Goal: Task Accomplishment & Management: Complete application form

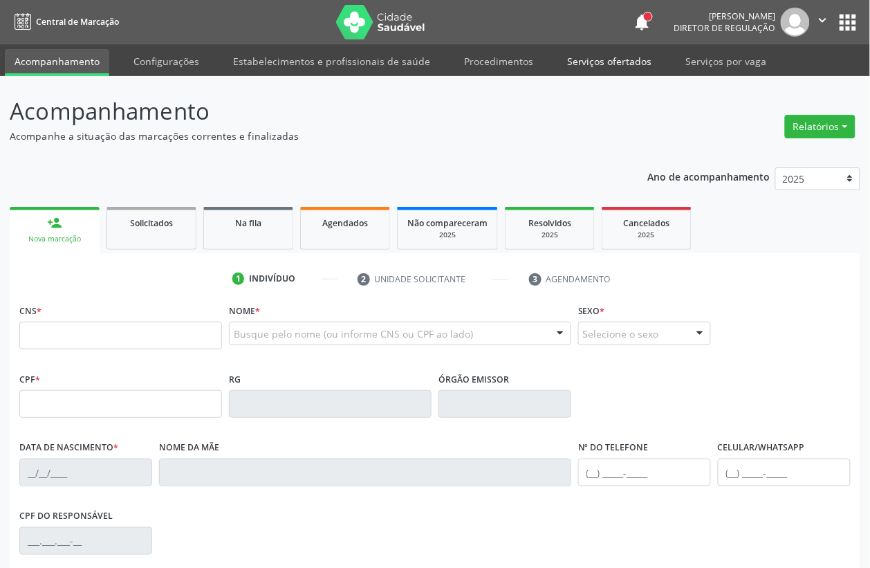
click at [596, 64] on link "Serviços ofertados" at bounding box center [609, 61] width 104 height 24
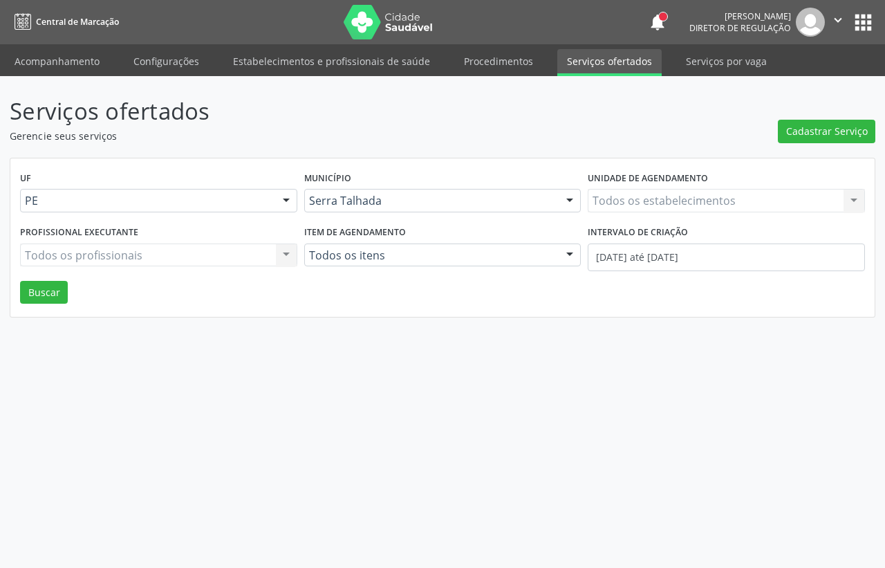
click at [610, 203] on div "Todos os estabelecimentos Todos os estabelecimentos Nenhum resultado encontrado…" at bounding box center [726, 201] width 277 height 24
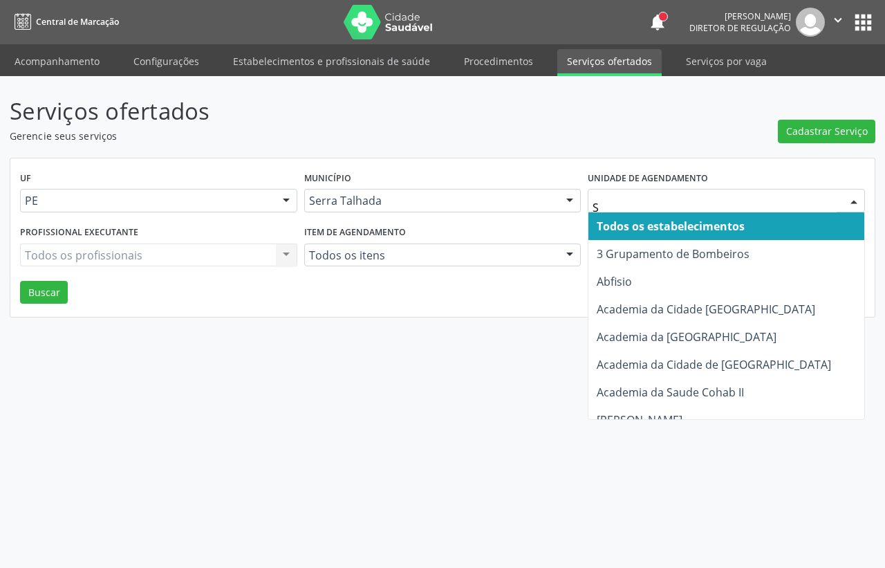
type input "S B"
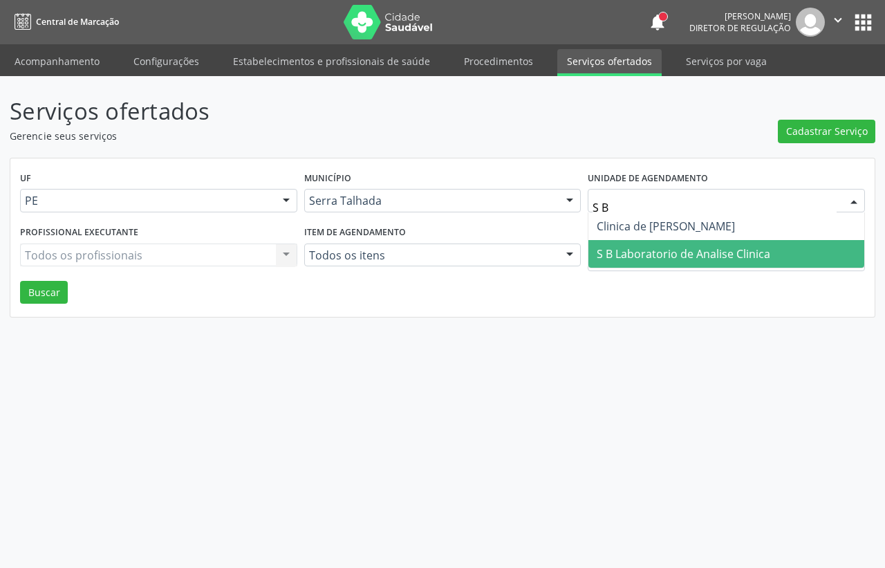
click at [628, 241] on span "S B Laboratorio de Analise Clinica" at bounding box center [727, 254] width 276 height 28
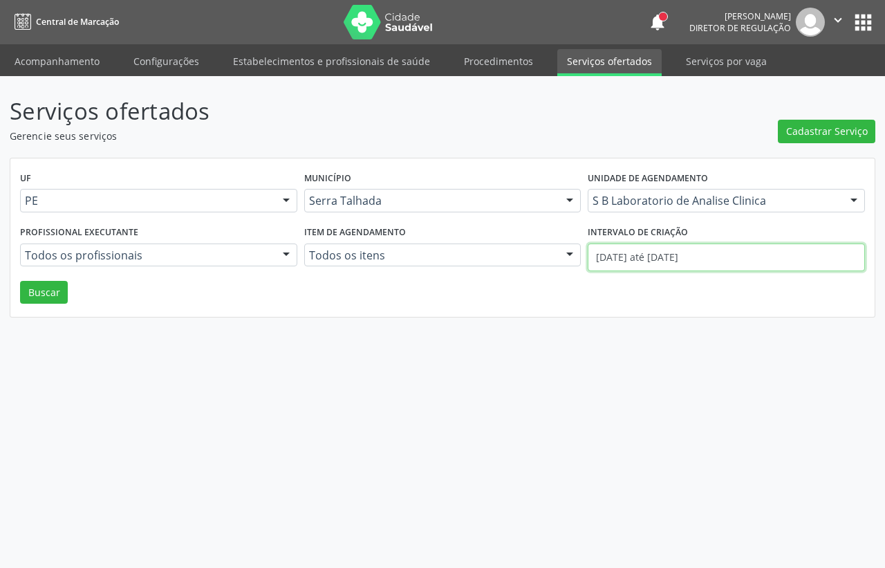
click at [627, 252] on input "01/08/2025 até 11/08/2025" at bounding box center [726, 257] width 277 height 28
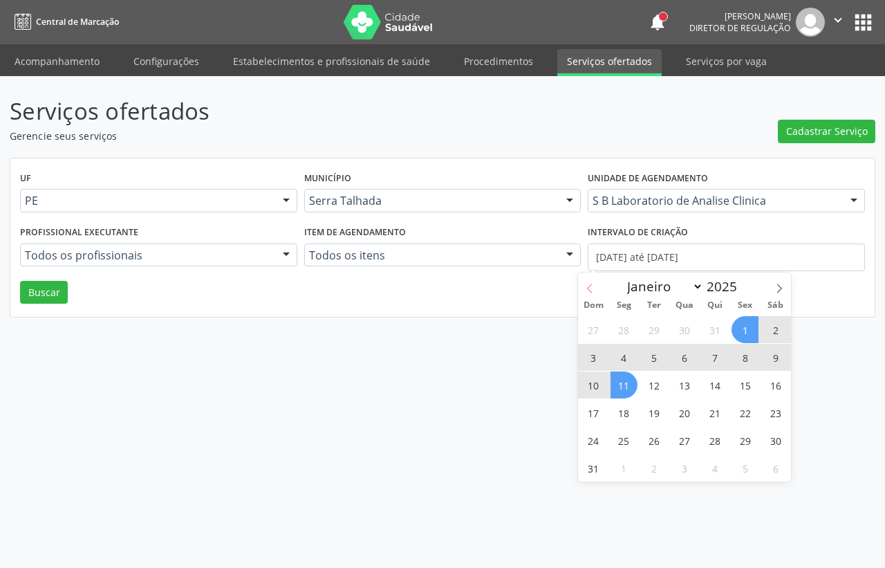
click at [588, 281] on span at bounding box center [590, 284] width 24 height 24
select select "6"
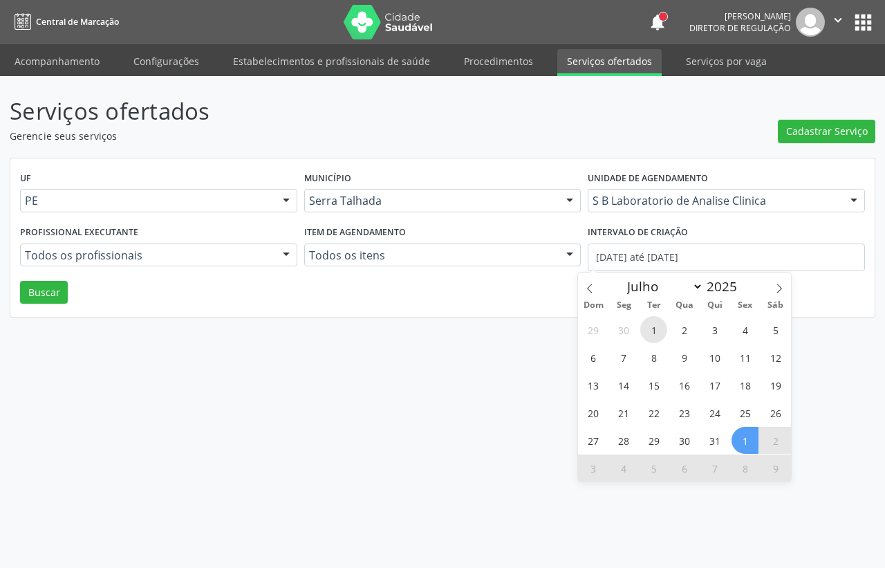
click at [657, 330] on span "1" at bounding box center [653, 329] width 27 height 27
type input "01/07/2025"
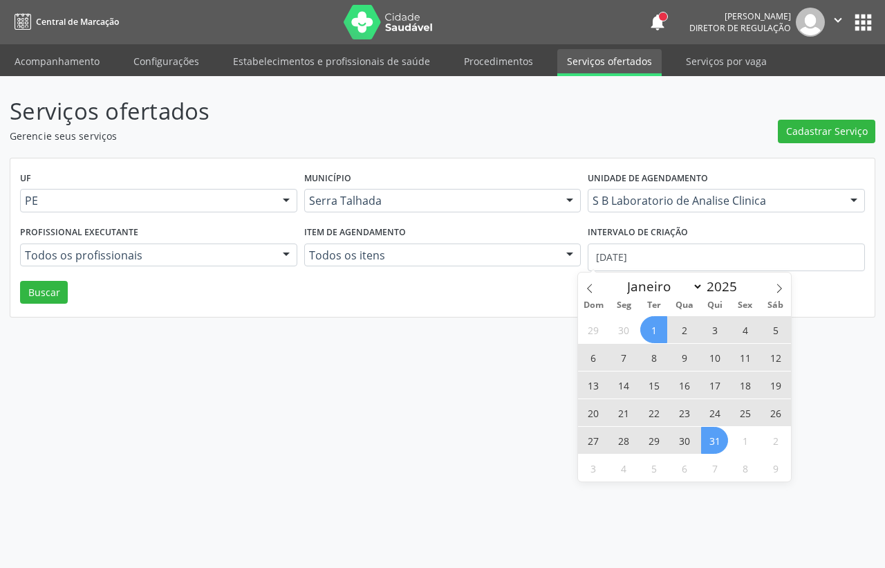
click at [713, 440] on span "31" at bounding box center [714, 440] width 27 height 27
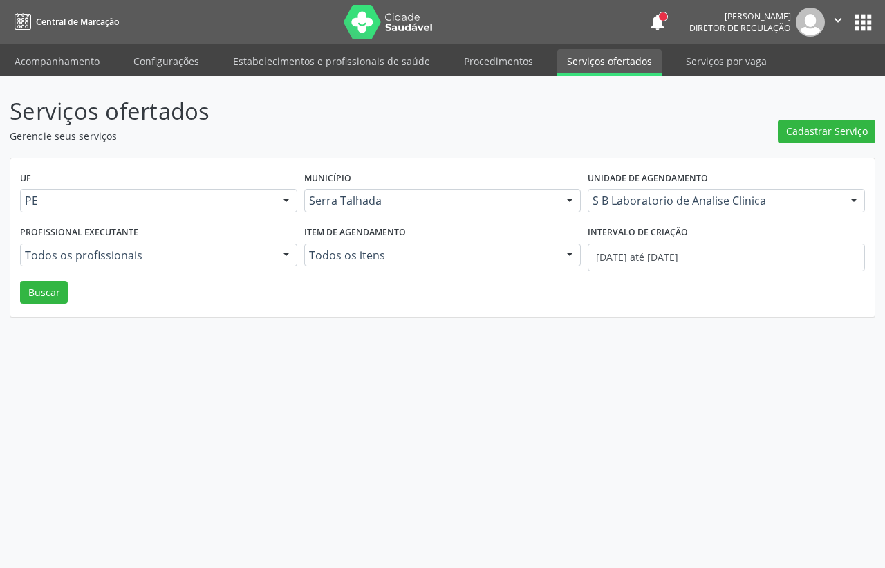
click at [16, 295] on div "UF PE PE Nenhum resultado encontrado para: " " Não há nenhuma opção para ser ex…" at bounding box center [442, 237] width 865 height 159
click at [41, 292] on button "Buscar" at bounding box center [44, 293] width 48 height 24
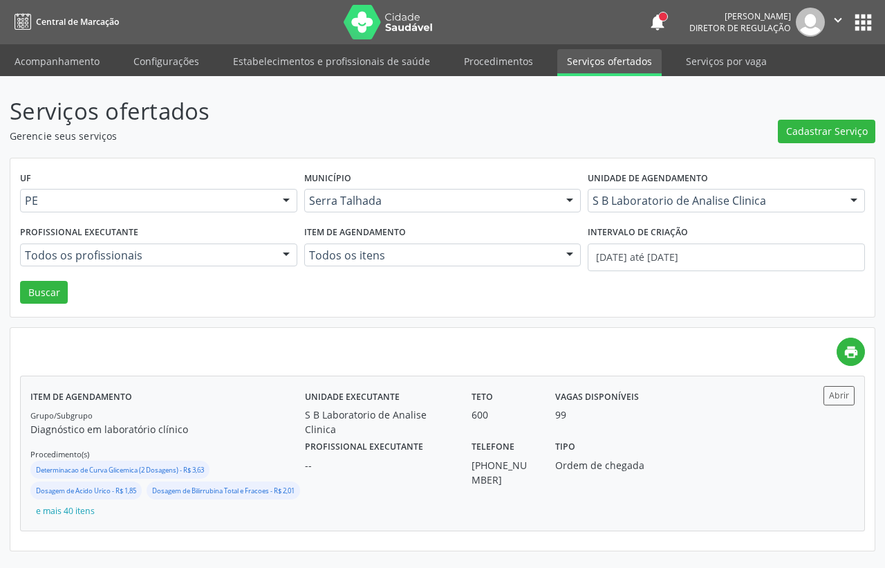
click at [620, 413] on div "99" at bounding box center [608, 414] width 106 height 15
click at [758, 443] on div "Profissional executante -- Telefone (87) 99994-6318 Tipo Ordem de chegada" at bounding box center [545, 461] width 500 height 50
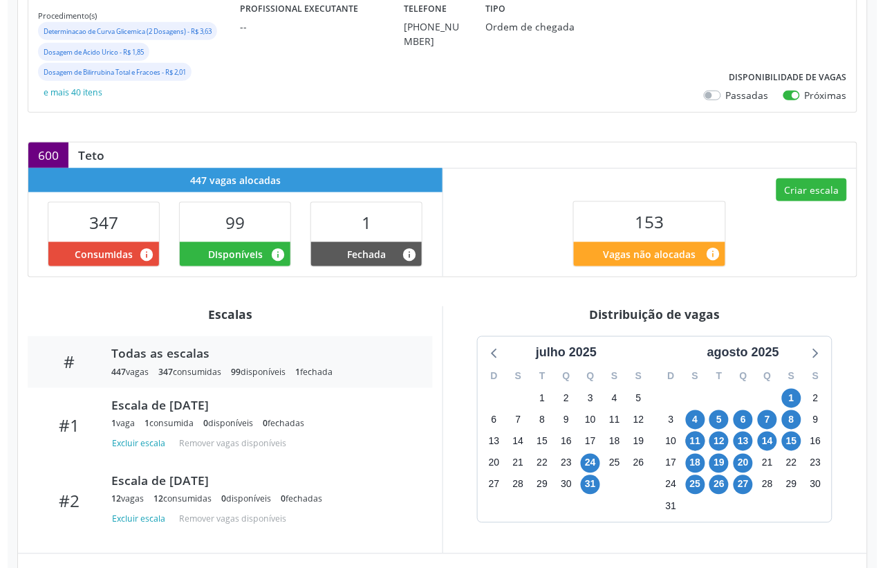
scroll to position [346, 0]
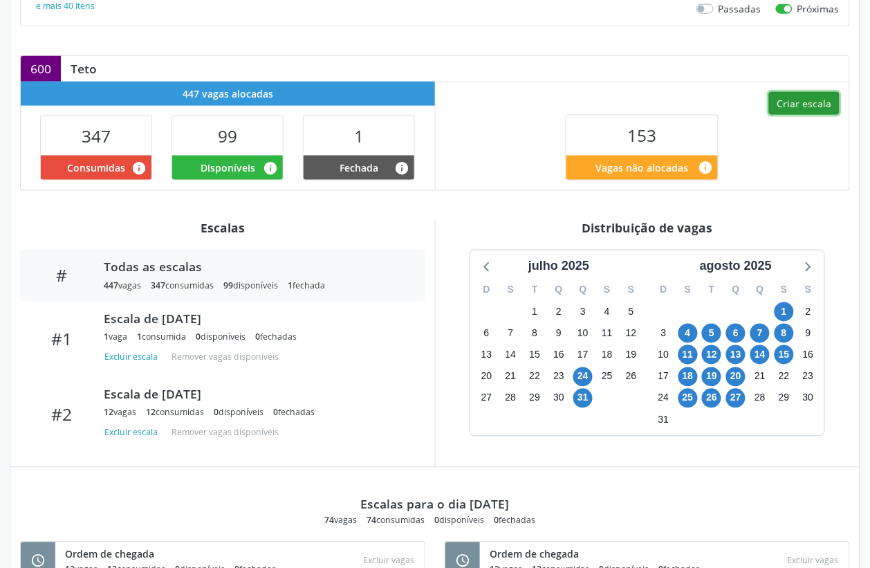
click at [796, 107] on button "Criar escala" at bounding box center [804, 104] width 71 height 24
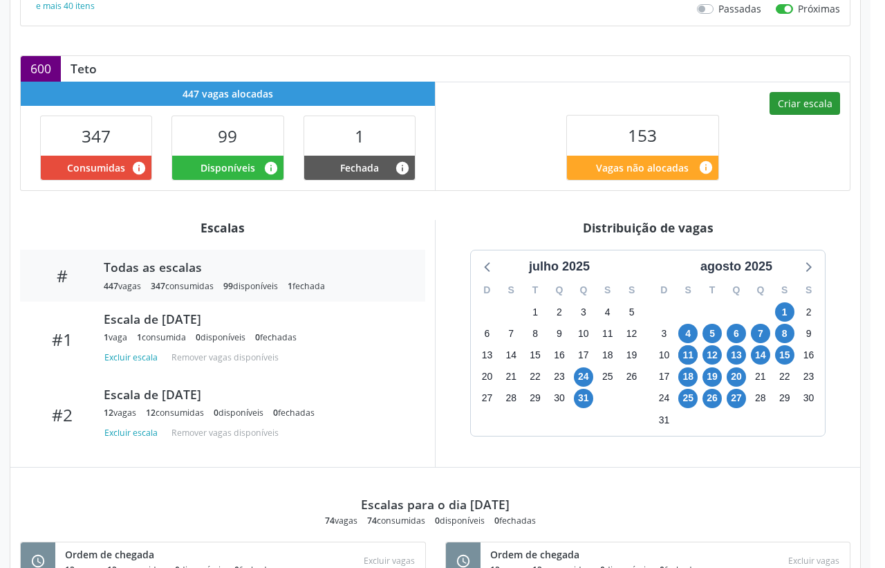
select select "7"
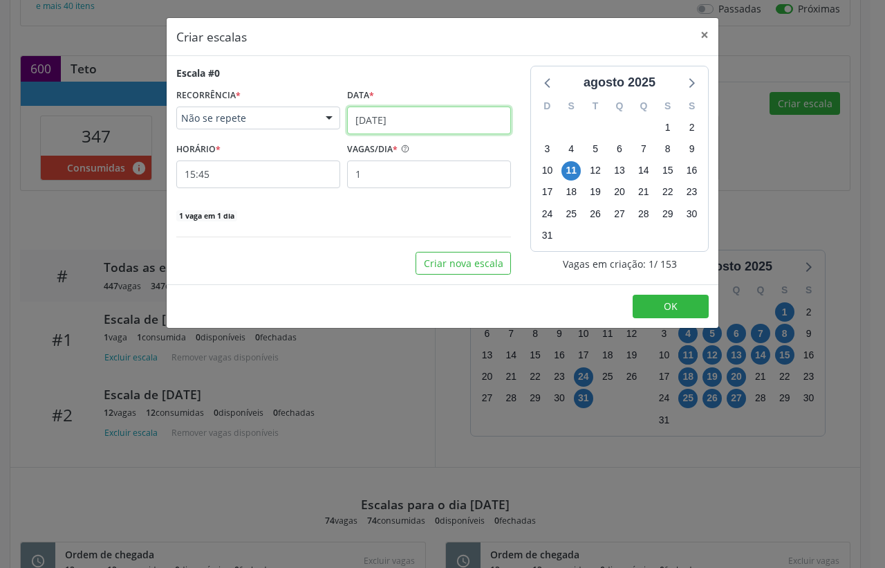
click at [376, 131] on input "11/08/2025" at bounding box center [429, 121] width 164 height 28
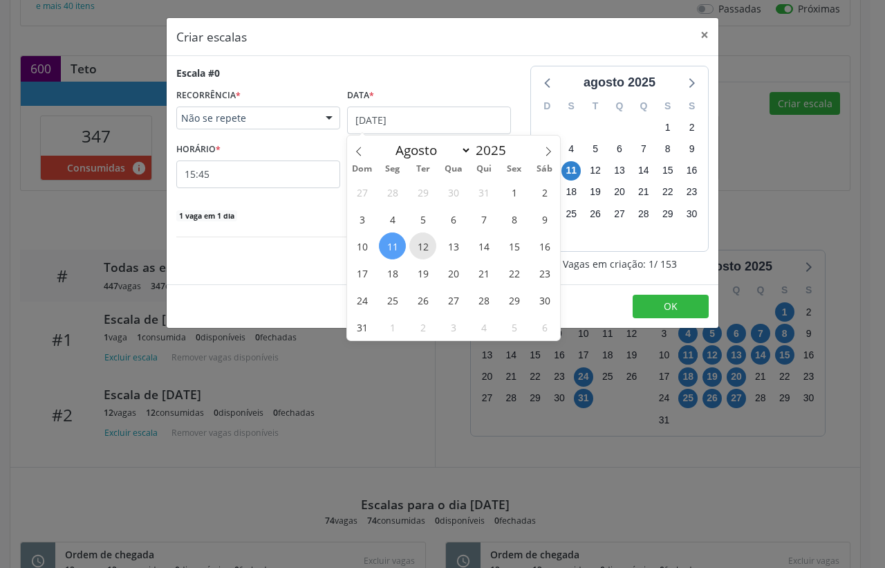
click at [426, 246] on span "12" at bounding box center [422, 245] width 27 height 27
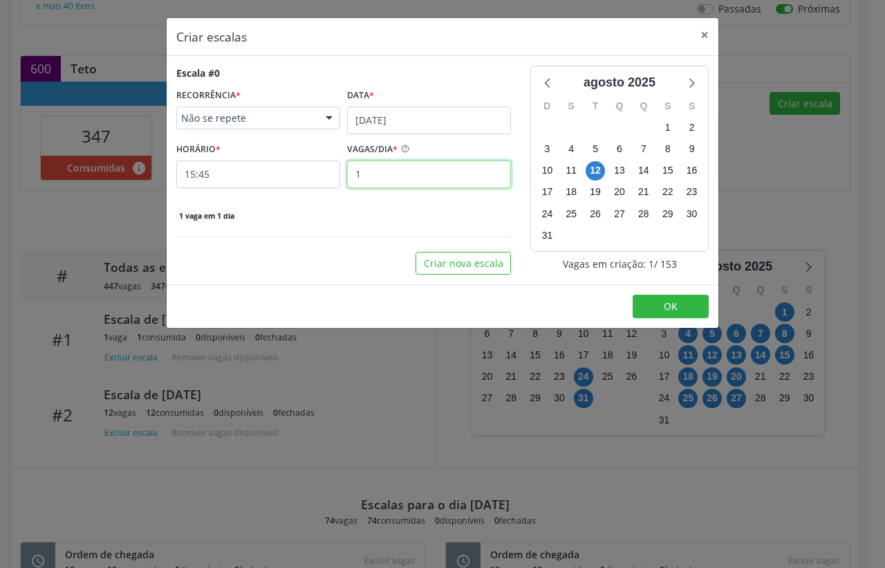
click at [381, 173] on input "1" at bounding box center [429, 174] width 164 height 28
type input "12"
click at [253, 167] on input "15:45" at bounding box center [258, 174] width 164 height 28
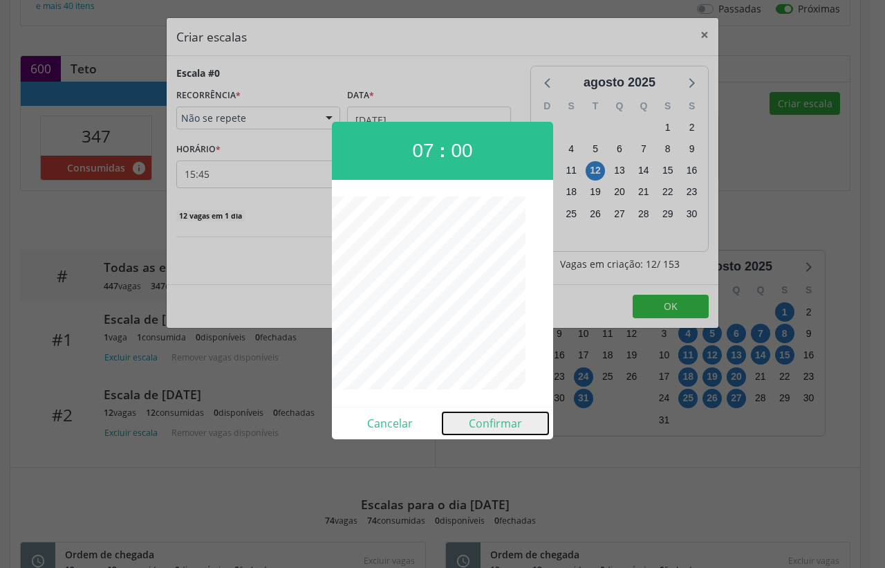
click at [485, 423] on button "Confirmar" at bounding box center [496, 423] width 106 height 22
type input "07:00"
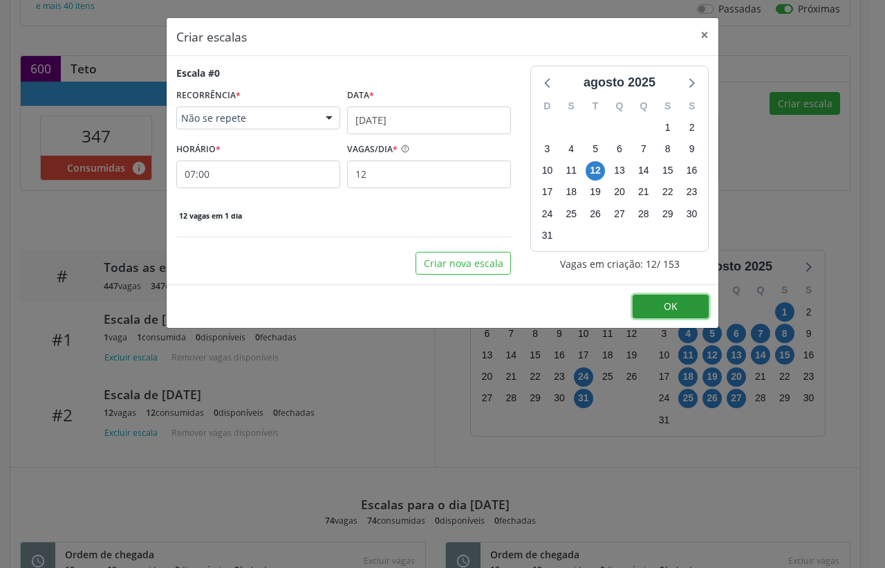
click at [693, 313] on button "OK" at bounding box center [671, 307] width 76 height 24
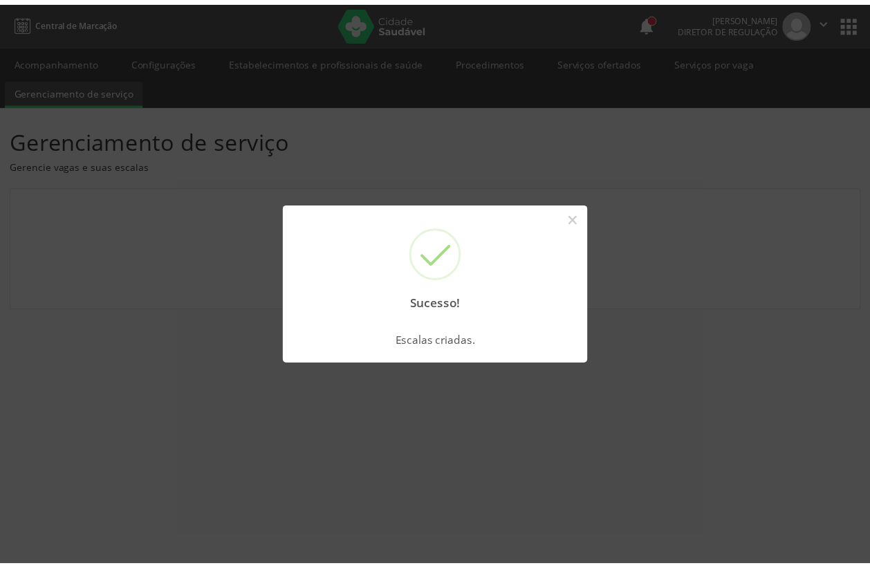
scroll to position [0, 0]
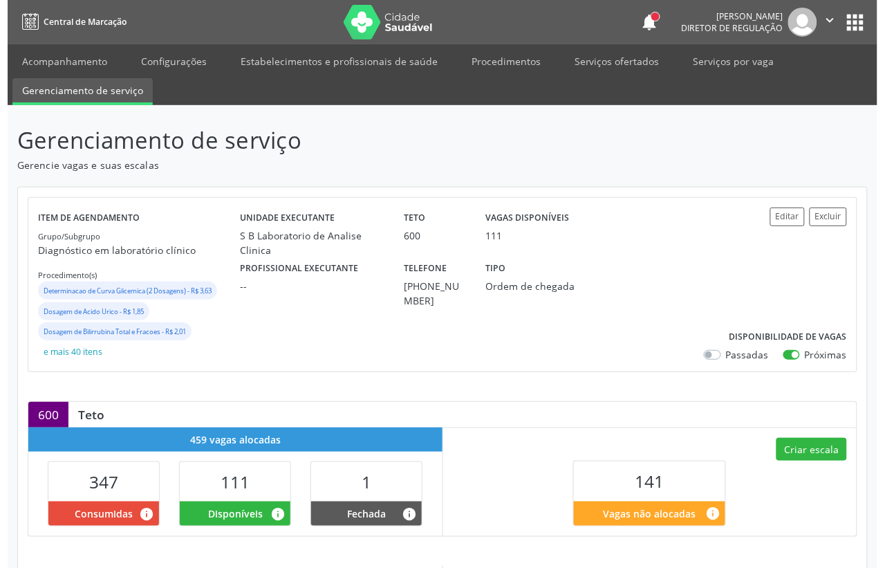
scroll to position [332, 0]
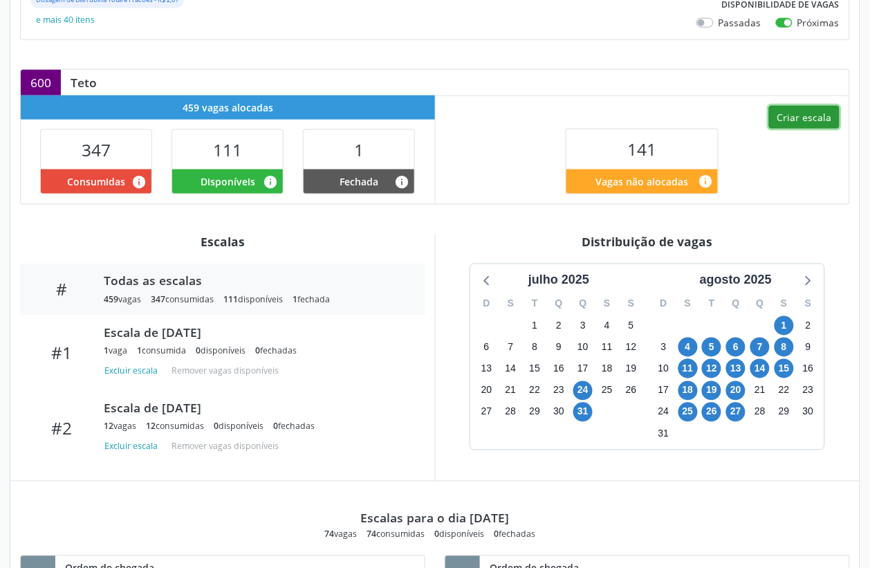
click at [793, 115] on button "Criar escala" at bounding box center [804, 118] width 71 height 24
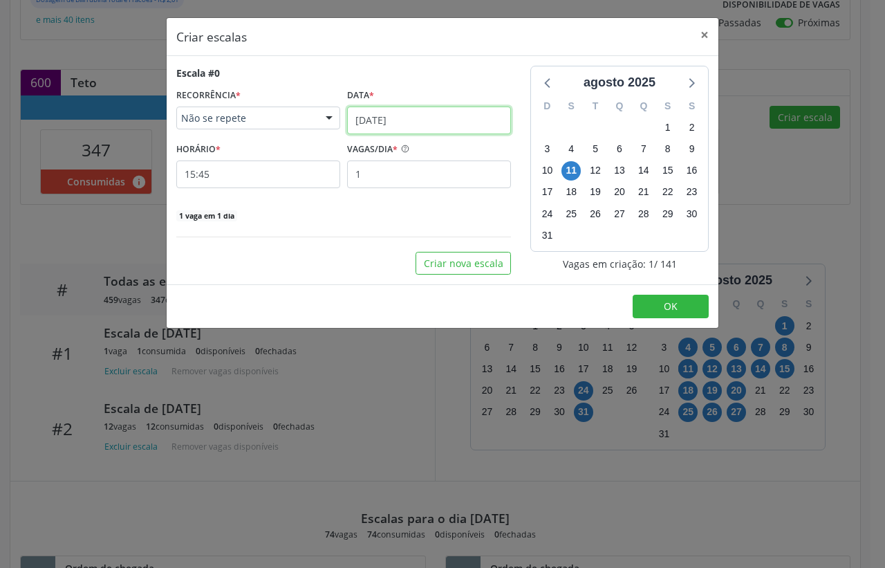
click at [394, 122] on input "11/08/2025" at bounding box center [429, 121] width 164 height 28
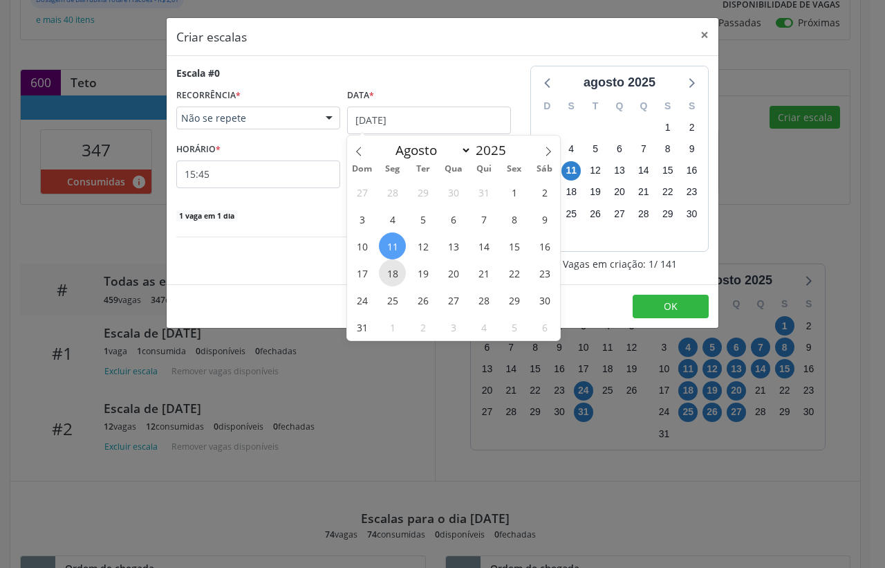
click at [396, 278] on span "18" at bounding box center [392, 272] width 27 height 27
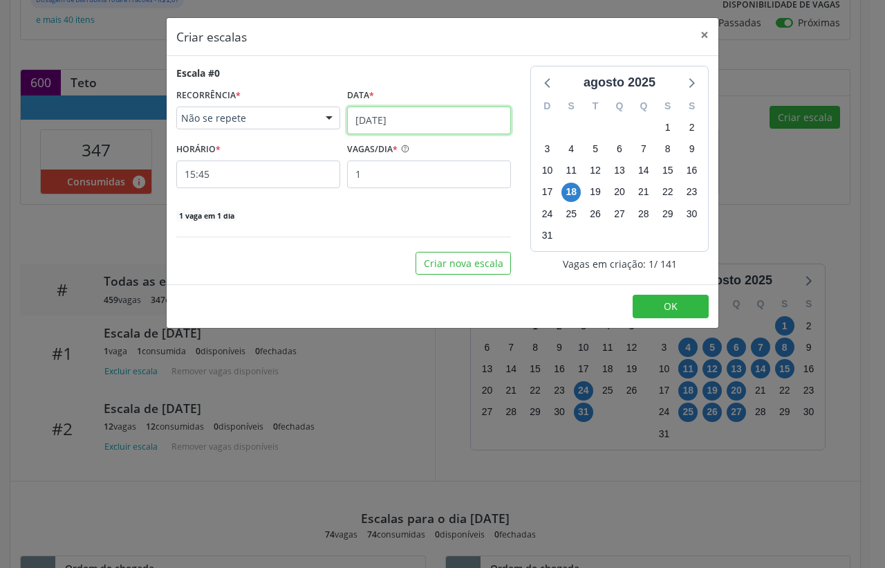
click at [403, 121] on input "18/08/2025" at bounding box center [429, 121] width 164 height 28
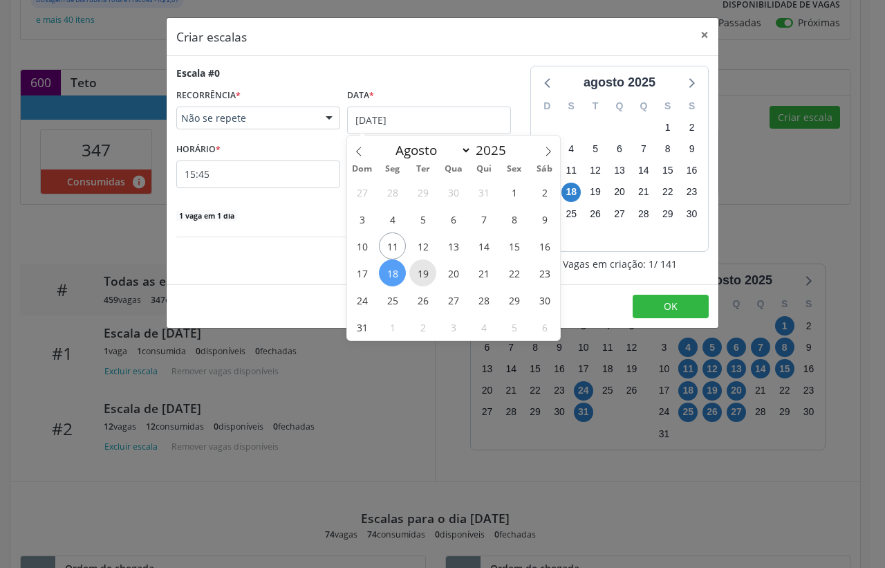
click at [419, 267] on span "19" at bounding box center [422, 272] width 27 height 27
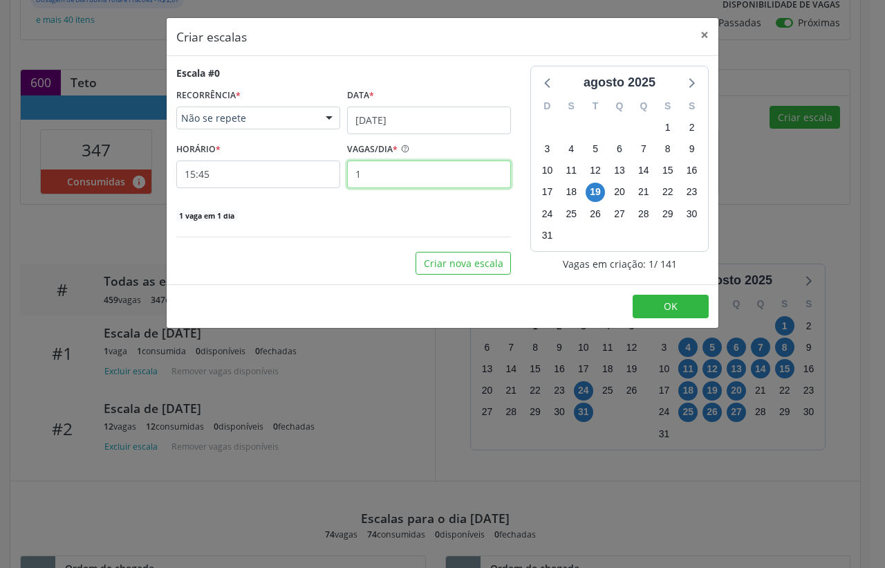
click at [392, 182] on input "1" at bounding box center [429, 174] width 164 height 28
type input "12"
click at [220, 187] on input "15:45" at bounding box center [258, 174] width 164 height 28
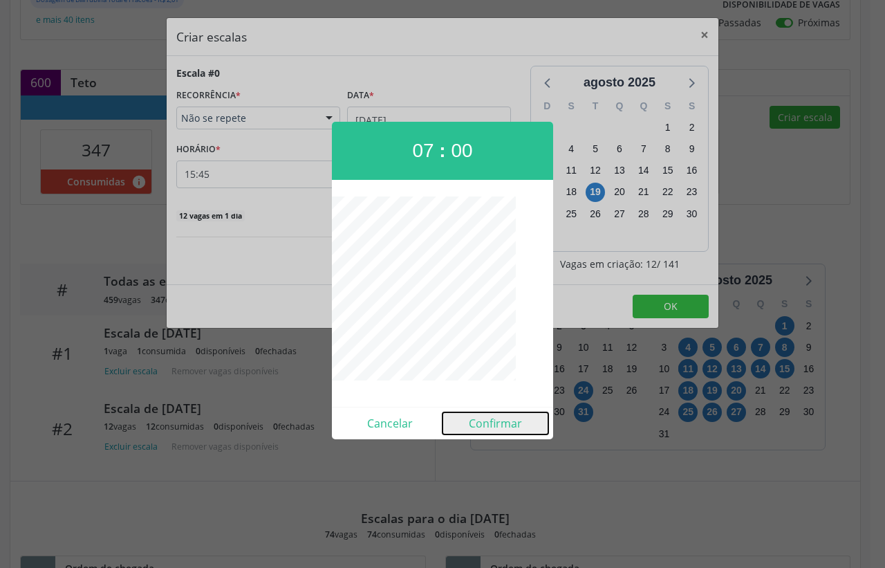
click at [530, 416] on button "Confirmar" at bounding box center [496, 423] width 106 height 22
type input "07:00"
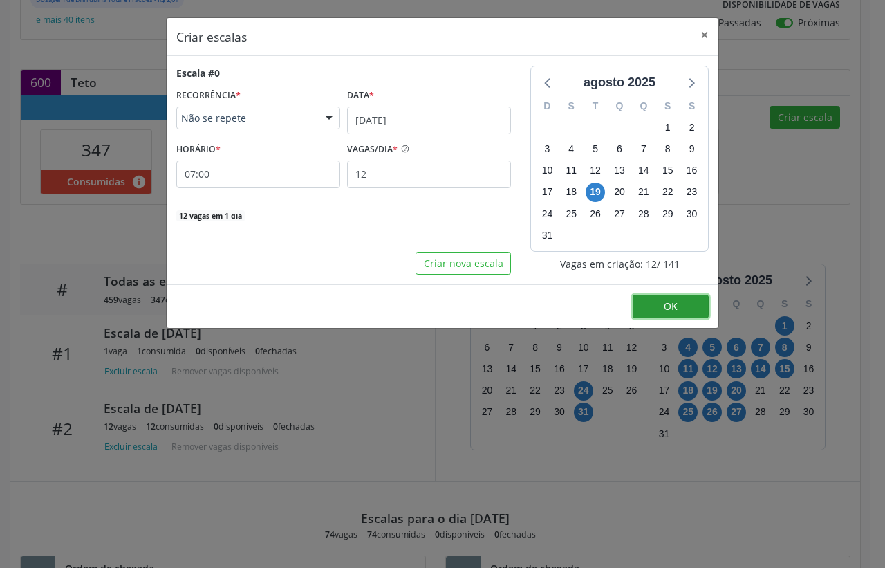
click at [678, 315] on button "OK" at bounding box center [671, 307] width 76 height 24
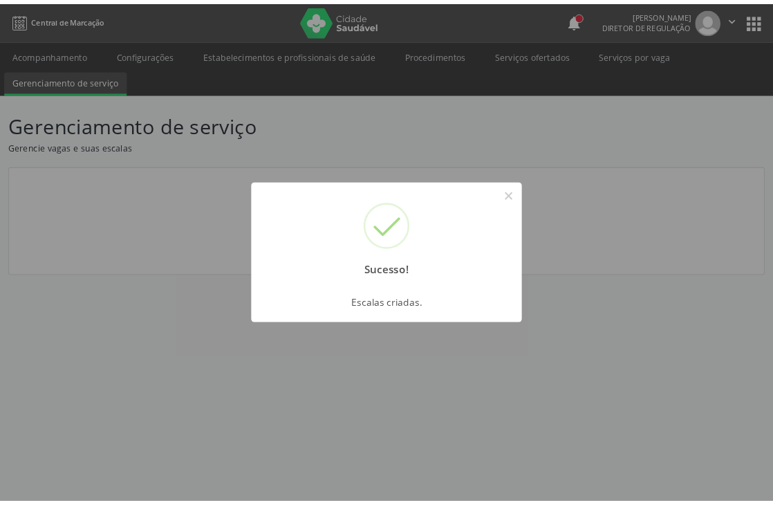
scroll to position [0, 0]
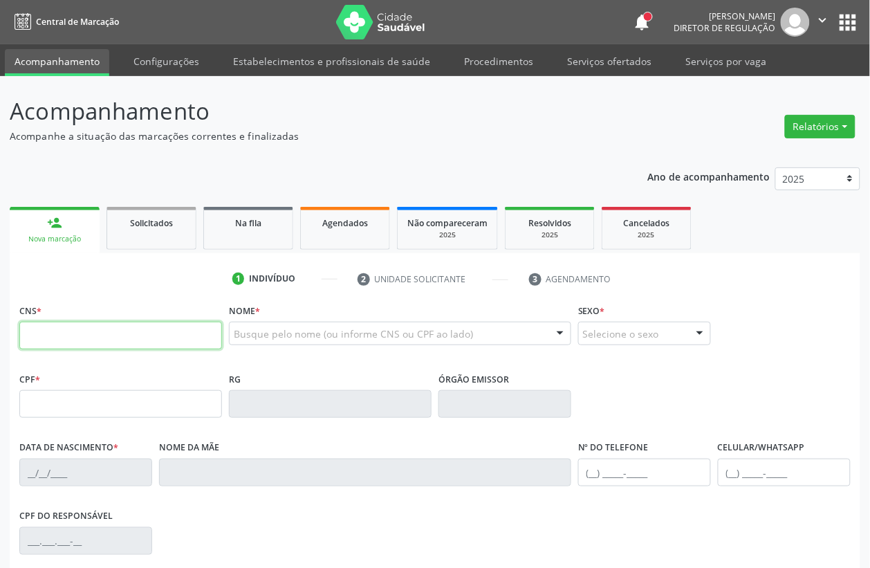
click at [101, 333] on input "text" at bounding box center [120, 336] width 203 height 28
type input "702 9015 1294 1673"
type input "015.993.543-14"
type input "[DATE]"
type input "Maria dos Prazeres da [PERSON_NAME]"
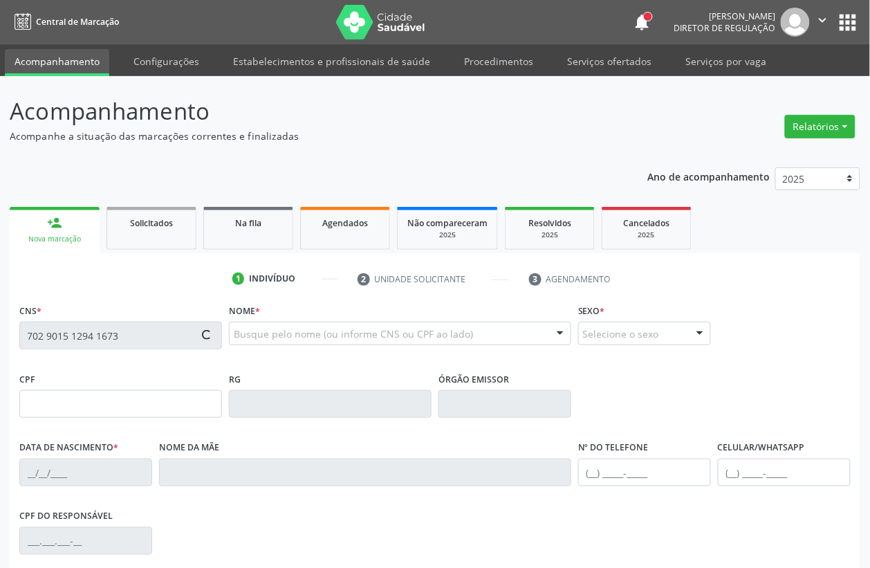
type input "[PHONE_NUMBER]"
type input "S/N"
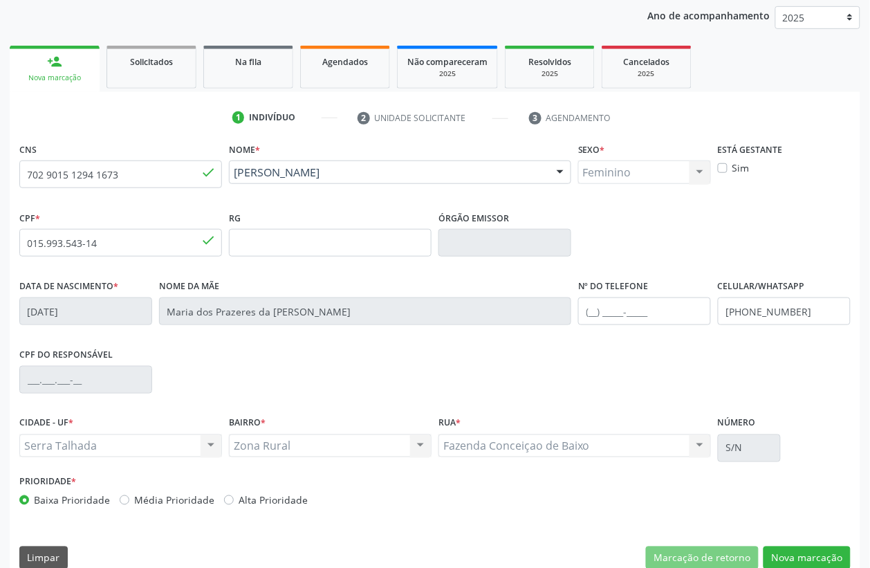
scroll to position [182, 0]
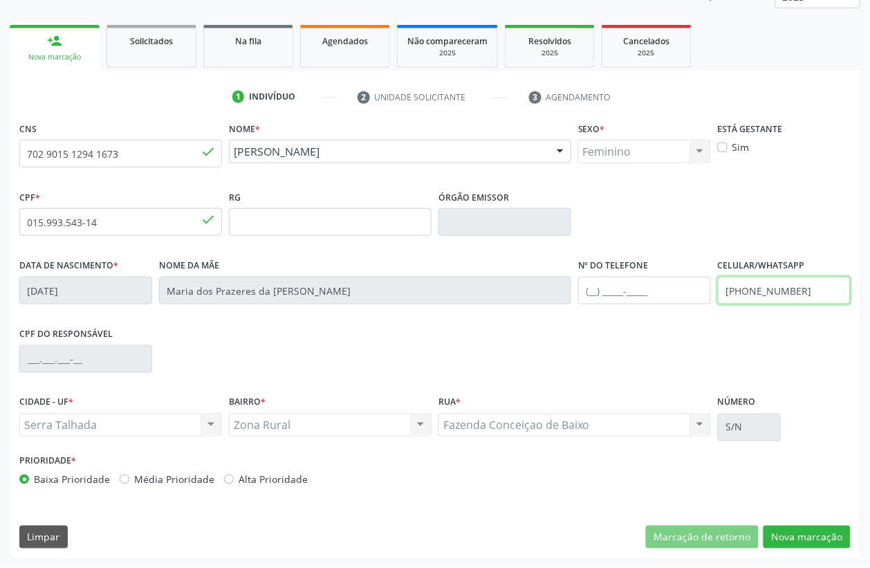
click at [793, 290] on input "(87) 98117-9734" at bounding box center [784, 291] width 133 height 28
click at [817, 529] on button "Nova marcação" at bounding box center [807, 538] width 87 height 24
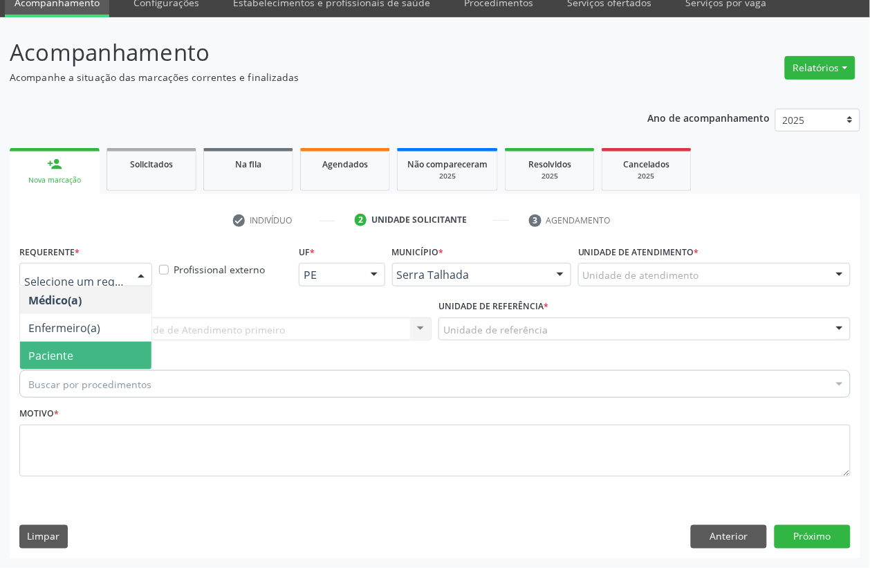
click at [84, 362] on span "Paciente" at bounding box center [85, 356] width 131 height 28
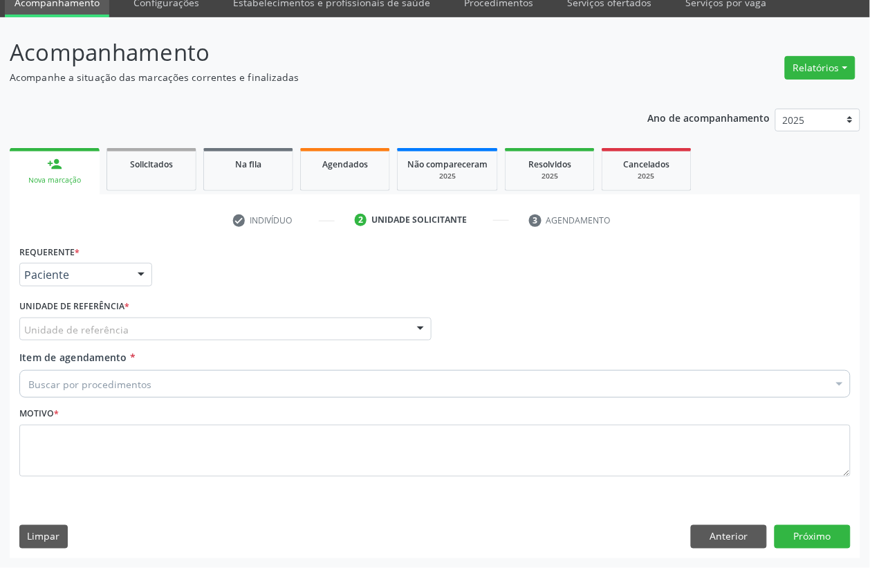
click at [82, 347] on div "Unidade de referência * Unidade de referência Usf do Mutirao Usf Cohab Usf Caic…" at bounding box center [225, 323] width 419 height 54
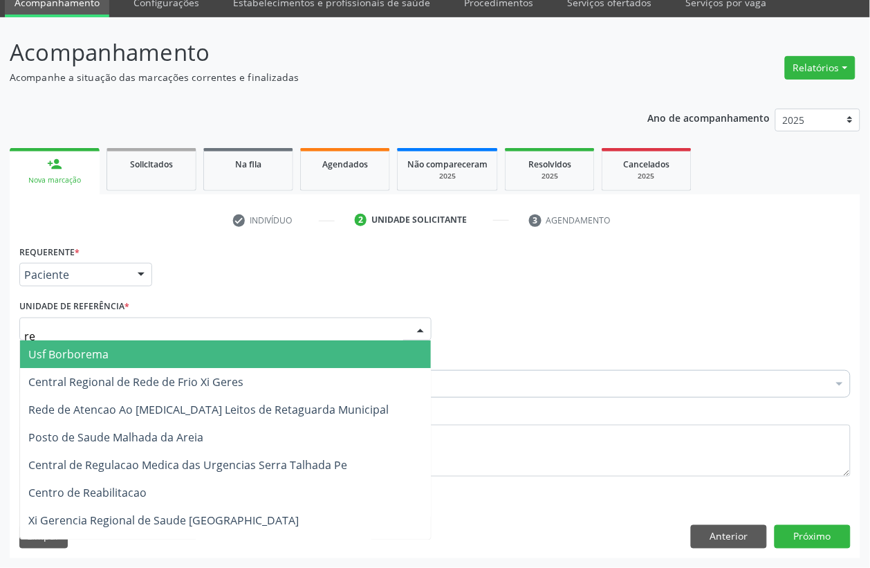
type input "rea"
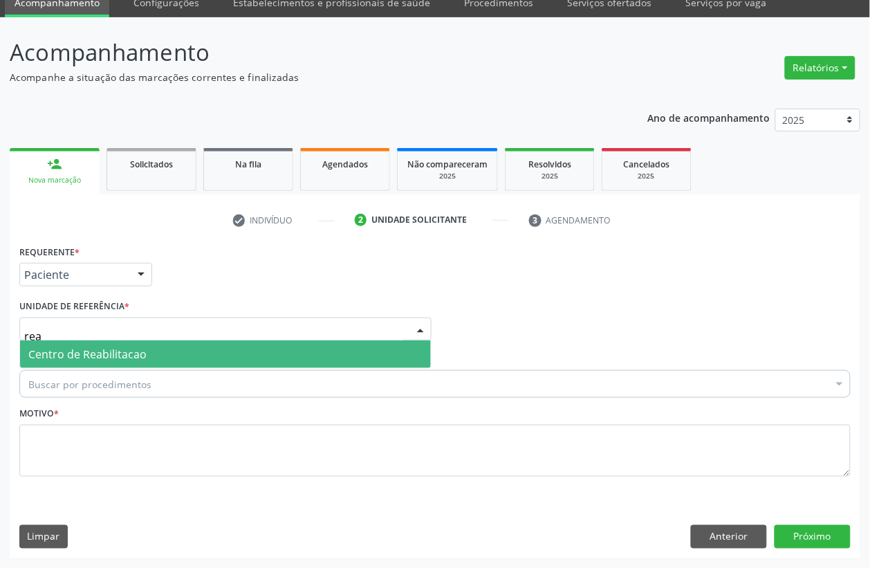
click at [89, 344] on span "Centro de Reabilitacao" at bounding box center [225, 354] width 411 height 28
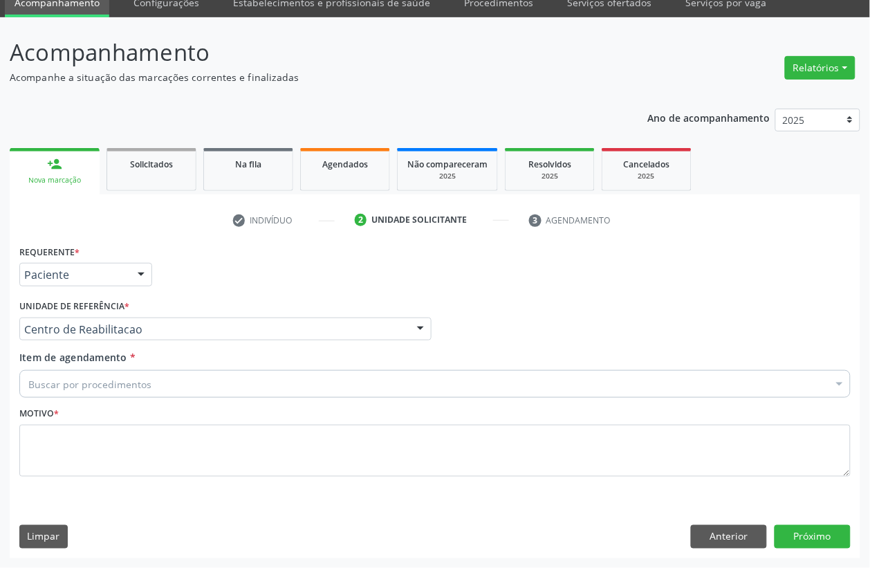
click at [80, 395] on div "Buscar por procedimentos" at bounding box center [434, 384] width 831 height 28
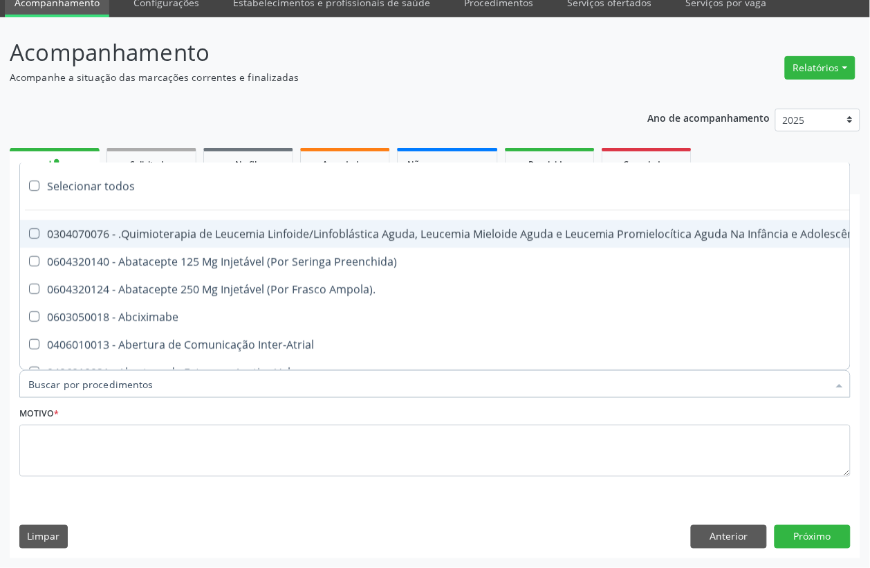
click at [80, 388] on input "Item de agendamento *" at bounding box center [427, 384] width 799 height 28
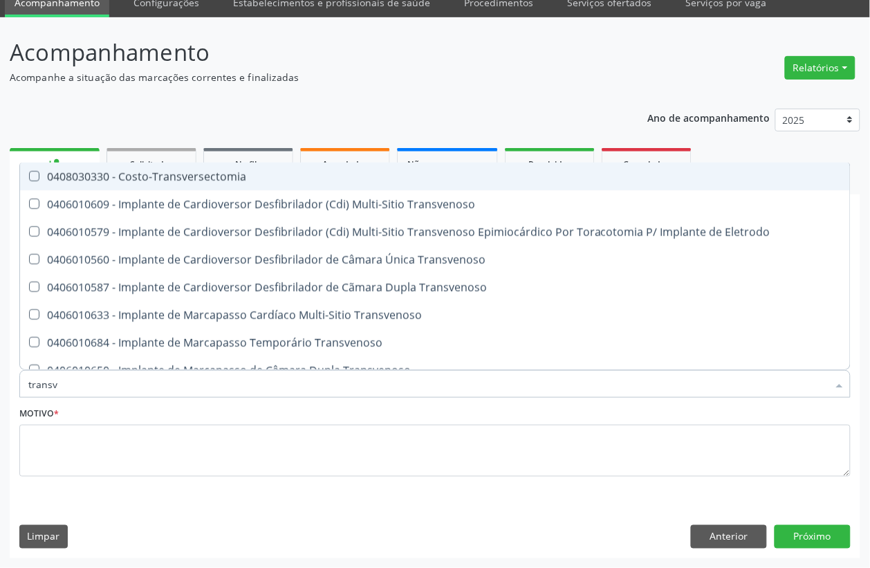
type input "transva"
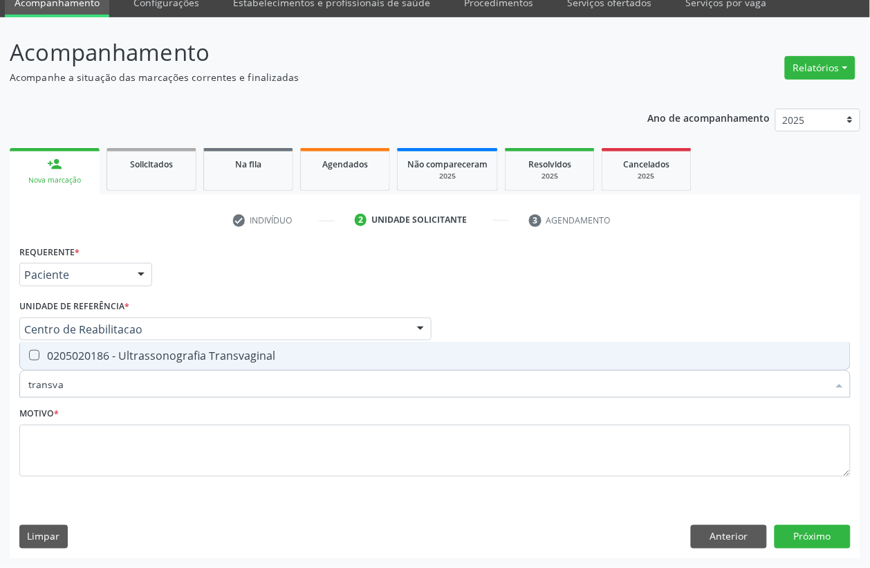
click at [128, 355] on div "0205020186 - Ultrassonografia Transvaginal" at bounding box center [434, 355] width 813 height 11
checkbox Transvaginal "true"
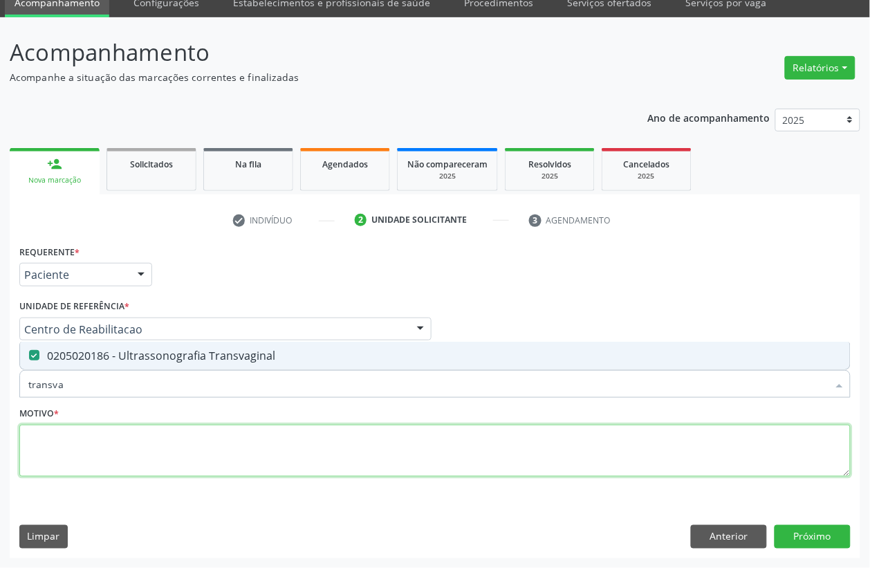
click at [48, 459] on textarea at bounding box center [434, 451] width 831 height 53
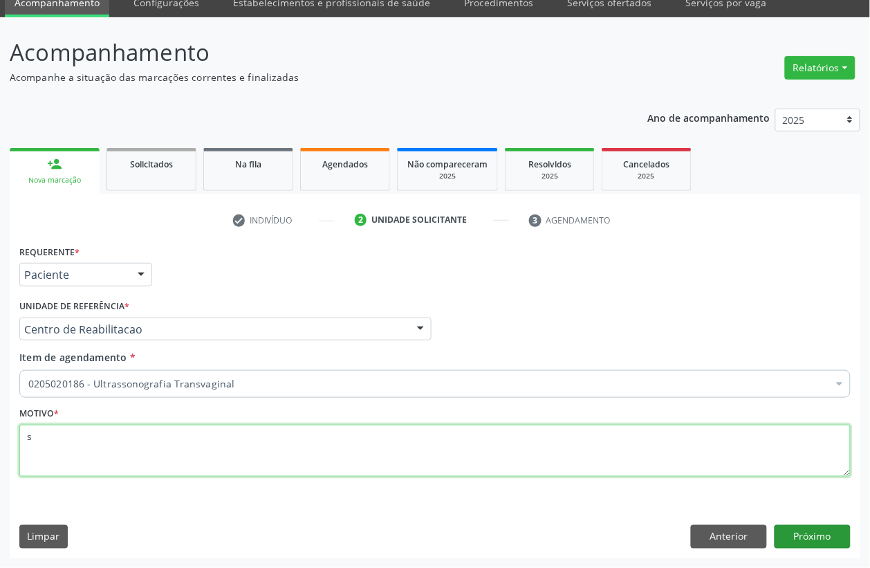
type textarea "s"
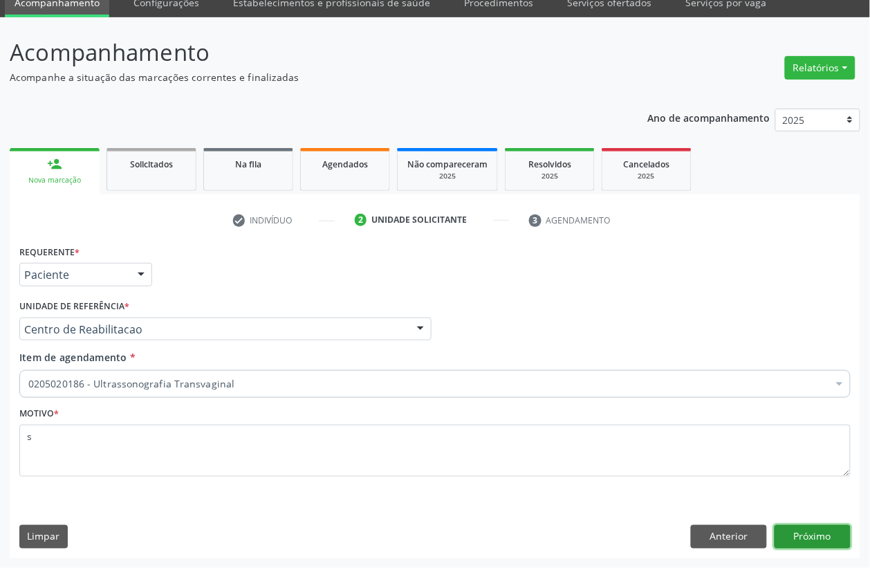
click at [811, 537] on button "Próximo" at bounding box center [813, 537] width 76 height 24
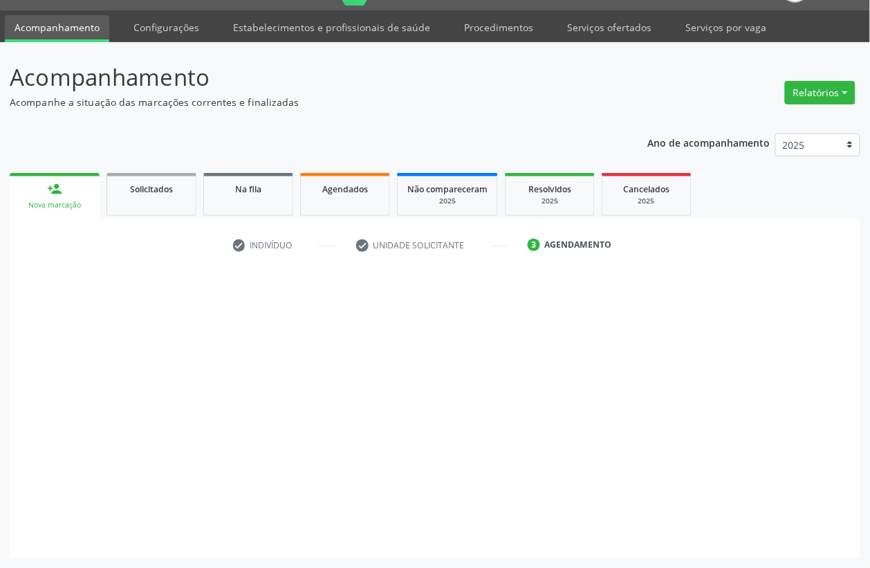
scroll to position [35, 0]
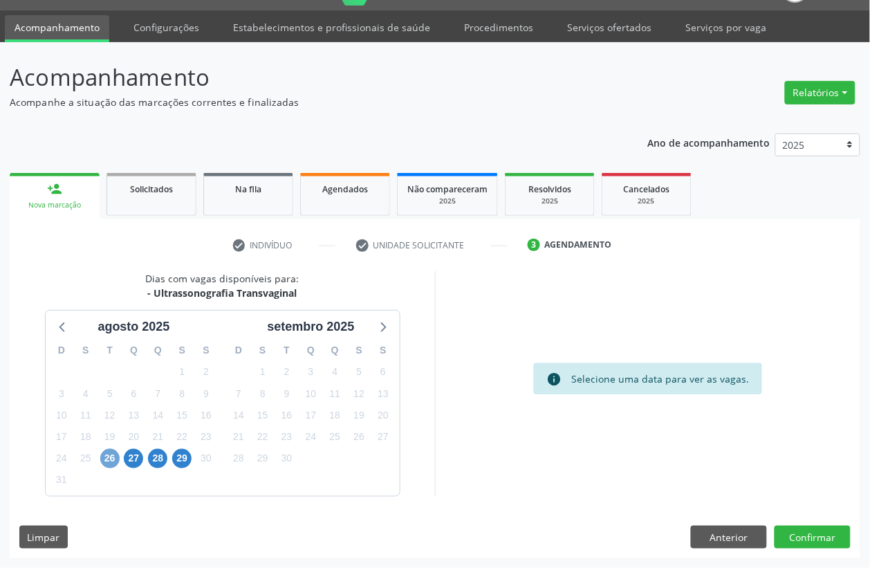
click at [115, 457] on span "26" at bounding box center [109, 458] width 19 height 19
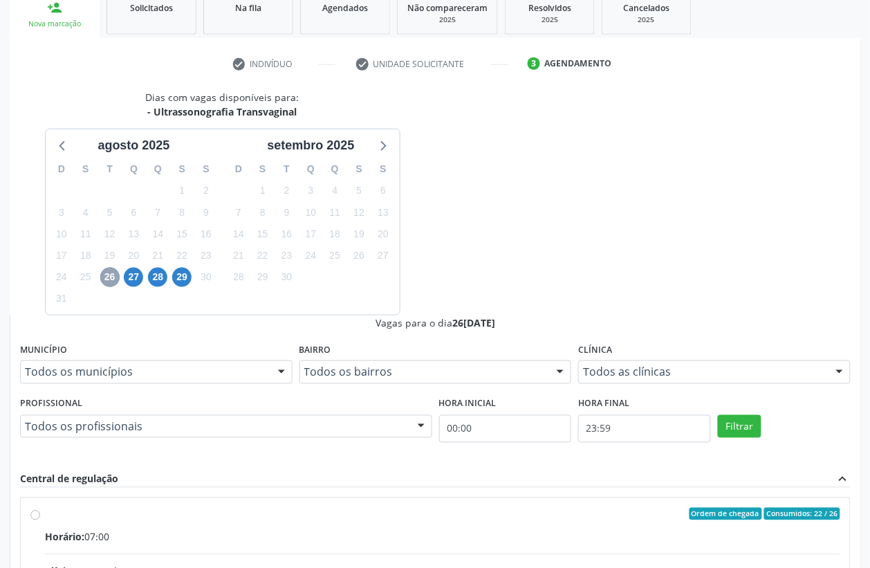
scroll to position [234, 0]
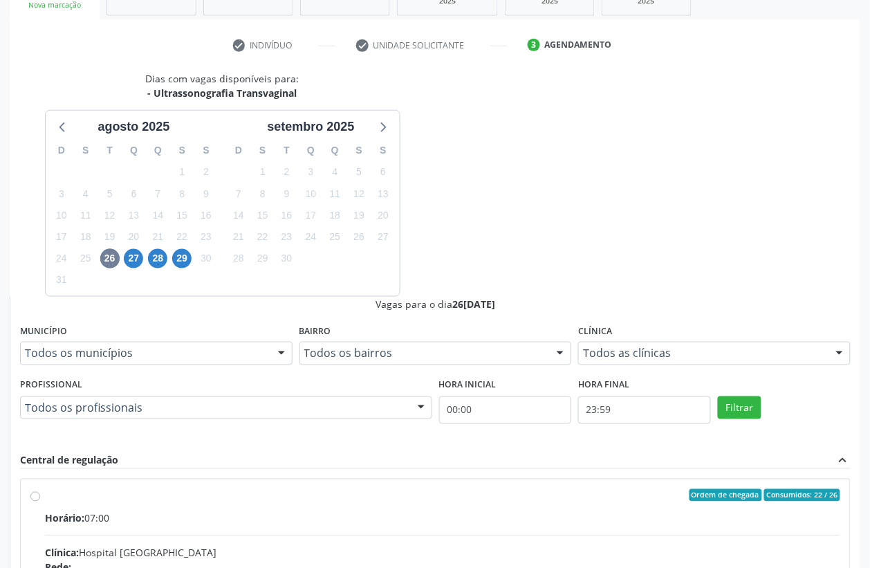
click at [554, 560] on div "Rede: --" at bounding box center [442, 567] width 795 height 15
click at [40, 489] on input "Ordem de chegada Consumidos: 22 / 26 Horário: 07:00 Clínica: Hospital Sao Franc…" at bounding box center [35, 495] width 10 height 12
radio input "true"
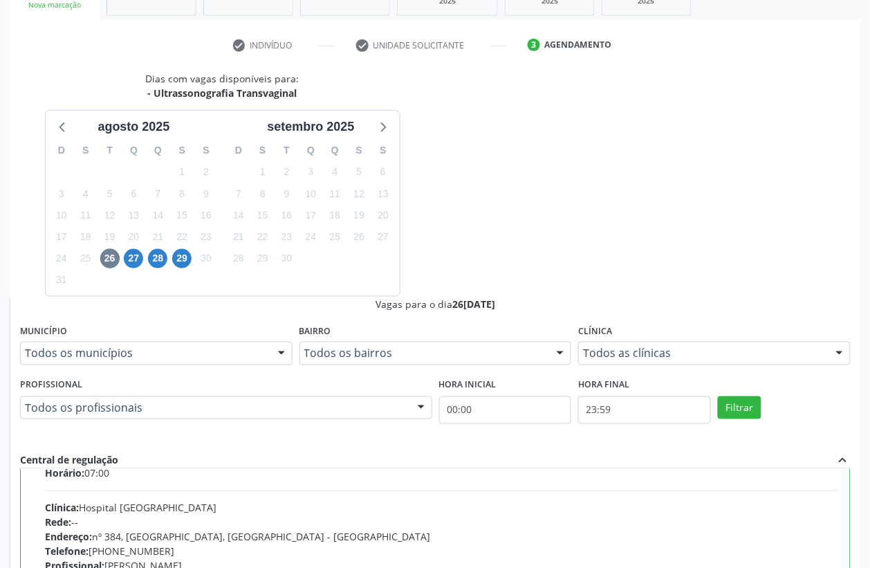
scroll to position [69, 0]
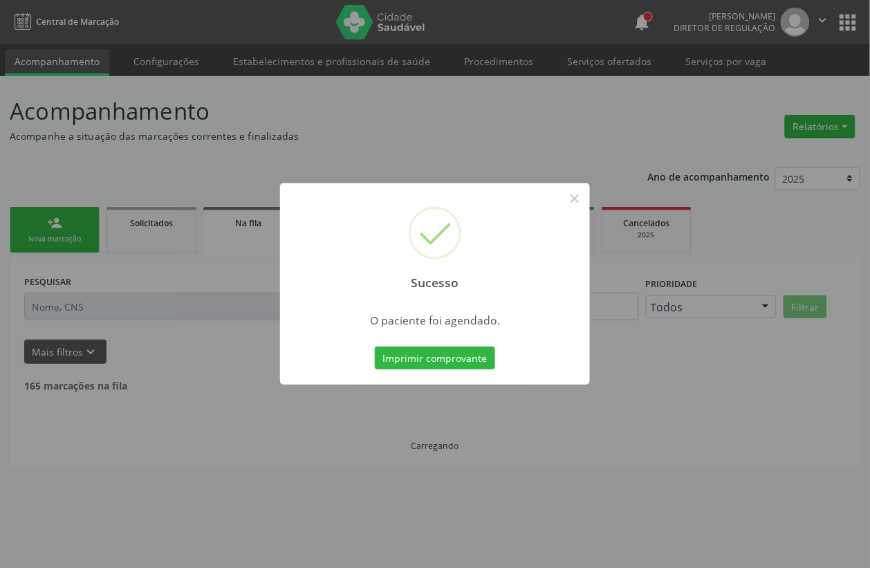
scroll to position [0, 0]
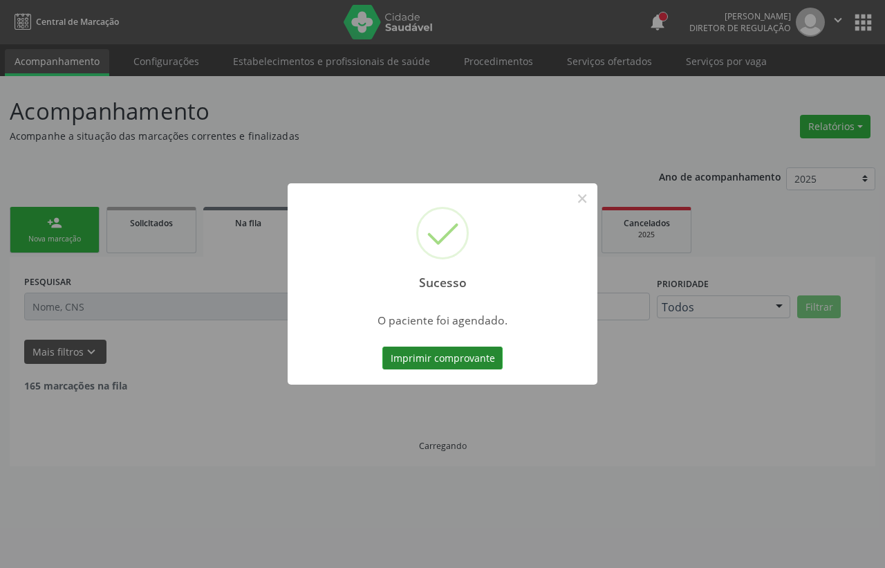
click at [417, 353] on button "Imprimir comprovante" at bounding box center [442, 358] width 120 height 24
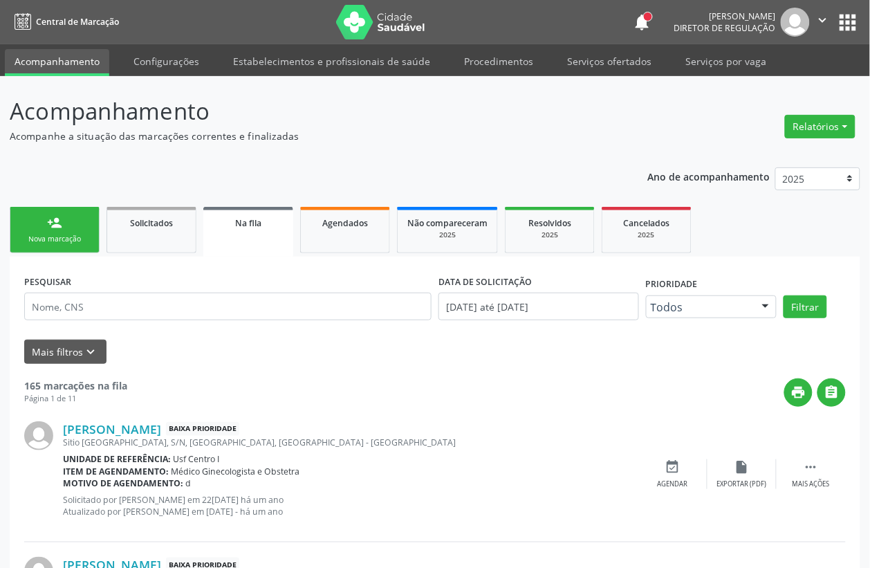
drag, startPoint x: 50, startPoint y: 244, endPoint x: 66, endPoint y: 244, distance: 16.6
click at [50, 244] on link "person_add Nova marcação" at bounding box center [55, 230] width 90 height 46
click at [66, 244] on link "person_add Nova marcação" at bounding box center [55, 230] width 90 height 46
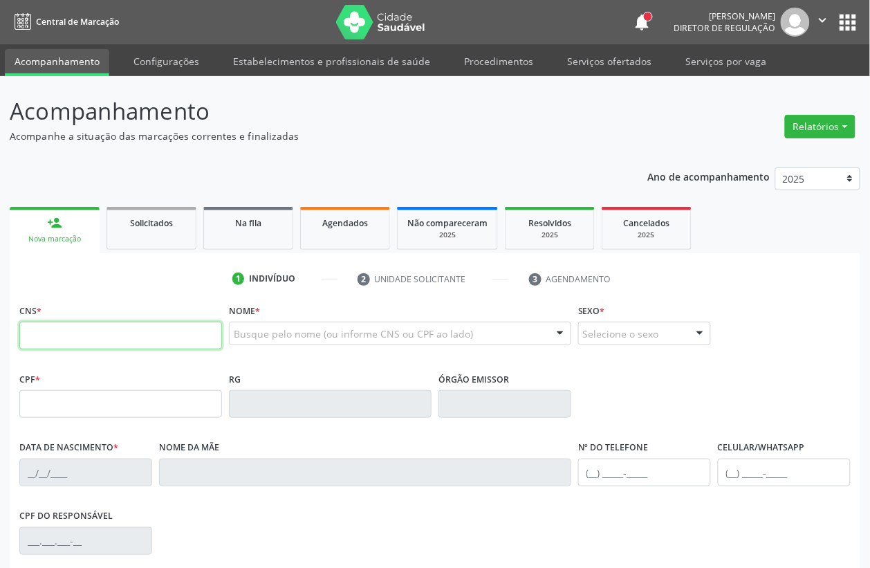
click at [102, 332] on input "text" at bounding box center [120, 336] width 203 height 28
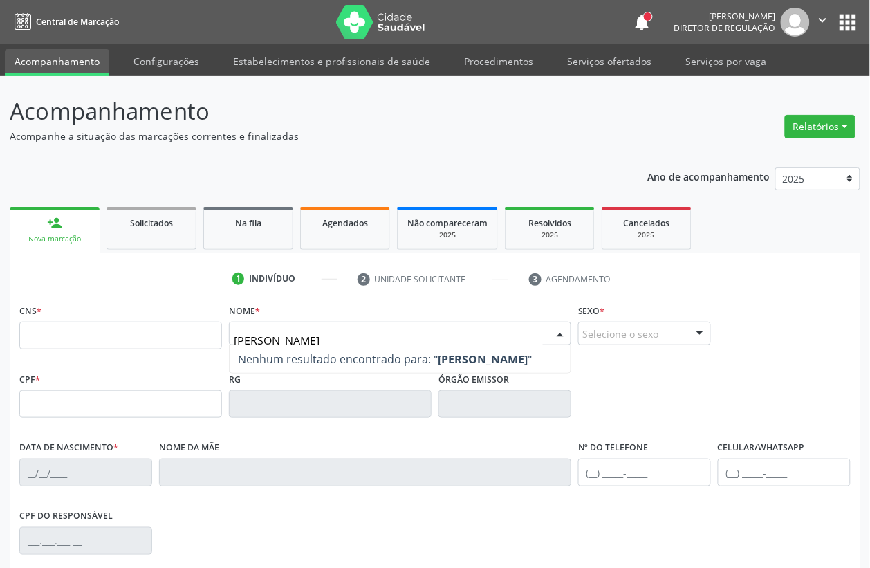
type input "rafael henrique"
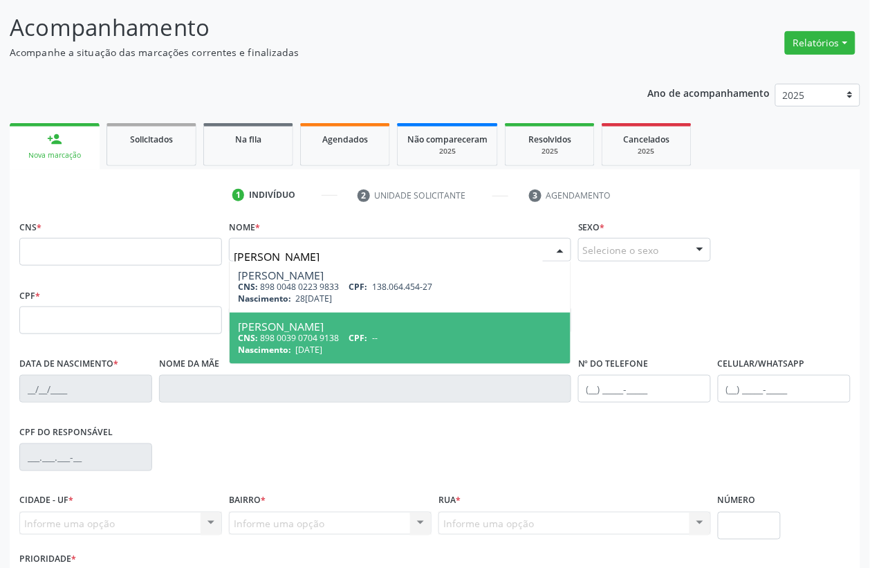
scroll to position [173, 0]
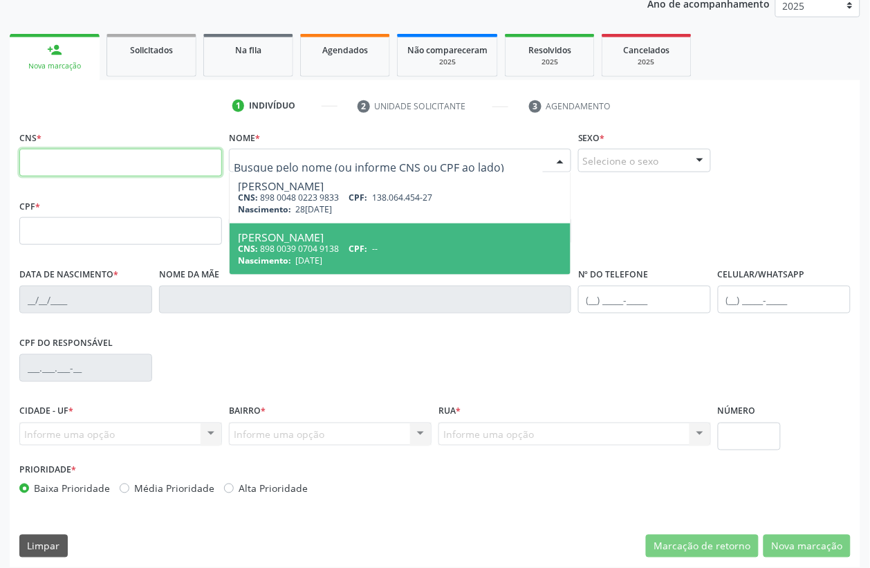
click at [187, 171] on input "text" at bounding box center [120, 163] width 203 height 28
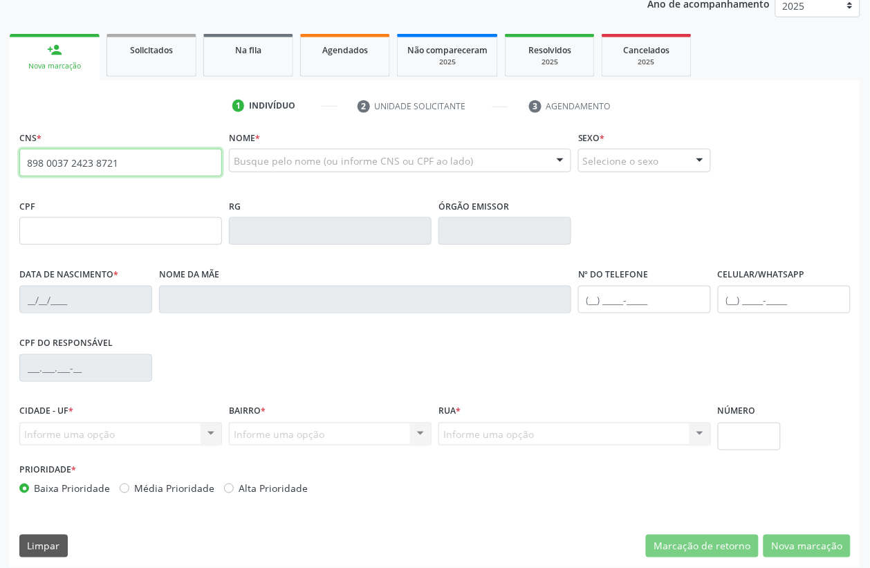
type input "898 0037 2423 8721"
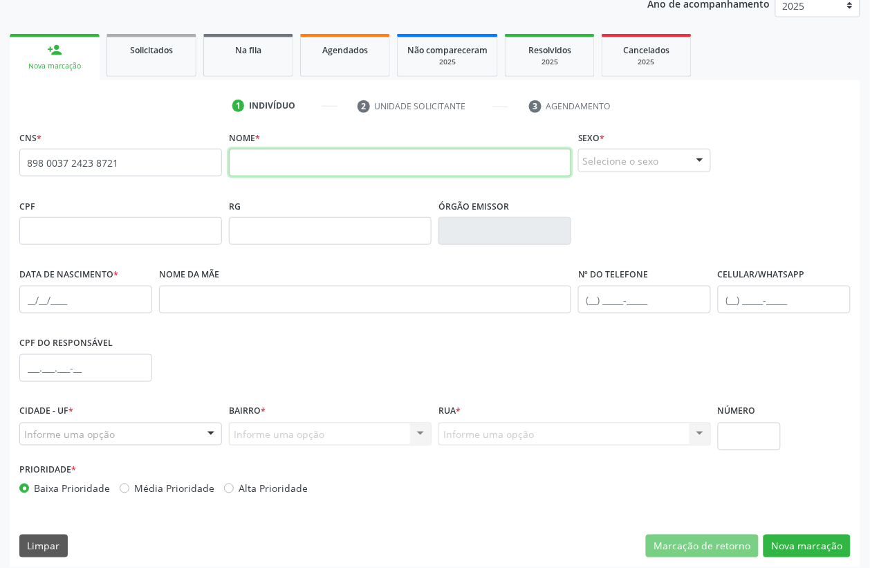
click at [295, 165] on input "text" at bounding box center [400, 163] width 342 height 28
type input "RAFAEL HENRIQUE SANTOS DA SILVA"
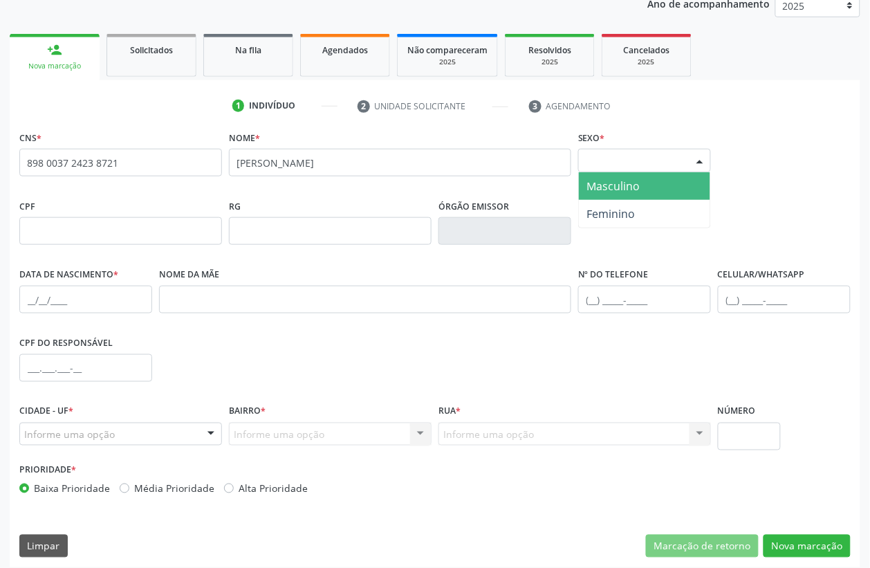
click at [607, 156] on div "Selecione o sexo" at bounding box center [644, 161] width 133 height 24
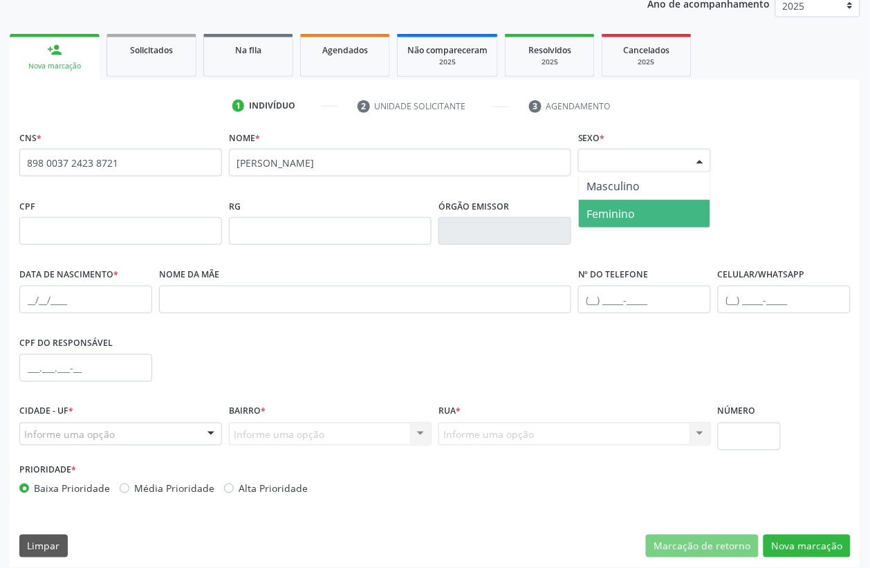
click at [623, 215] on span "Feminino" at bounding box center [611, 213] width 48 height 15
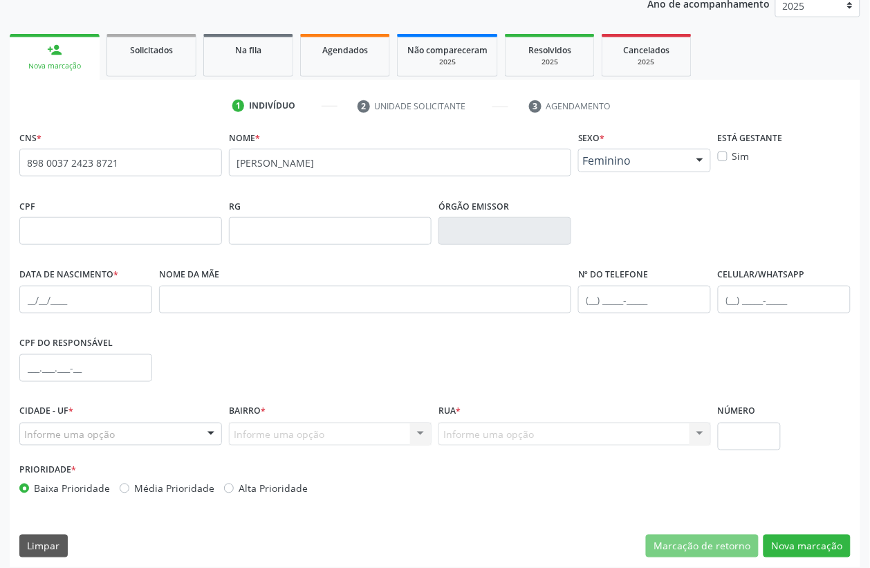
click at [671, 160] on span "Feminino" at bounding box center [633, 161] width 100 height 14
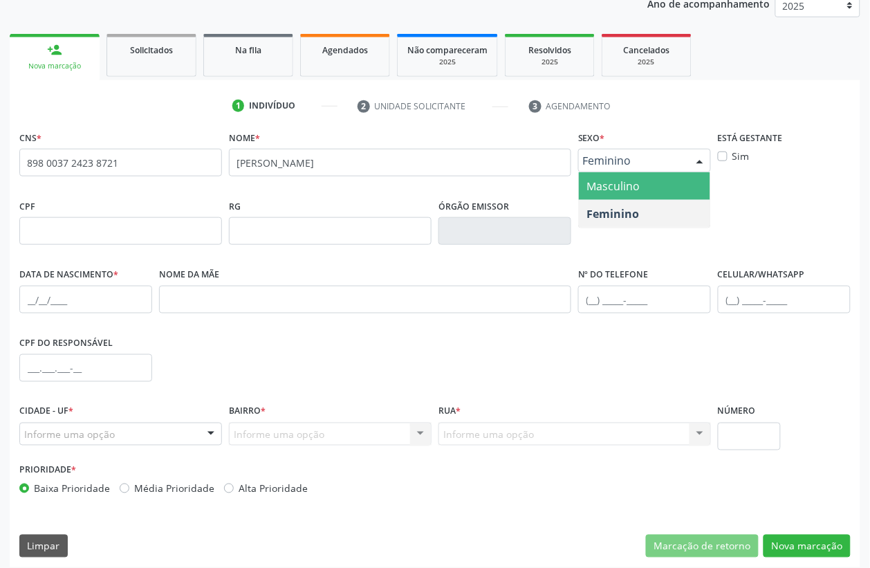
click at [620, 187] on span "Masculino" at bounding box center [613, 185] width 53 height 15
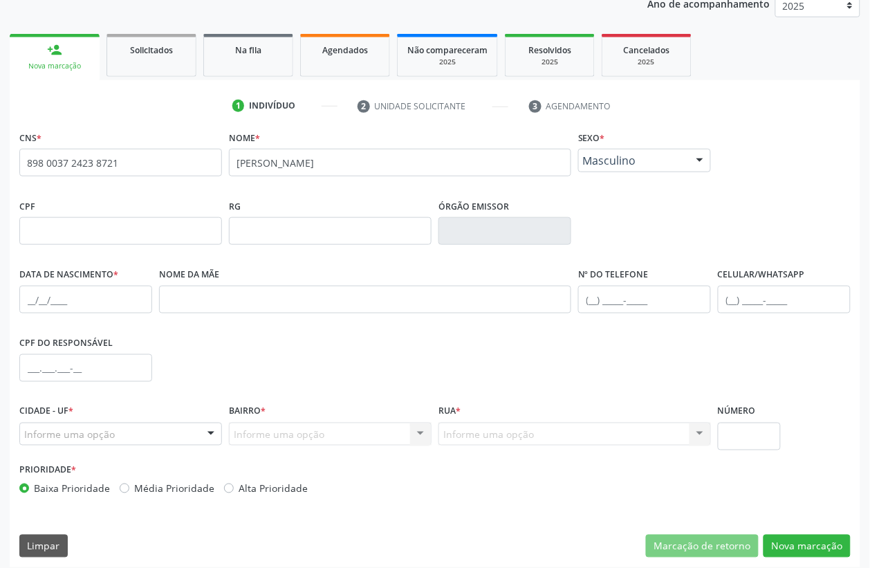
click at [12, 299] on div "CNS * 898 0037 2423 8721 none Nome * RAFAEL HENRIQUE SANTOS DA SILVA Sexo * Mas…" at bounding box center [435, 347] width 851 height 440
click at [31, 295] on input "text" at bounding box center [85, 300] width 133 height 28
type input "26/04/1996"
click at [66, 423] on div "Informe uma opção" at bounding box center [120, 435] width 203 height 24
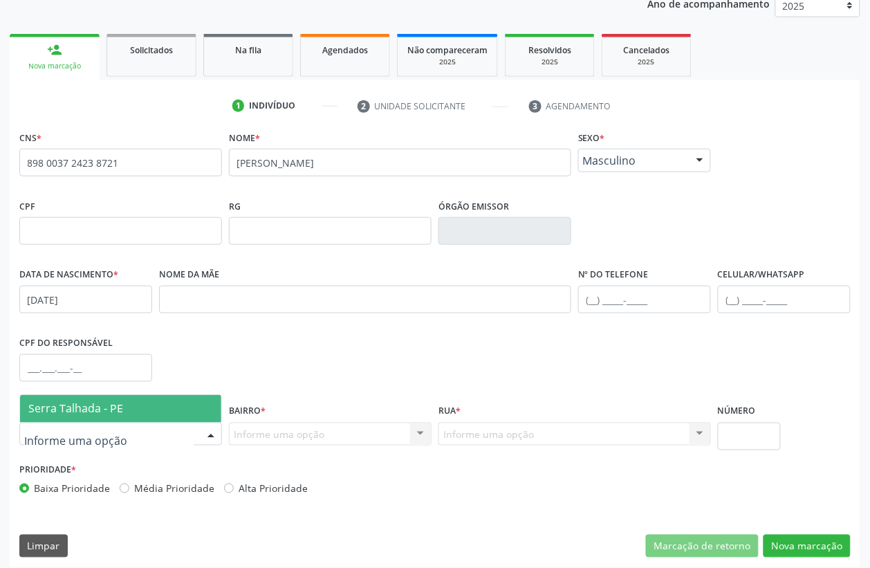
click at [70, 403] on span "Serra Talhada - PE" at bounding box center [75, 408] width 95 height 15
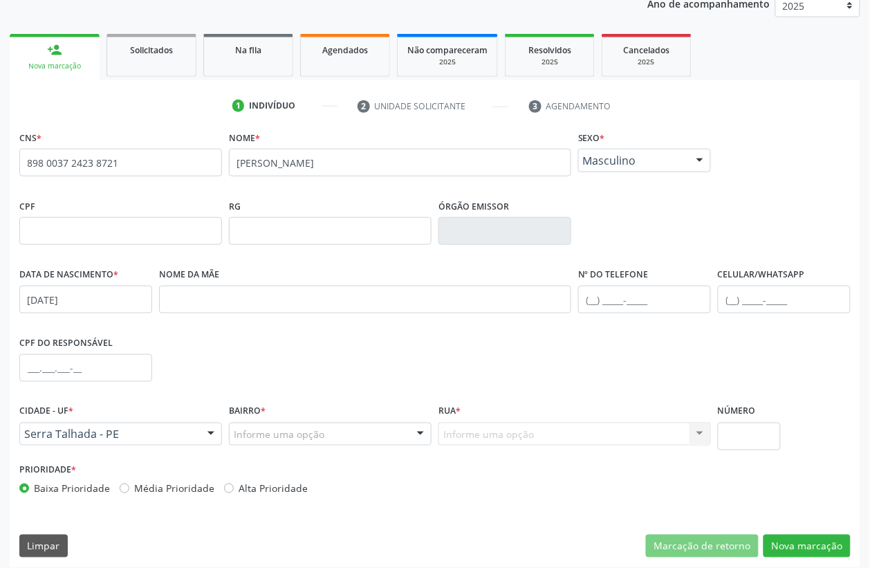
click at [326, 437] on div "Informe uma opção" at bounding box center [330, 435] width 203 height 24
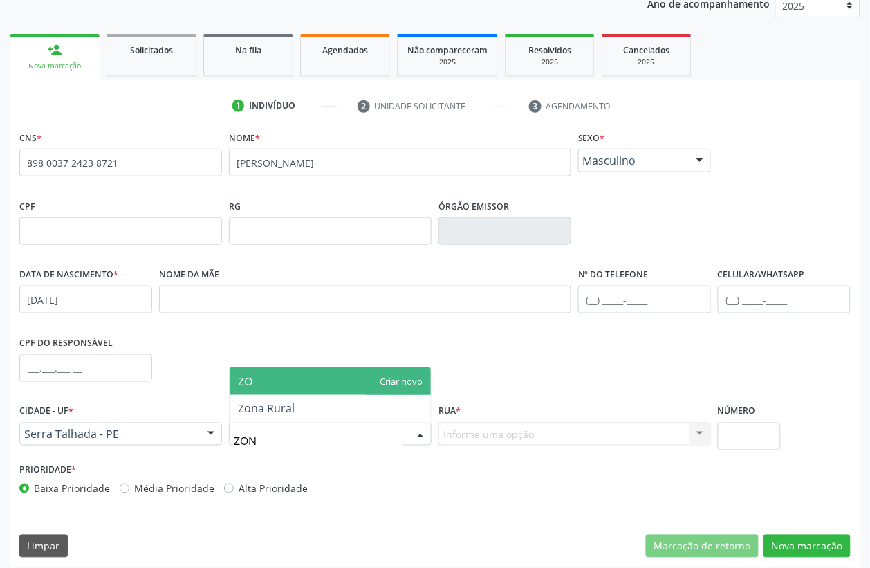
type input "ZONA"
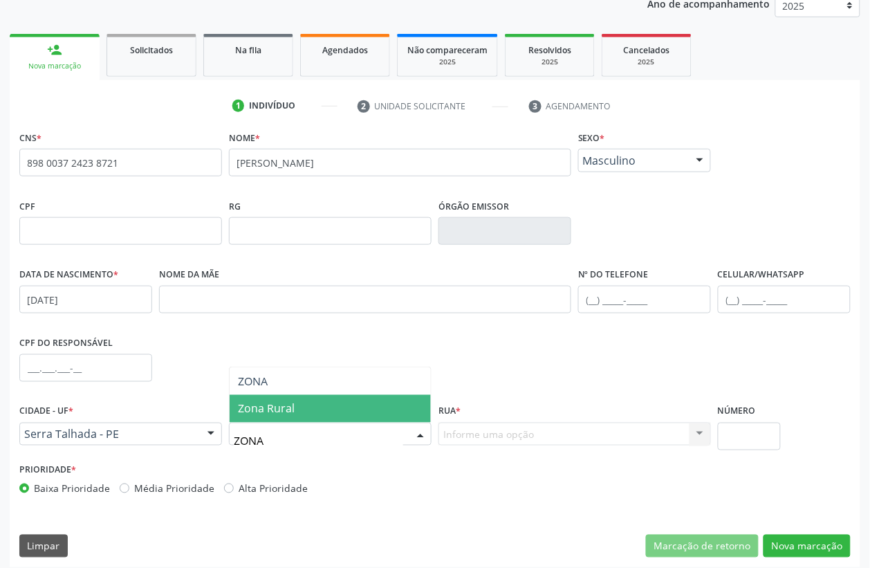
click at [315, 398] on span "Zona Rural" at bounding box center [330, 409] width 201 height 28
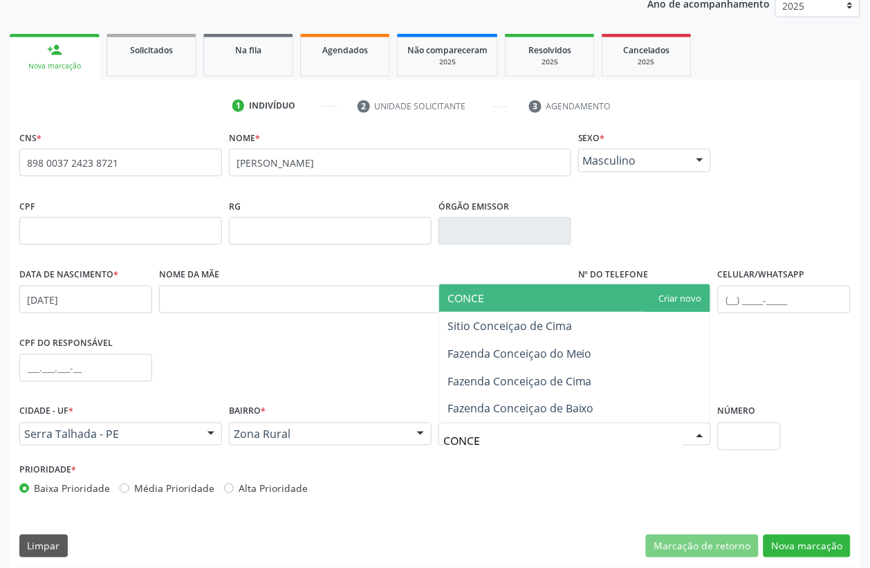
type input "CONCEI"
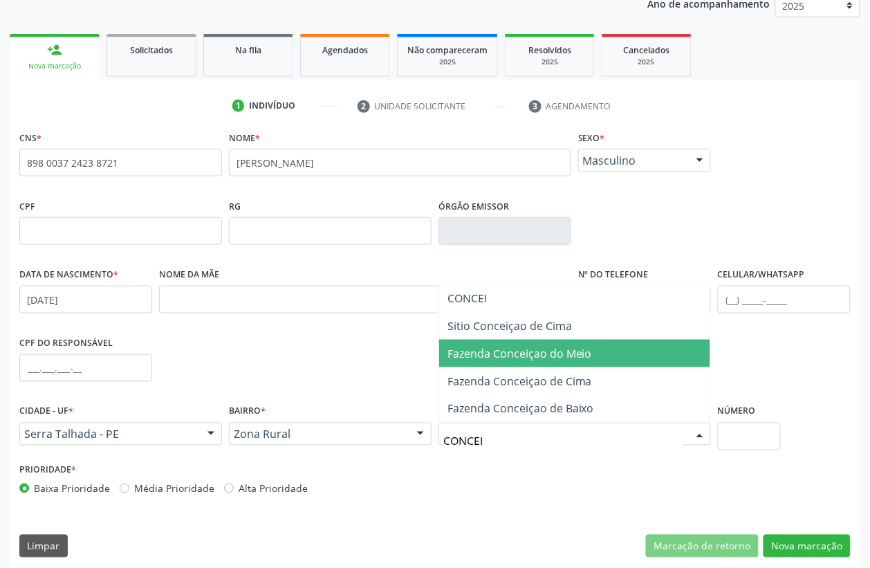
click at [522, 363] on span "Fazenda Conceiçao do Meio" at bounding box center [574, 354] width 271 height 28
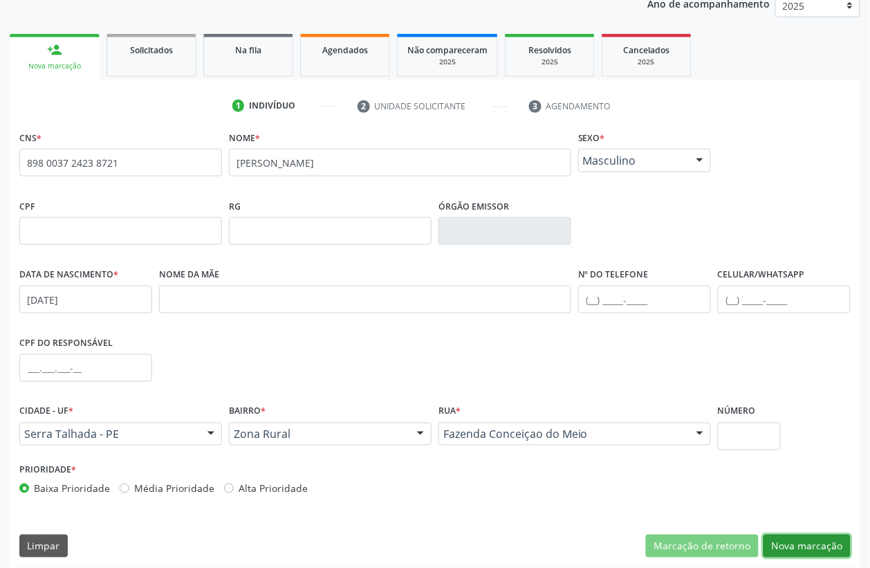
click at [820, 544] on button "Nova marcação" at bounding box center [807, 547] width 87 height 24
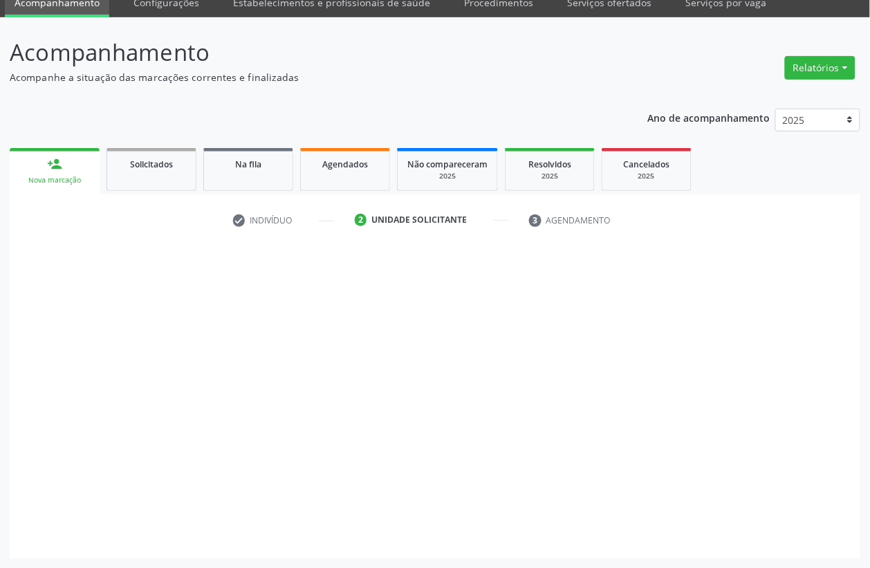
scroll to position [59, 0]
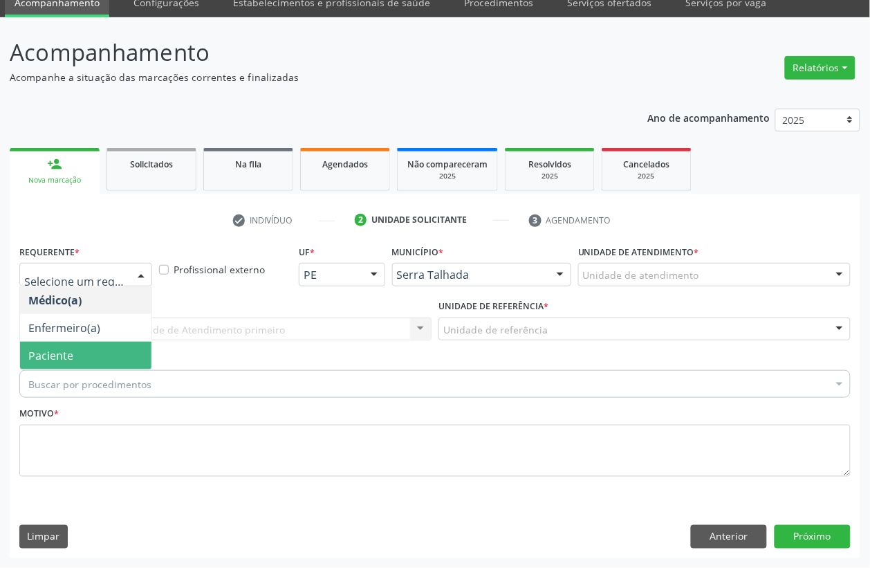
click at [71, 348] on span "Paciente" at bounding box center [50, 355] width 45 height 15
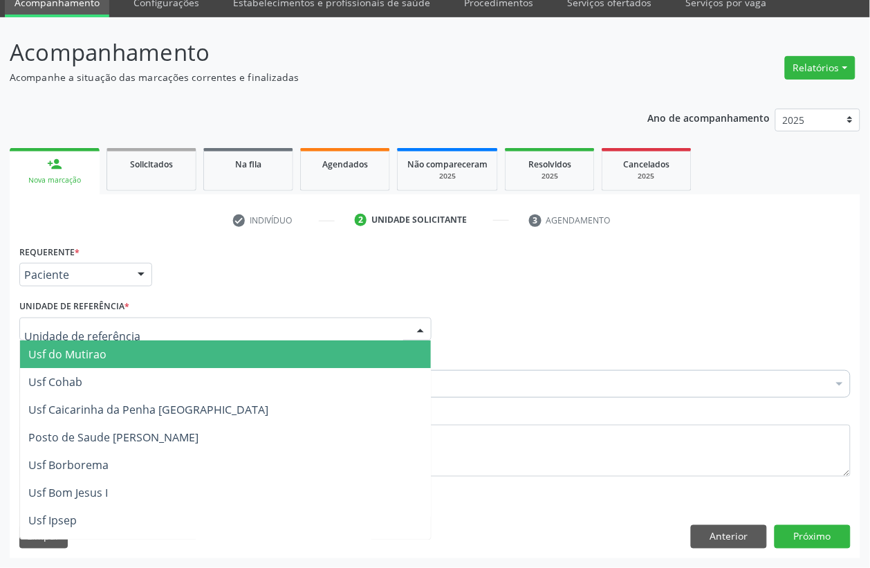
click at [78, 320] on div at bounding box center [225, 329] width 412 height 24
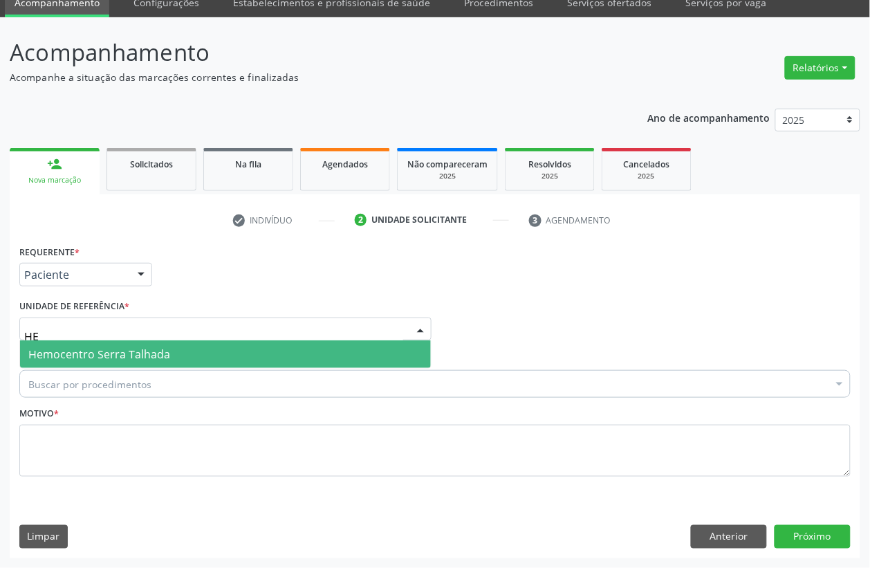
type input "H"
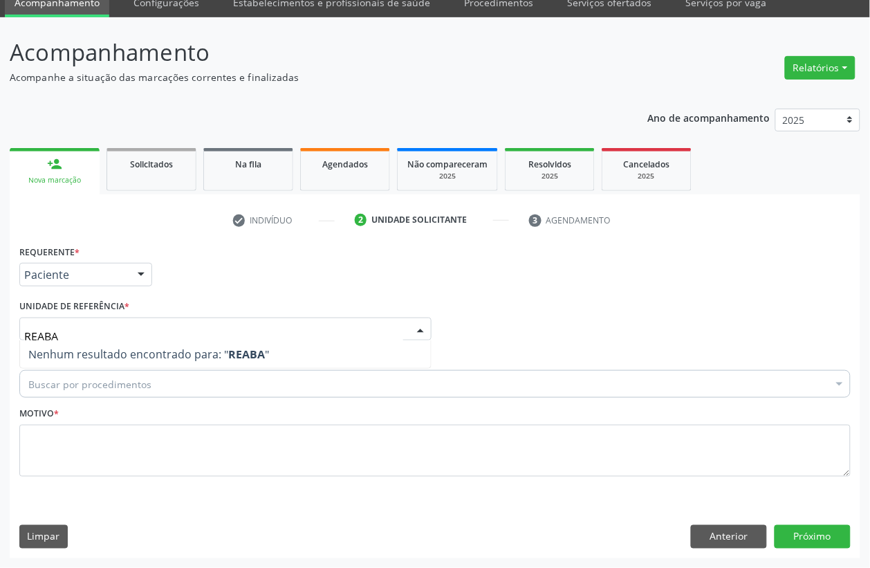
type input "REAB"
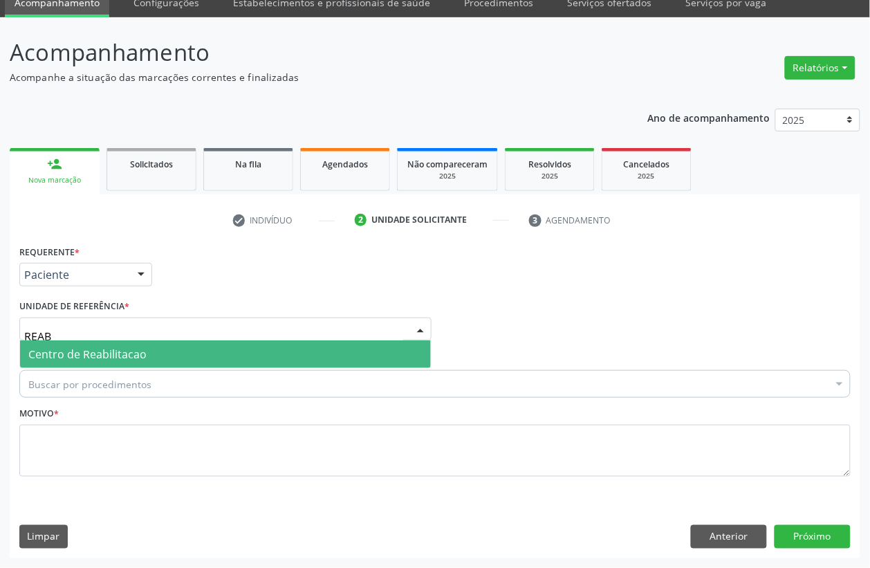
click at [80, 340] on span "Centro de Reabilitacao" at bounding box center [225, 354] width 411 height 28
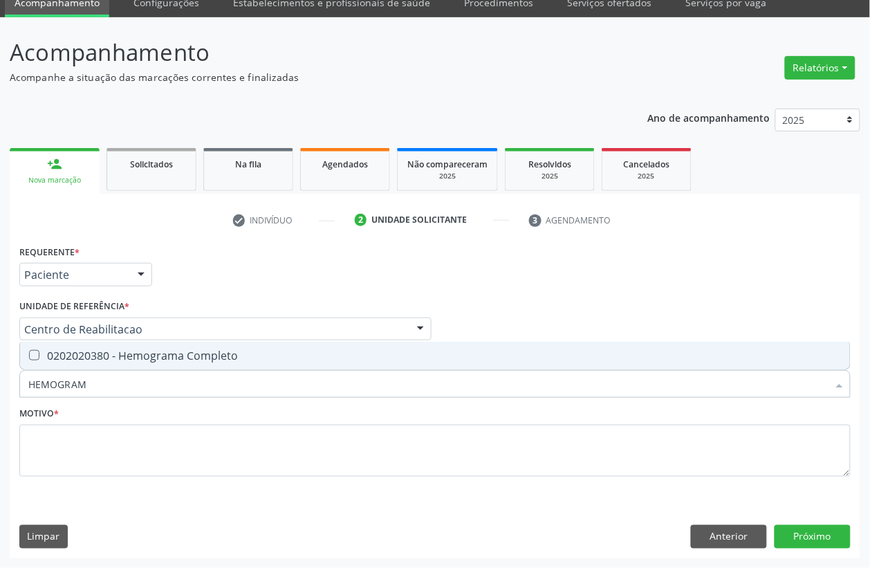
type input "HEMOGRAMA"
click at [88, 351] on div "0202020380 - Hemograma Completo" at bounding box center [434, 355] width 813 height 11
checkbox Completo "true"
click at [91, 380] on input "HEMOGRAMA" at bounding box center [427, 384] width 799 height 28
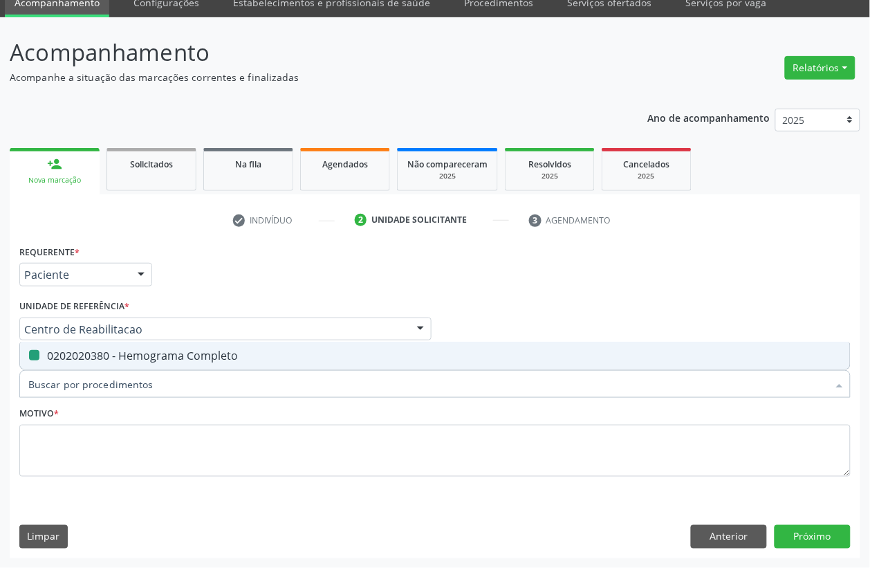
checkbox Completo "false"
type input "ACIDO UR"
click at [92, 361] on div "0202010120 - Dosagem de Acido Urico" at bounding box center [434, 355] width 813 height 11
checkbox Urico "true"
click at [91, 382] on input "ACIDO UR" at bounding box center [427, 384] width 799 height 28
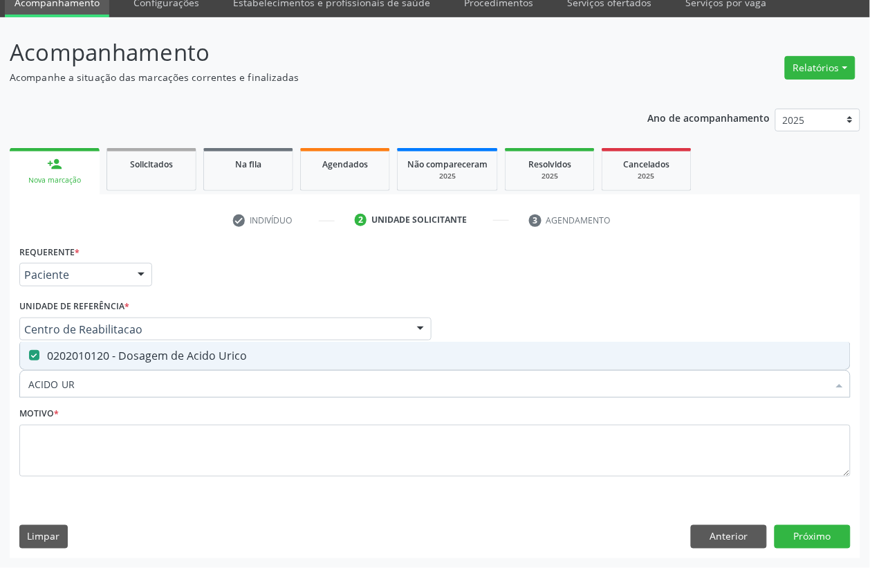
click at [91, 382] on input "ACIDO UR" at bounding box center [427, 384] width 799 height 28
checkbox Urico "false"
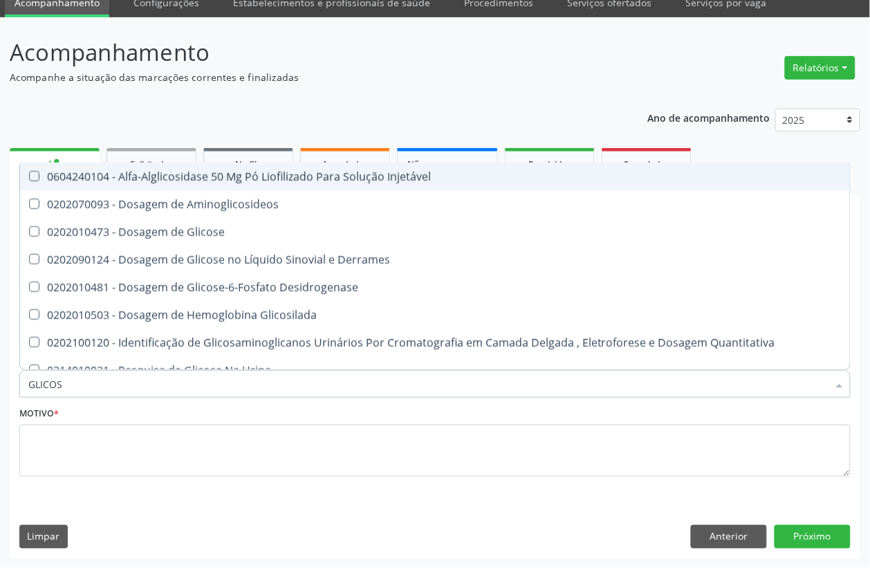
type input "GLICOSE"
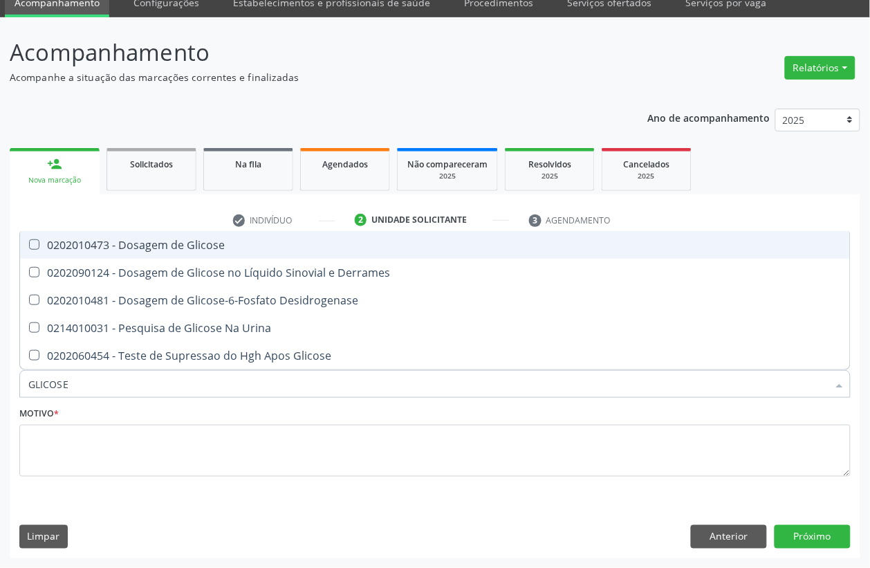
click at [201, 239] on div "0202010473 - Dosagem de Glicose" at bounding box center [434, 244] width 813 height 11
checkbox Glicose "true"
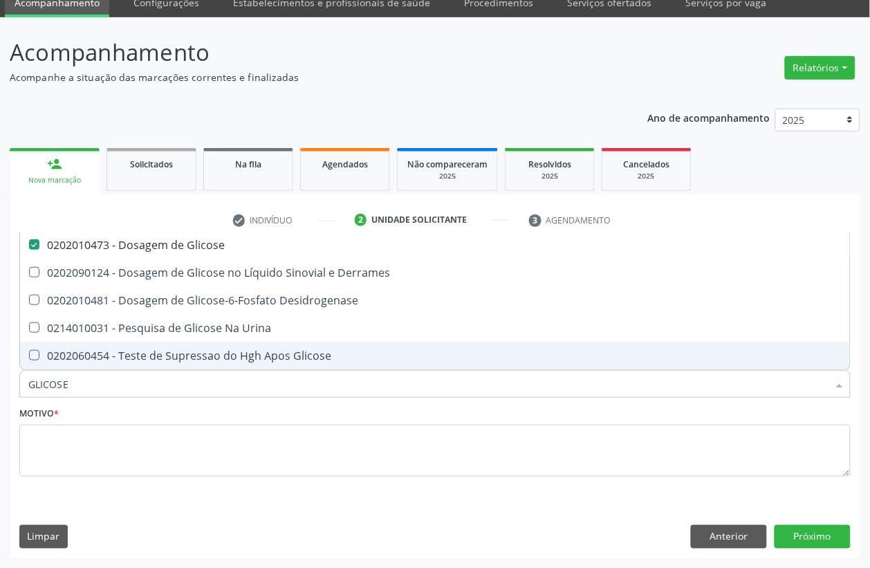
click at [74, 382] on input "GLICOSE" at bounding box center [427, 384] width 799 height 28
checkbox Glicose "false"
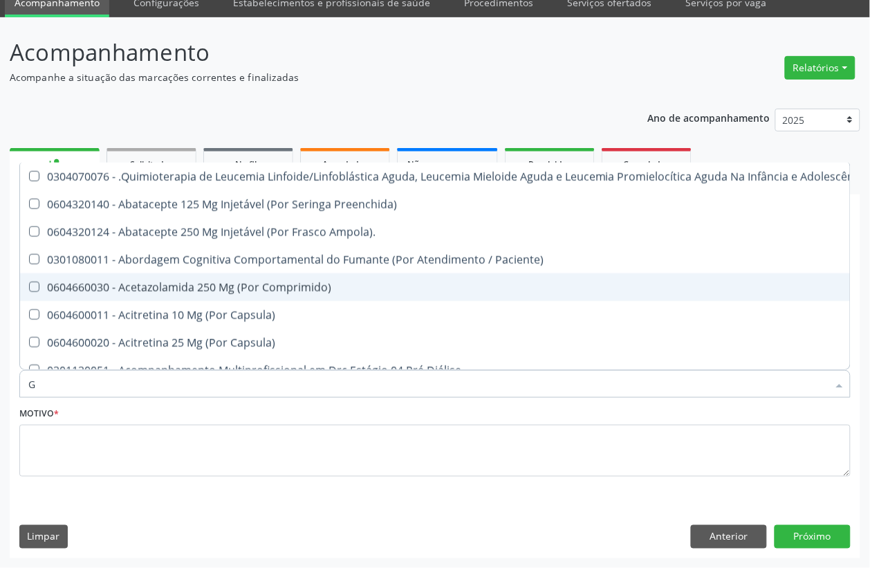
type input "GL"
checkbox Oftalmológica "true"
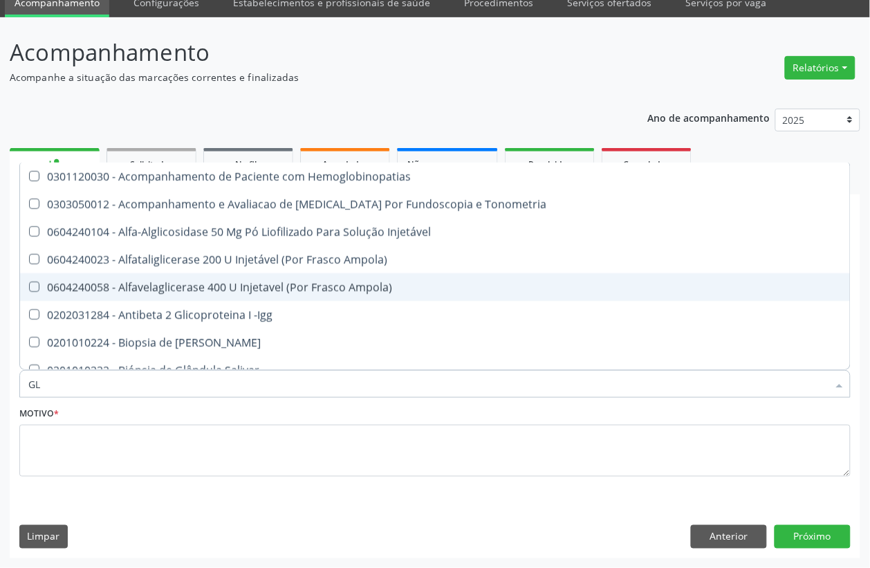
type input "GLI"
checkbox \(Confirmatorio\) "true"
type input "GLIC"
checkbox Campimetria\) "true"
checkbox \(Confirmatorio\) "false"
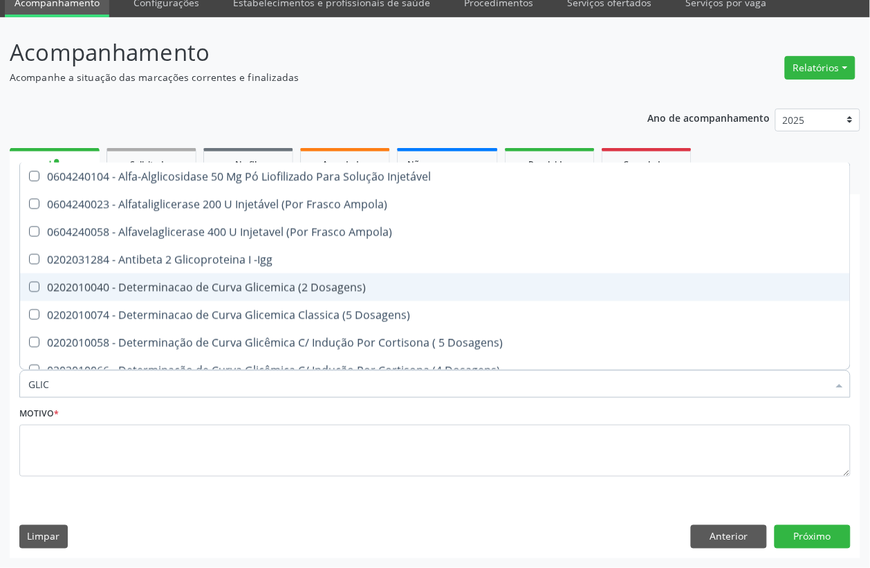
type input "GLICO"
checkbox Dosagens\) "true"
checkbox Glicose "false"
type input "GLICOS"
checkbox Ampola\) "true"
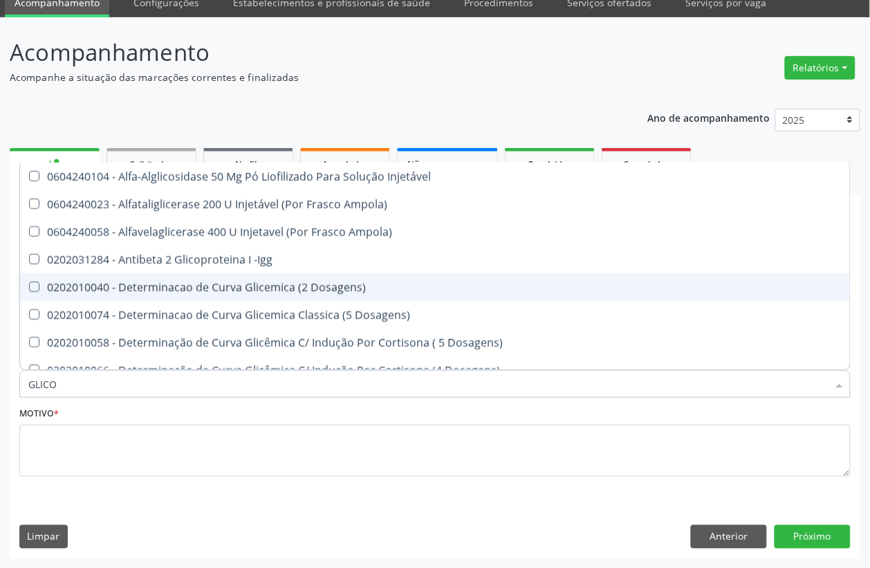
checkbox Dosagens\) "false"
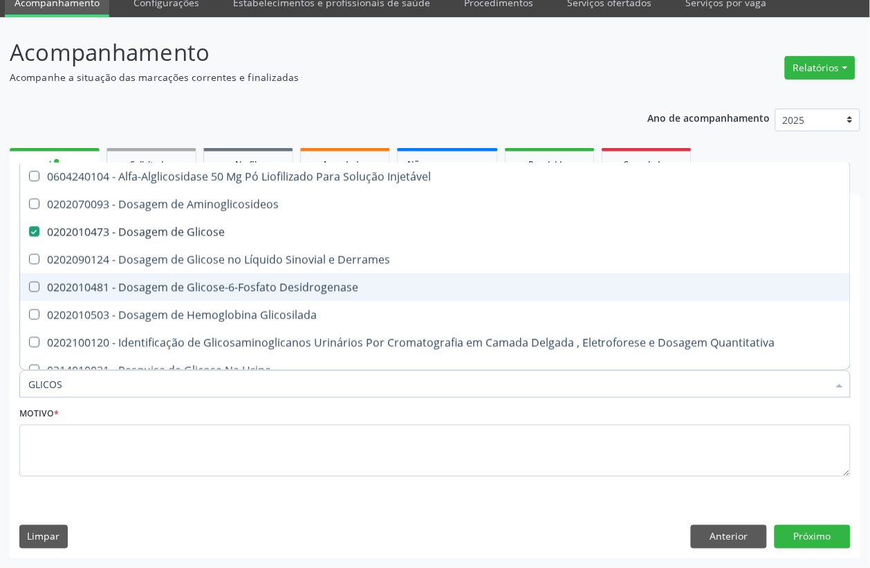
type input "GLICOSI"
checkbox Glicose "false"
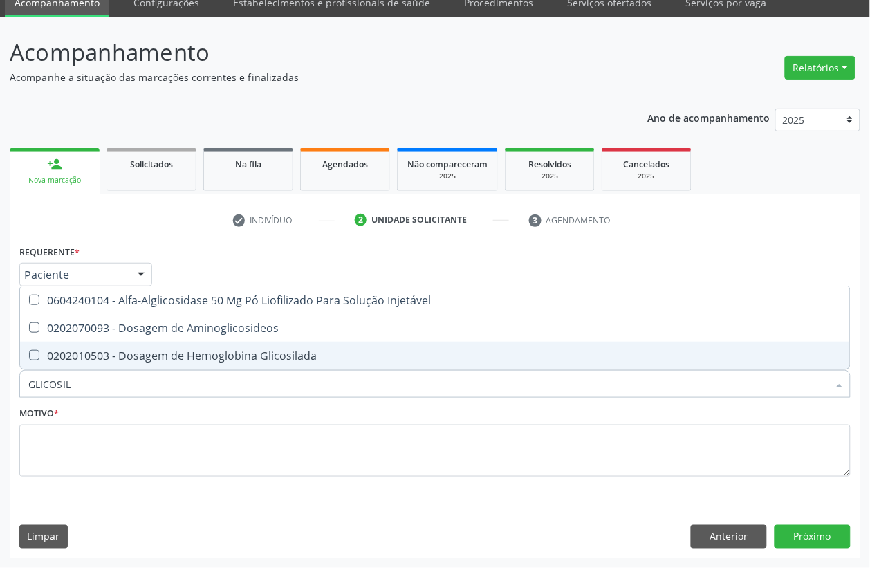
type input "GLICOSILA"
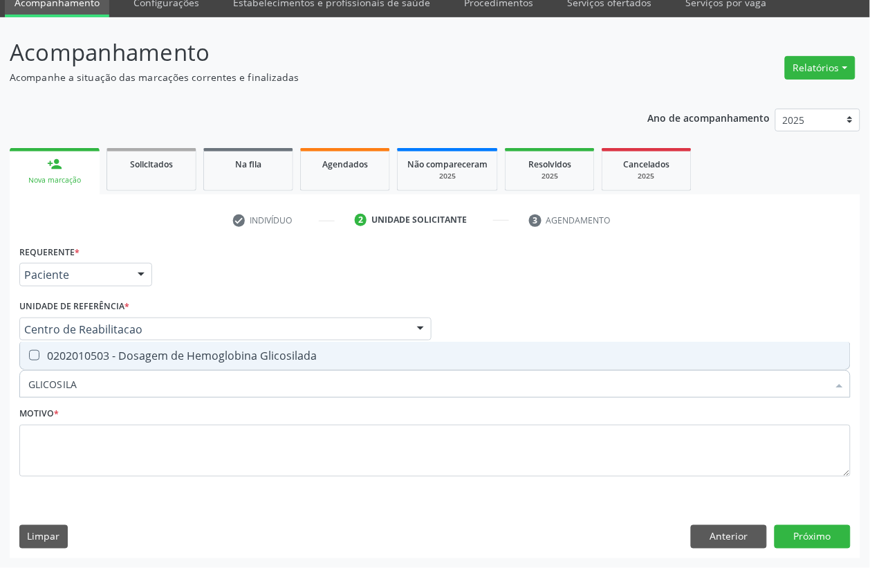
click at [92, 365] on span "0202010503 - Dosagem de Hemoglobina Glicosilada" at bounding box center [435, 356] width 830 height 28
checkbox Glicosilada "true"
click at [92, 380] on input "GLICOSILA" at bounding box center [427, 384] width 799 height 28
checkbox Glicosilada "false"
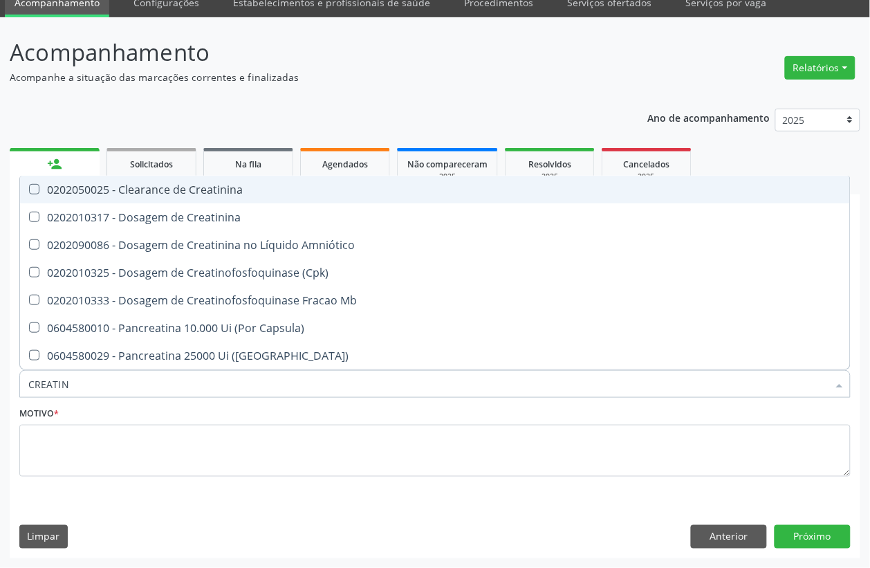
type input "CREATINI"
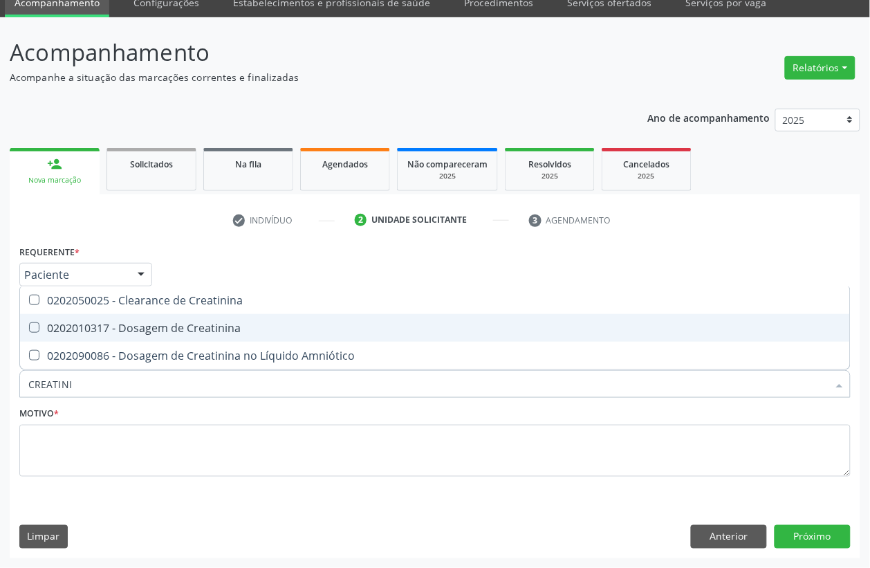
click at [118, 319] on span "0202010317 - Dosagem de Creatinina" at bounding box center [435, 328] width 830 height 28
checkbox Creatinina "true"
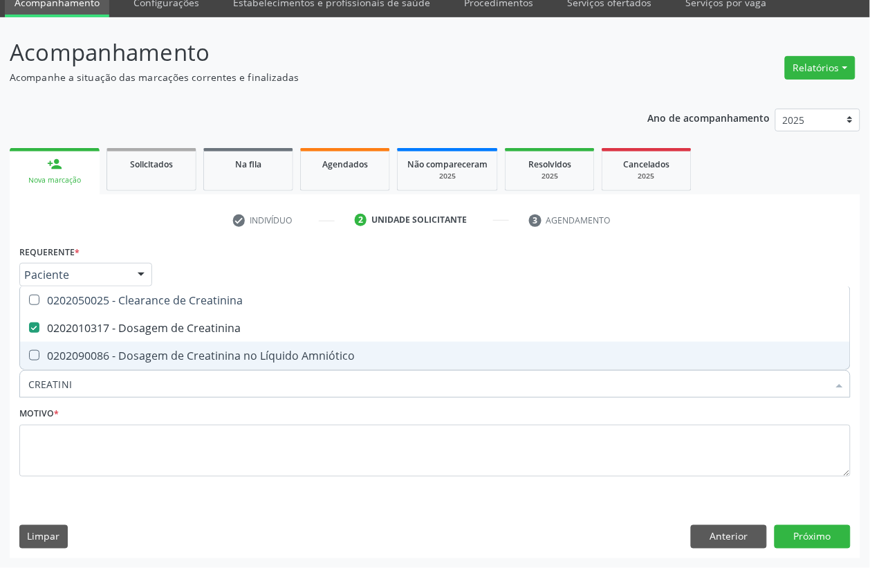
click at [84, 375] on input "CREATINI" at bounding box center [427, 384] width 799 height 28
checkbox Creatinina "false"
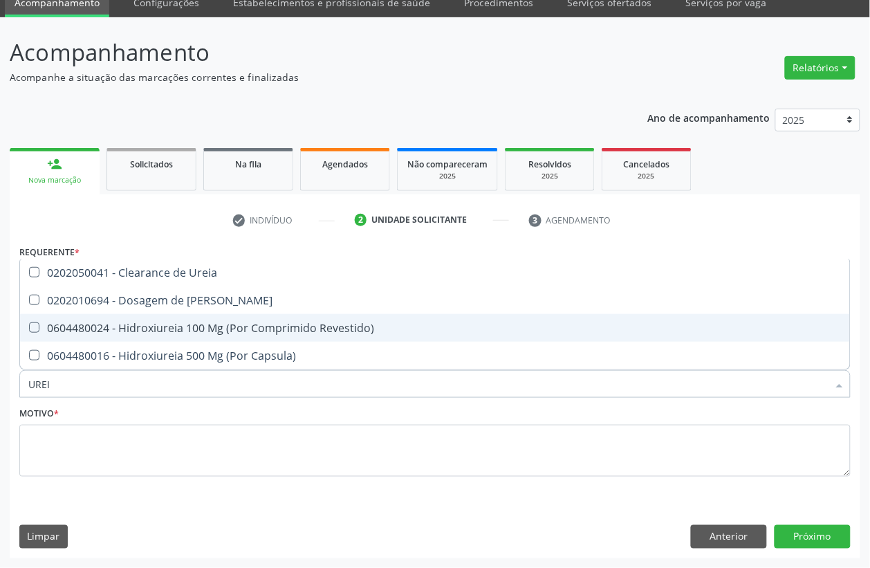
type input "UREIA"
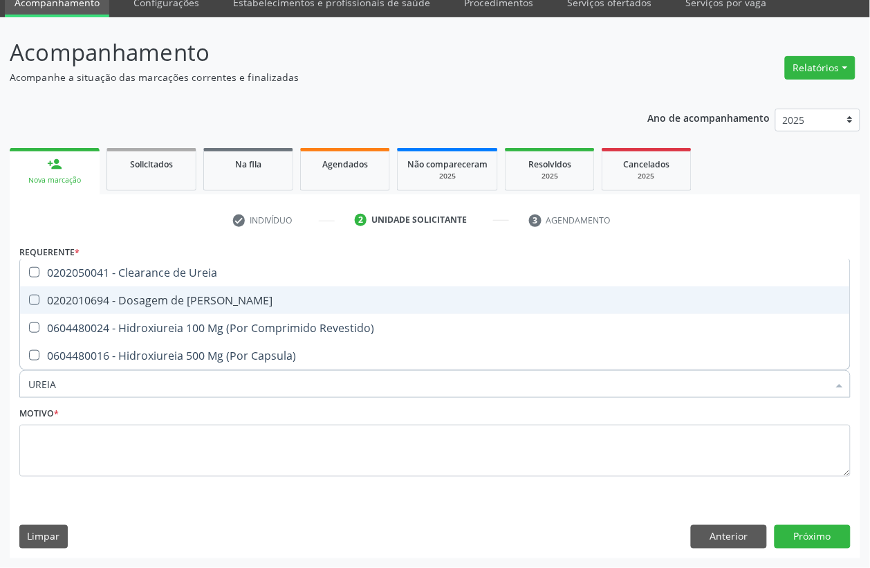
click at [119, 306] on div "0202010694 - Dosagem de [PERSON_NAME]" at bounding box center [434, 300] width 813 height 11
checkbox Ureia "true"
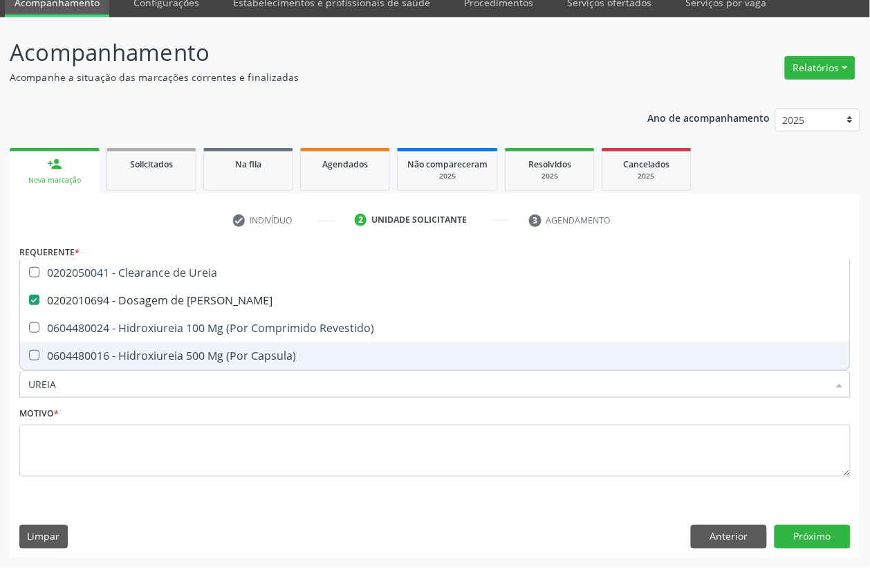
click at [93, 381] on input "UREIA" at bounding box center [427, 384] width 799 height 28
checkbox Ureia "false"
type input "COLEST"
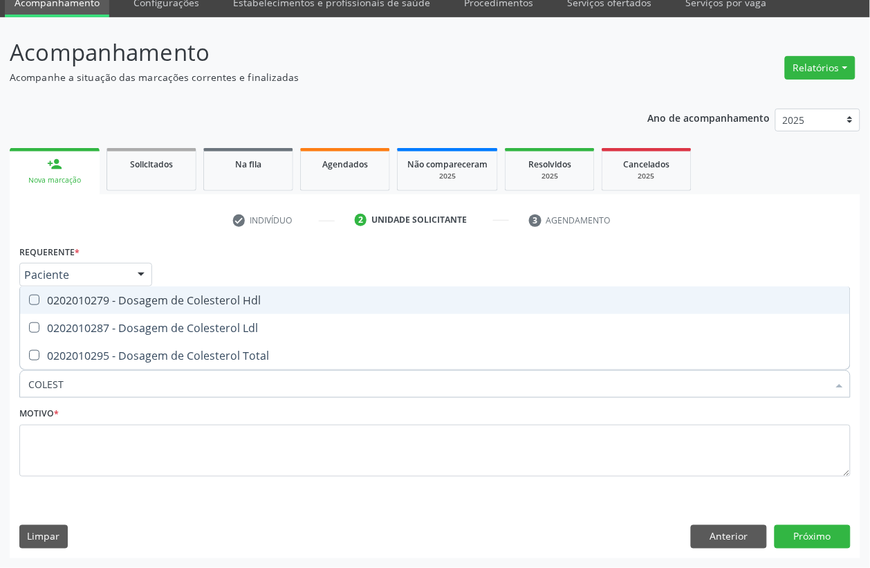
click at [191, 310] on span "0202010279 - Dosagem de Colesterol Hdl" at bounding box center [435, 300] width 830 height 28
checkbox Hdl "true"
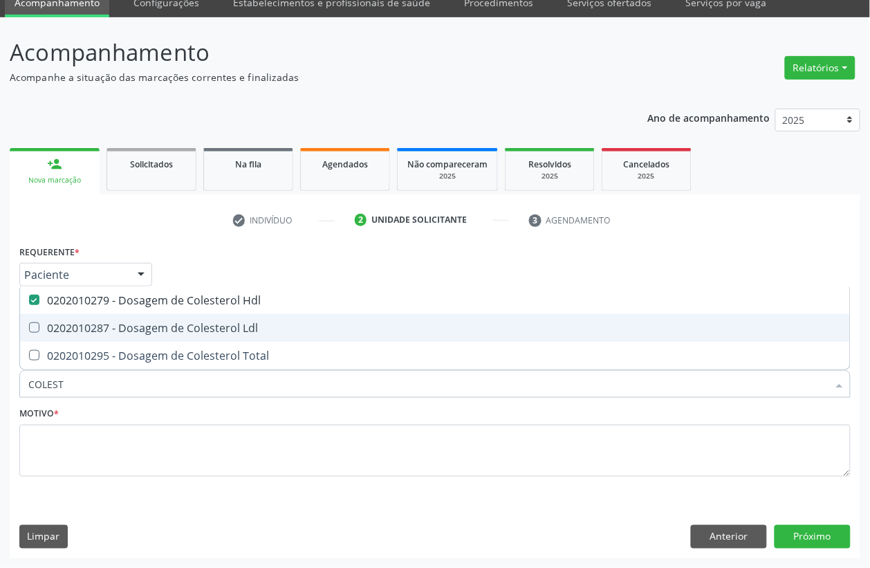
click at [181, 333] on div "0202010287 - Dosagem de Colesterol Ldl" at bounding box center [434, 327] width 813 height 11
checkbox Ldl "true"
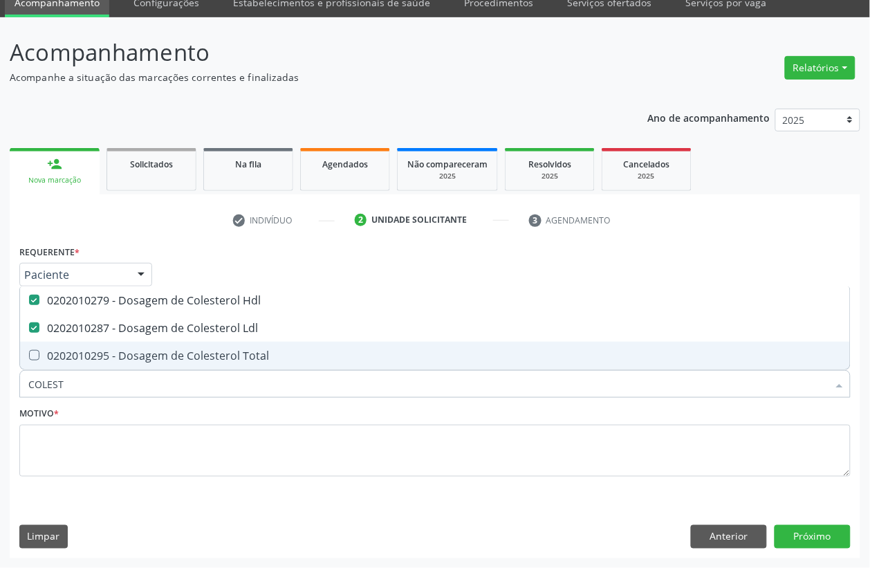
click at [174, 351] on div "0202010295 - Dosagem de Colesterol Total" at bounding box center [434, 355] width 813 height 11
checkbox Total "true"
click at [104, 378] on input "COLEST" at bounding box center [427, 384] width 799 height 28
type input "TRI"
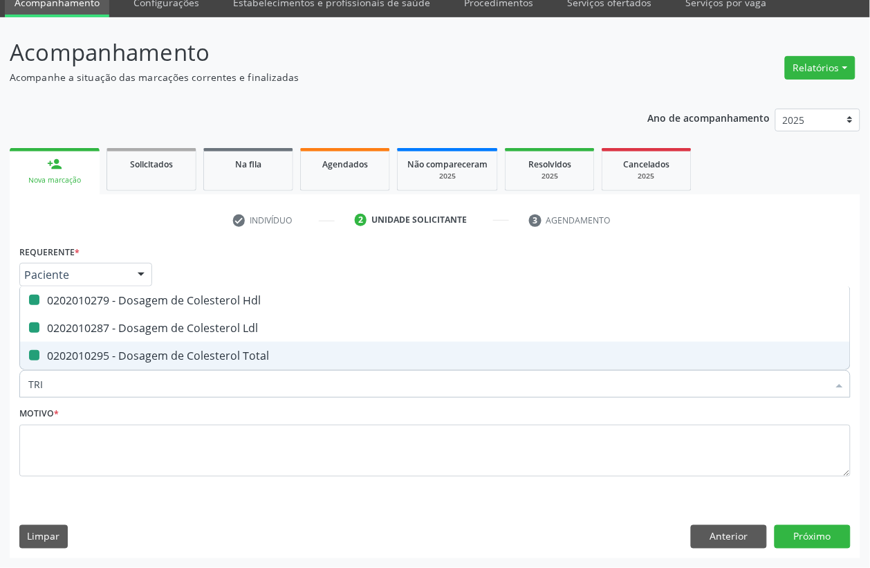
checkbox Hdl "false"
checkbox Ldl "false"
checkbox Total "false"
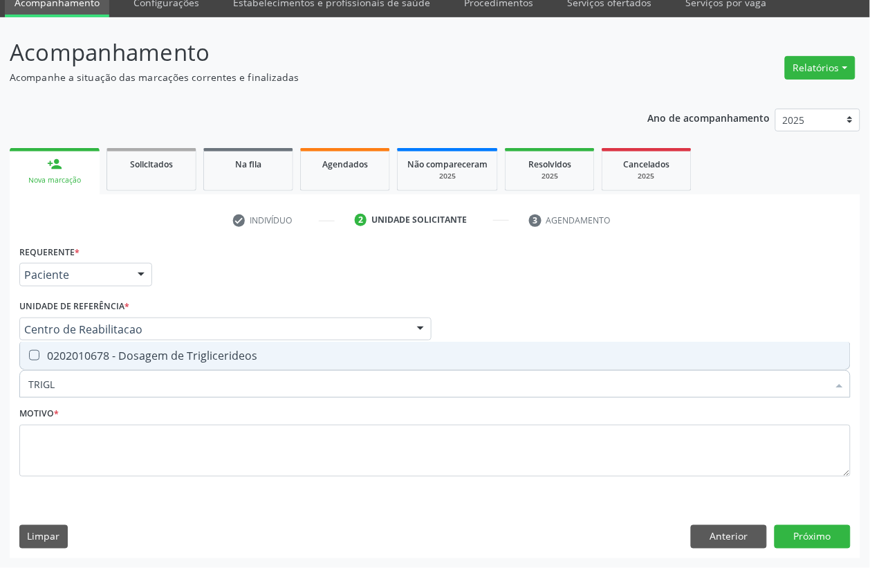
type input "TRIGLI"
click at [113, 350] on div "0202010678 - Dosagem de Triglicerideos" at bounding box center [434, 355] width 813 height 11
checkbox Triglicerideos "true"
click at [85, 391] on input "TRIGLI" at bounding box center [427, 384] width 799 height 28
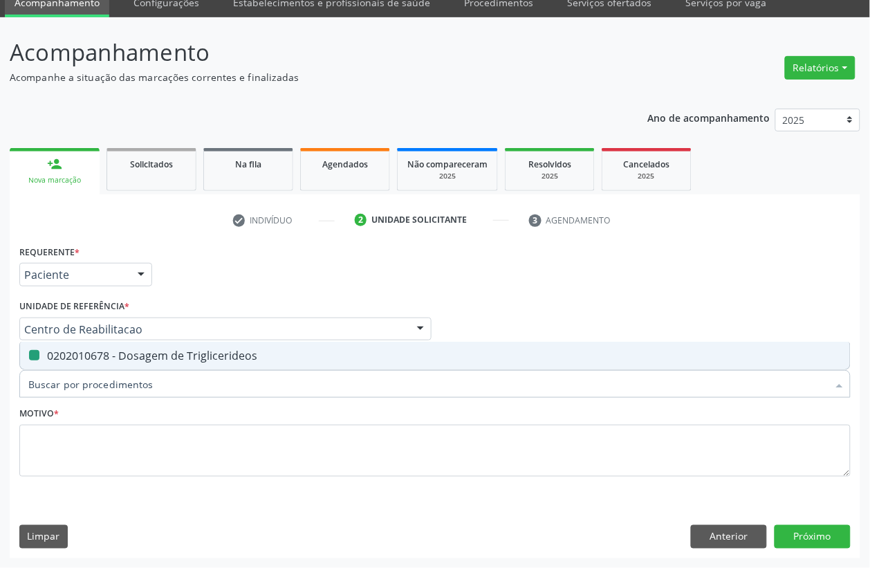
checkbox Triglicerideos "false"
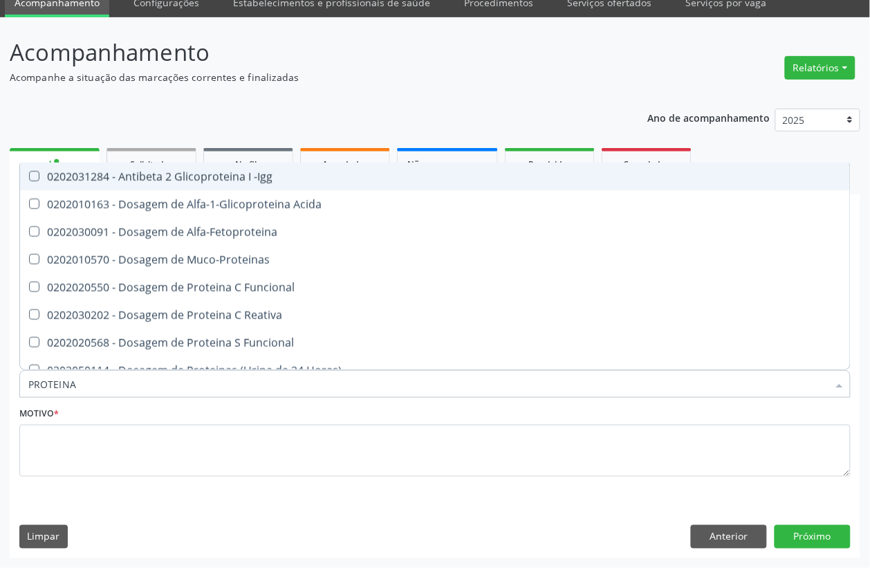
type input "PROTEINA C"
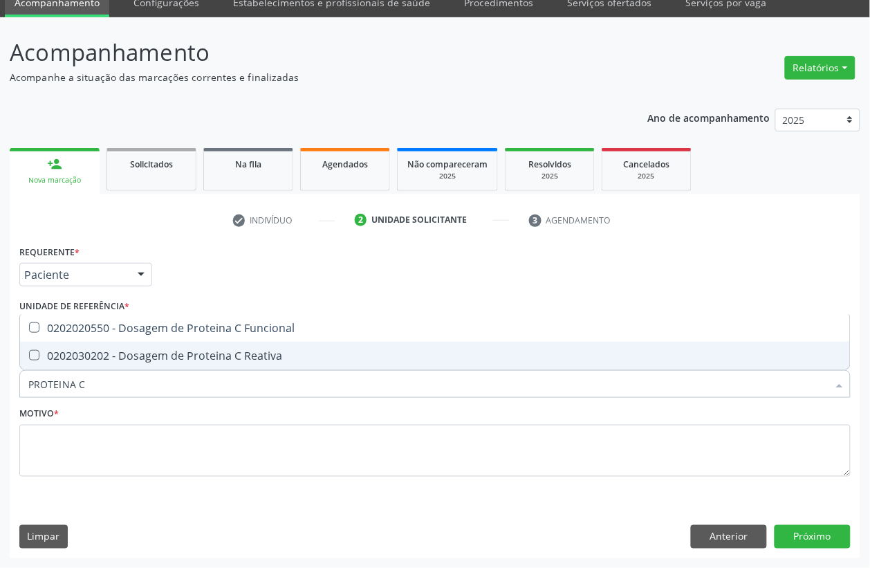
click at [154, 353] on div "0202030202 - Dosagem de Proteina C Reativa" at bounding box center [434, 355] width 813 height 11
checkbox Reativa "true"
click at [112, 377] on input "PROTEINA C" at bounding box center [427, 384] width 799 height 28
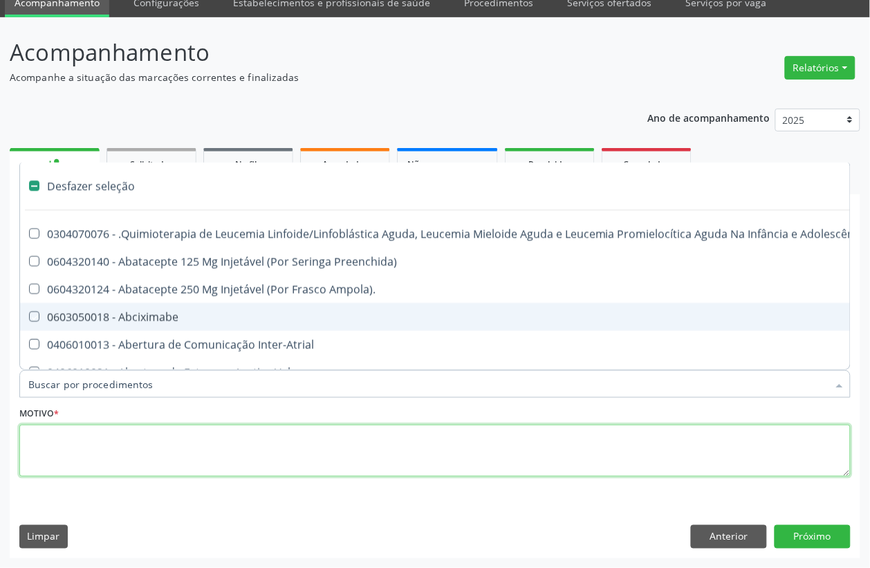
click at [114, 447] on textarea at bounding box center [434, 451] width 831 height 53
checkbox Preenchida\) "true"
checkbox Ampola\)\ "true"
checkbox Abciximabe "true"
checkbox Inter-Atrial "true"
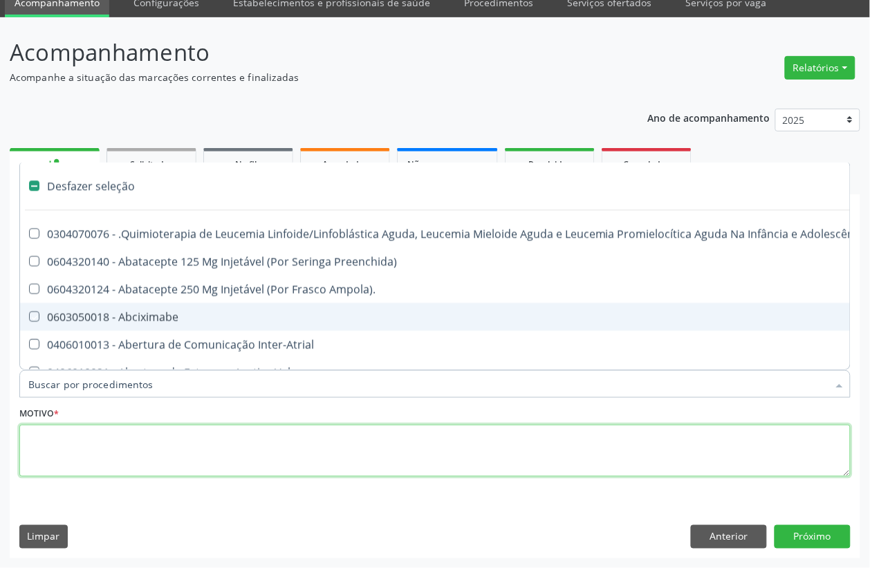
checkbox Valvar "true"
checkbox Adolescente\) "true"
checkbox Valvar "true"
checkbox Adolescente\) "true"
checkbox Paciente\) "true"
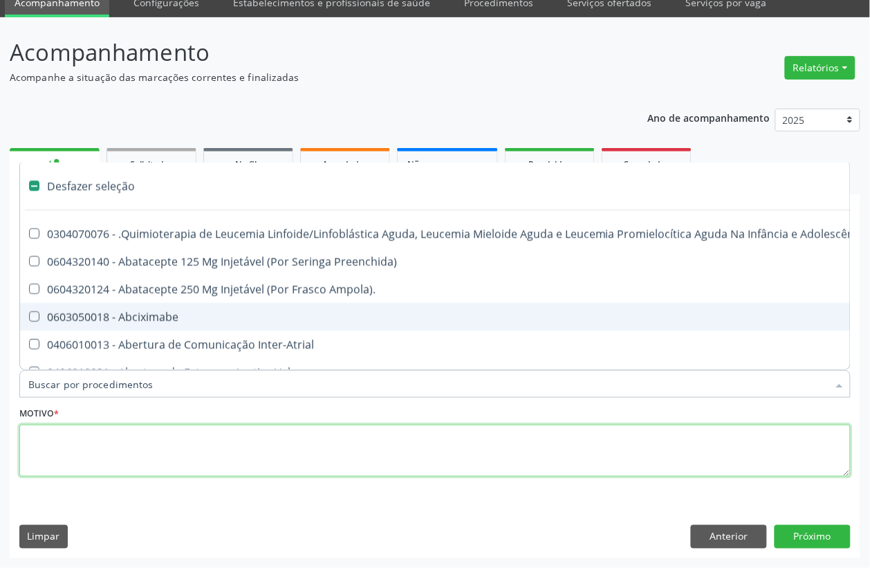
checkbox Dente\) "true"
checkbox Comprimido\) "true"
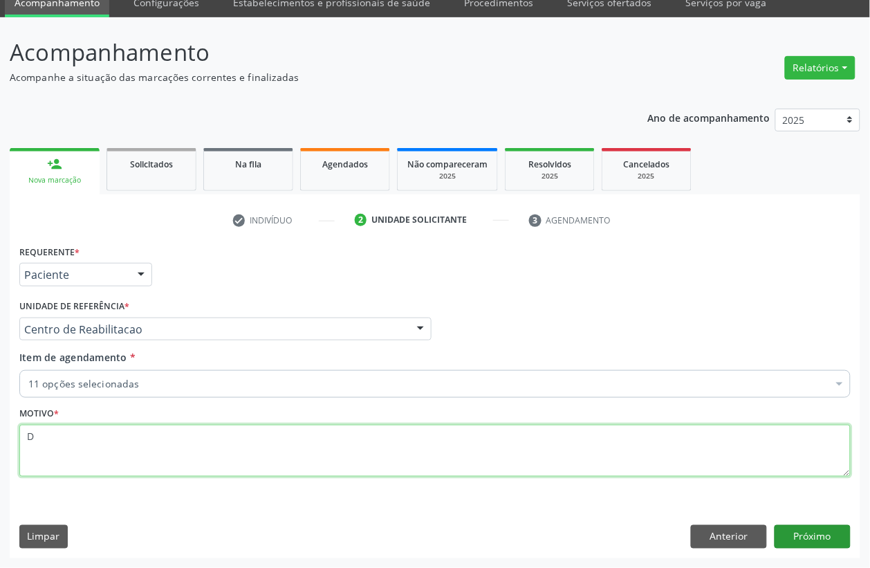
type textarea "D"
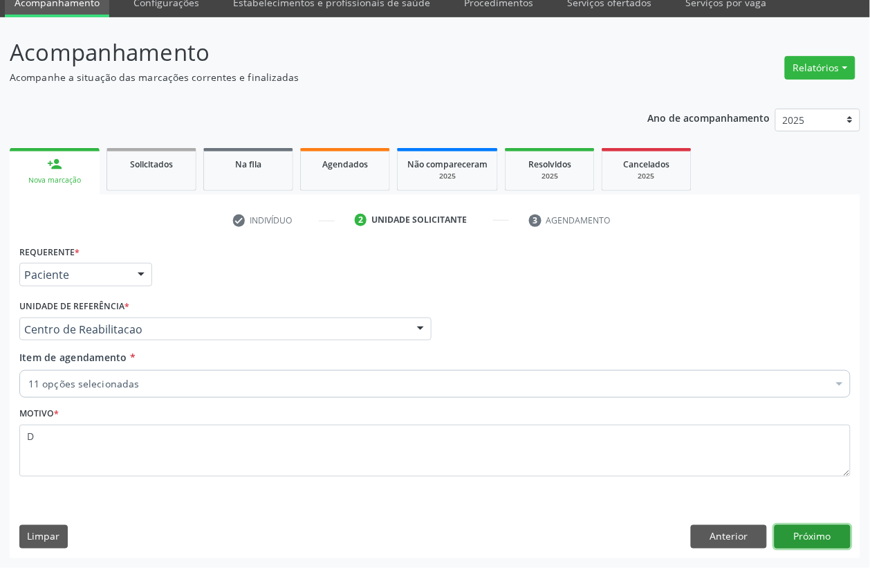
click at [835, 540] on button "Próximo" at bounding box center [813, 537] width 76 height 24
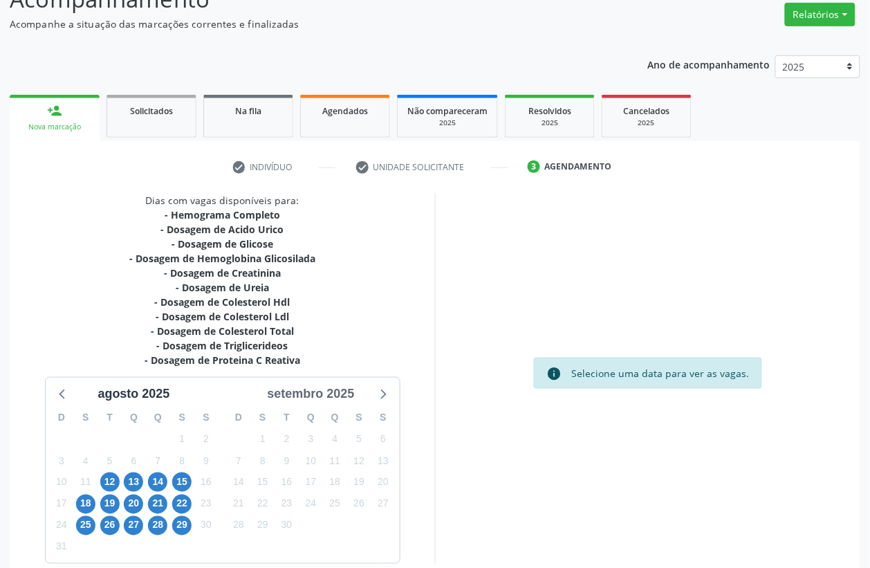
scroll to position [180, 0]
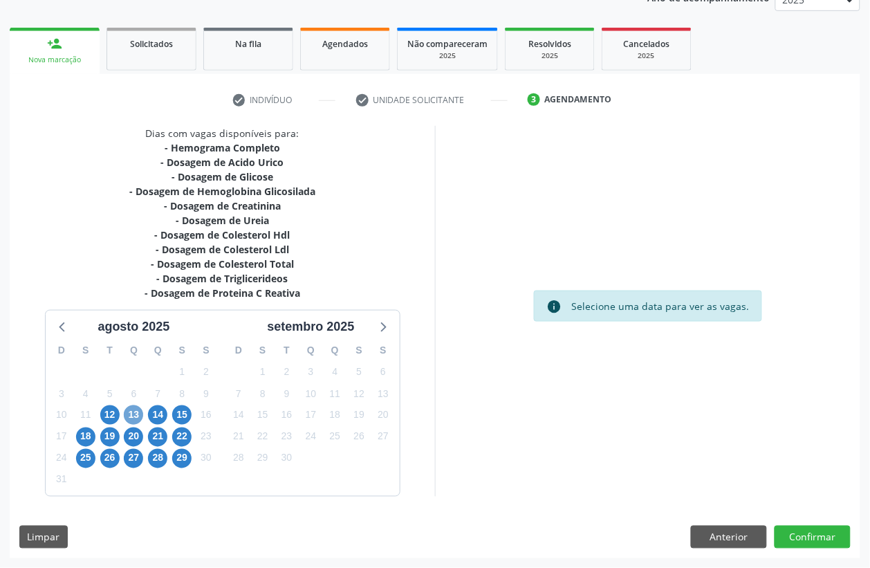
click at [137, 412] on span "13" at bounding box center [133, 414] width 19 height 19
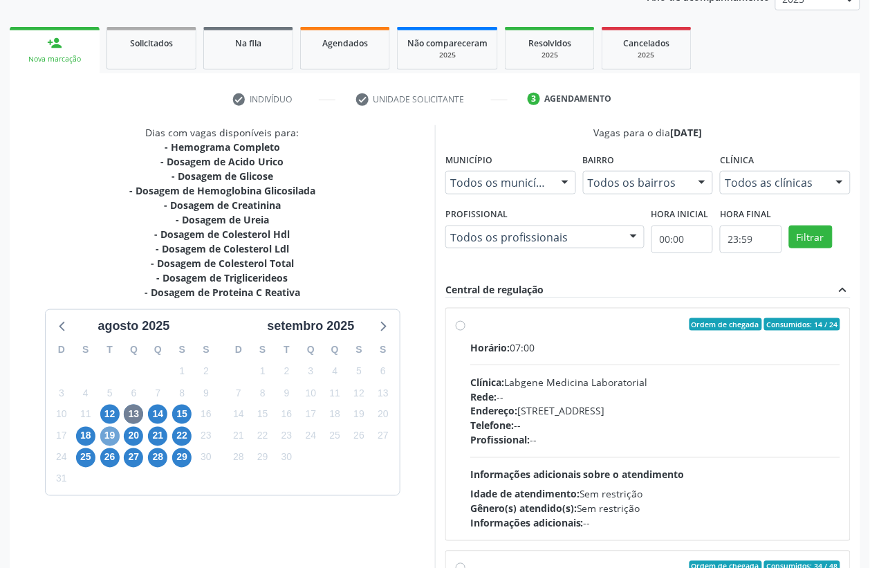
click at [111, 437] on span "19" at bounding box center [109, 436] width 19 height 19
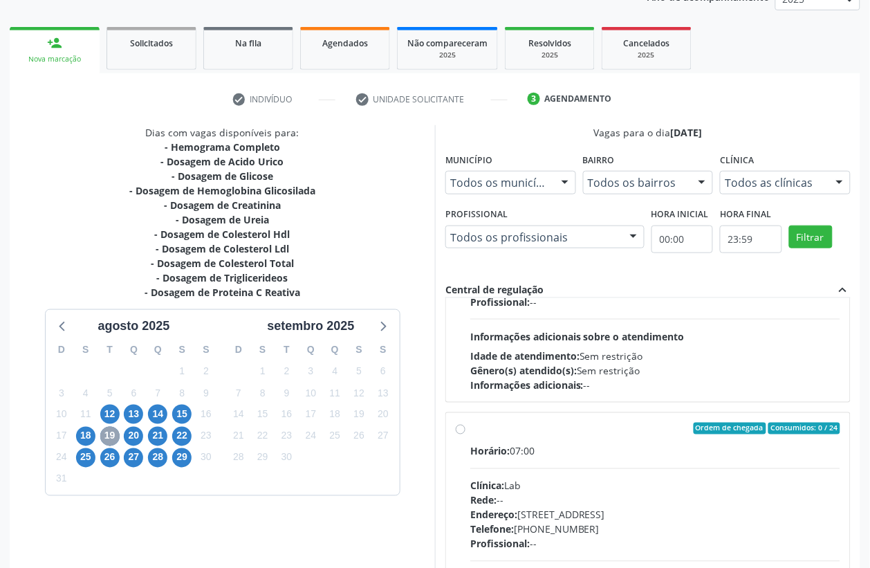
scroll to position [0, 0]
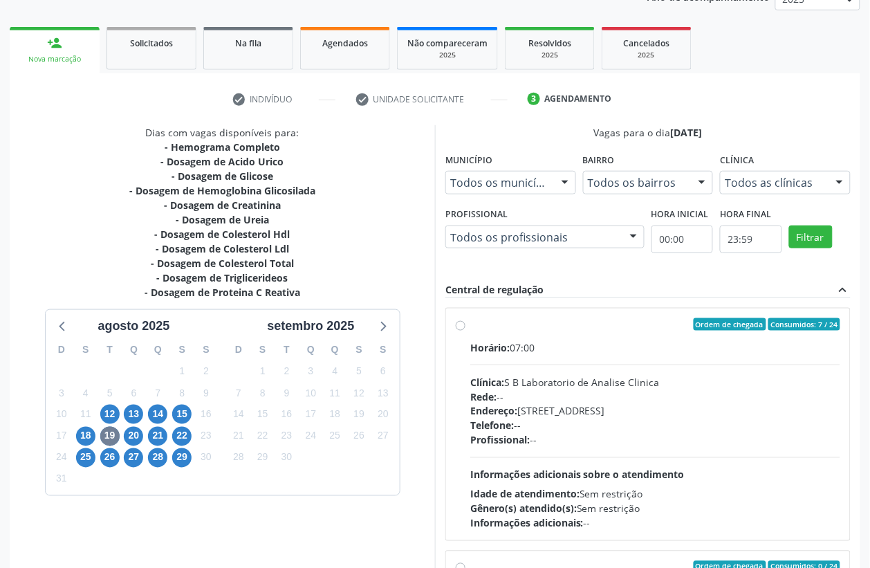
click at [562, 416] on div "Endereço: Casa, nº 679, Centro, Serra Talhada - PE" at bounding box center [655, 411] width 370 height 15
click at [465, 331] on input "Ordem de chegada Consumidos: 7 / 24 Horário: 07:00 Clínica: S B Laboratorio de …" at bounding box center [461, 324] width 10 height 12
radio input "true"
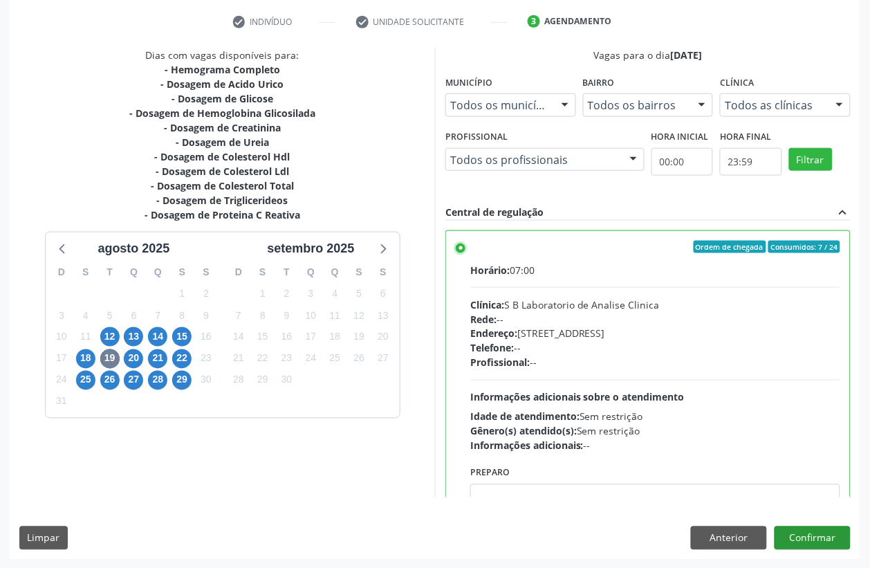
scroll to position [258, 0]
click at [814, 544] on button "Confirmar" at bounding box center [813, 538] width 76 height 24
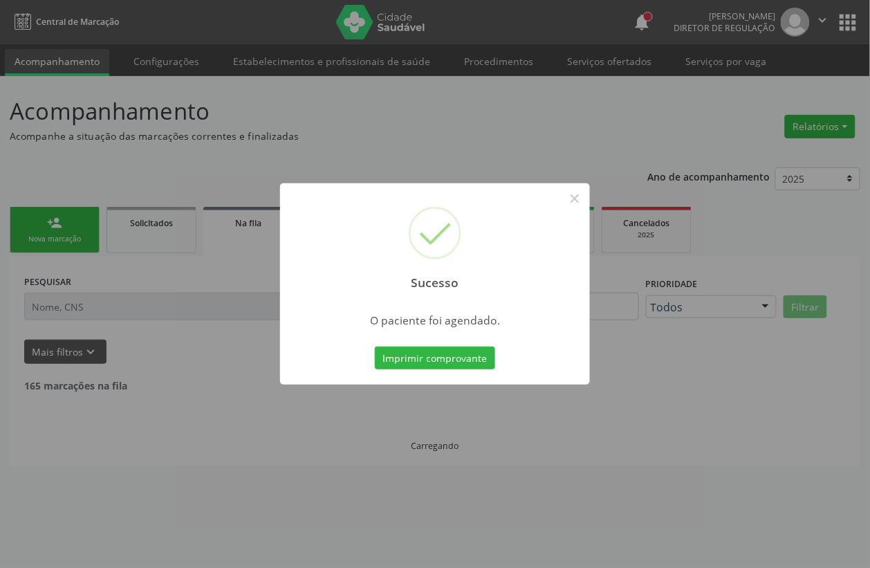
scroll to position [0, 0]
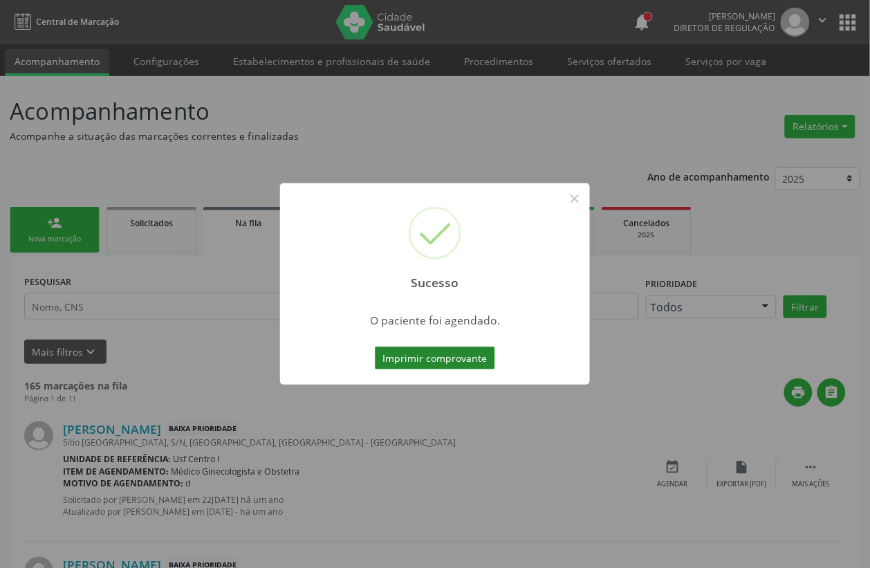
click at [434, 354] on button "Imprimir comprovante" at bounding box center [435, 358] width 120 height 24
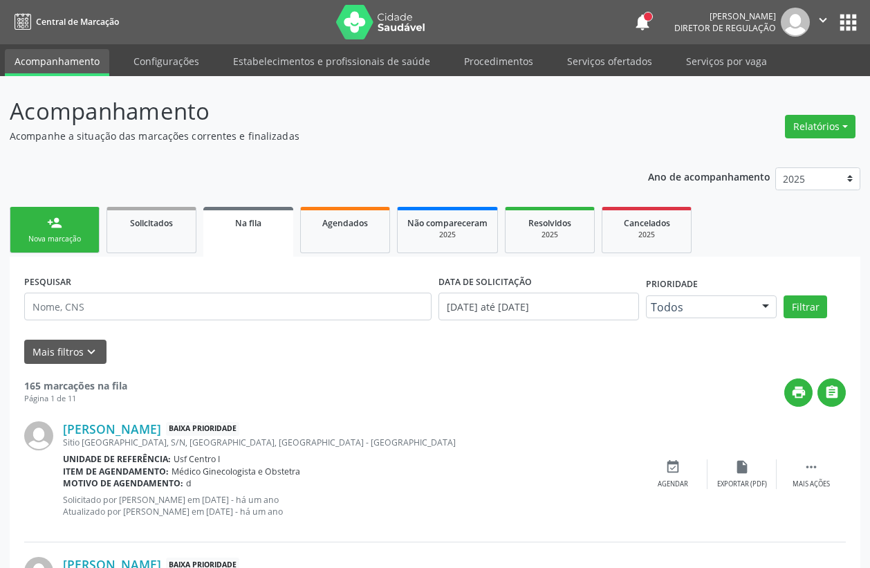
click at [358, 234] on div "Sucesso ×" at bounding box center [435, 263] width 155 height 59
click at [371, 234] on div "Sucesso ×" at bounding box center [435, 263] width 155 height 59
click at [358, 244] on div "Sucesso ×" at bounding box center [435, 263] width 155 height 59
click at [358, 234] on div "Sucesso ×" at bounding box center [435, 263] width 155 height 59
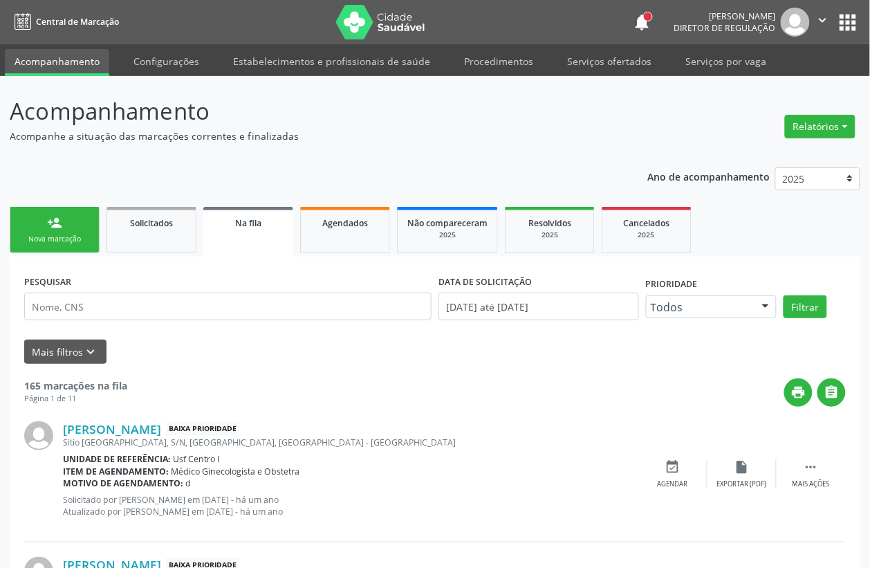
click at [358, 234] on div "Sucesso ×" at bounding box center [435, 263] width 155 height 59
click at [386, 235] on div "Sucesso ×" at bounding box center [435, 263] width 155 height 59
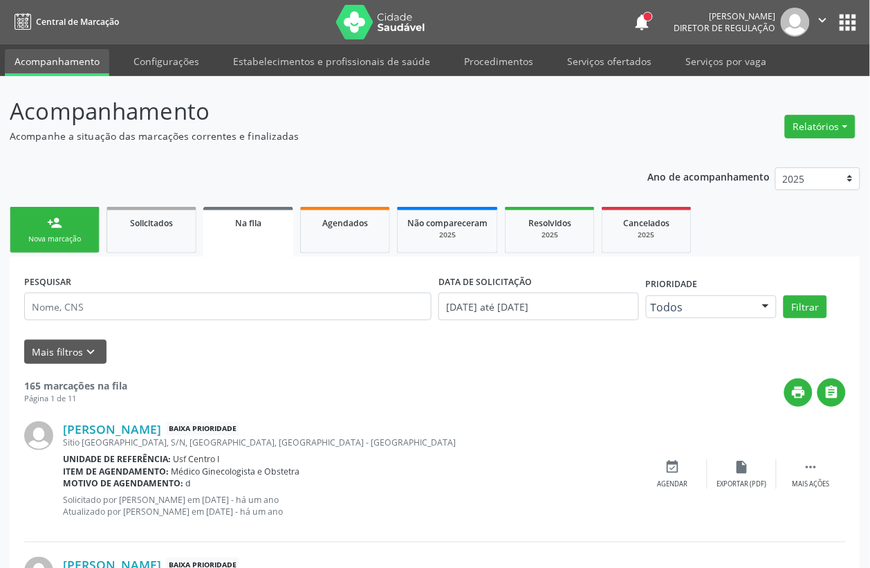
click at [358, 234] on div "Sucesso ×" at bounding box center [435, 263] width 155 height 59
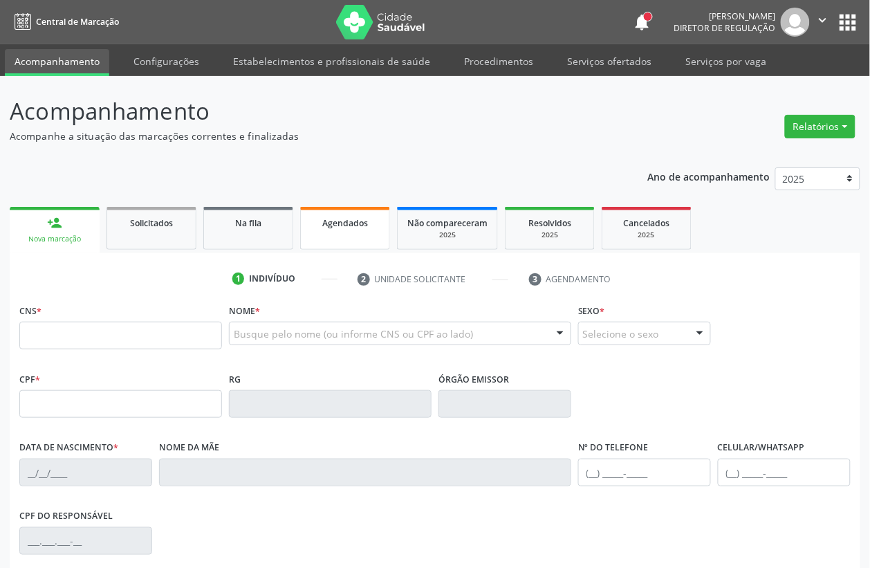
click at [348, 233] on link "Agendados" at bounding box center [345, 228] width 90 height 43
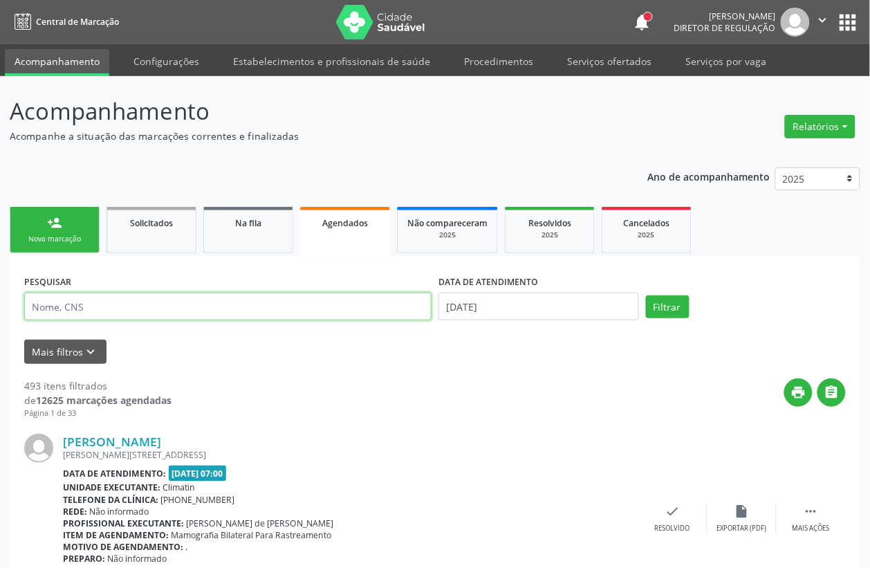
click at [178, 313] on input "text" at bounding box center [227, 307] width 407 height 28
type input "702801568996970"
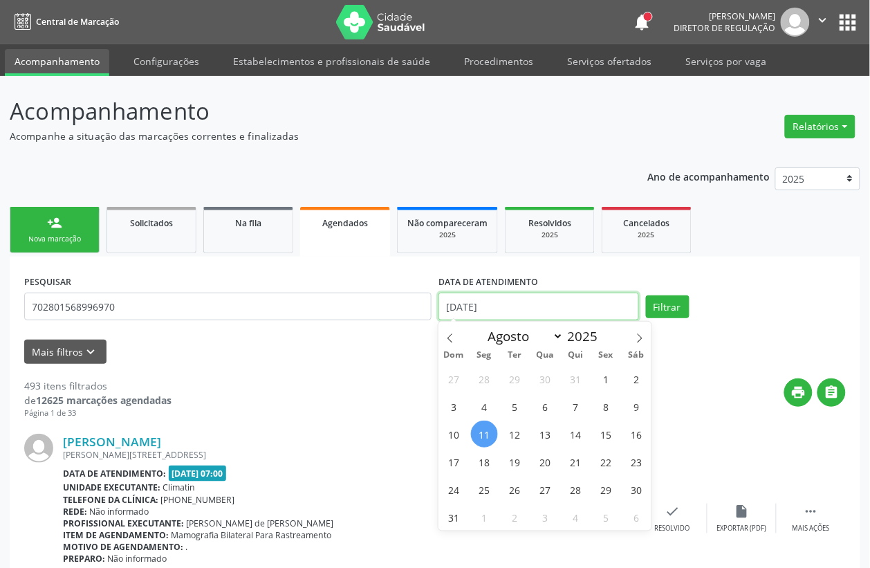
click at [503, 299] on input "[DATE]" at bounding box center [538, 307] width 201 height 28
click at [555, 432] on span "13" at bounding box center [545, 433] width 27 height 27
type input "13[DATE]"
click at [553, 430] on span "13" at bounding box center [545, 433] width 27 height 27
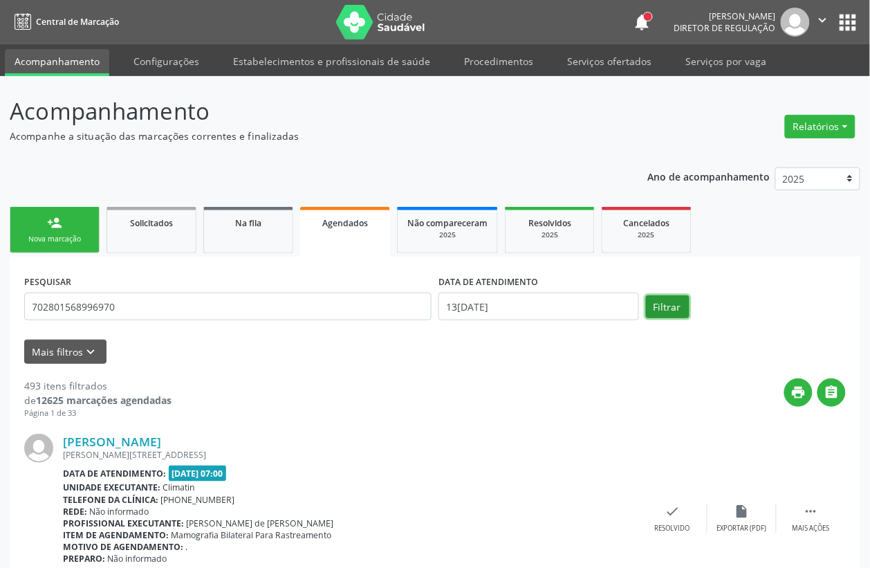
click at [680, 309] on button "Filtrar" at bounding box center [668, 307] width 44 height 24
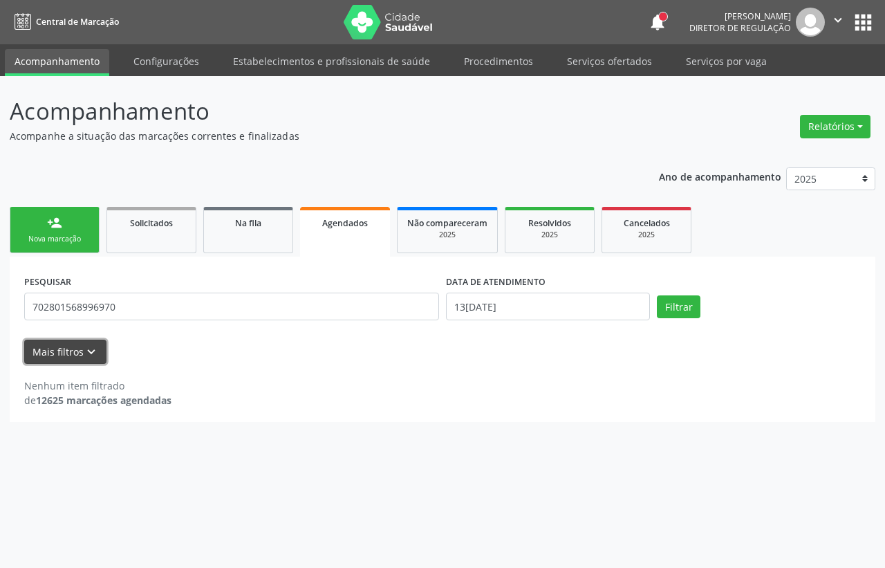
click at [85, 355] on icon "keyboard_arrow_down" at bounding box center [91, 351] width 15 height 15
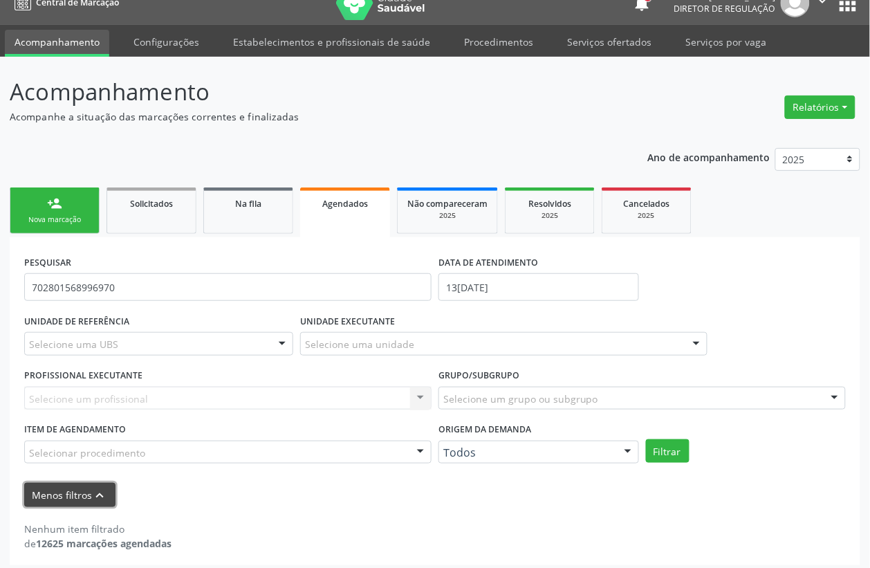
scroll to position [26, 0]
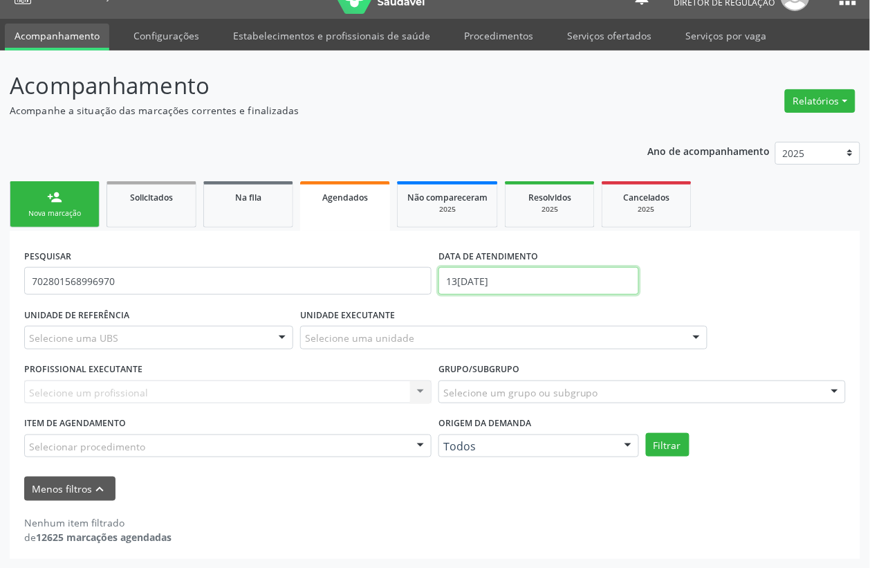
click at [506, 281] on input "13[DATE]" at bounding box center [538, 281] width 201 height 28
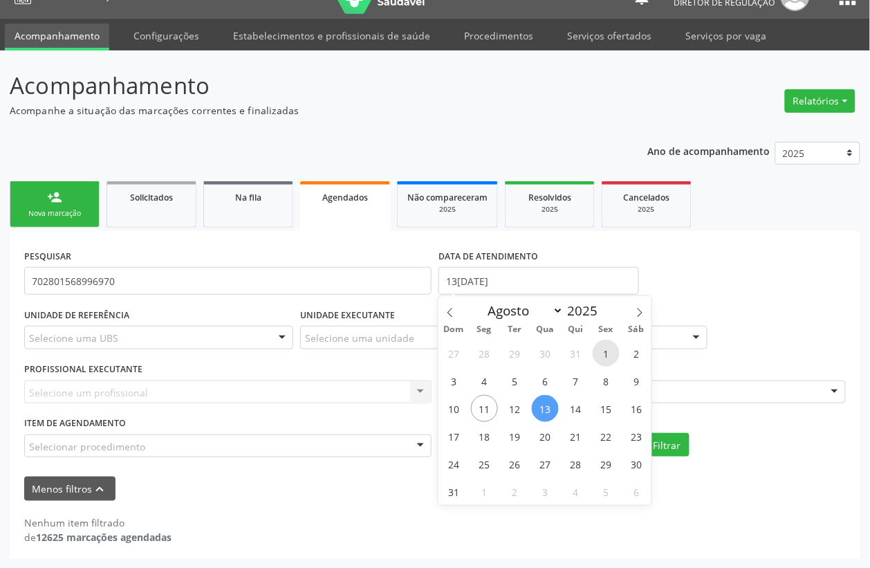
click at [600, 358] on span "1" at bounding box center [606, 353] width 27 height 27
type input "[DATE]"
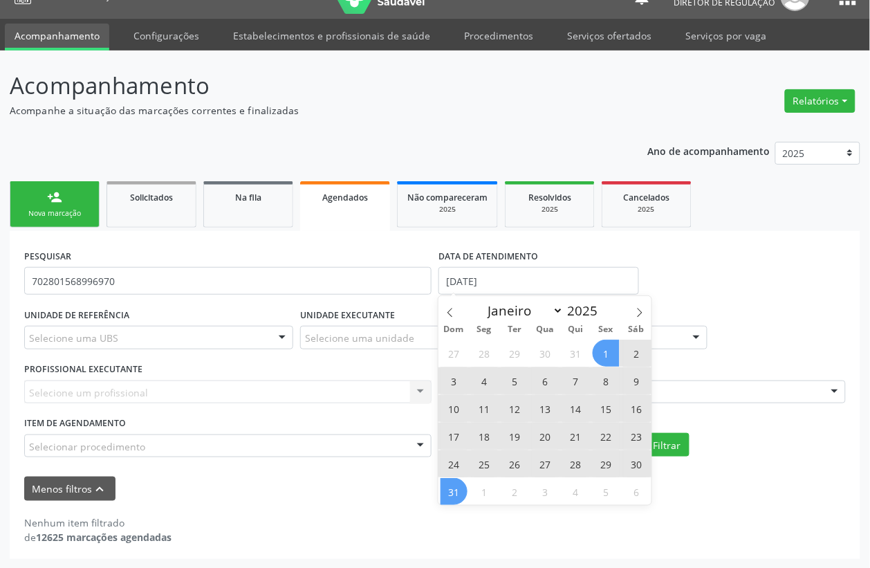
click at [454, 494] on span "31" at bounding box center [454, 491] width 27 height 27
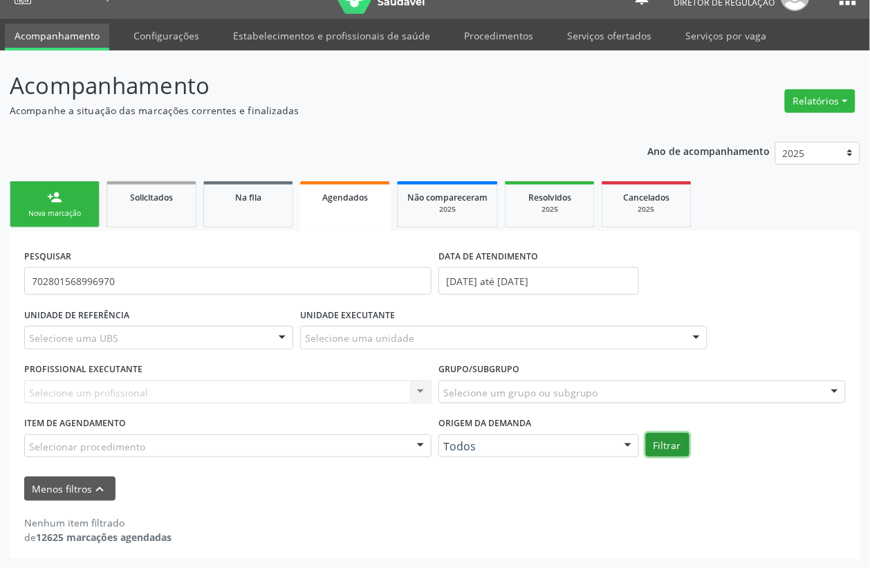
click at [651, 439] on button "Filtrar" at bounding box center [668, 445] width 44 height 24
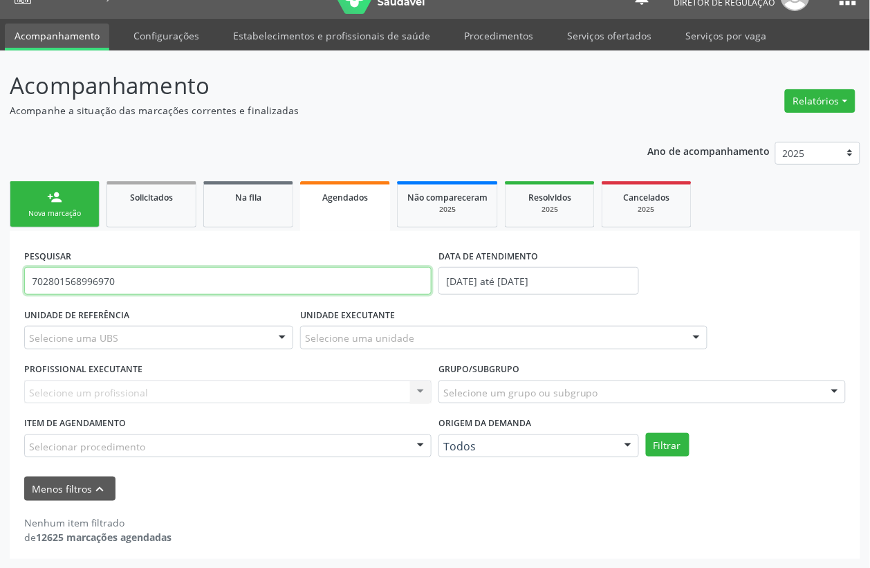
click at [158, 289] on input "702801568996970" at bounding box center [227, 281] width 407 height 28
type input "7"
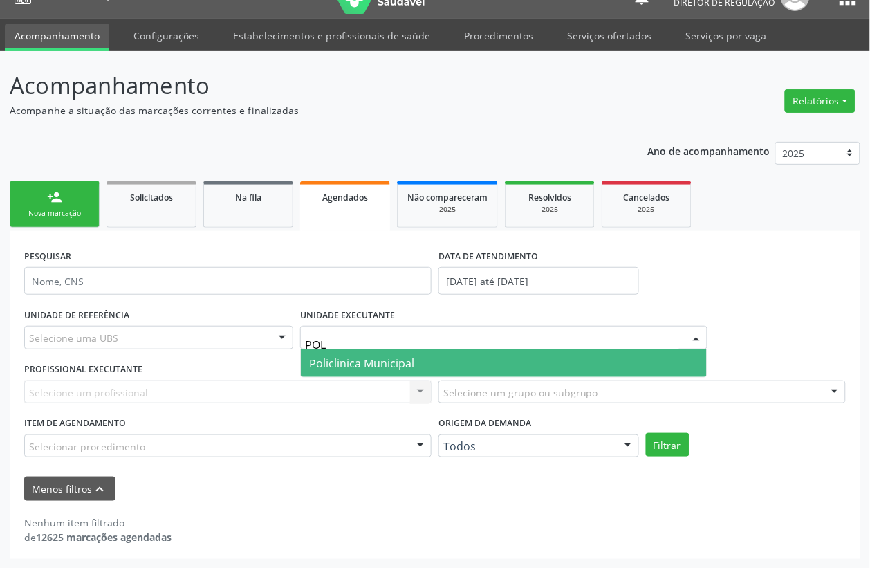
type input "POLI"
click at [392, 371] on span "Policlinica Municipal" at bounding box center [504, 363] width 406 height 28
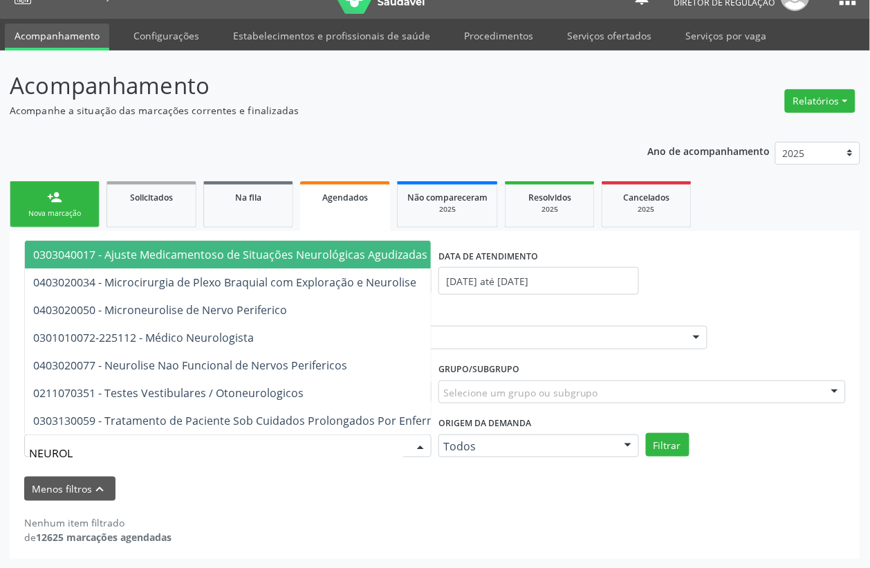
type input "NEUROLO"
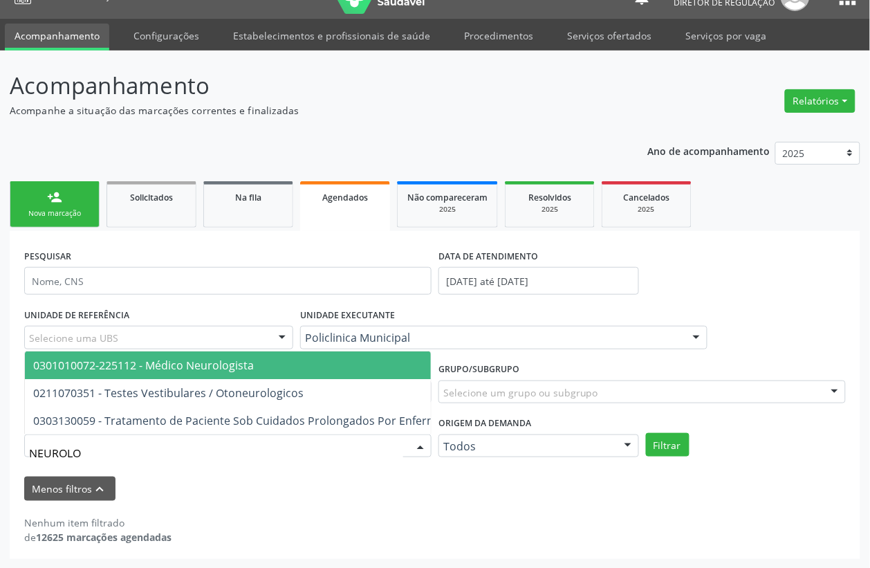
click at [180, 358] on span "0301010072-225112 - Médico Neurologista" at bounding box center [288, 365] width 527 height 28
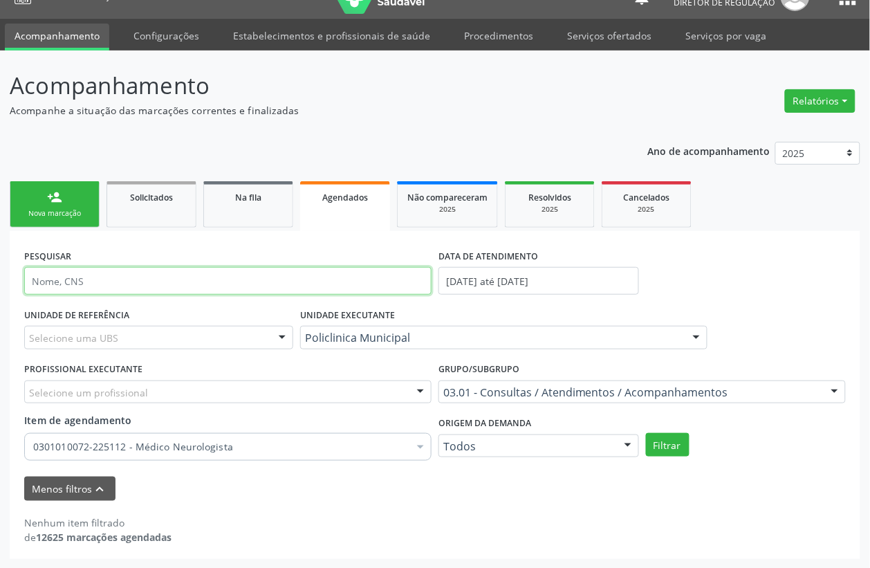
click at [131, 281] on input "text" at bounding box center [227, 281] width 407 height 28
type input "[PERSON_NAME]"
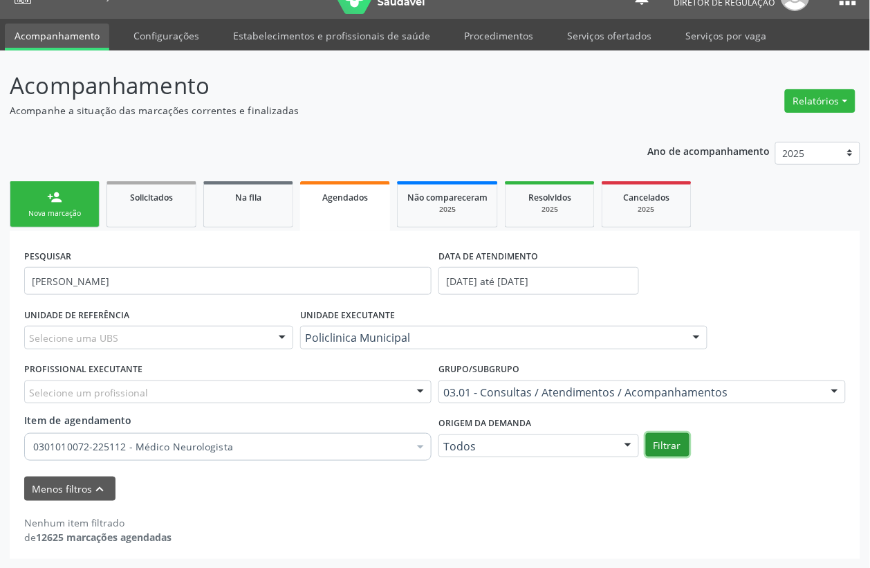
click at [665, 443] on button "Filtrar" at bounding box center [668, 445] width 44 height 24
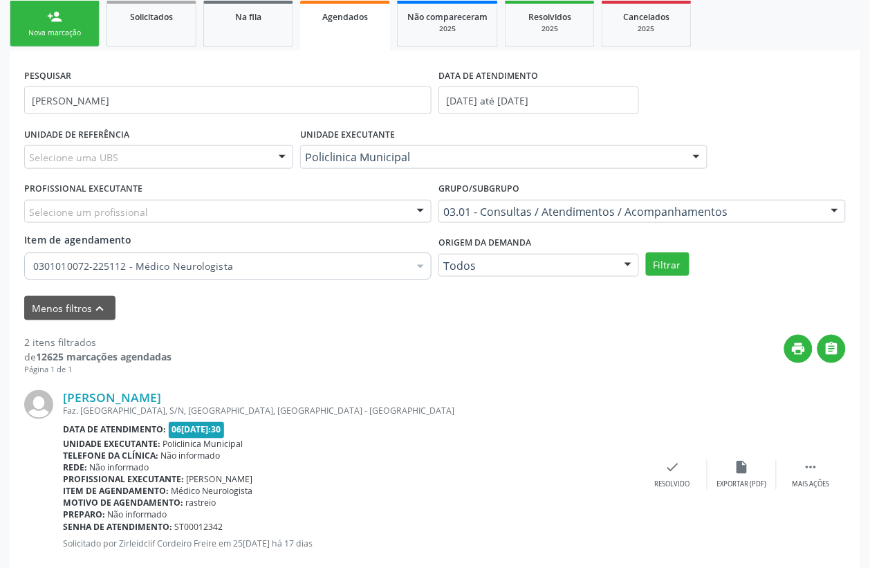
scroll to position [176, 0]
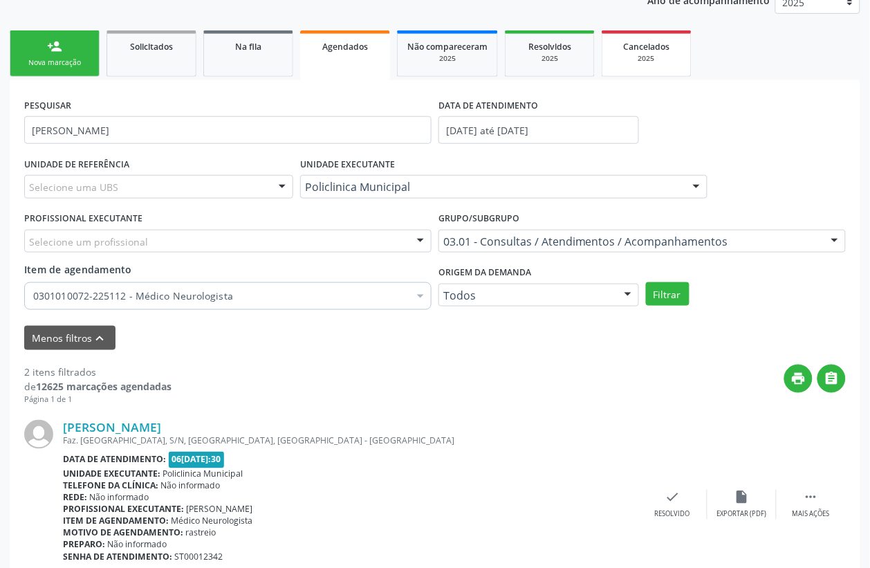
click at [657, 45] on span "Cancelados" at bounding box center [647, 47] width 46 height 12
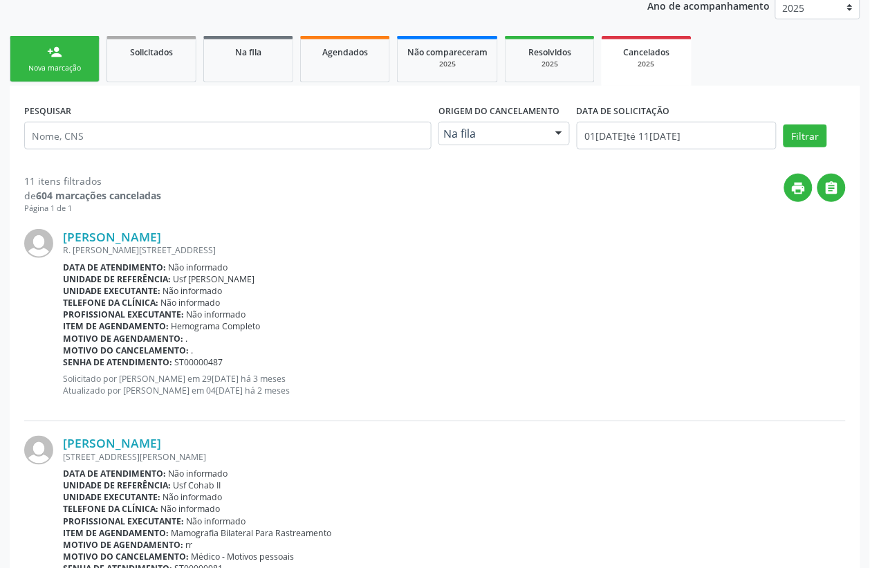
scroll to position [173, 0]
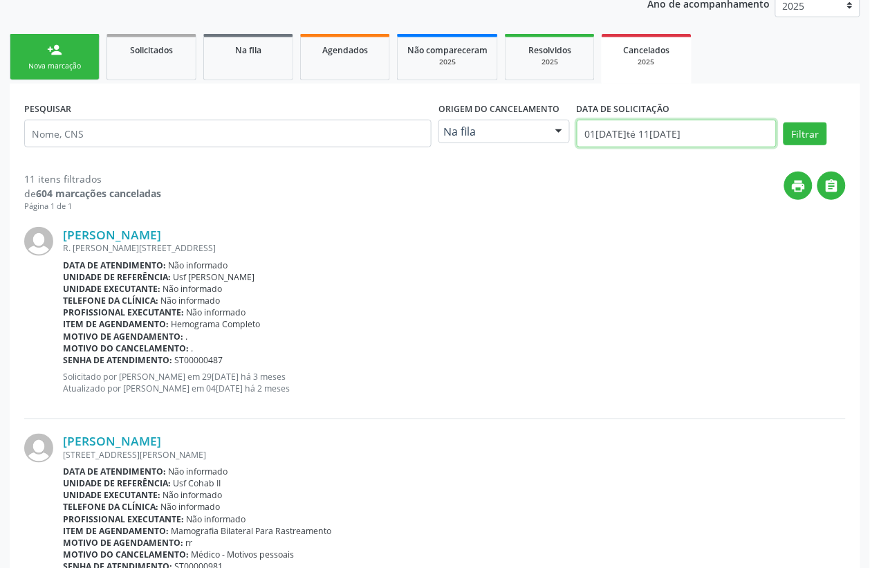
click at [674, 130] on input "01[DATE]té 11[DATE]" at bounding box center [677, 134] width 201 height 28
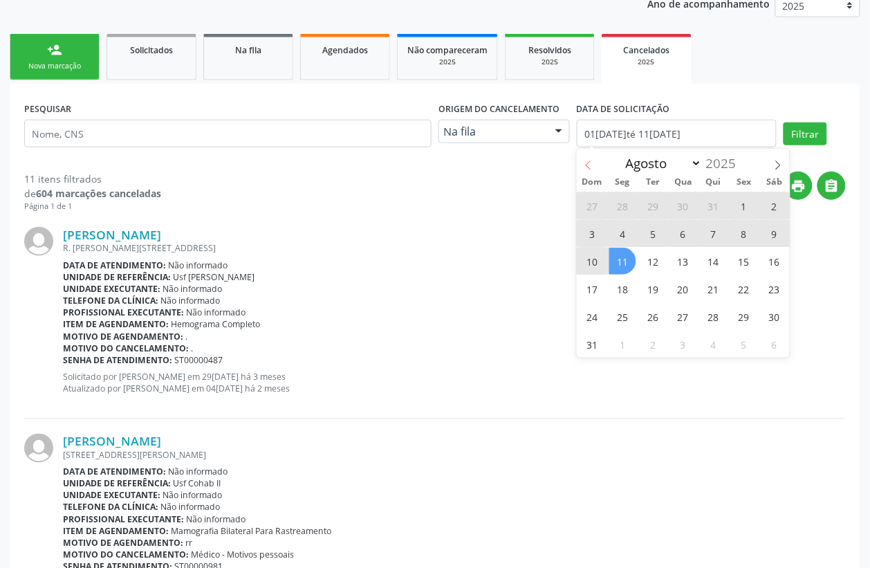
click at [589, 161] on icon at bounding box center [589, 165] width 10 height 10
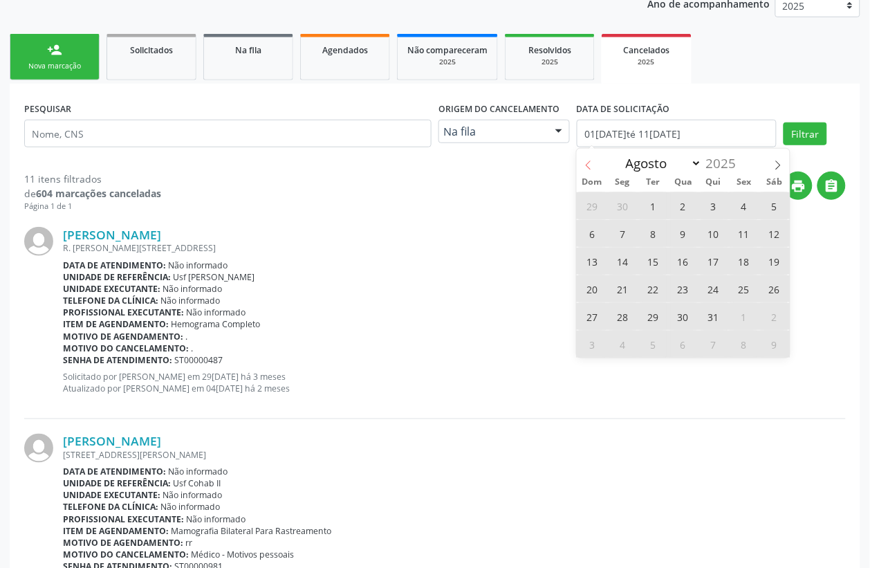
select select "6"
click at [645, 204] on span "1" at bounding box center [653, 205] width 27 height 27
type input "01[DATE]"
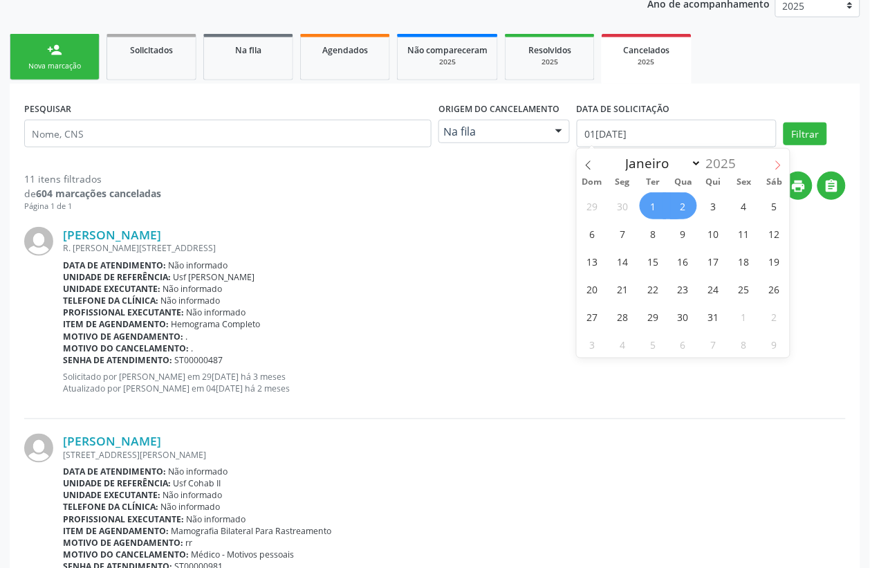
click at [766, 163] on span at bounding box center [778, 161] width 24 height 24
select select "7"
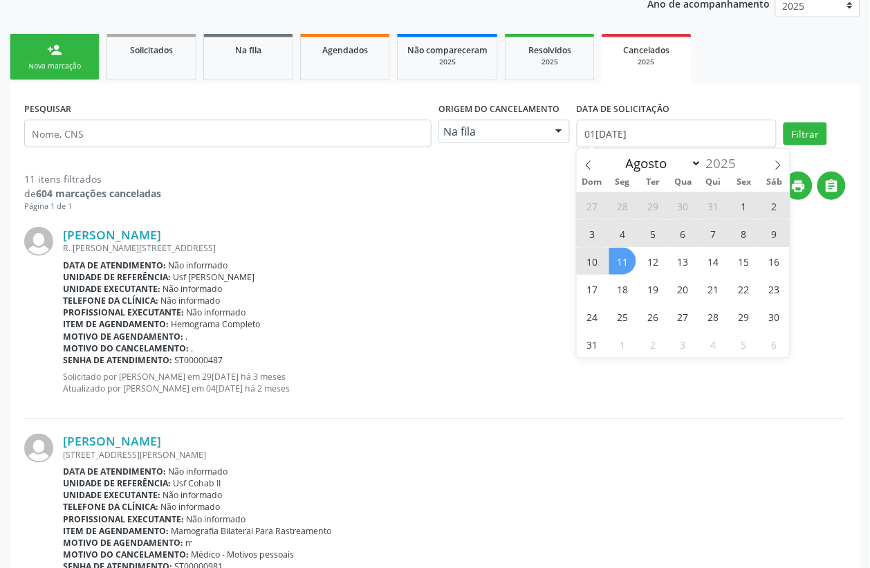
click at [620, 258] on span "11" at bounding box center [622, 261] width 27 height 27
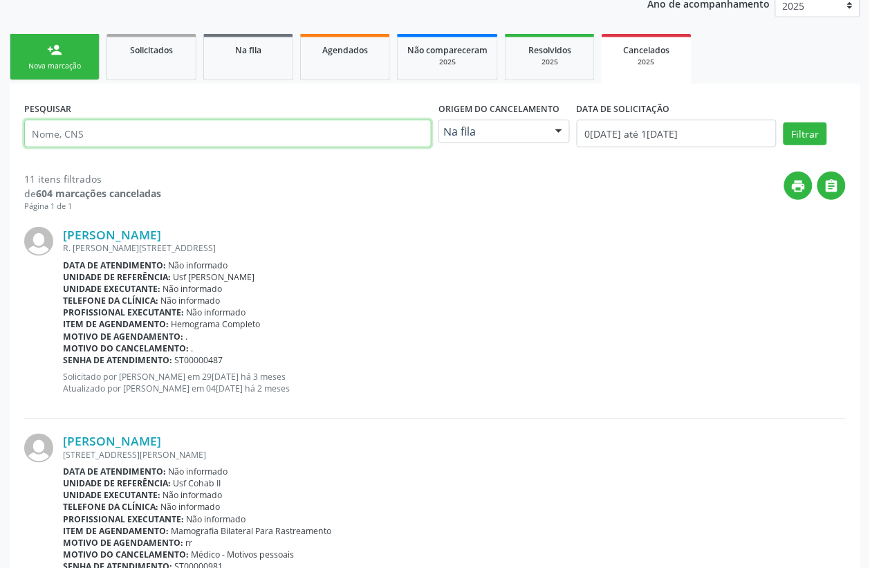
click at [242, 140] on input "text" at bounding box center [227, 134] width 407 height 28
type input "[PERSON_NAME]"
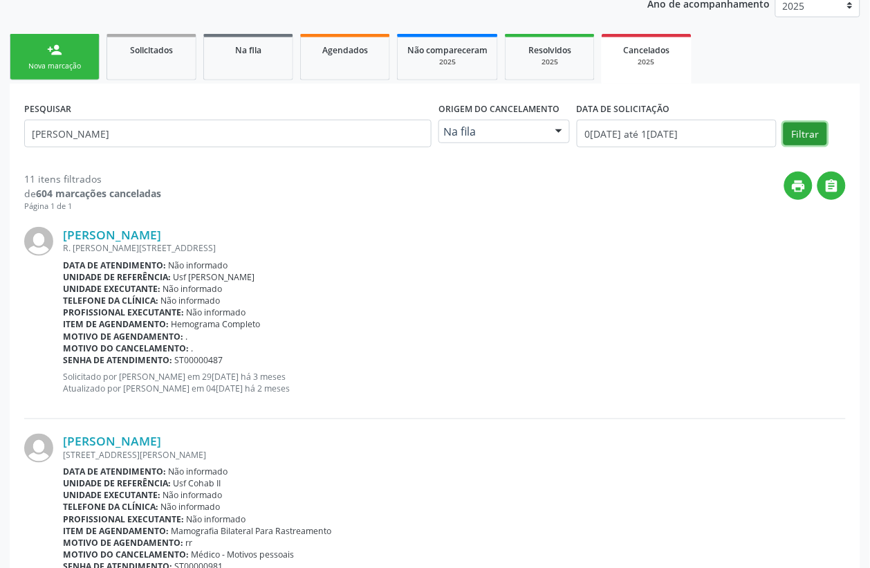
click at [802, 135] on button "Filtrar" at bounding box center [806, 134] width 44 height 24
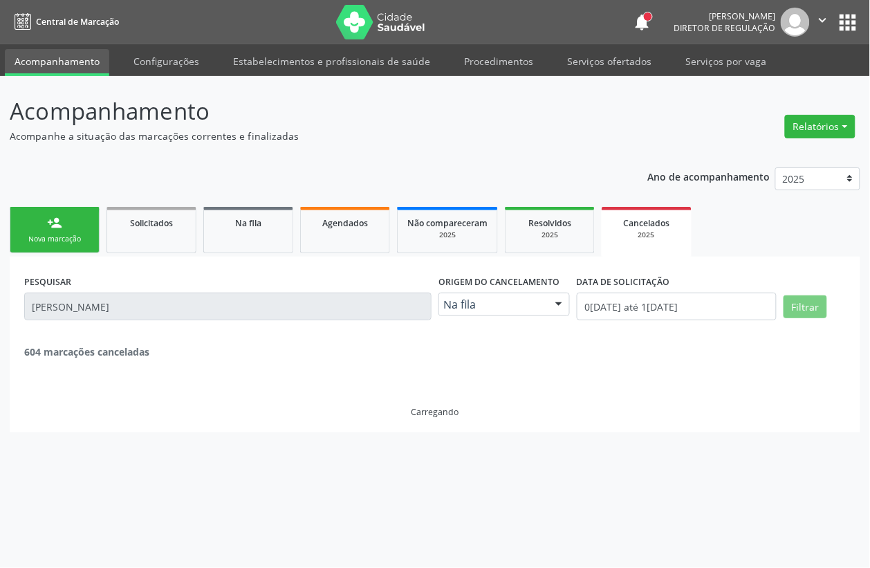
scroll to position [0, 0]
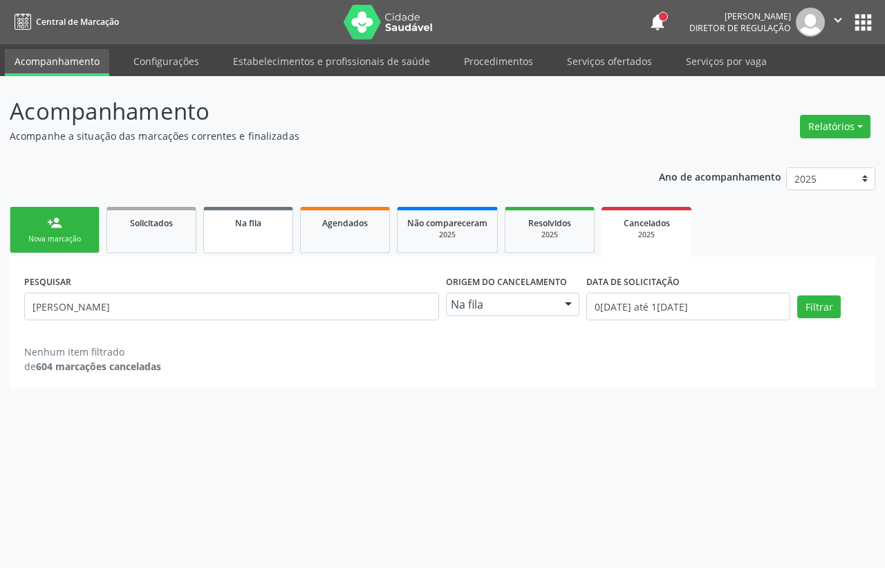
click at [246, 230] on link "Na fila" at bounding box center [248, 230] width 90 height 46
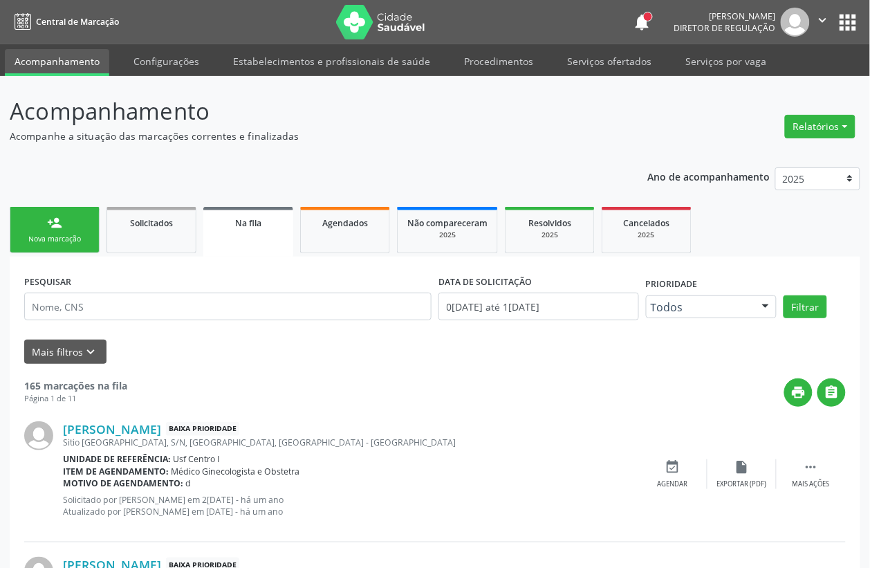
click at [223, 225] on div "Na fila" at bounding box center [248, 222] width 71 height 15
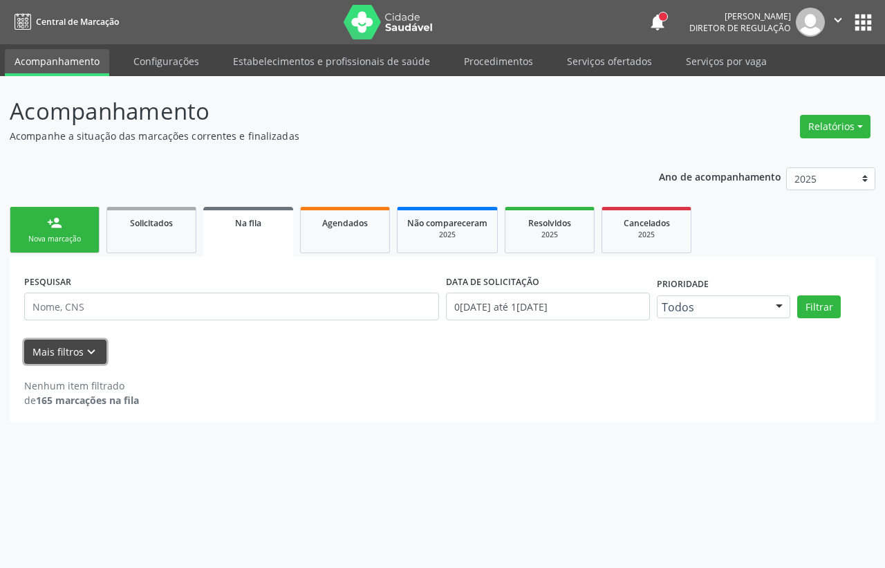
click at [91, 346] on icon "keyboard_arrow_down" at bounding box center [91, 351] width 15 height 15
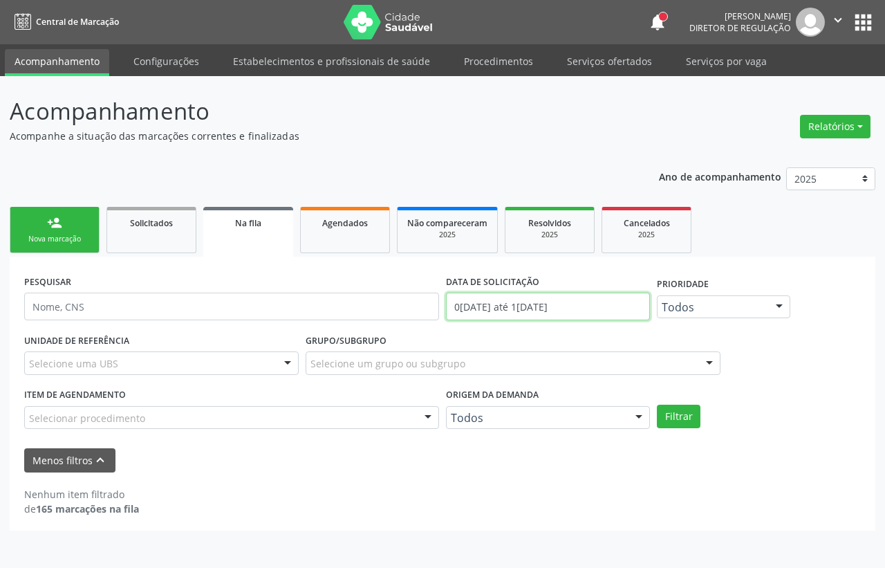
click at [500, 296] on input "0[DATE] até 1[DATE]" at bounding box center [548, 307] width 204 height 28
click at [355, 225] on span "Agendados" at bounding box center [345, 223] width 46 height 12
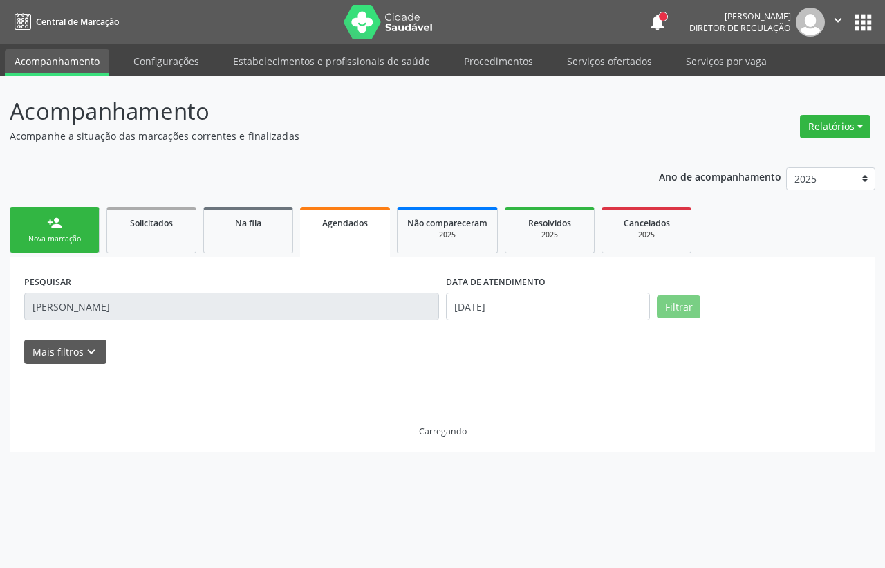
click at [355, 225] on span "Agendados" at bounding box center [345, 223] width 46 height 12
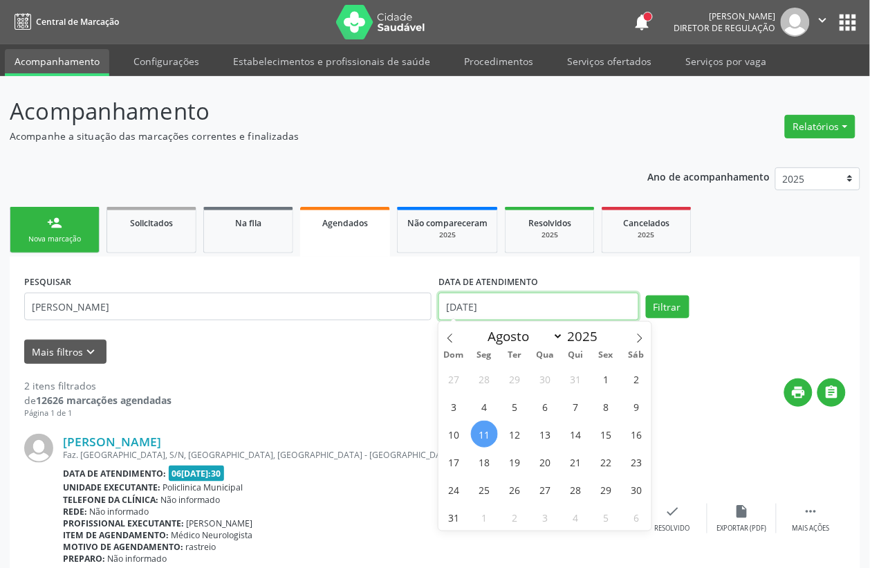
click at [522, 308] on input "[DATE]" at bounding box center [538, 307] width 201 height 28
click at [602, 377] on span "1" at bounding box center [606, 378] width 27 height 27
type input "[DATE]"
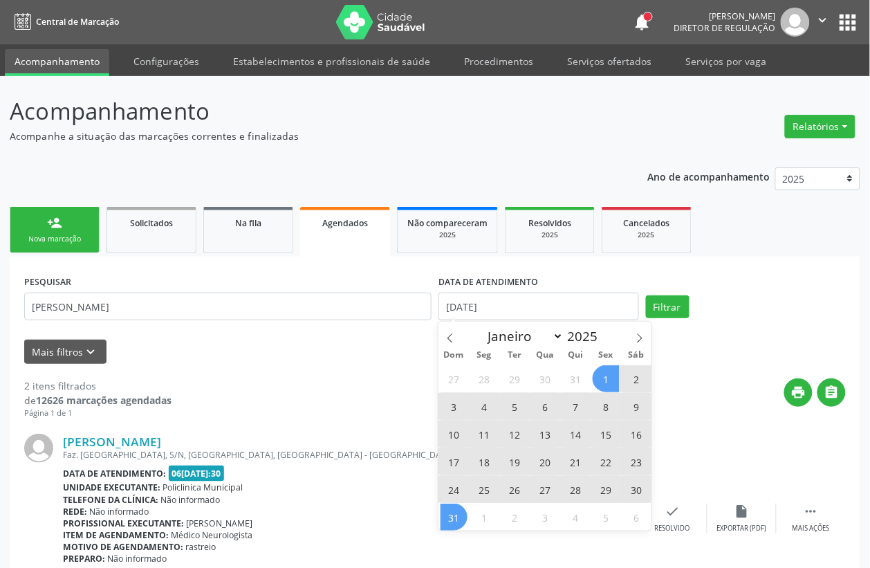
click at [465, 523] on span "31" at bounding box center [454, 516] width 27 height 27
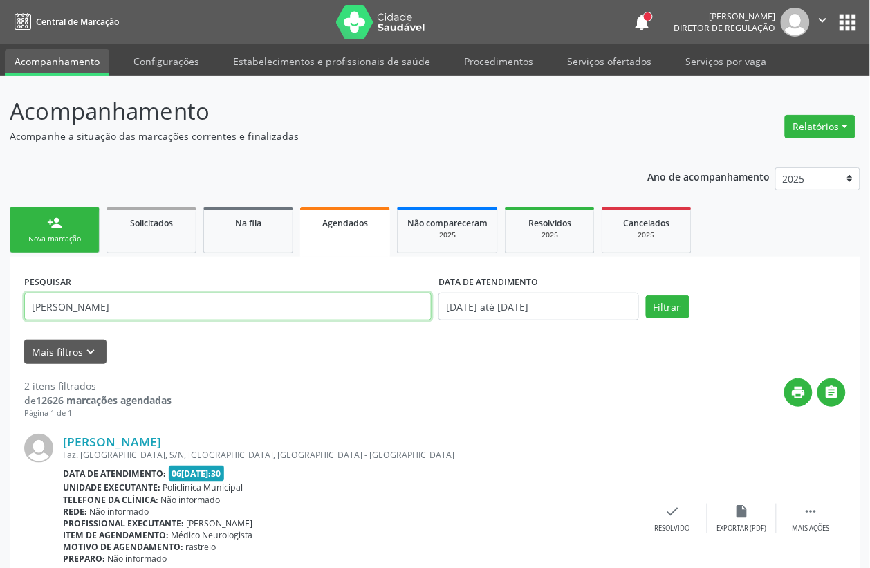
click at [149, 304] on input "[PERSON_NAME]" at bounding box center [227, 307] width 407 height 28
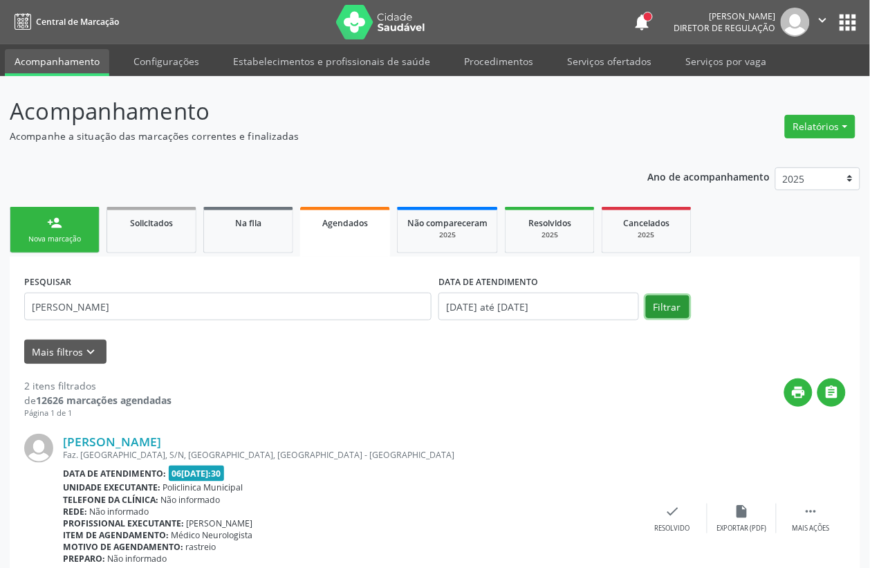
click at [669, 306] on button "Filtrar" at bounding box center [668, 307] width 44 height 24
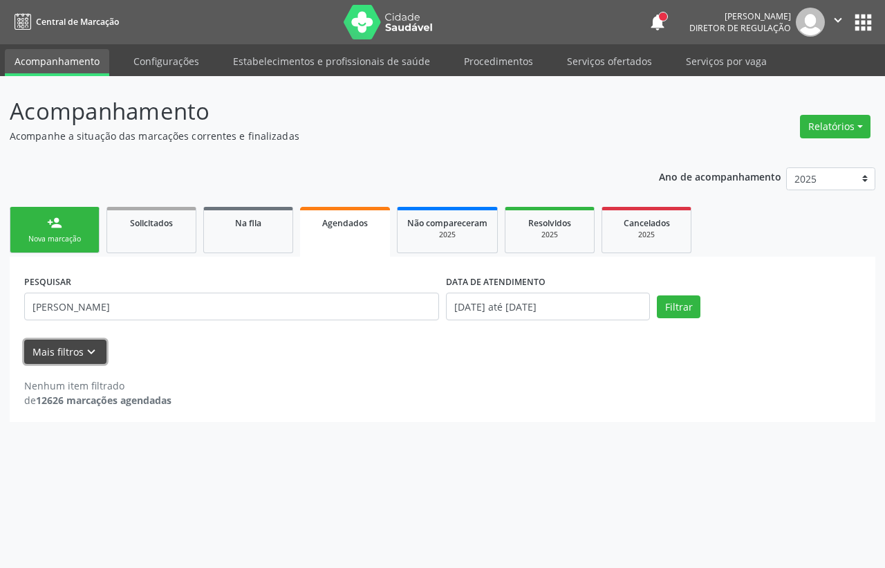
click at [84, 351] on icon "keyboard_arrow_down" at bounding box center [91, 351] width 15 height 15
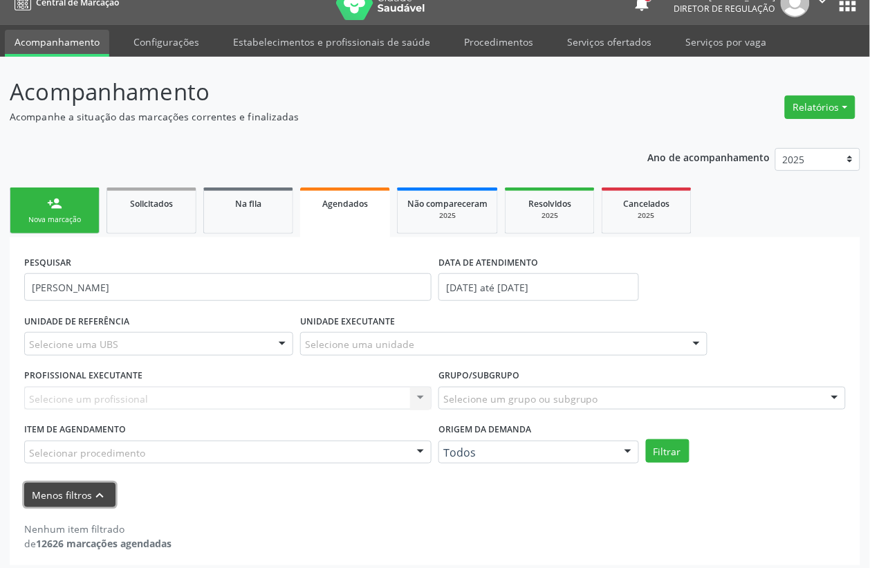
scroll to position [26, 0]
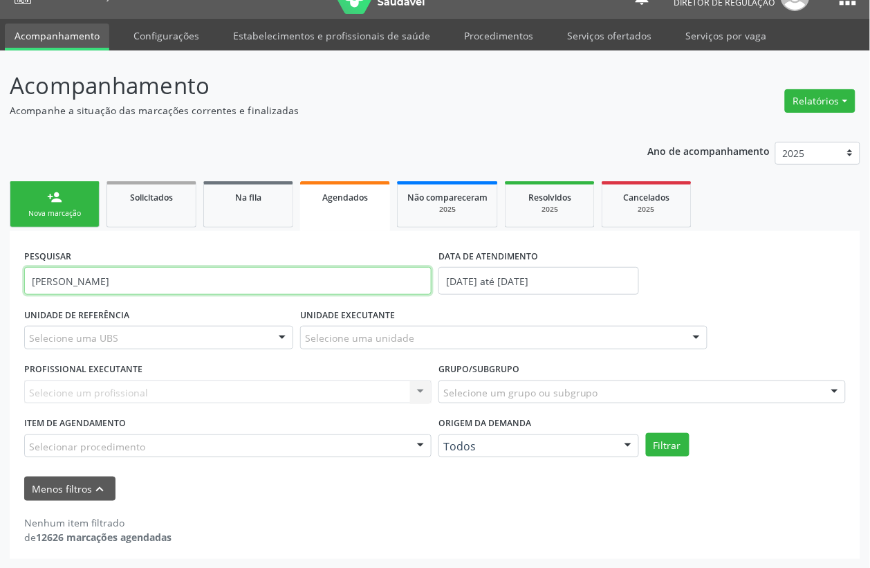
click at [188, 294] on input "[PERSON_NAME]" at bounding box center [227, 281] width 407 height 28
type input "[PERSON_NAME]"
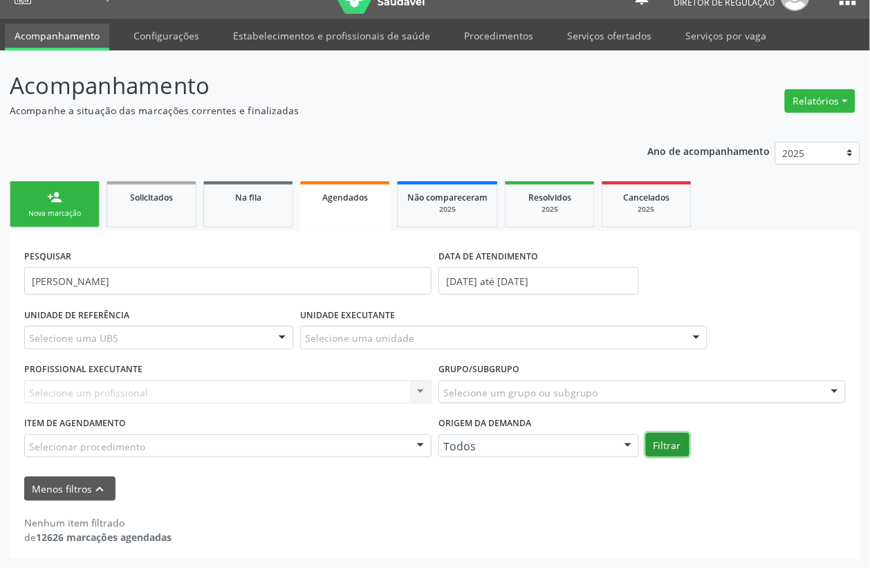
click at [665, 443] on button "Filtrar" at bounding box center [668, 445] width 44 height 24
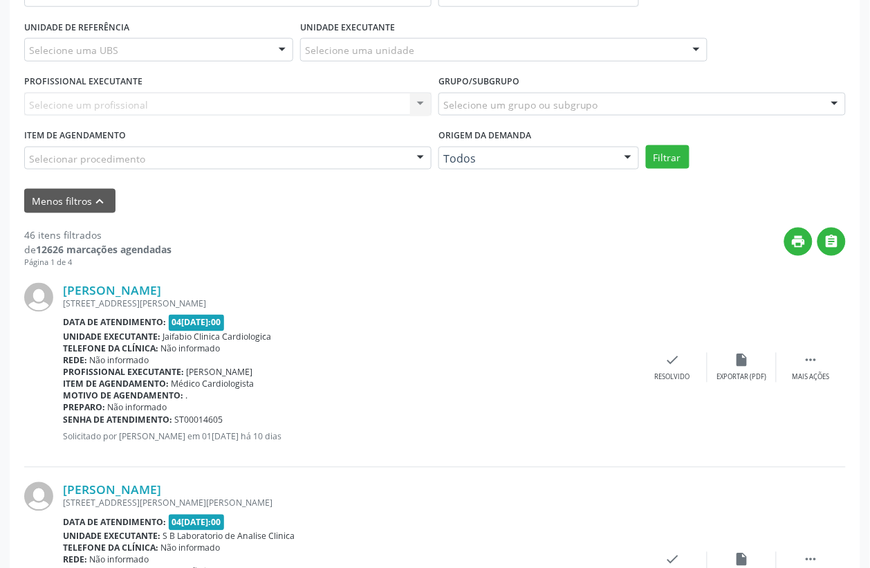
scroll to position [0, 0]
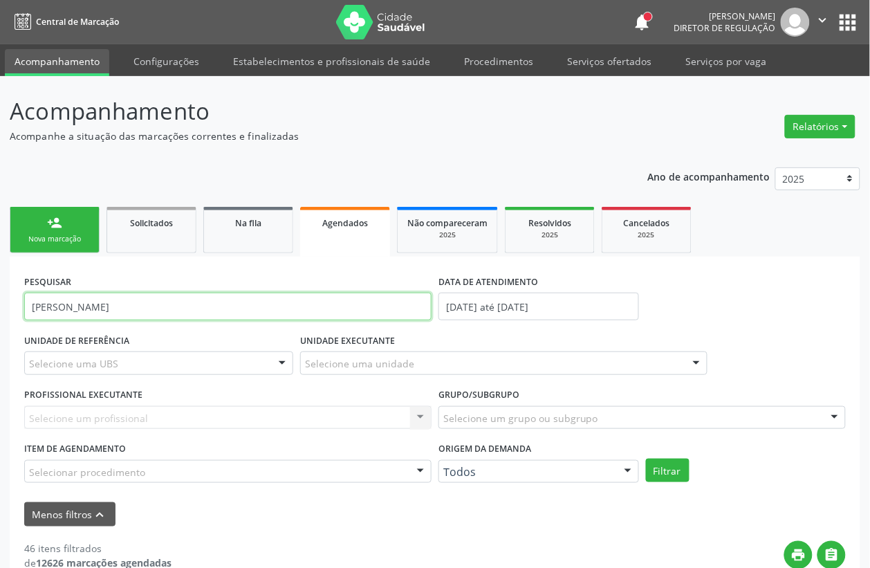
click at [165, 308] on input "[PERSON_NAME]" at bounding box center [227, 307] width 407 height 28
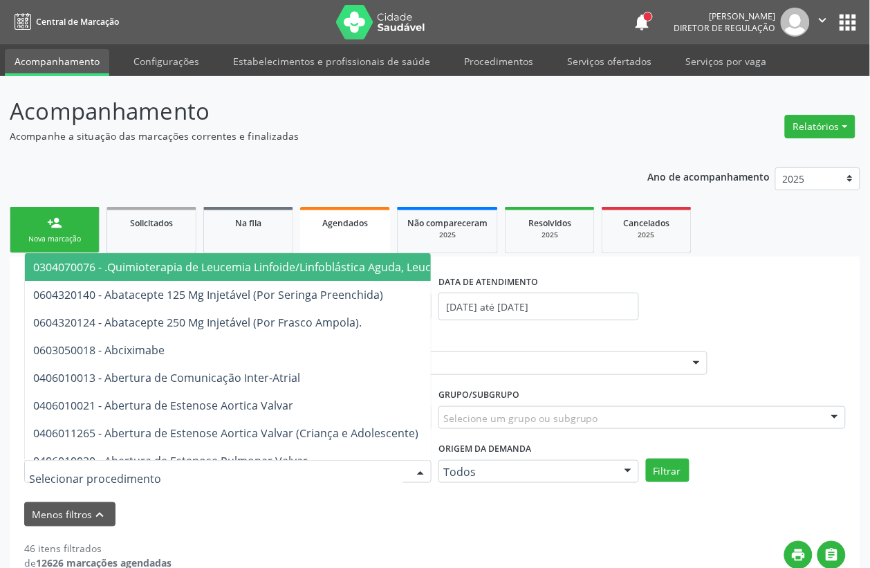
click at [143, 470] on div at bounding box center [227, 472] width 407 height 24
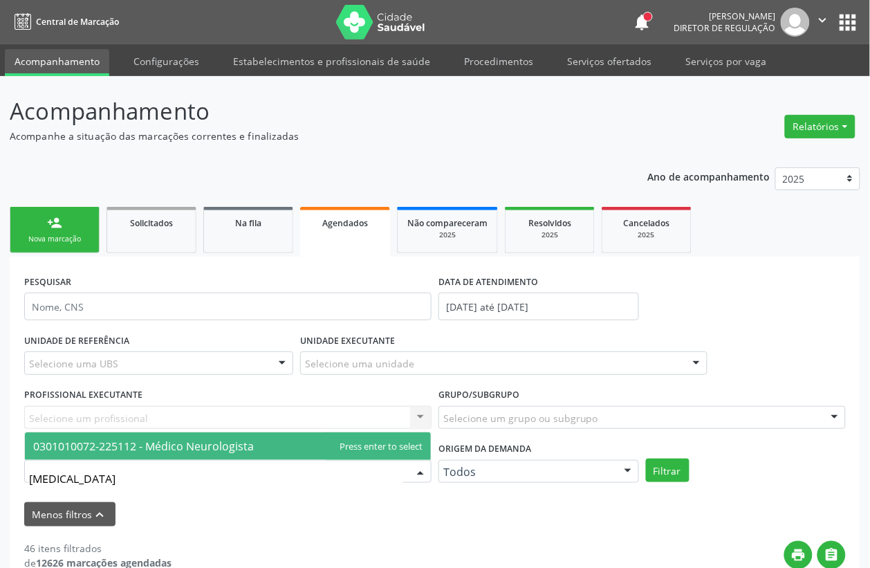
type input "NEUROLOGISTA"
click at [133, 444] on span "0301010072-225112 - Médico Neurologista" at bounding box center [143, 445] width 221 height 15
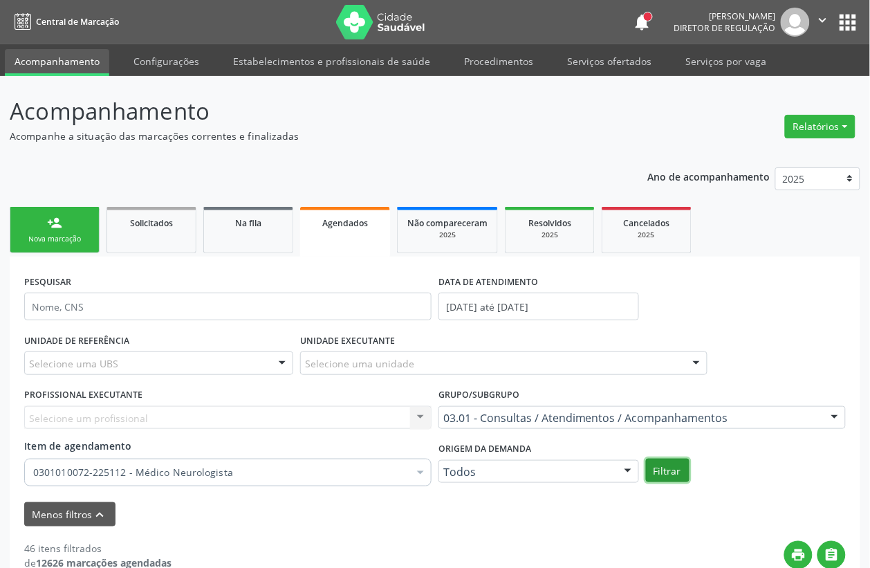
click at [676, 477] on button "Filtrar" at bounding box center [668, 471] width 44 height 24
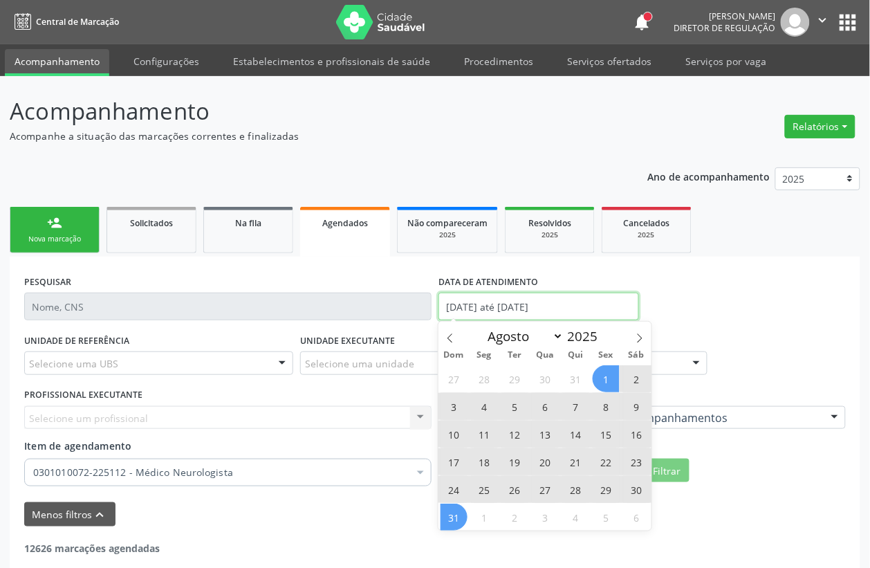
click at [496, 304] on input "[DATE] até [DATE]" at bounding box center [538, 307] width 201 height 28
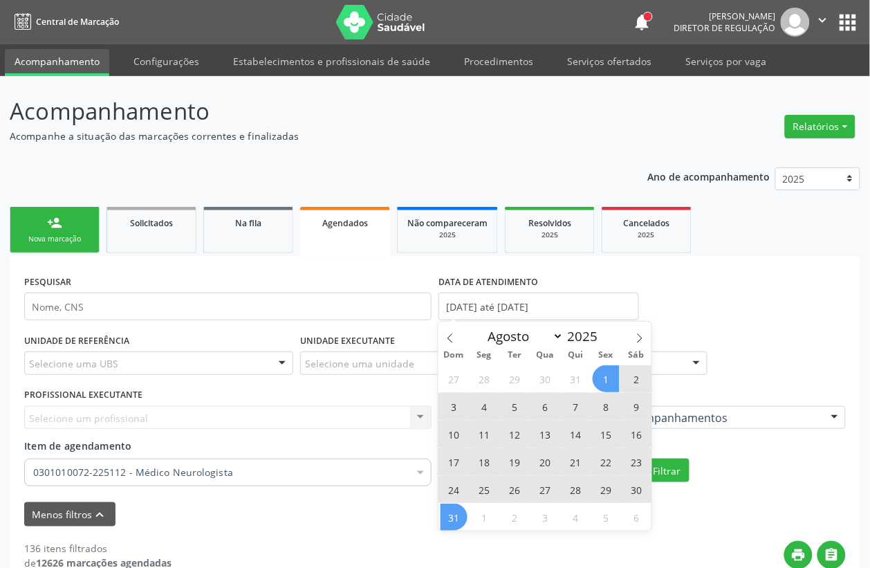
click at [537, 430] on span "13" at bounding box center [545, 433] width 27 height 27
type input "13[DATE]"
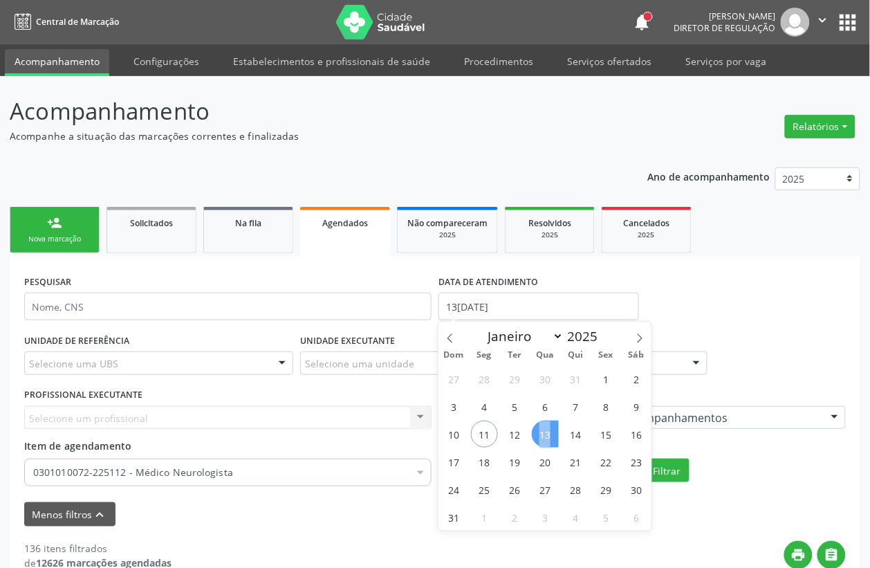
click at [537, 430] on span "13" at bounding box center [545, 433] width 27 height 27
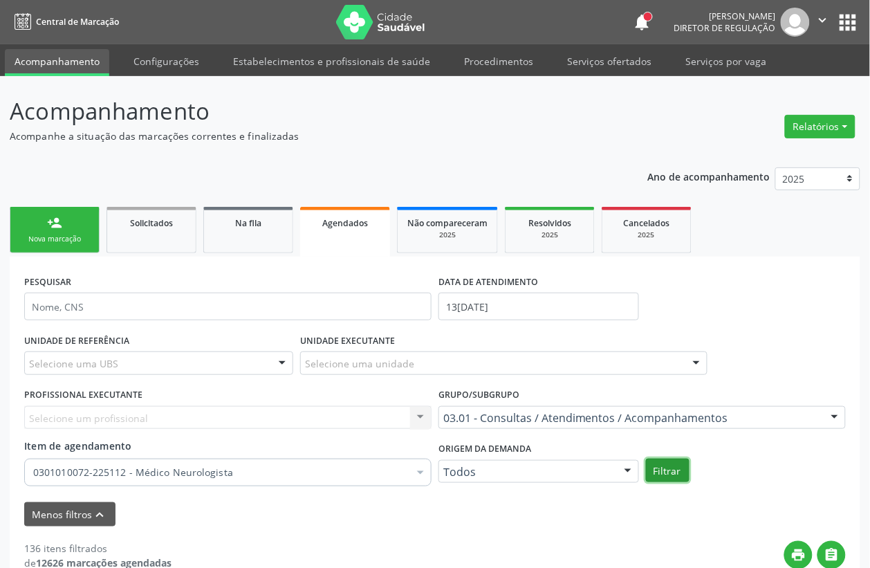
click at [663, 470] on button "Filtrar" at bounding box center [668, 471] width 44 height 24
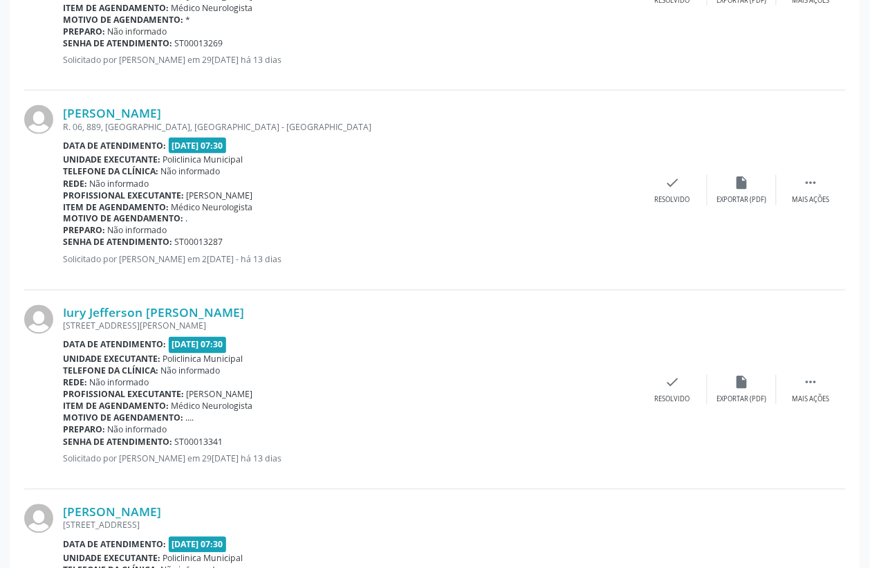
scroll to position [2664, 0]
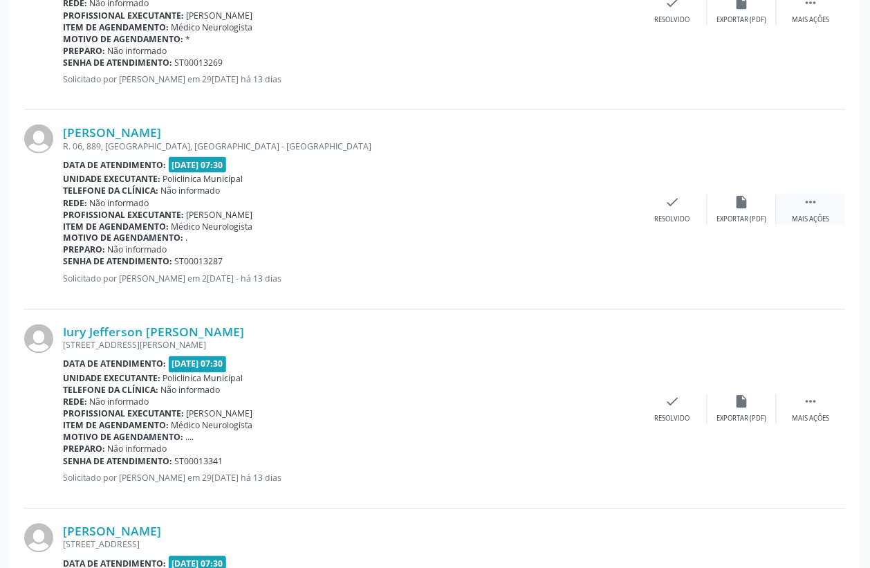
click at [817, 201] on icon "" at bounding box center [811, 201] width 15 height 15
click at [546, 199] on div "print Imprimir" at bounding box center [534, 209] width 69 height 30
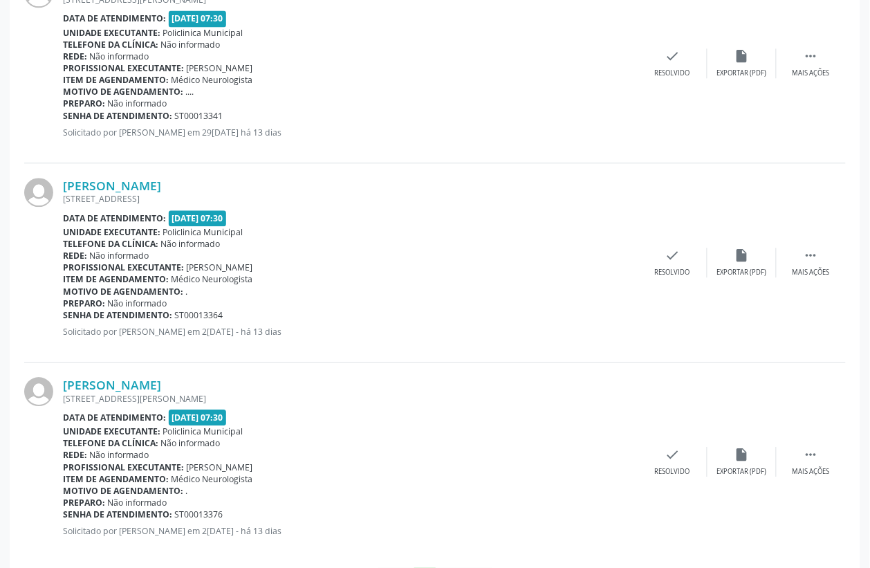
scroll to position [3068, 0]
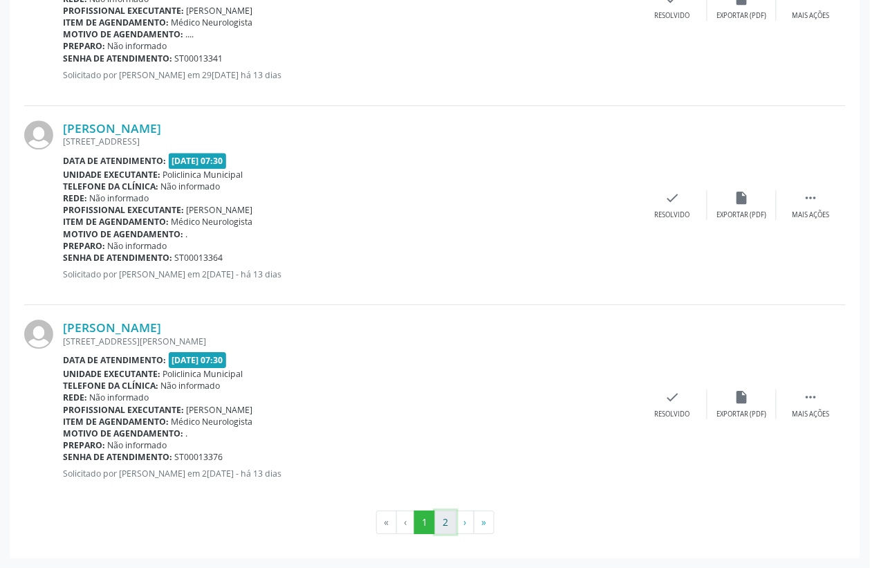
click at [452, 519] on button "2" at bounding box center [445, 522] width 21 height 24
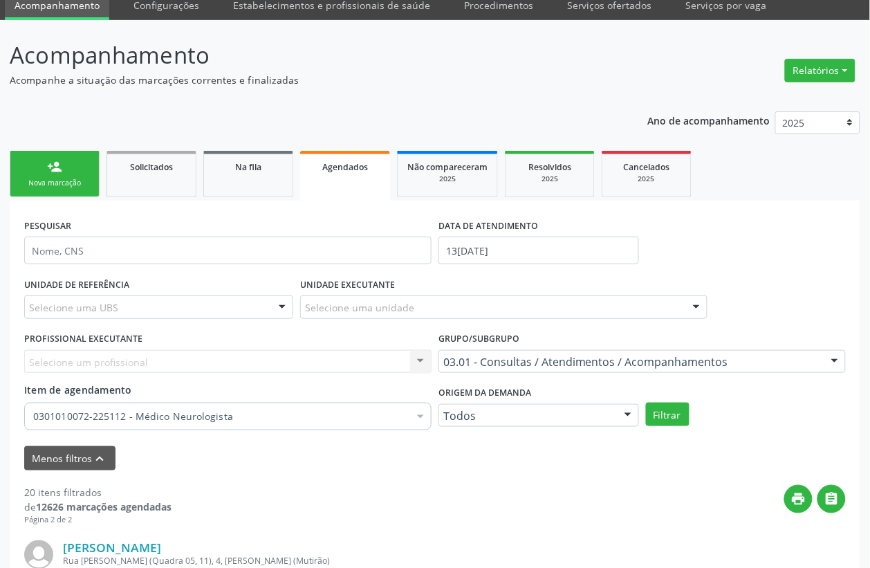
scroll to position [86, 0]
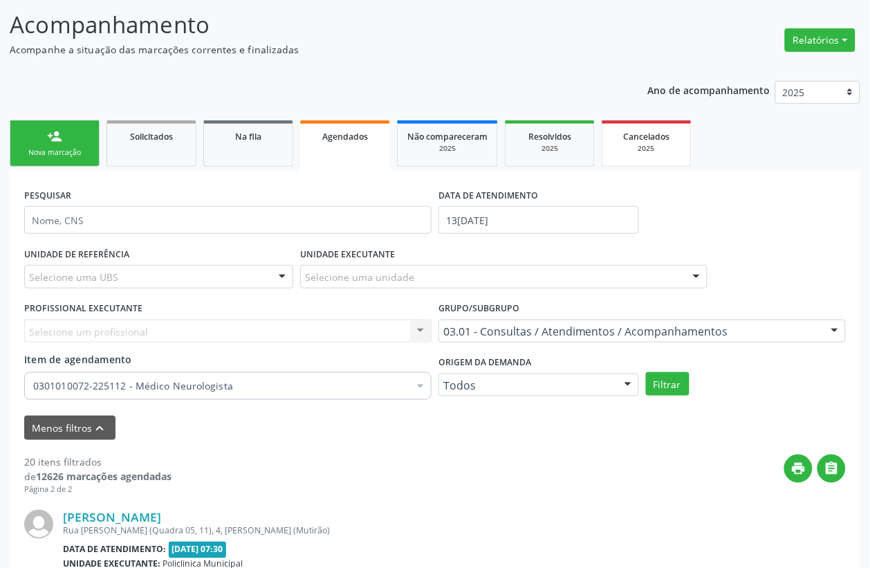
click at [658, 147] on div "2025" at bounding box center [646, 148] width 69 height 10
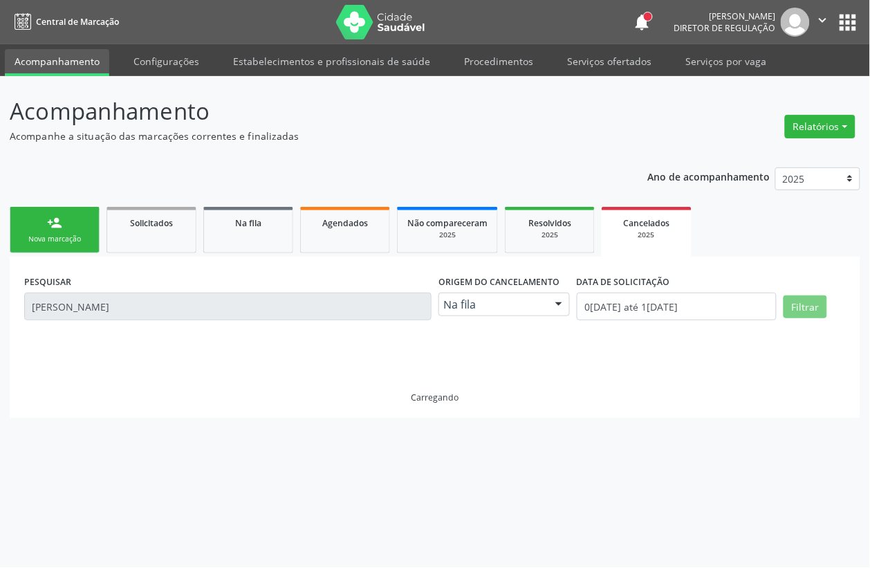
scroll to position [0, 0]
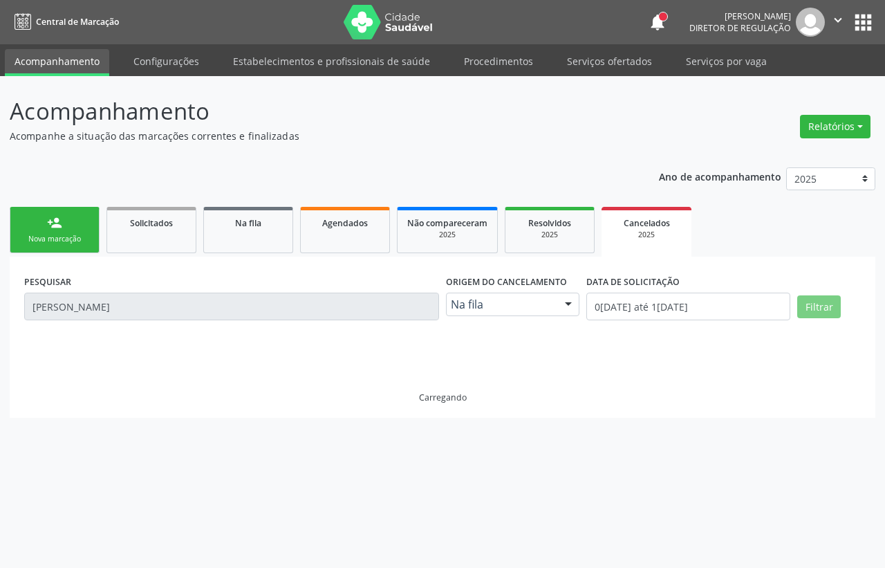
click at [658, 147] on div "Acompanhamento Acompanhe a situação das marcações correntes e finalizadas Relat…" at bounding box center [443, 256] width 866 height 324
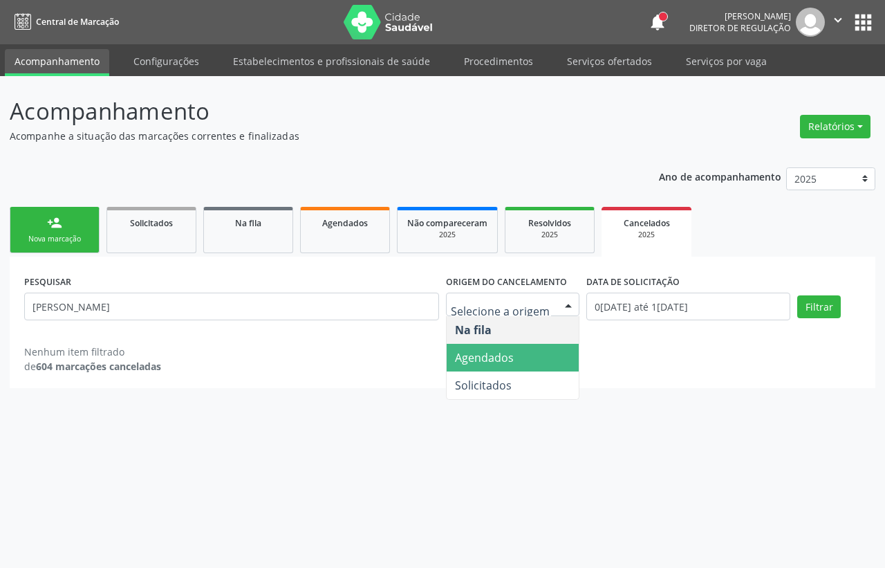
click at [519, 362] on span "Agendados" at bounding box center [513, 358] width 132 height 28
select select "7"
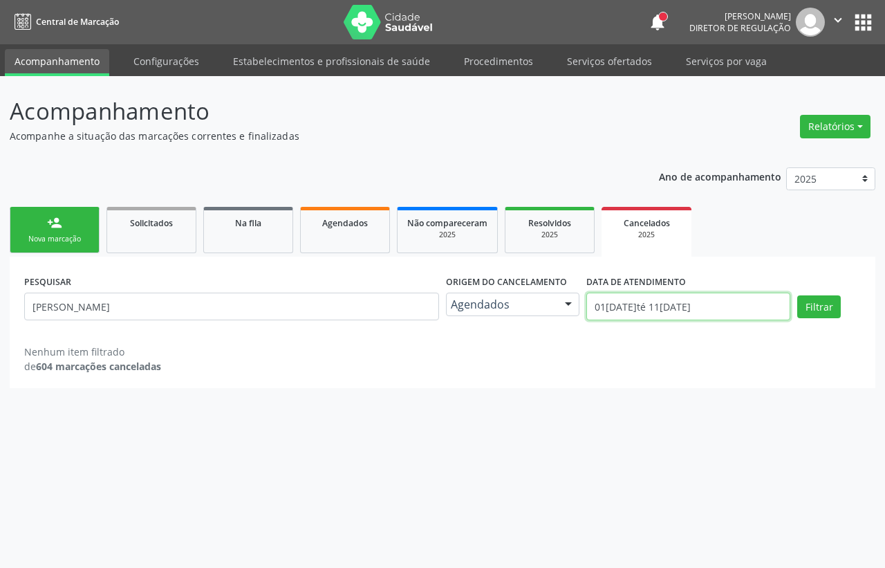
click at [635, 315] on input "01[DATE]té 11[DATE]" at bounding box center [688, 307] width 204 height 28
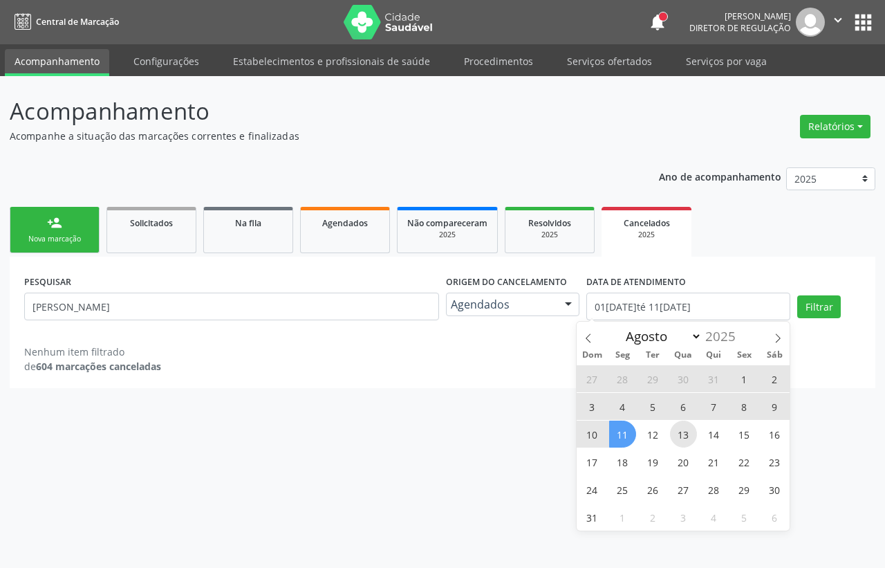
click at [672, 436] on span "13" at bounding box center [683, 433] width 27 height 27
type input "13[DATE]"
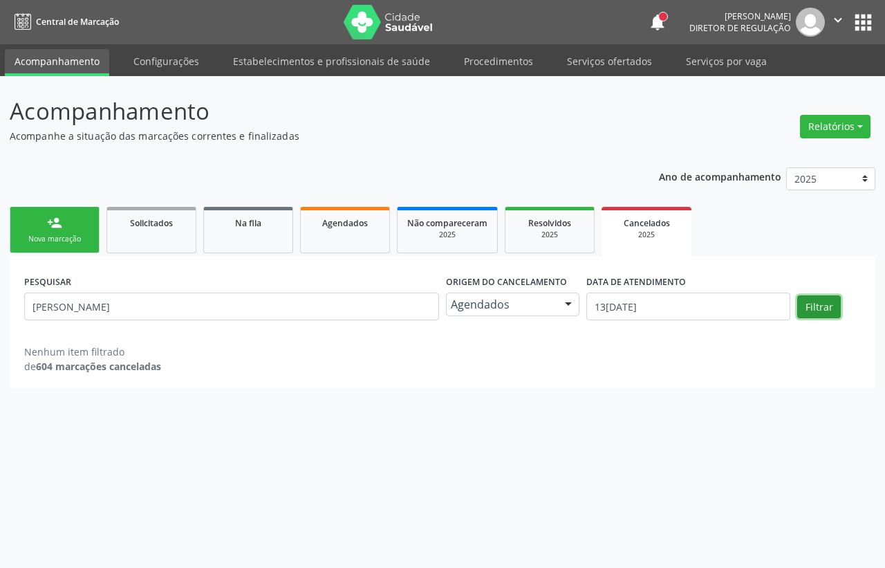
click at [807, 312] on button "Filtrar" at bounding box center [819, 307] width 44 height 24
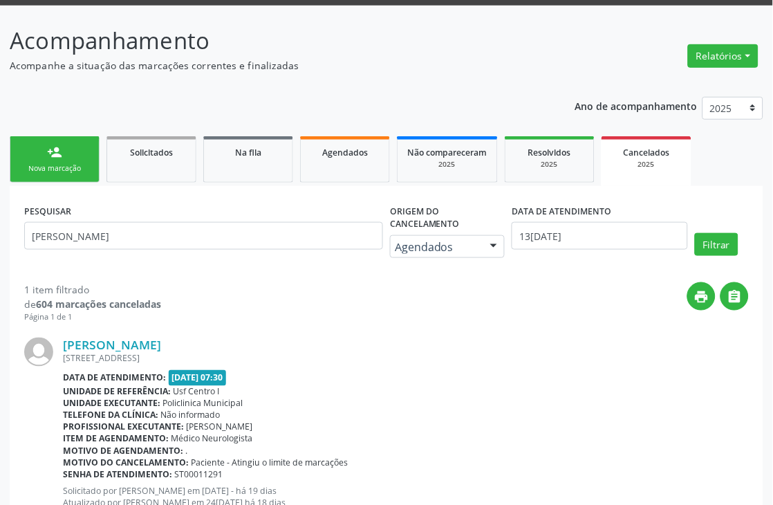
scroll to position [151, 0]
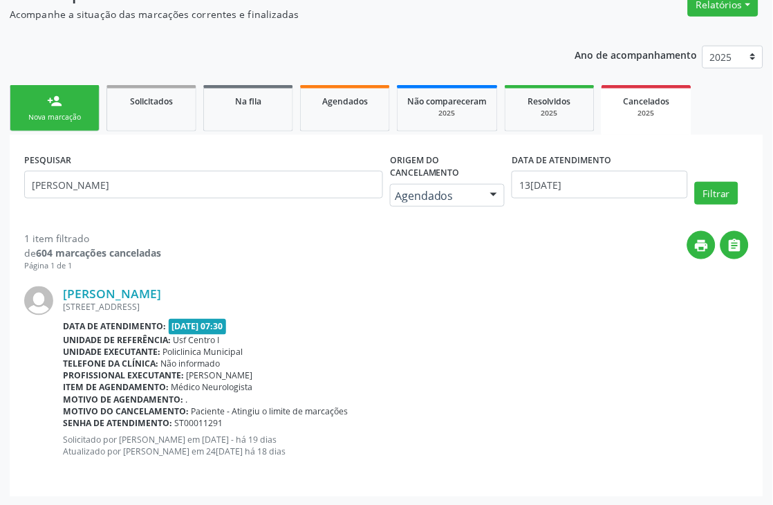
click at [47, 119] on div "Nova marcação" at bounding box center [54, 117] width 69 height 10
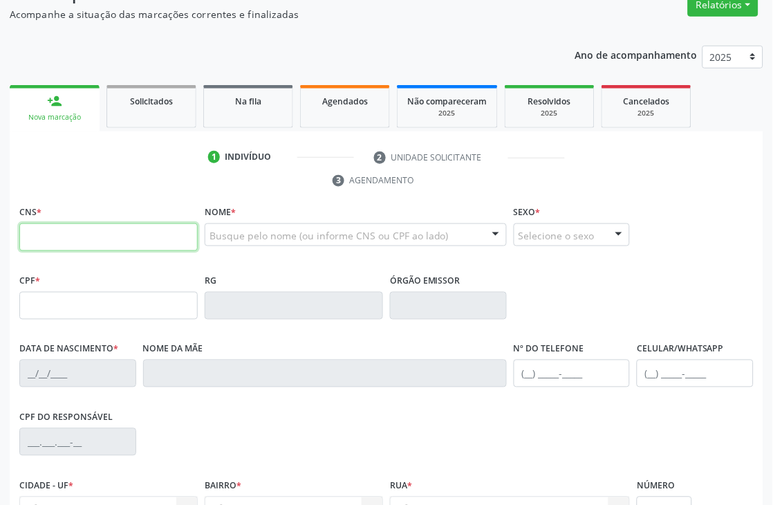
click at [72, 230] on input "text" at bounding box center [108, 237] width 178 height 28
click at [102, 230] on input "text" at bounding box center [108, 237] width 178 height 28
click at [133, 243] on input "text" at bounding box center [108, 237] width 178 height 28
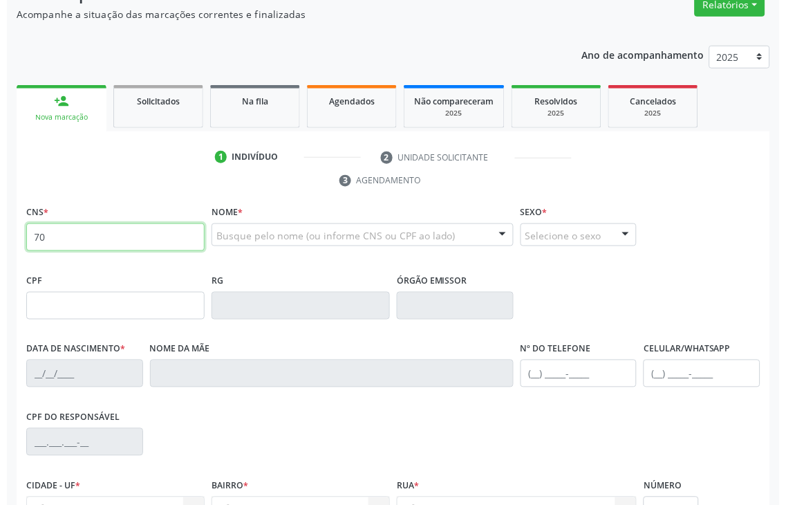
scroll to position [0, 0]
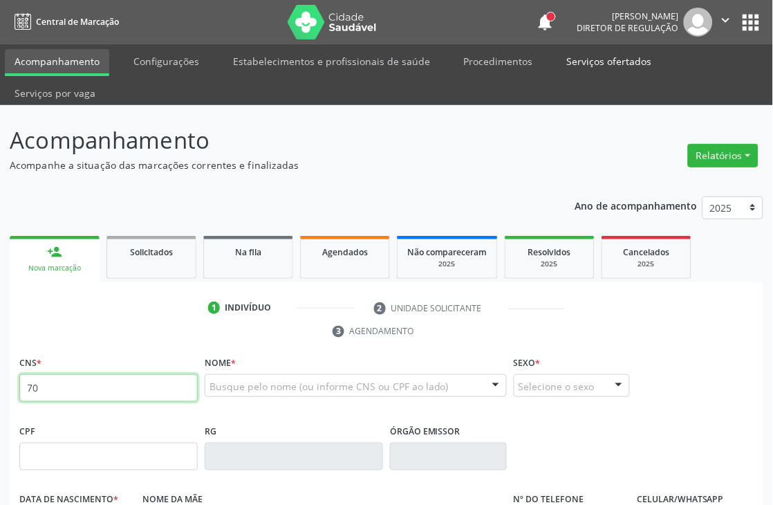
type input "70"
click at [560, 64] on link "Serviços ofertados" at bounding box center [609, 61] width 104 height 24
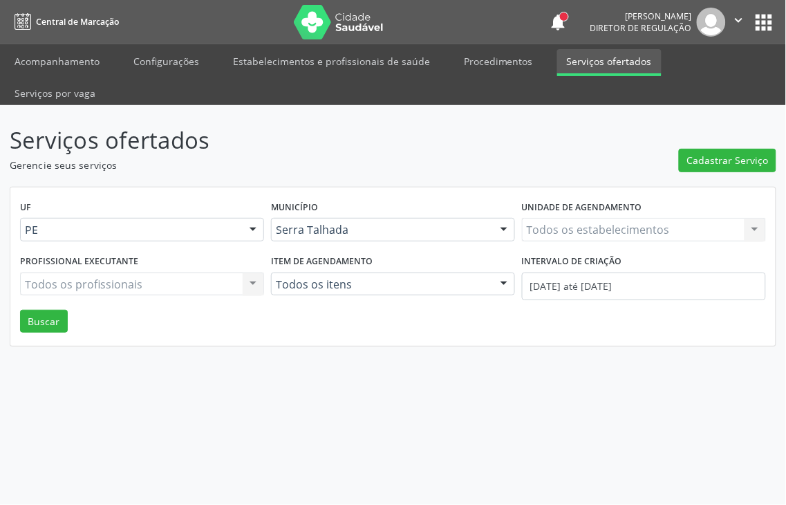
click at [571, 218] on div "Todos os estabelecimentos Todos os estabelecimentos Nenhum resultado encontrado…" at bounding box center [644, 230] width 244 height 24
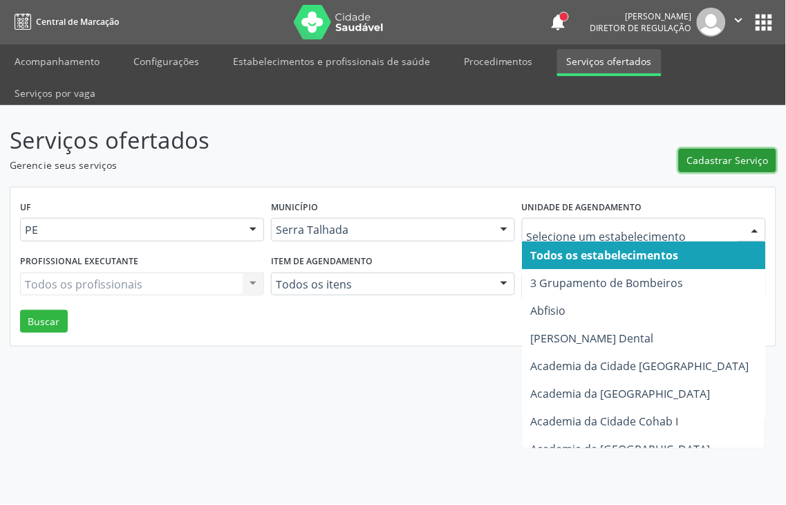
click at [731, 153] on span "Cadastrar Serviço" at bounding box center [728, 160] width 82 height 15
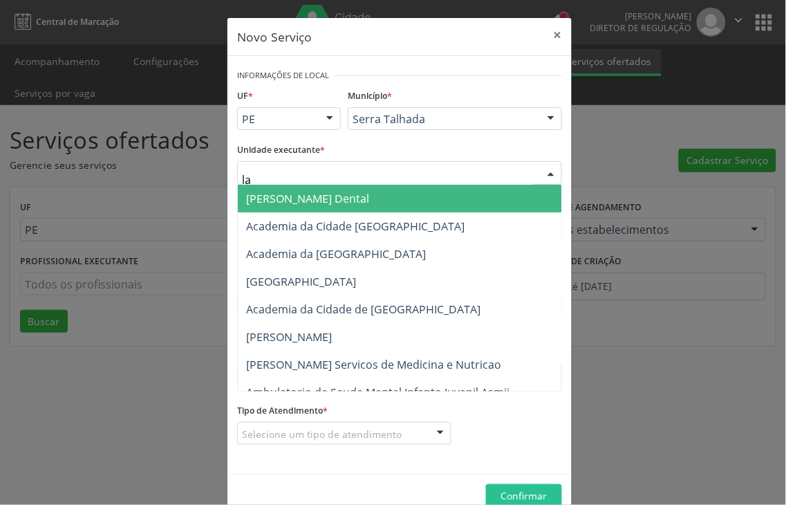
type input "lab"
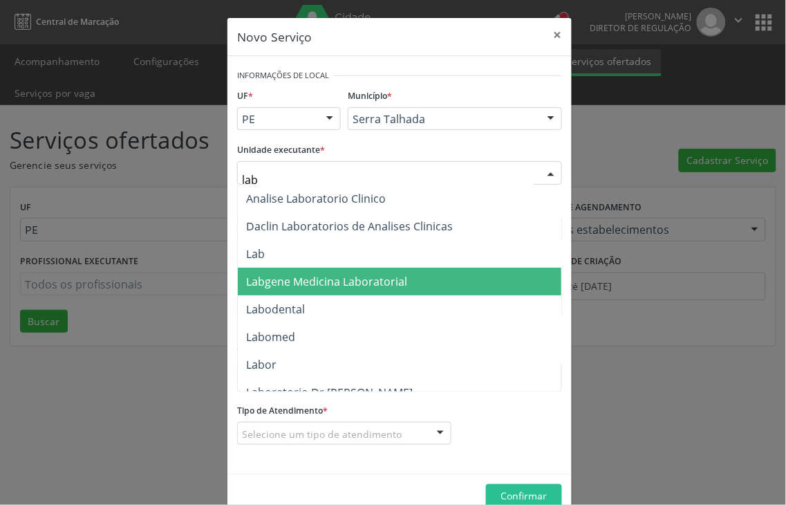
click at [333, 293] on span "Labgene Medicina Laboratorial" at bounding box center [400, 282] width 324 height 28
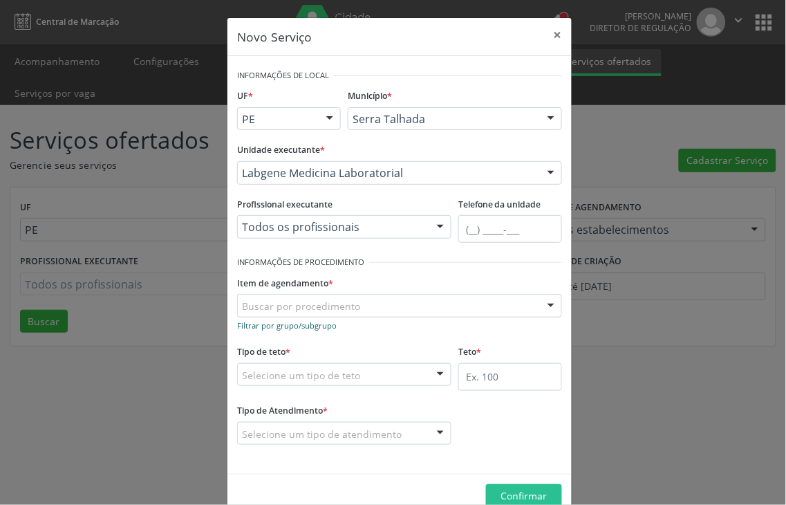
click at [301, 321] on small "Filtrar por grupo/subgrupo" at bounding box center [287, 325] width 100 height 10
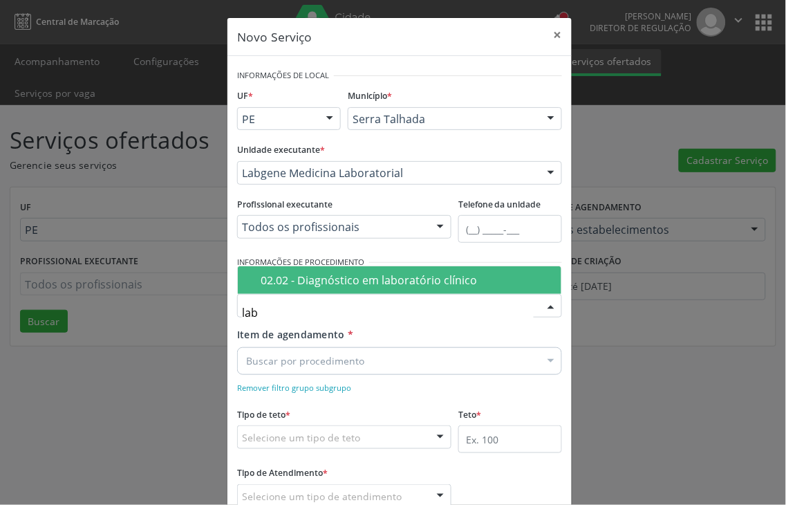
type input "labo"
click at [311, 268] on span "02.02 - Diagnóstico em laboratório clínico" at bounding box center [400, 280] width 324 height 28
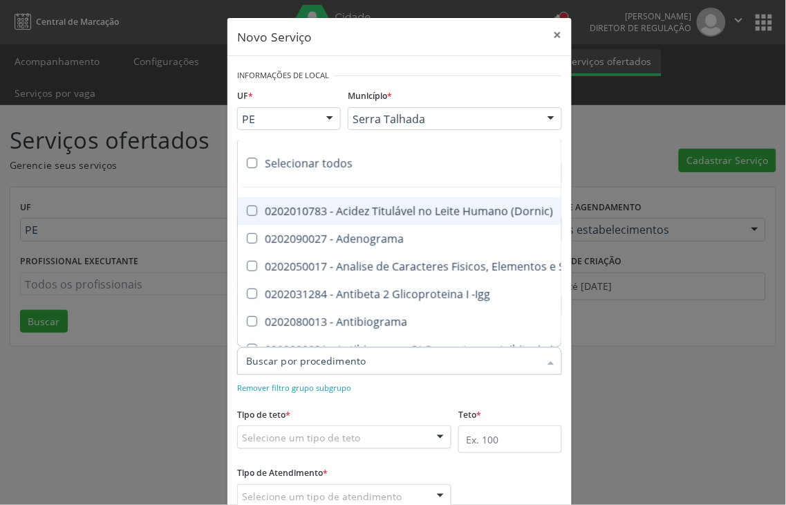
click at [282, 162] on div "Selecionar todos" at bounding box center [775, 163] width 1075 height 28
checkbox input "true"
checkbox \(Dornic\) "true"
checkbox Adenograma "true"
checkbox Urina "true"
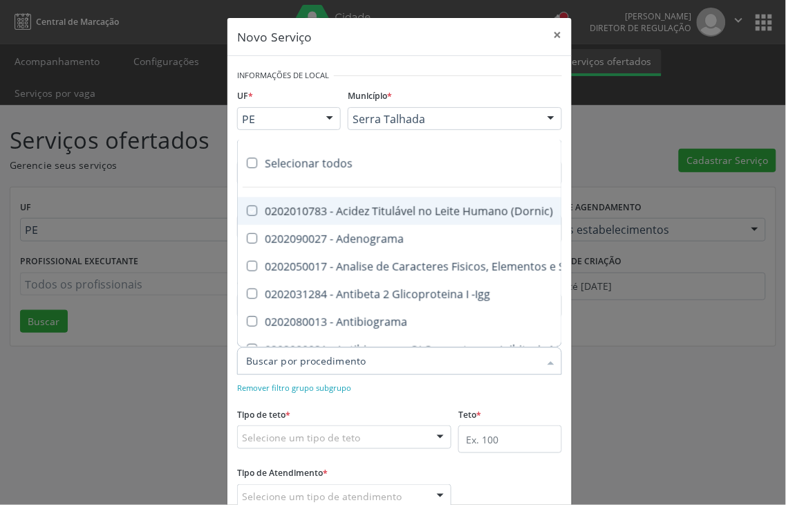
checkbox -Igg "true"
checkbox Antibiograma "true"
checkbox Minima "true"
checkbox Blot "true"
checkbox Mlpa "true"
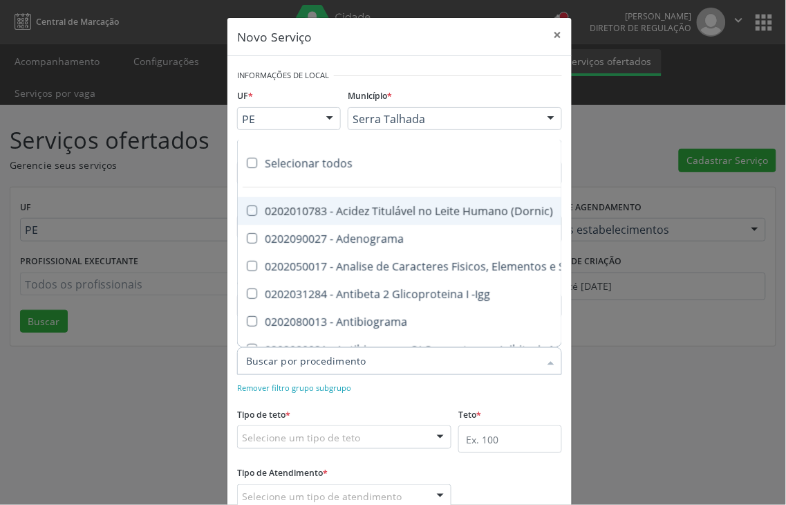
checkbox \(Hanseníase\) "true"
checkbox \(Controle\) "true"
checkbox \(Diagnóstica\) "true"
checkbox \(Gram\) "true"
checkbox Clamidia "true"
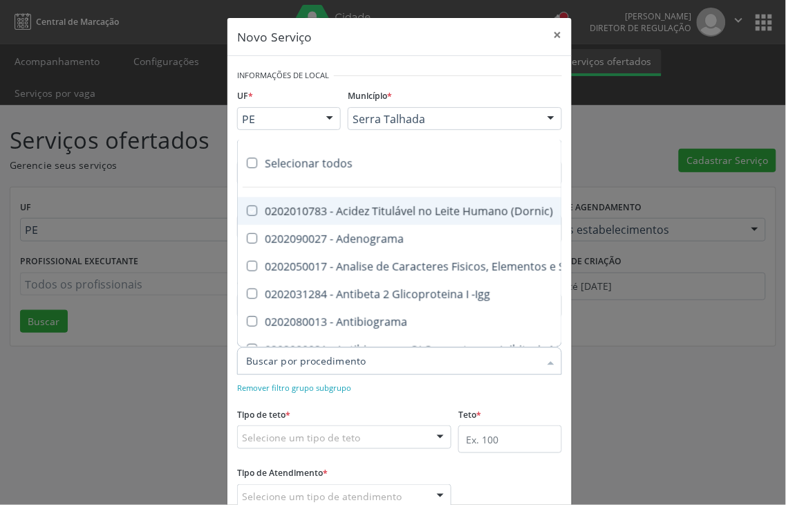
checkbox Herpesvirus "true"
checkbox Hematologica "true"
checkbox Osmolar "true"
checkbox Creatinina "true"
checkbox Fosfato "true"
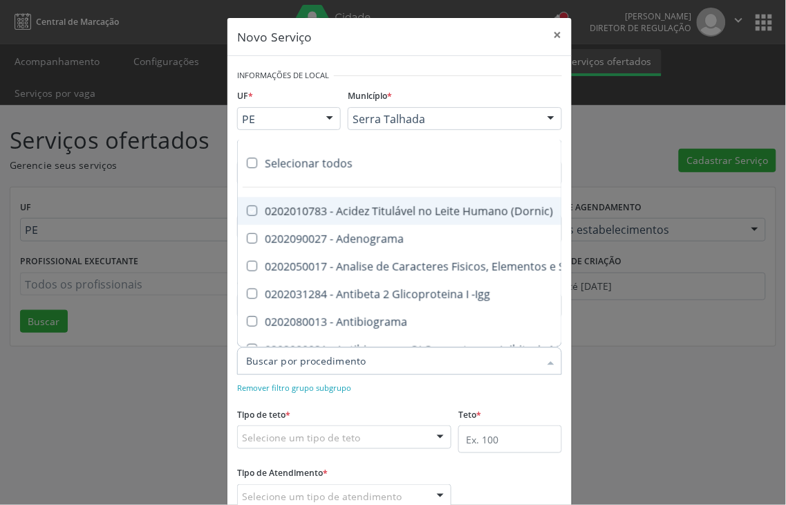
checkbox Ureia "true"
checkbox Liquor "true"
checkbox Líquor "true"
checkbox Addis "true"
checkbox B "true"
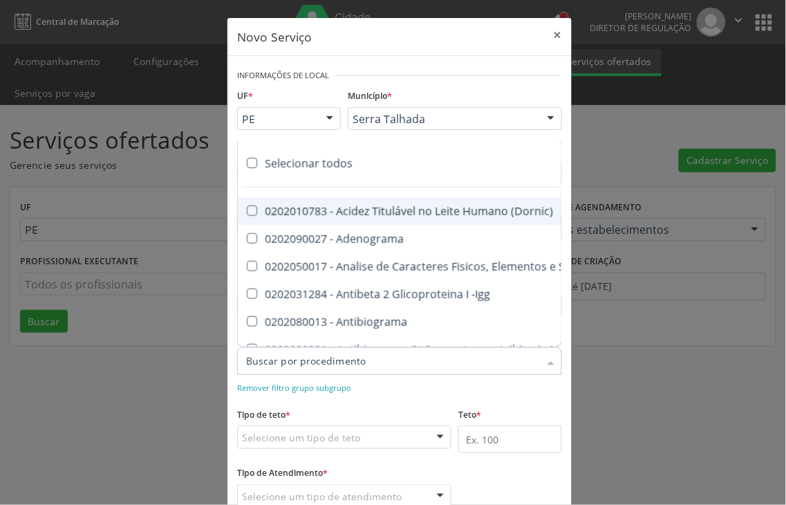
checkbox Cd4\/Cd8 "true"
checkbox Totais "true"
checkbox Plaquetas "true"
checkbox Reticulocitos "true"
checkbox Herpesvirus "true"
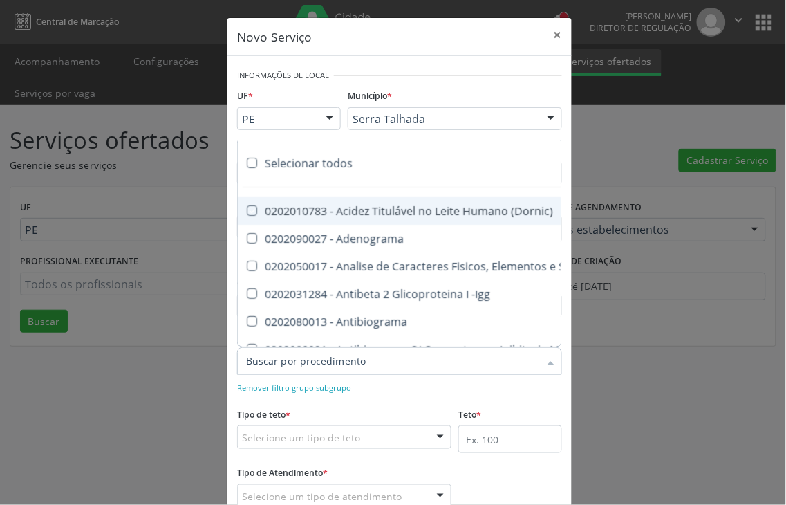
checkbox Anaerobicas "true"
checkbox Fungos "true"
checkbox Micobactérias "true"
checkbox Identificação "true"
checkbox \(Pos-Pasteurização\) "true"
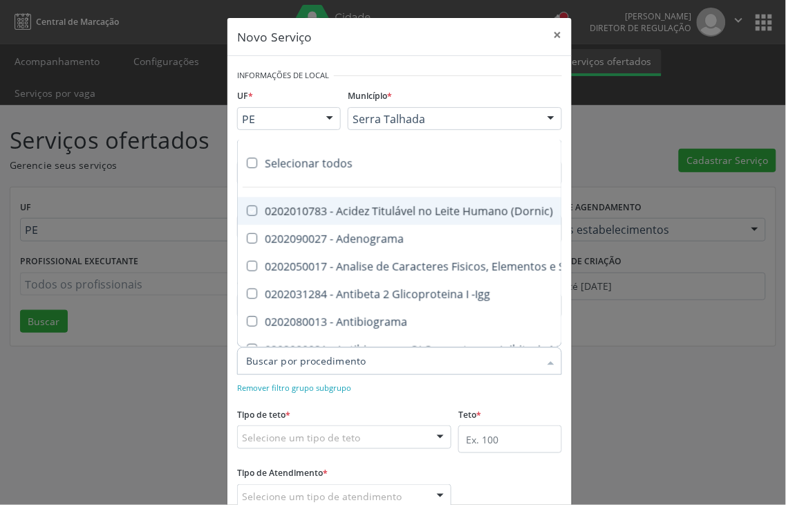
checkbox Biotinidase "true"
checkbox \(Confirmatorio\) "true"
checkbox Congênita "true"
checkbox \(Confirmatorio\) "true"
checkbox Molecular "true"
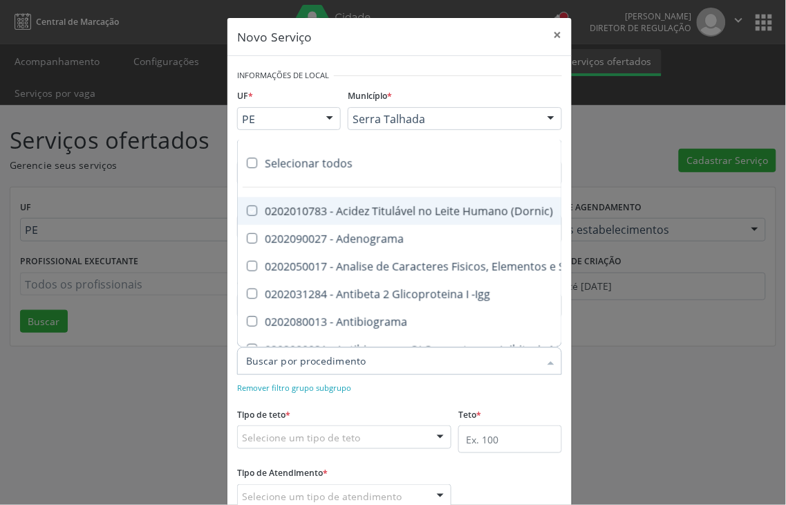
checkbox Parceria\) "true"
checkbox Gestante "true"
checkbox \(Qualitativo\) "true"
checkbox Tardio\) "true"
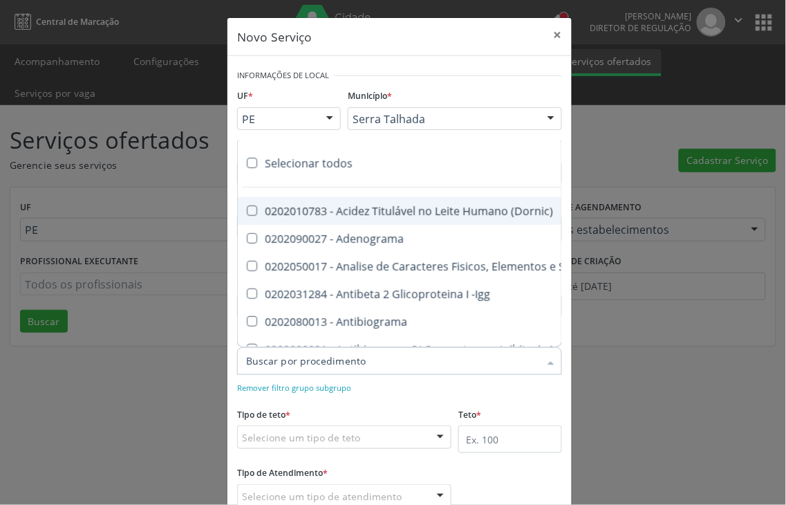
checkbox \(Qualitativo\) "true"
checkbox Abo "true"
checkbox Antiplaquetarios "true"
checkbox Ferro "true"
checkbox Bandas\) "true"
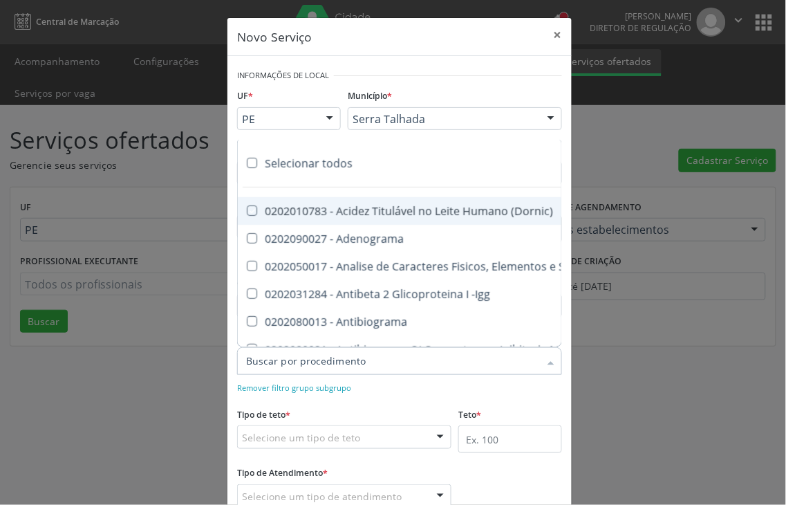
checkbox Bandas\) "true"
checkbox Aminoacidos "true"
checkbox Dosagens\) "true"
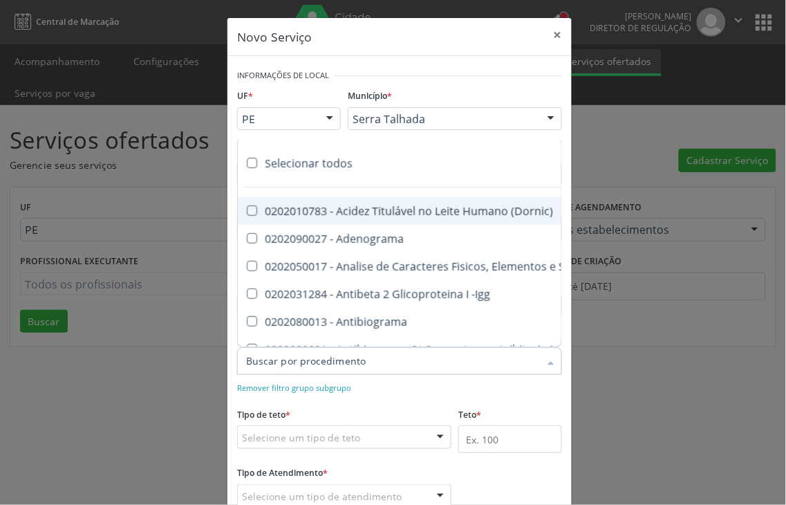
checkbox Osmolalidade "true"
checkbox Reativa "true"
checkbox \(Ch50\) "true"
checkbox Ordenhado "true"
checkbox Dosagens\) "true"
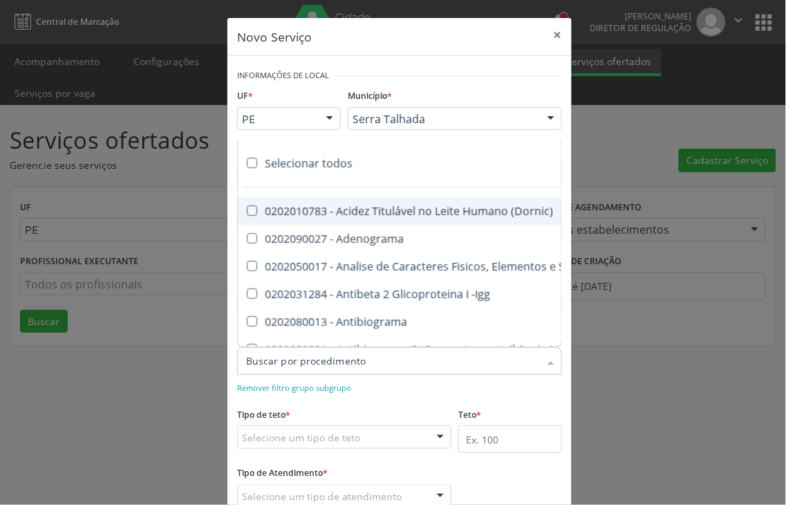
checkbox Dosagens\) "true"
checkbox Globular "true"
checkbox \(Cada\) "true"
checkbox Reumatoide "true"
checkbox Amniótico "true"
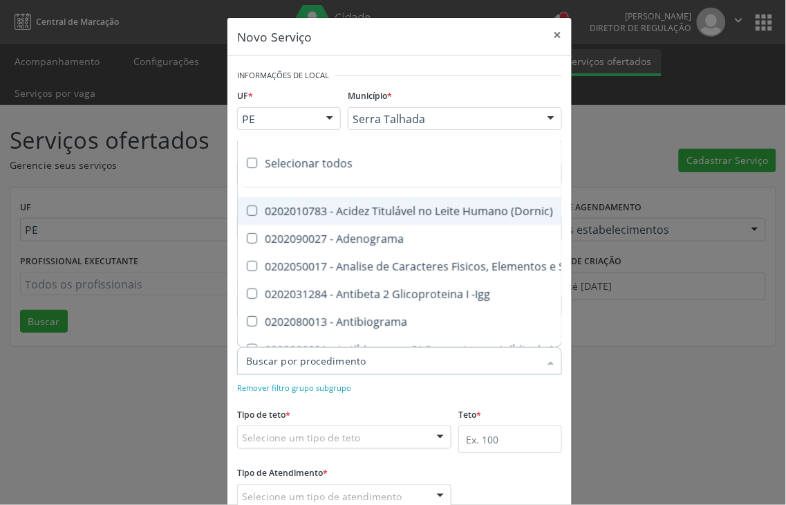
checkbox Osmolaridade "true"
checkbox T3 "true"
checkbox Sulfo-Hemoglobina "true"
checkbox Reverso "true"
checkbox Coagulação "true"
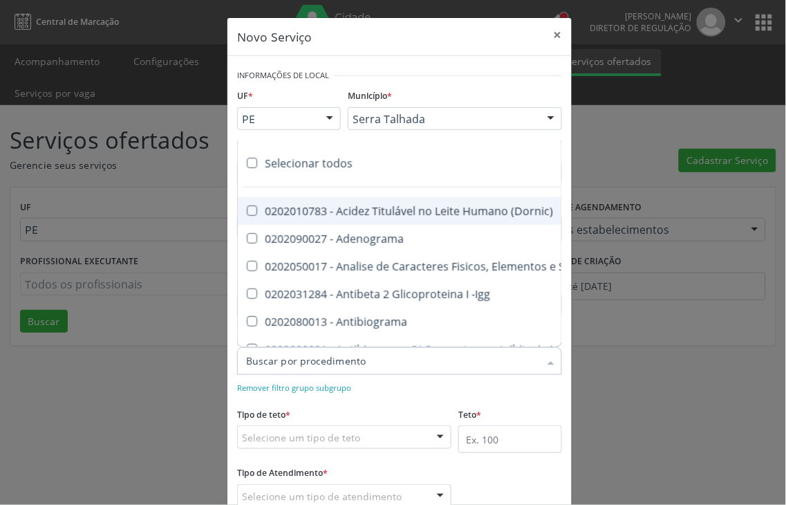
checkbox Euglobulina "true"
checkbox -Duke "true"
checkbox Ivy "true"
checkbox Hemácias "true"
checkbox Trombina "true"
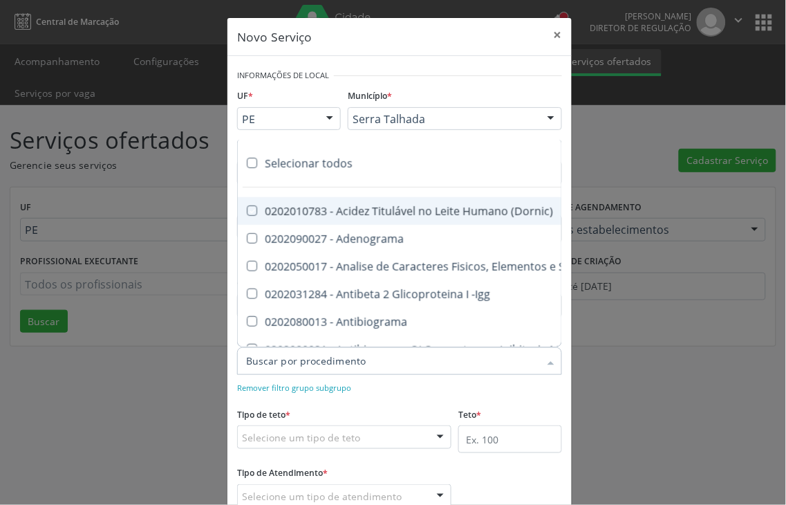
checkbox Ativada\) "true"
checkbox \(Tap\) "true"
checkbox \(Vhs\) "true"
checkbox Livre "true"
checkbox Molecular "true"
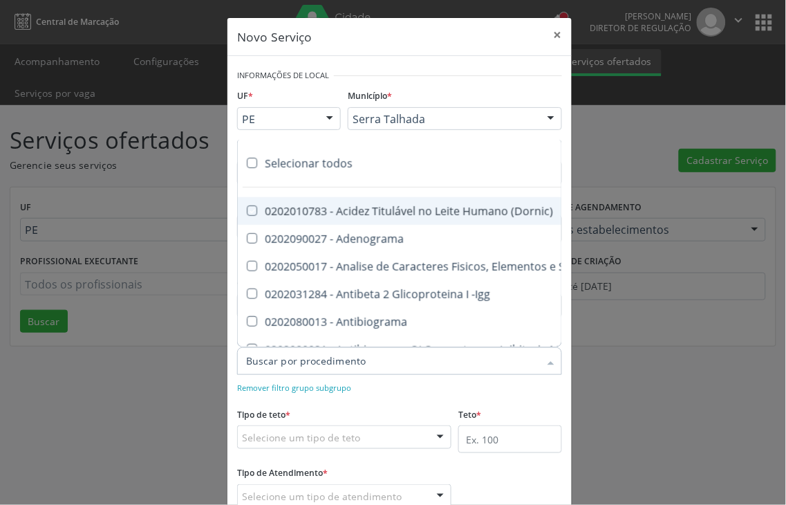
checkbox Noturna "true"
checkbox Organicos "true"
checkbox Soro "true"
checkbox Aminoácidos "true"
checkbox Acilcarnitinas "true"
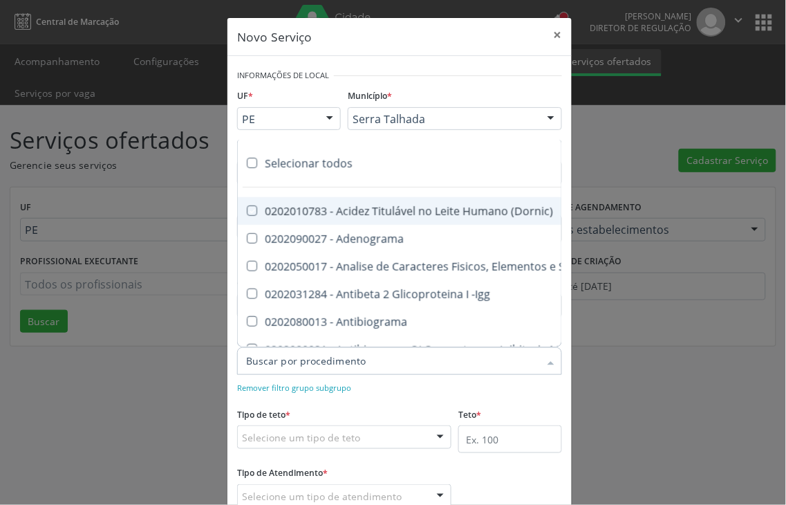
checkbox Orgânicos "true"
checkbox Pezinho\) "true"
checkbox Complemento "true"
checkbox Pezinho\) "true"
checkbox 17-Alfa-Hidroxiprogesterona "true"
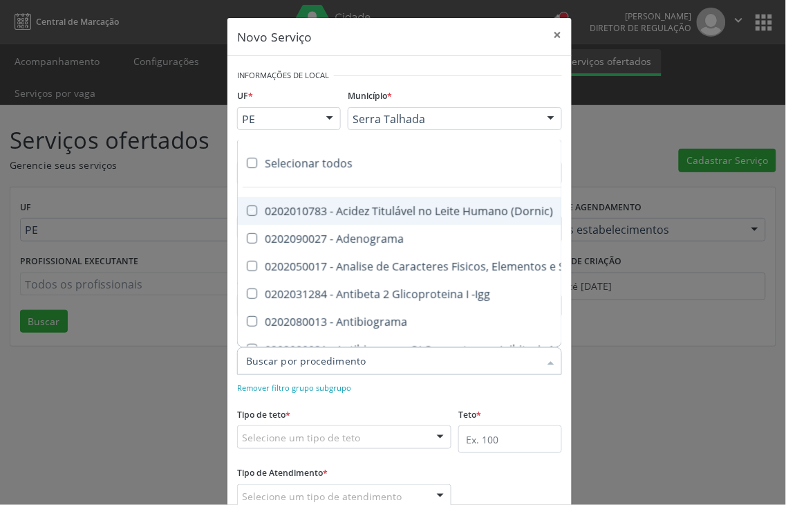
checkbox Totais "true"
checkbox 17-Hidroxicorticosteroides "true"
checkbox D "true"
checkbox 5-Nucleotidase "true"
checkbox Acetona "true"
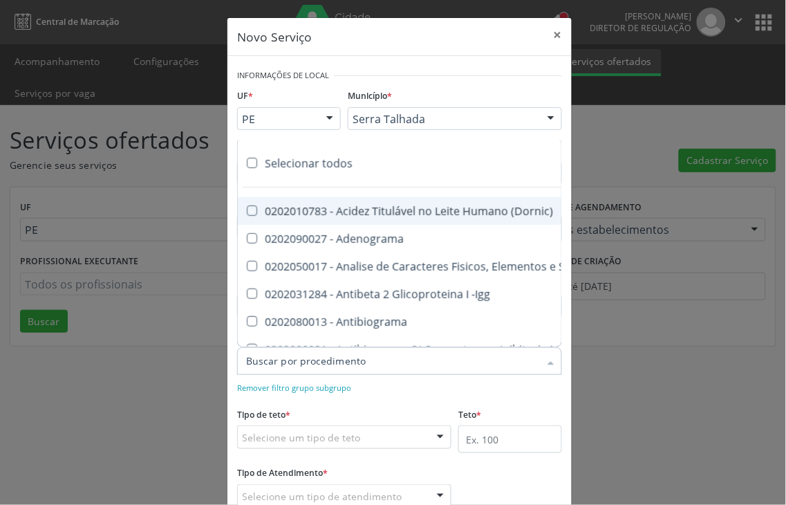
checkbox \(Serotonina\) "true"
checkbox Ascorbico "true"
checkbox Delta-Aminolevulinico "true"
checkbox Hipurico "true"
checkbox Mandelico "true"
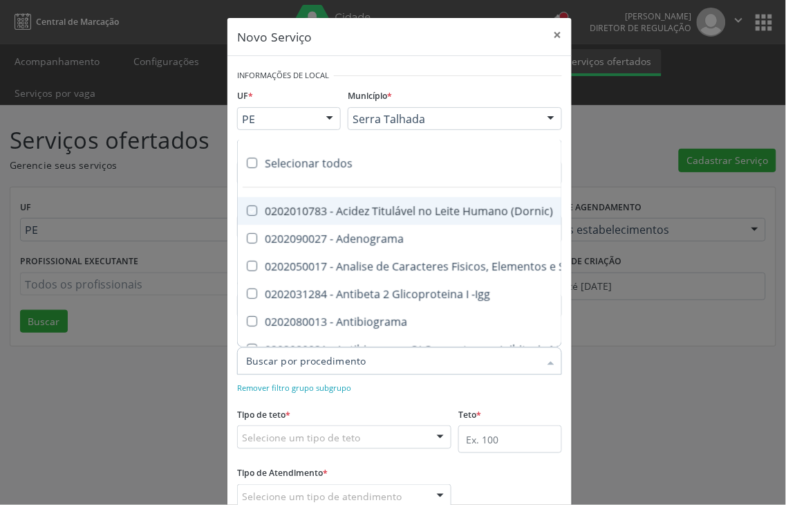
checkbox Metil-Hipurico "true"
checkbox Urico "true"
checkbox Valproico "true"
checkbox Vanilmandelico "true"
checkbox \(Ada\) "true"
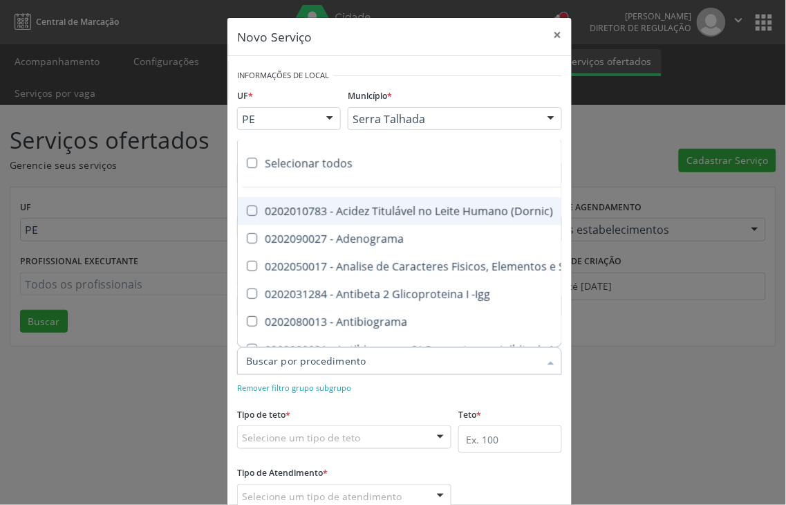
checkbox \(Acth\) "true"
checkbox Ala-Desidratase "true"
checkbox Etilico "true"
checkbox Aldolase "true"
checkbox Aldosterona "true"
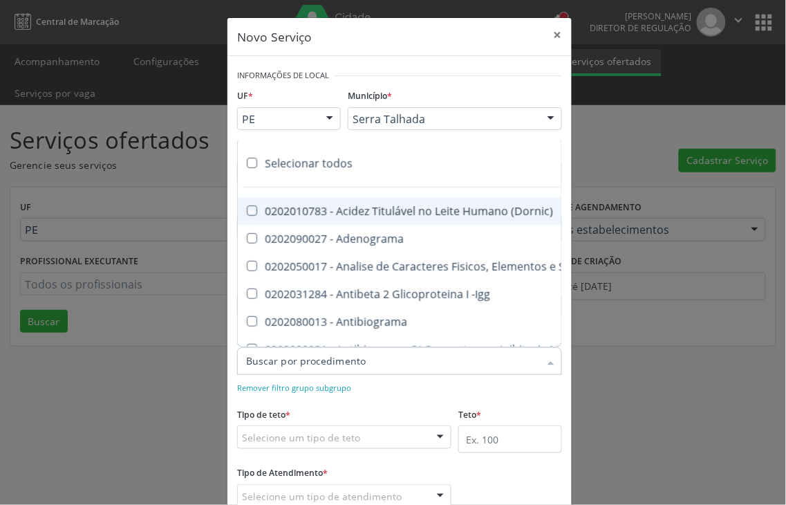
checkbox Alfa-1-Antitripsina "true"
checkbox Acida "true"
checkbox Alfa-2-Macroglobulina "true"
checkbox Alfa-Fetoproteina "true"
checkbox Aluminio "true"
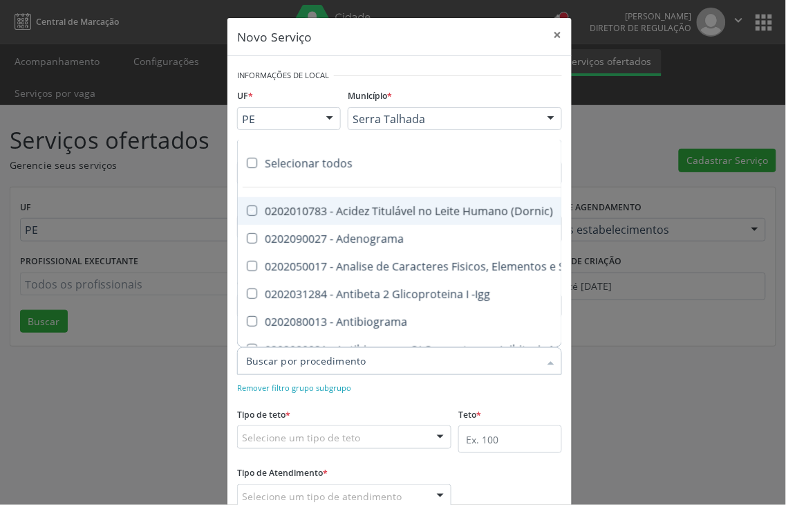
checkbox Amilase "true"
checkbox Aminoglicosideos "true"
checkbox Amonia "true"
checkbox Ciclico "true"
checkbox Androstenediona "true"
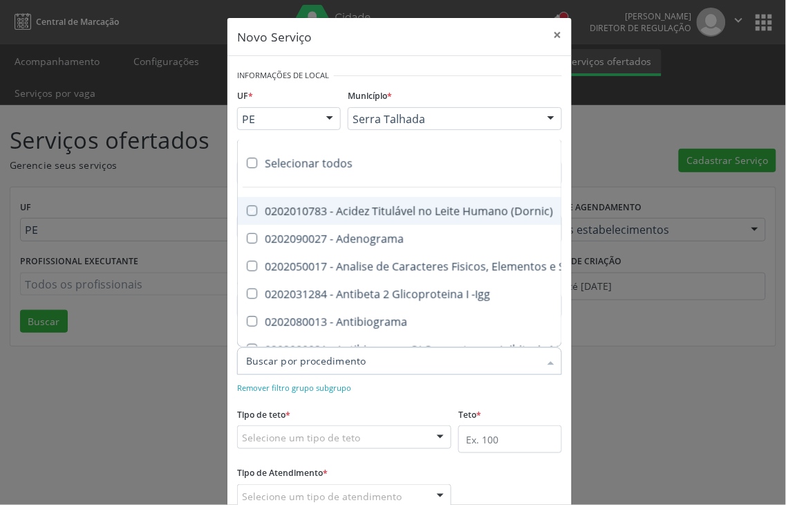
checkbox Anfetaminas "true"
checkbox Igm "true"
checkbox Circulante "true"
checkbox Anti-Achr "true"
checkbox Igg "true"
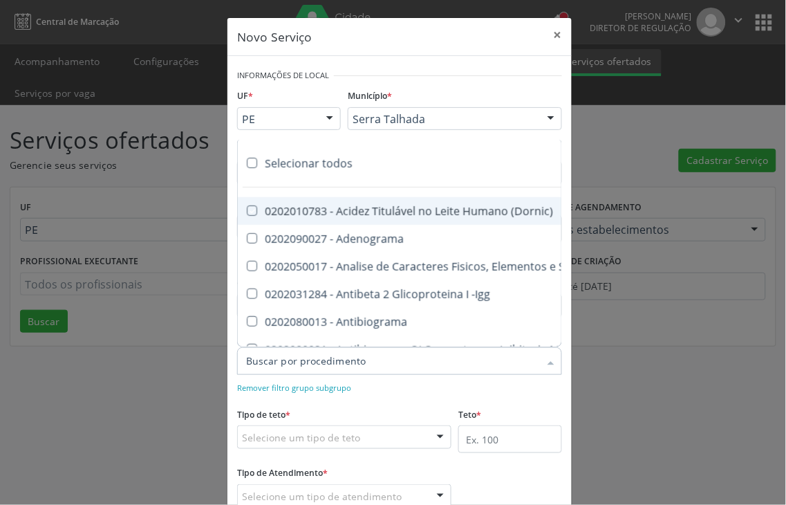
checkbox Iga "true"
checkbox Triciclicos "true"
checkbox \(Psa\) "true"
checkbox III "true"
checkbox Barbituratos "true"
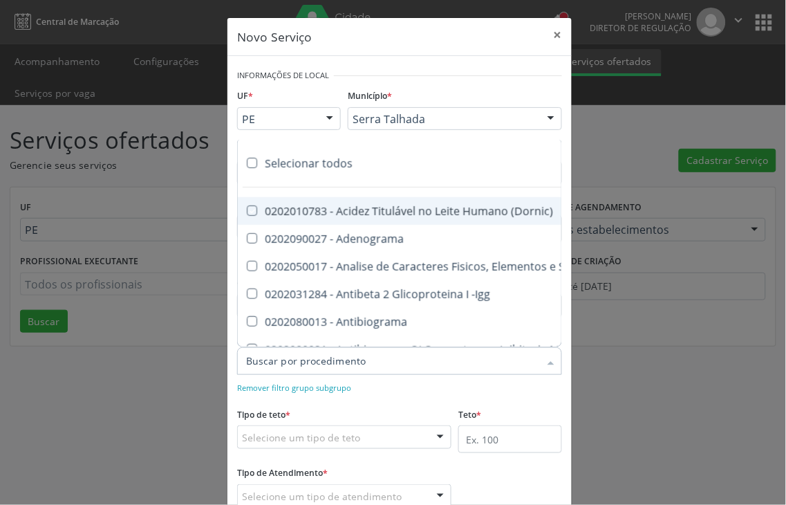
checkbox Benzodiazepinicos "true"
checkbox Beta-2-Microglobulina "true"
checkbox Fracoes "true"
checkbox Cadmio "true"
checkbox Calcio "true"
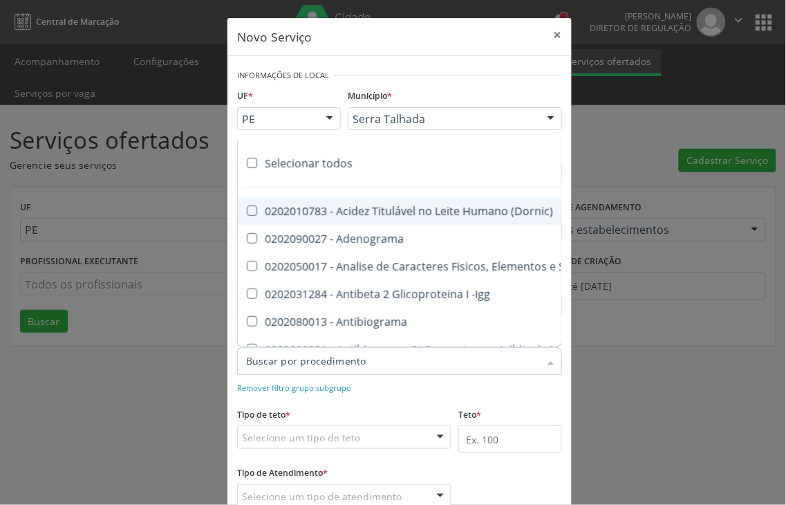
checkbox Ionizavel "true"
checkbox Calcitonina "true"
checkbox Carbamazepina "true"
checkbox Carboxi-Hemoglobina "true"
checkbox Caroteno "true"
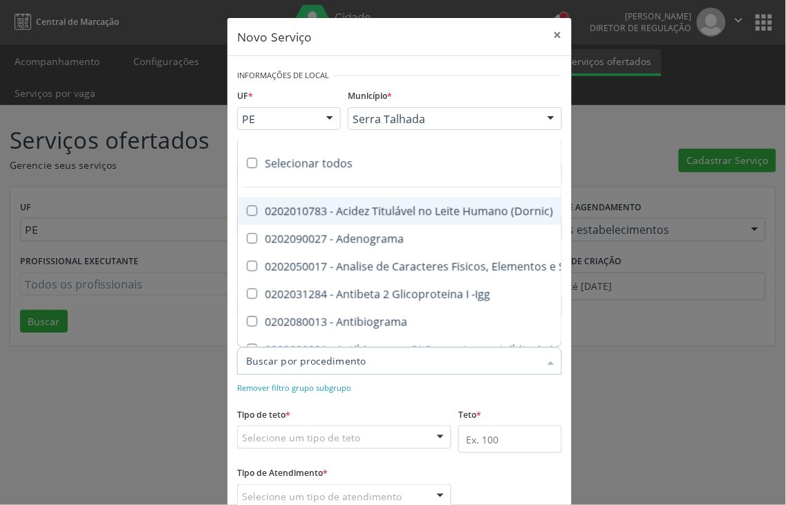
checkbox Catecolaminas "true"
checkbox Ceruloplasmina "true"
checkbox Chumbo "true"
checkbox Ciclosporina "true"
checkbox Citrato "true"
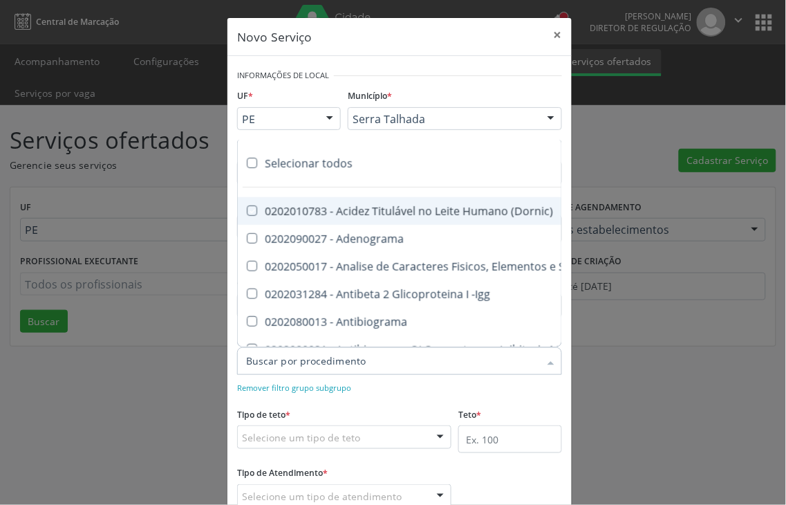
checkbox Cloreto "true"
checkbox Suor "true"
checkbox Cobre "true"
checkbox Hdl "true"
checkbox Ldl "true"
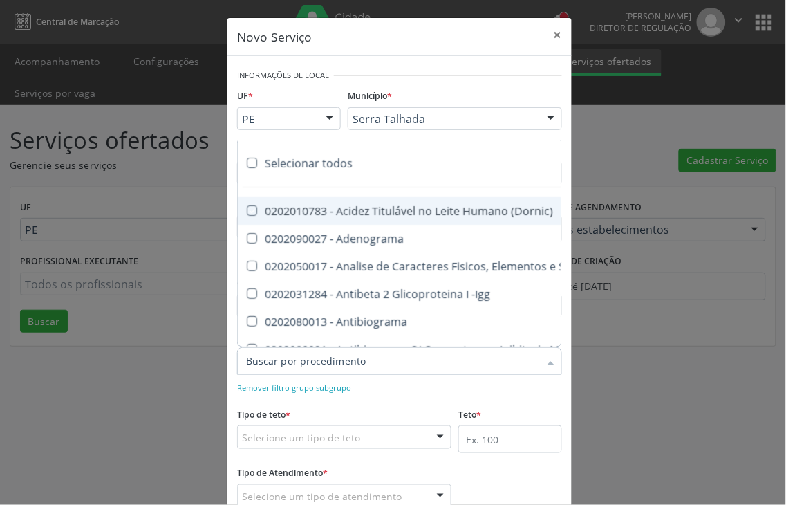
checkbox Total "true"
checkbox Colinesterase "true"
checkbox C3 "true"
checkbox C4 "true"
checkbox Cortisol "true"
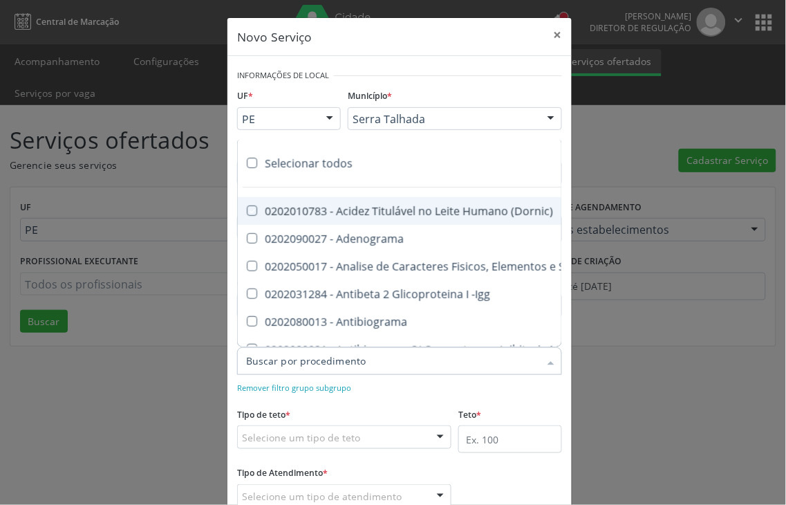
checkbox Creatinina "true"
checkbox Amniótico "true"
checkbox \(Cpk\) "true"
checkbox Mb "true"
checkbox Crioaglutinina "true"
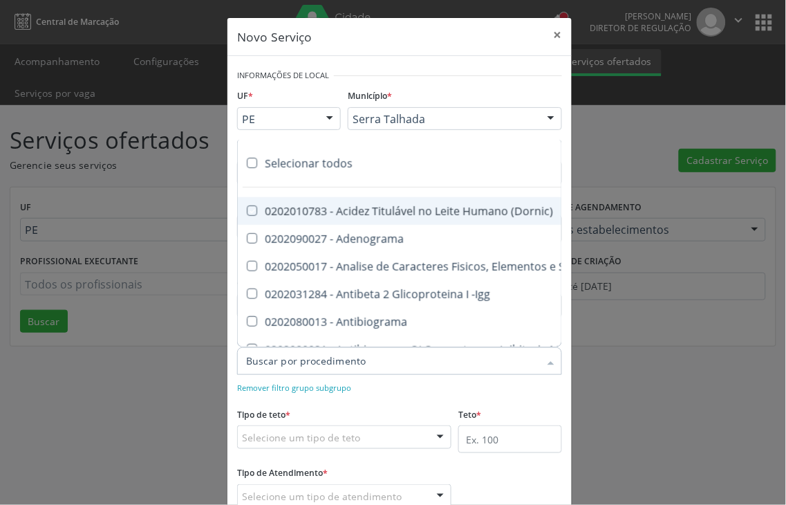
checkbox \(Dhea\) "true"
checkbox Alfa-Hidroxibutirica "true"
checkbox Glutamica "true"
checkbox Latica "true"
checkbox Fracionadas\) "true"
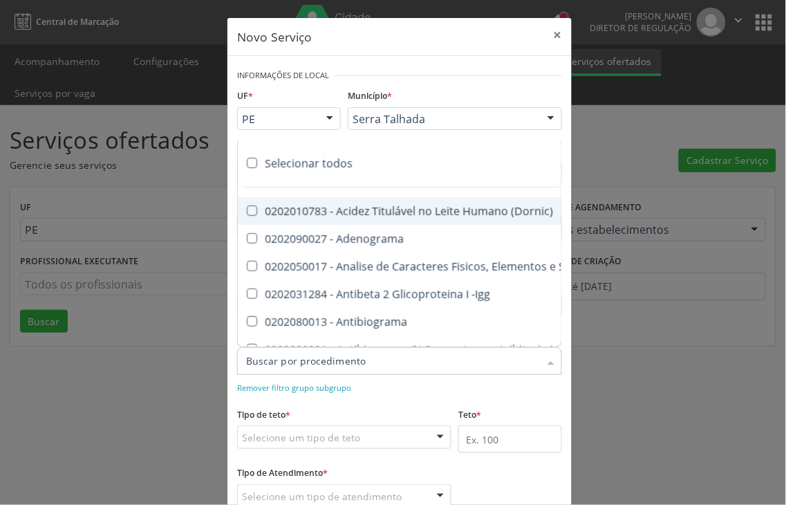
checkbox Digitoxina\) "true"
checkbox \(Dht\) "true"
checkbox Fecal "true"
checkbox Estradiol "true"
checkbox Estriol "true"
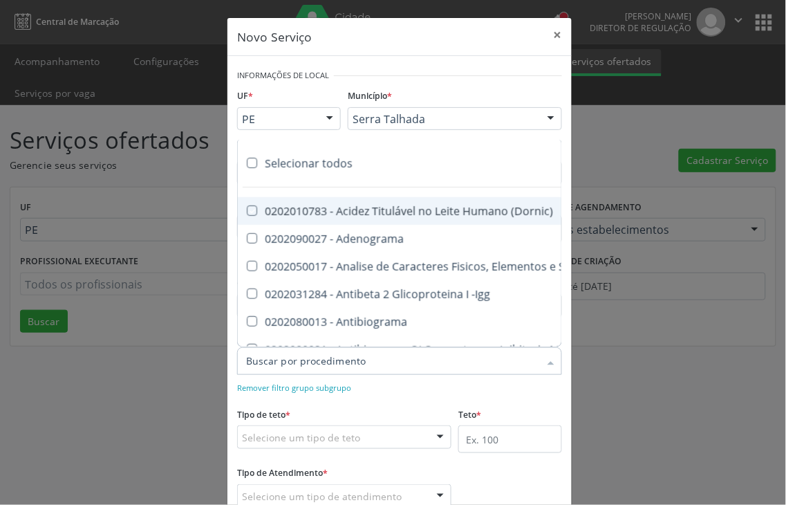
checkbox Estrona "true"
checkbox Etossuximida "true"
checkbox II "true"
checkbox Ix "true"
checkbox V "true"
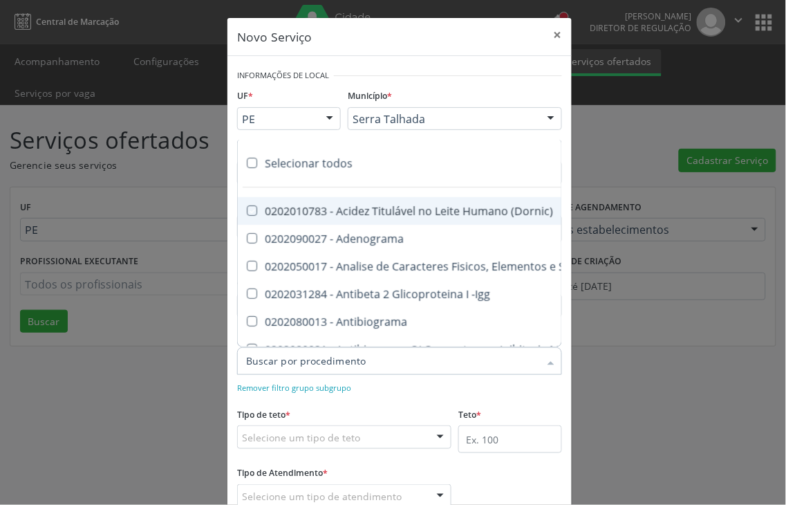
checkbox Vii "true"
checkbox Viii "true"
checkbox \(Inibidor\) "true"
checkbox \(Antigeno\) "true"
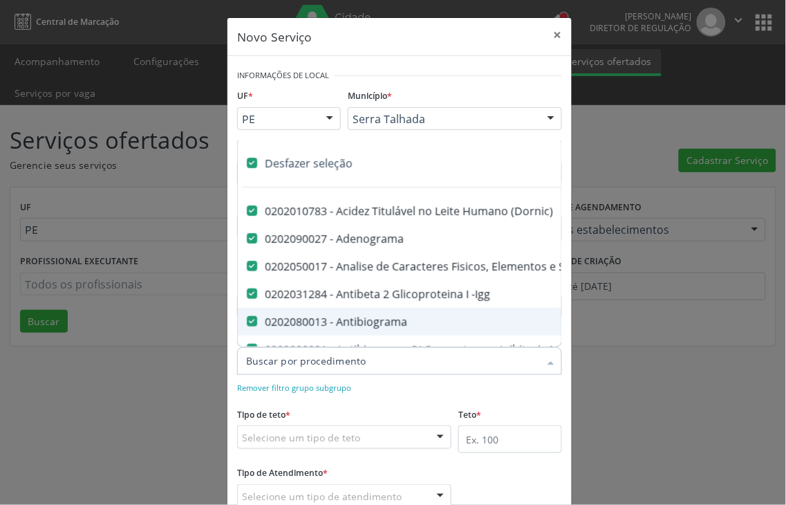
click at [407, 382] on div "Remover filtro grupo subgrupo" at bounding box center [399, 387] width 325 height 15
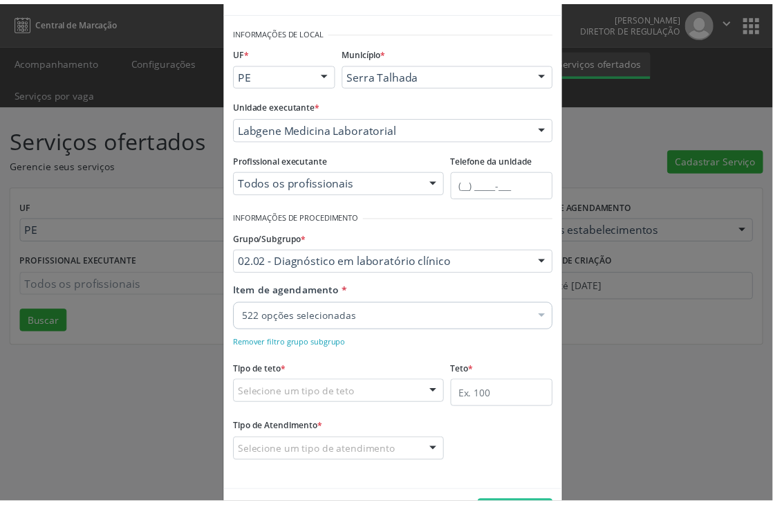
scroll to position [93, 0]
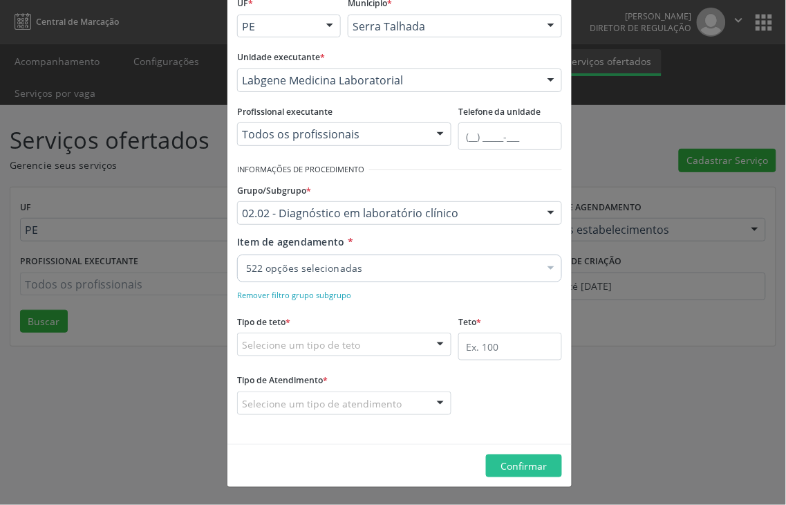
click at [293, 361] on fieldset "Tipo de teto * Selecione um tipo de teto Teto financeiro Teto físico Nenhum res…" at bounding box center [344, 338] width 214 height 54
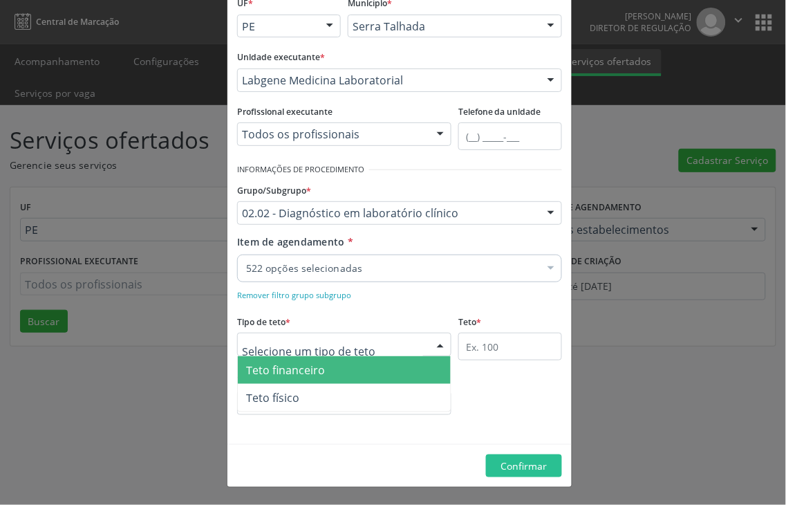
click at [293, 355] on div "Teto financeiro Teto físico Nenhum resultado encontrado para: " " Não há nenhum…" at bounding box center [344, 345] width 214 height 24
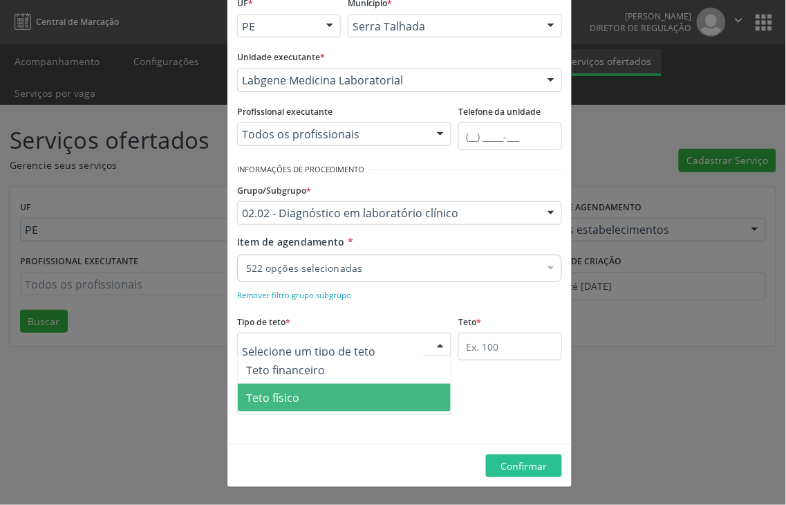
click at [284, 398] on span "Teto físico" at bounding box center [272, 397] width 53 height 15
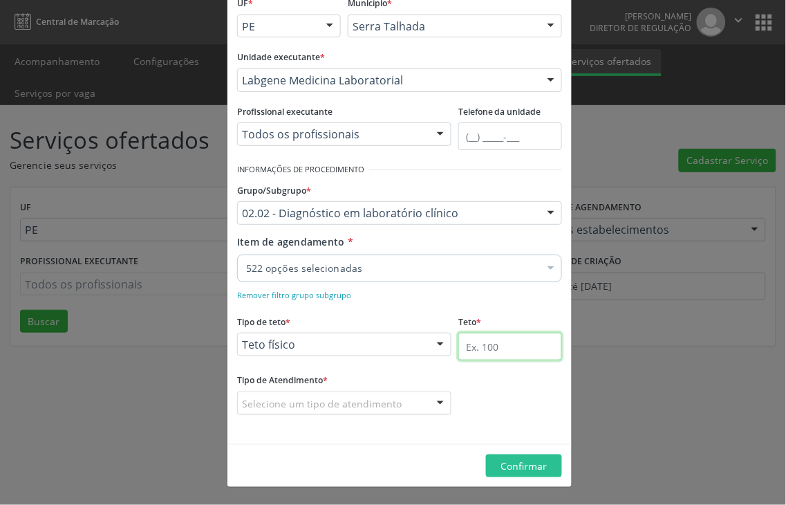
click at [495, 343] on input "text" at bounding box center [511, 347] width 104 height 28
click at [270, 393] on div "Selecione um tipo de atendimento" at bounding box center [344, 403] width 214 height 24
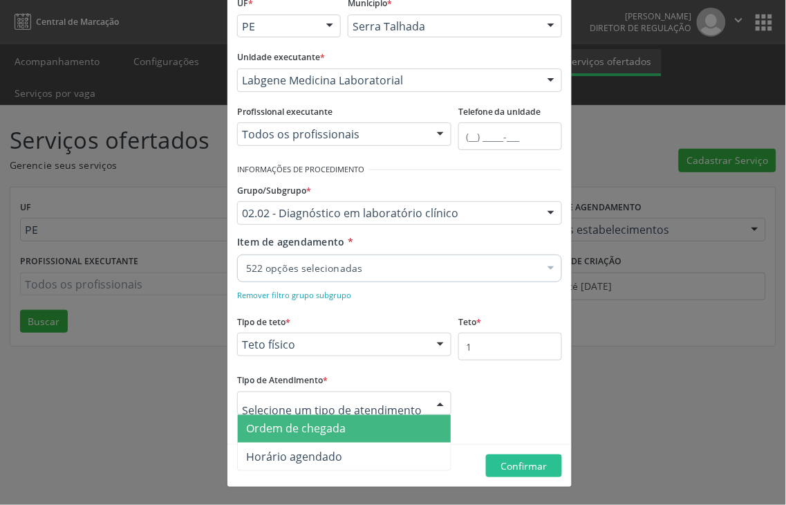
click at [277, 437] on span "Ordem de chegada" at bounding box center [344, 429] width 213 height 28
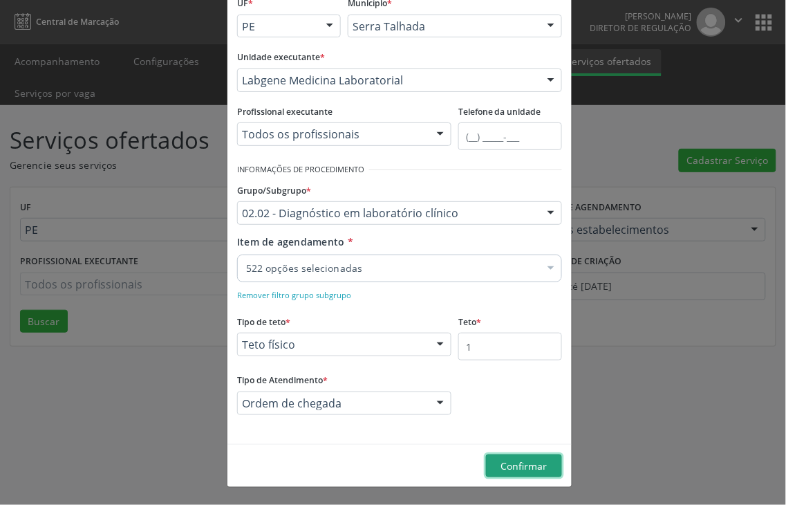
click at [533, 474] on button "Confirmar" at bounding box center [524, 466] width 76 height 24
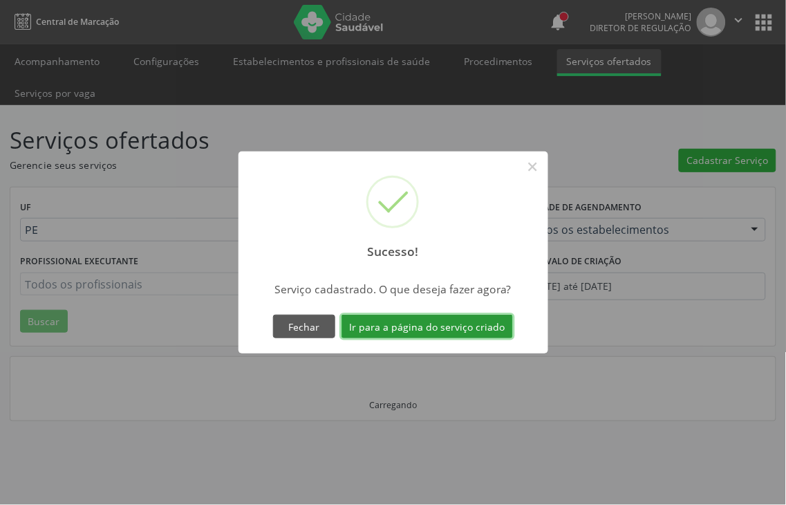
click at [494, 329] on button "Ir para a página do serviço criado" at bounding box center [428, 327] width 172 height 24
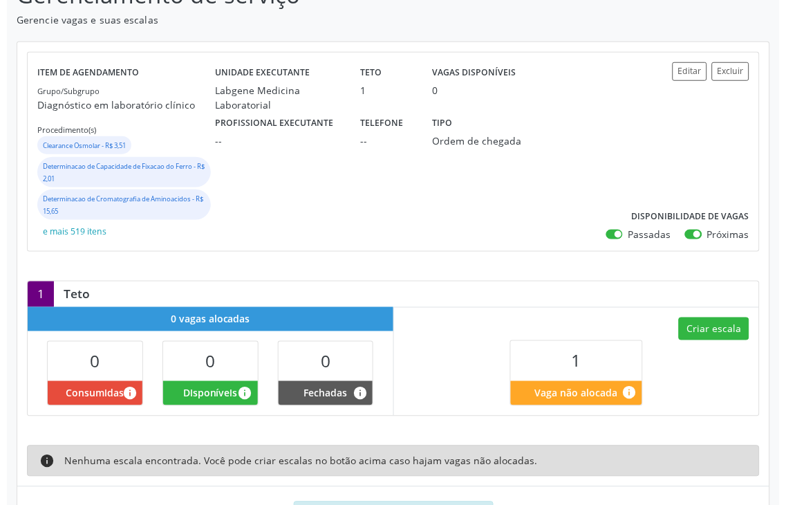
scroll to position [154, 0]
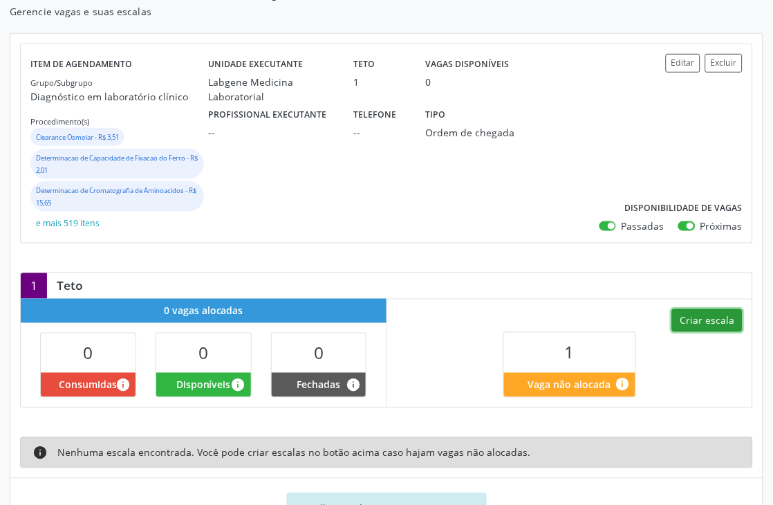
click at [703, 319] on button "Criar escala" at bounding box center [707, 321] width 71 height 24
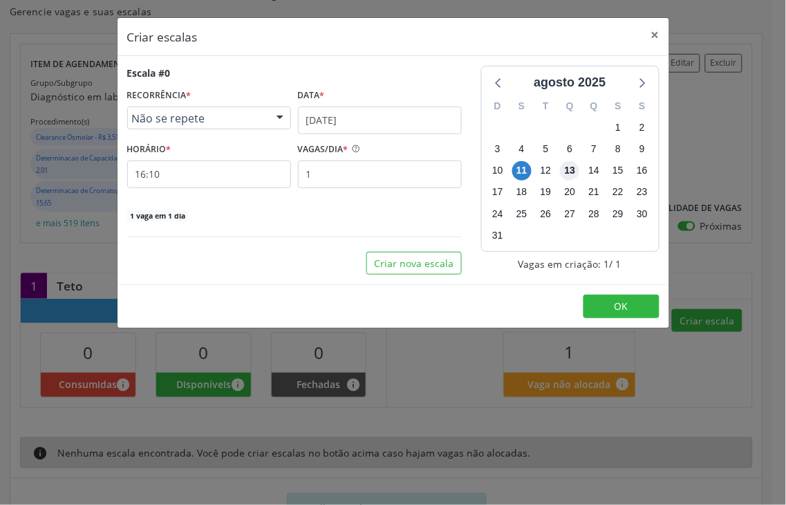
click at [574, 169] on span "13" at bounding box center [569, 170] width 19 height 19
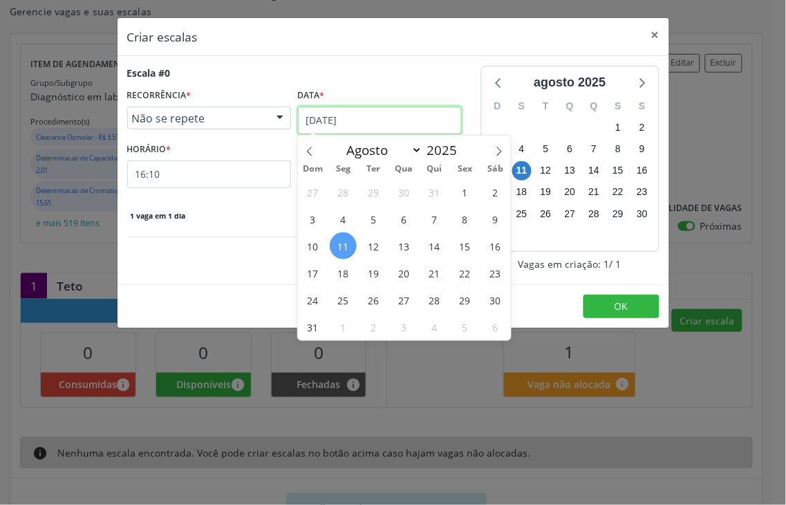
click at [371, 123] on input "[DATE]" at bounding box center [380, 121] width 164 height 28
click at [401, 249] on span "13" at bounding box center [404, 245] width 27 height 27
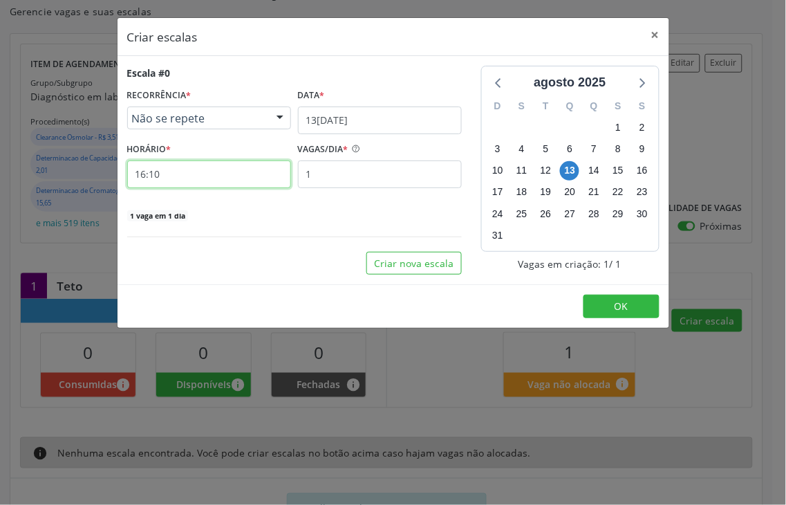
click at [223, 185] on input "16:10" at bounding box center [209, 174] width 164 height 28
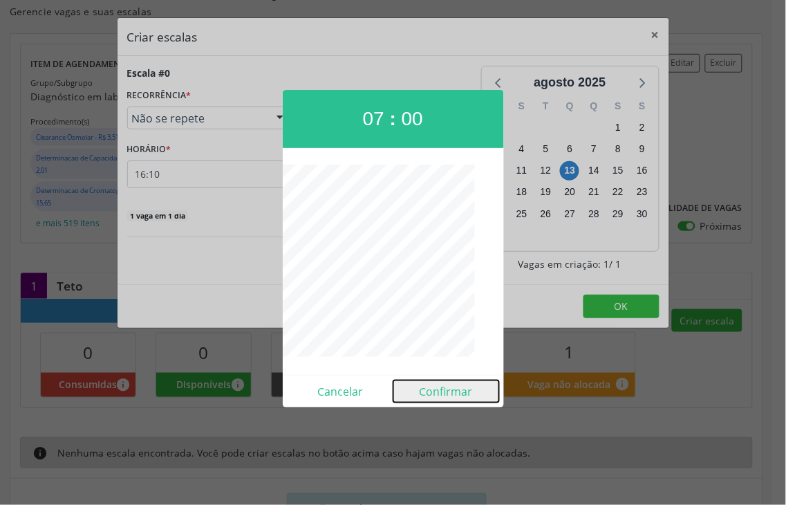
click at [423, 383] on button "Confirmar" at bounding box center [447, 391] width 106 height 22
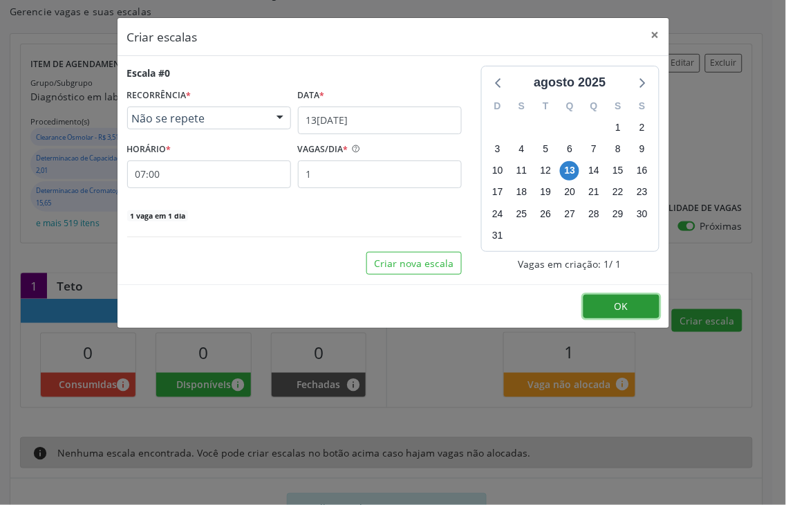
click at [610, 304] on button "OK" at bounding box center [622, 307] width 76 height 24
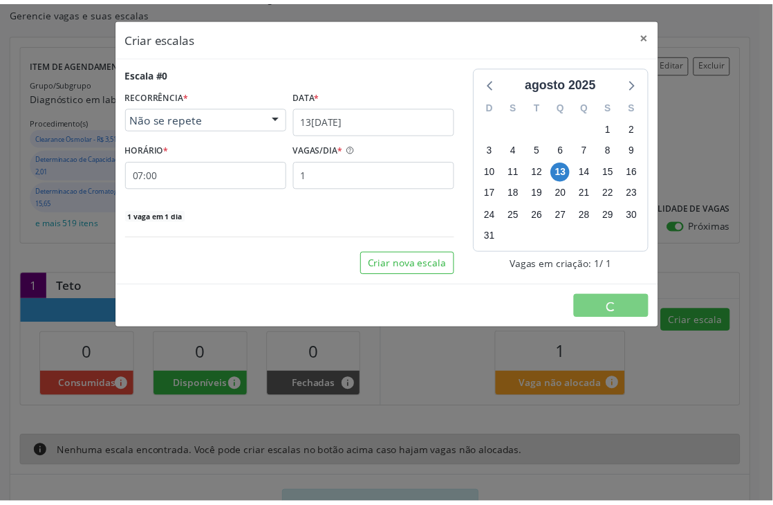
scroll to position [0, 0]
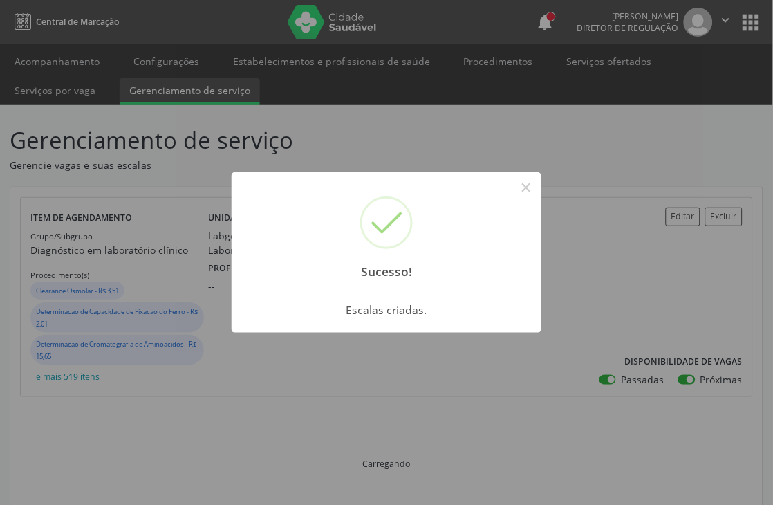
click at [538, 183] on div "Sucesso! ×" at bounding box center [387, 231] width 310 height 119
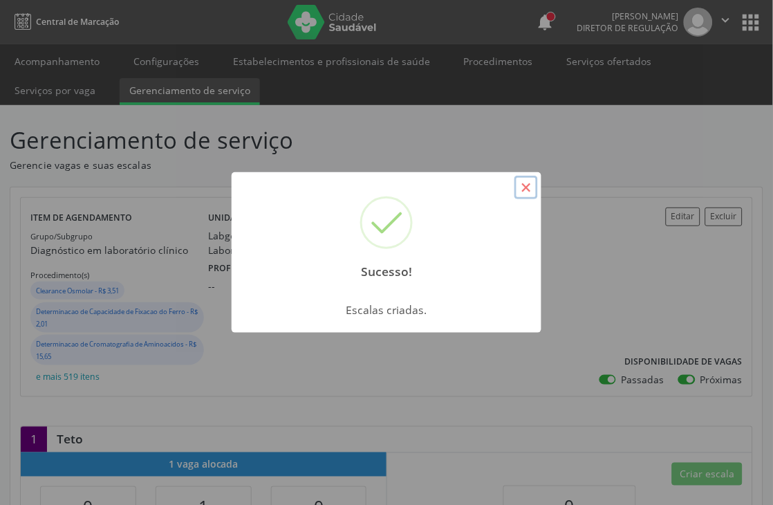
click at [517, 183] on button "×" at bounding box center [527, 188] width 24 height 24
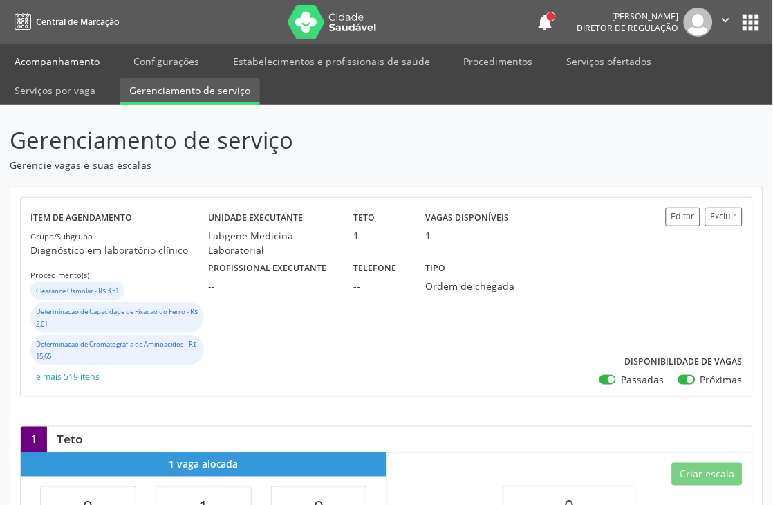
click at [62, 49] on link "Acompanhamento" at bounding box center [57, 61] width 104 height 24
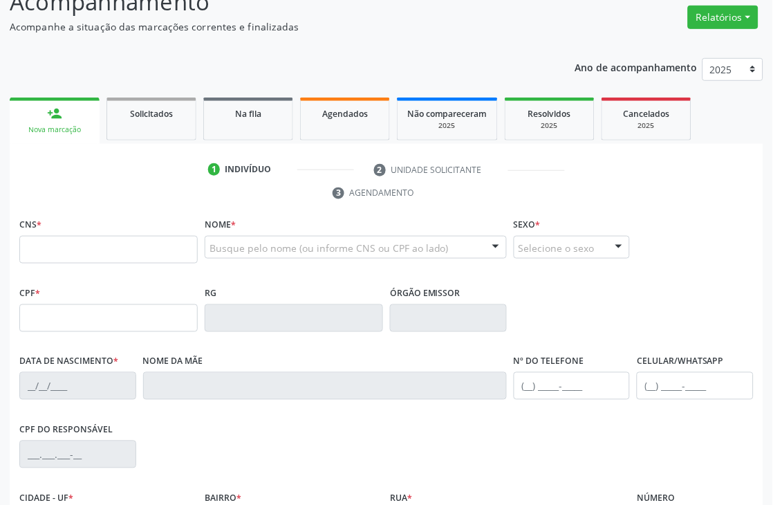
scroll to position [154, 0]
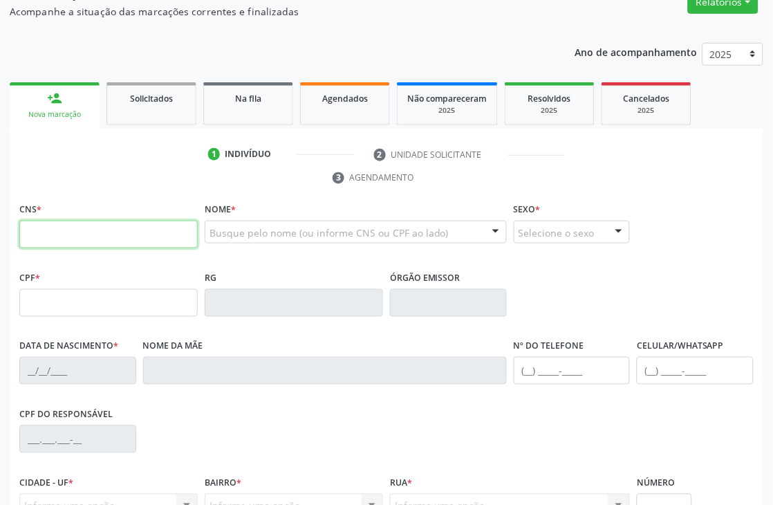
click at [120, 224] on input "text" at bounding box center [108, 235] width 178 height 28
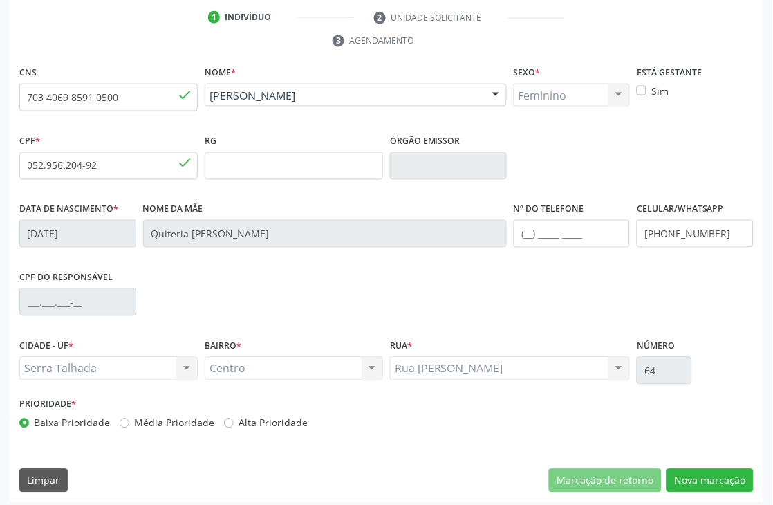
scroll to position [296, 0]
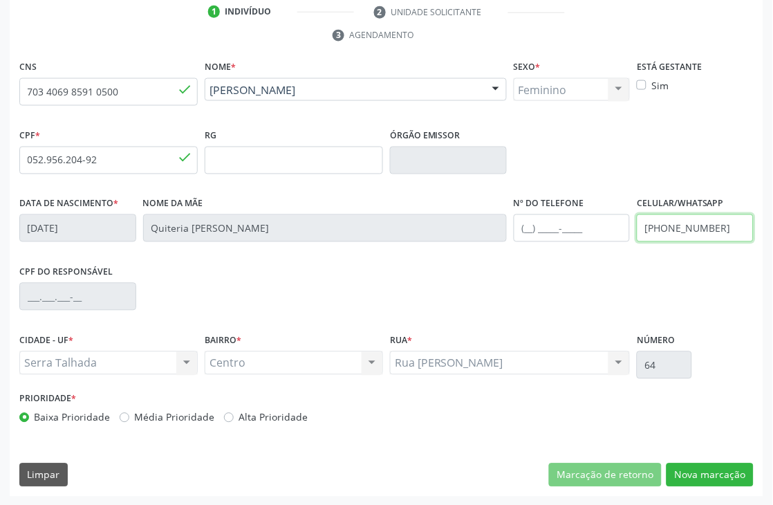
click at [672, 237] on input "[PHONE_NUMBER]" at bounding box center [695, 228] width 117 height 28
click at [704, 474] on button "Nova marcação" at bounding box center [710, 475] width 87 height 24
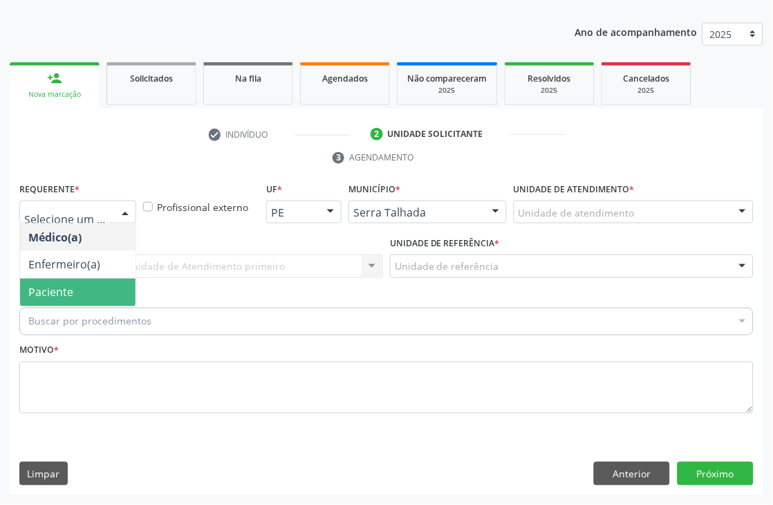
click at [86, 287] on span "Paciente" at bounding box center [77, 293] width 115 height 28
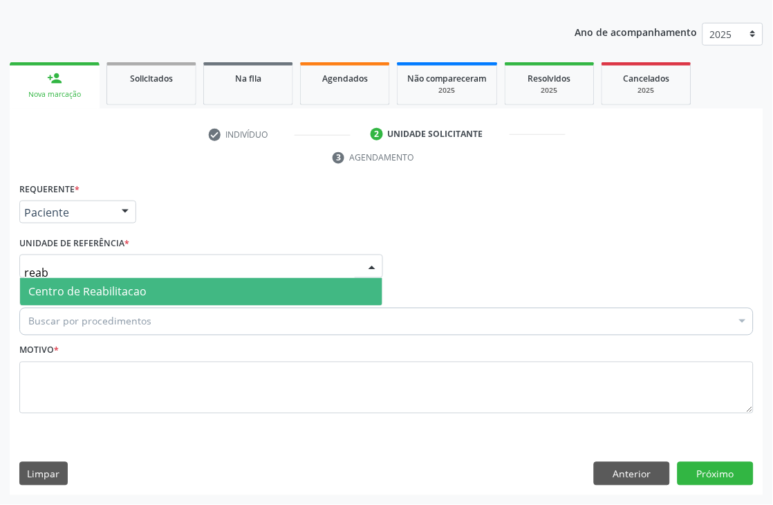
click at [90, 285] on span "Centro de Reabilitacao" at bounding box center [87, 291] width 118 height 15
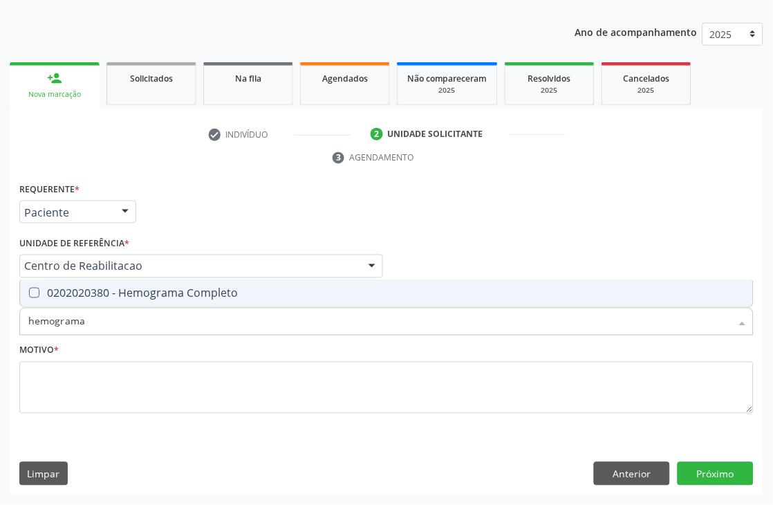
click at [128, 284] on span "0202020380 - Hemograma Completo" at bounding box center [386, 293] width 733 height 28
click at [112, 320] on input "hemograma" at bounding box center [379, 322] width 703 height 28
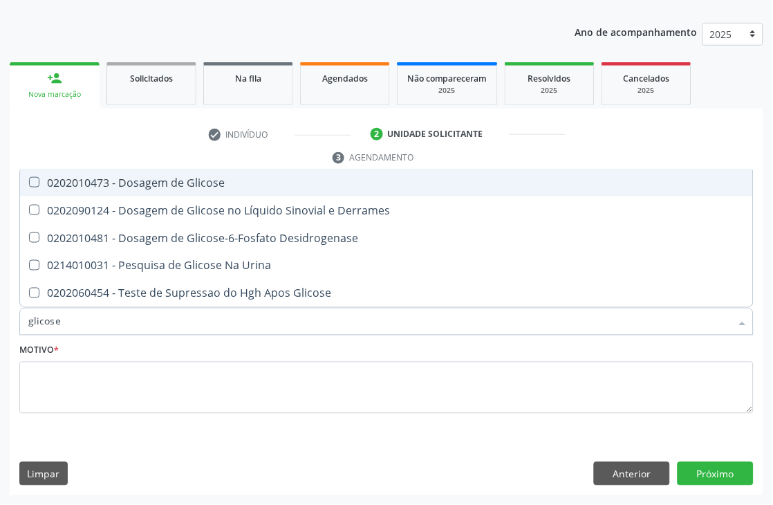
click at [133, 181] on div "0202010473 - Dosagem de Glicose" at bounding box center [386, 182] width 717 height 11
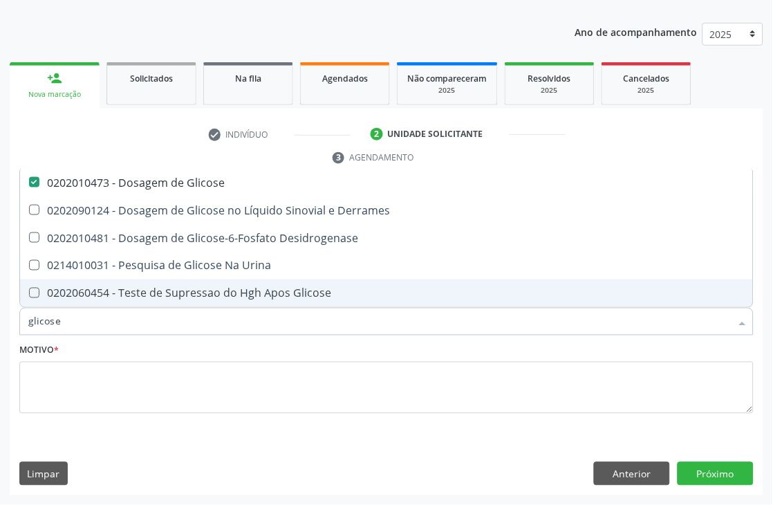
click at [70, 329] on input "glicose" at bounding box center [379, 322] width 703 height 28
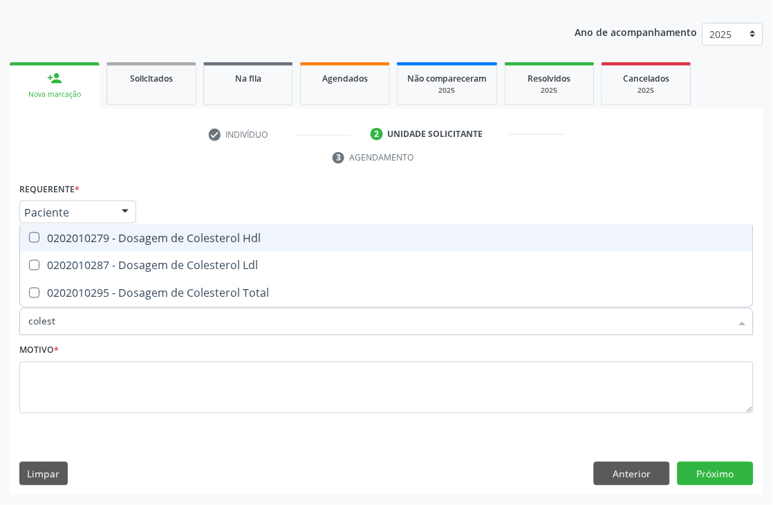
click at [147, 232] on div "0202010279 - Dosagem de Colesterol Hdl" at bounding box center [386, 237] width 717 height 11
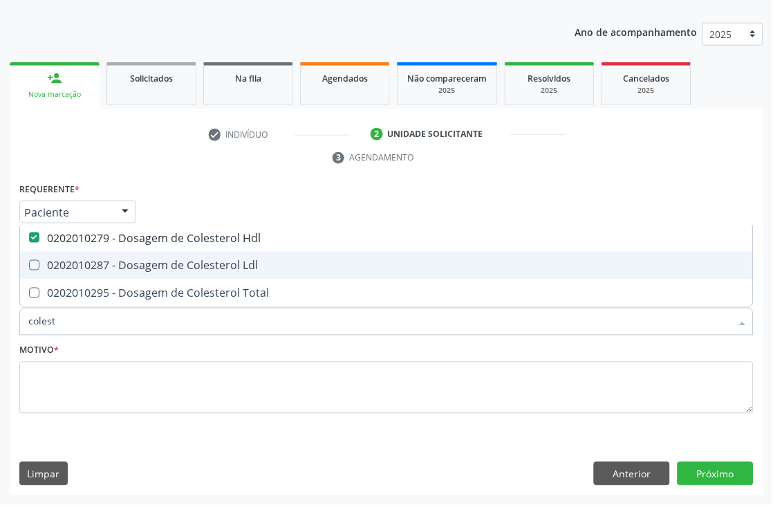
click at [145, 253] on span "0202010287 - Dosagem de Colesterol Ldl" at bounding box center [386, 266] width 733 height 28
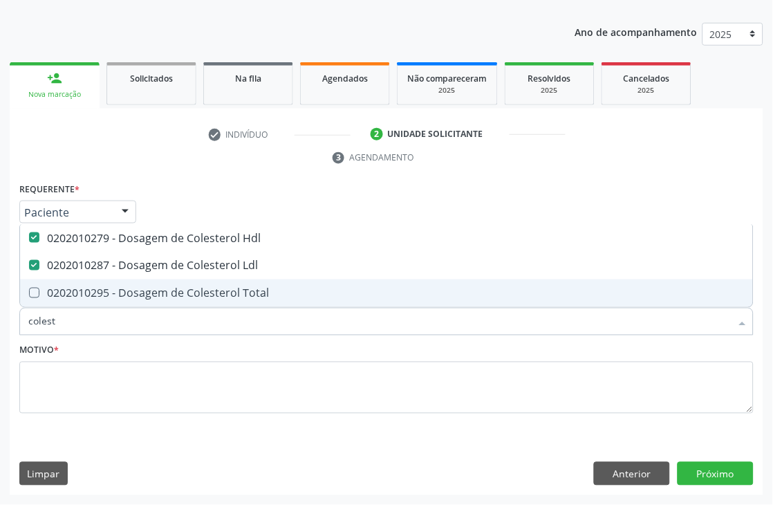
click at [136, 294] on div "0202010295 - Dosagem de Colesterol Total" at bounding box center [386, 293] width 717 height 11
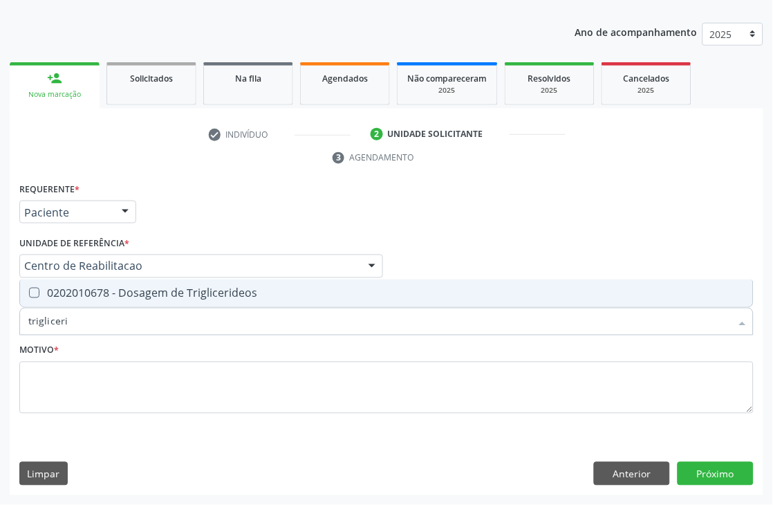
click at [136, 294] on div "0202010678 - Dosagem de Triglicerideos" at bounding box center [386, 293] width 717 height 11
click at [92, 332] on input "trigliceri" at bounding box center [379, 322] width 703 height 28
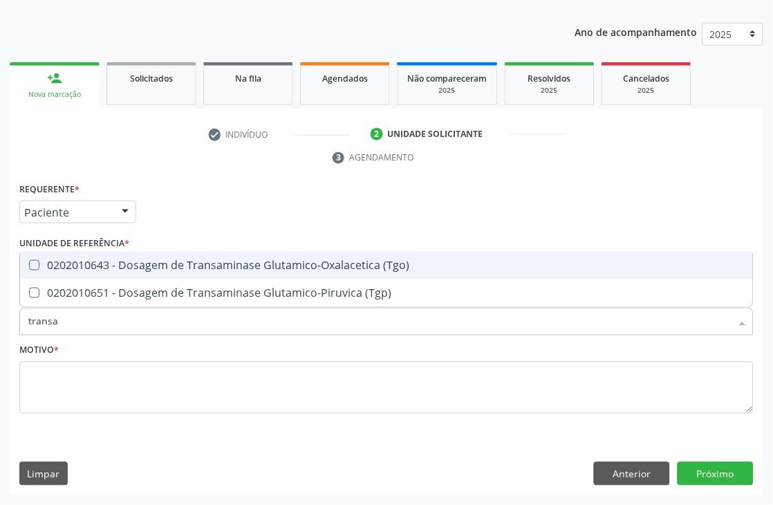
click at [120, 275] on span "0202010643 - Dosagem de Transaminase Glutamico-Oxalacetica (Tgo)" at bounding box center [386, 266] width 733 height 28
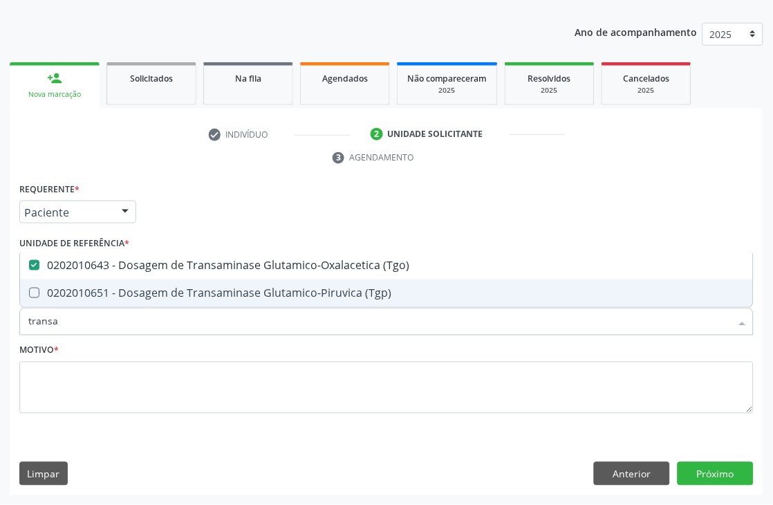
click at [120, 288] on div "0202010651 - Dosagem de Transaminase Glutamico-Piruvica (Tgp)" at bounding box center [386, 293] width 717 height 11
click at [89, 326] on input "transa" at bounding box center [379, 322] width 703 height 28
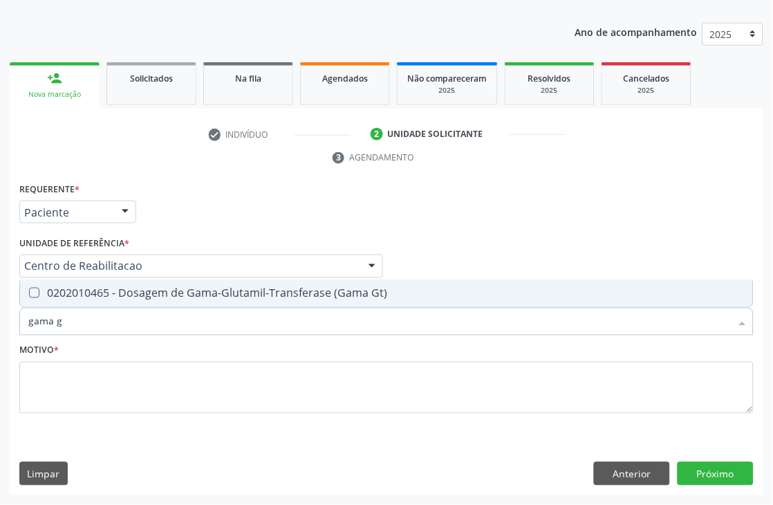
click at [113, 299] on span "0202010465 - Dosagem de Gama-Glutamil-Transferase (Gama Gt)" at bounding box center [386, 293] width 733 height 28
click at [100, 320] on input "gama g" at bounding box center [379, 322] width 703 height 28
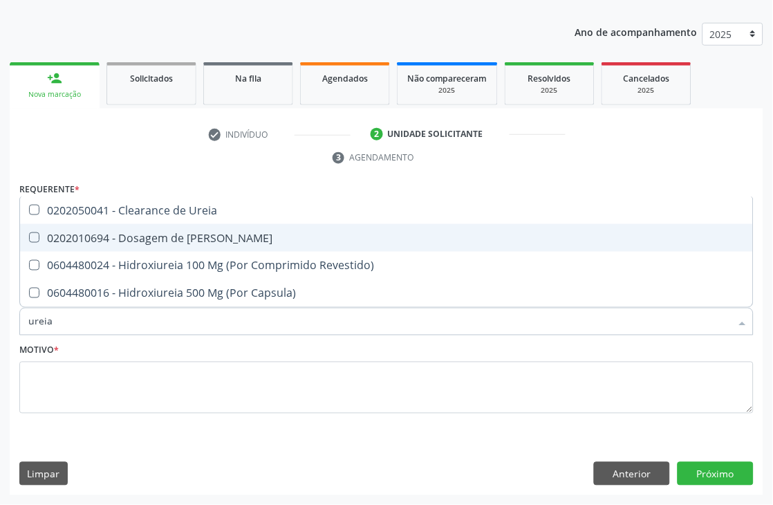
click at [132, 239] on div "0202010694 - Dosagem de [PERSON_NAME]" at bounding box center [386, 237] width 717 height 11
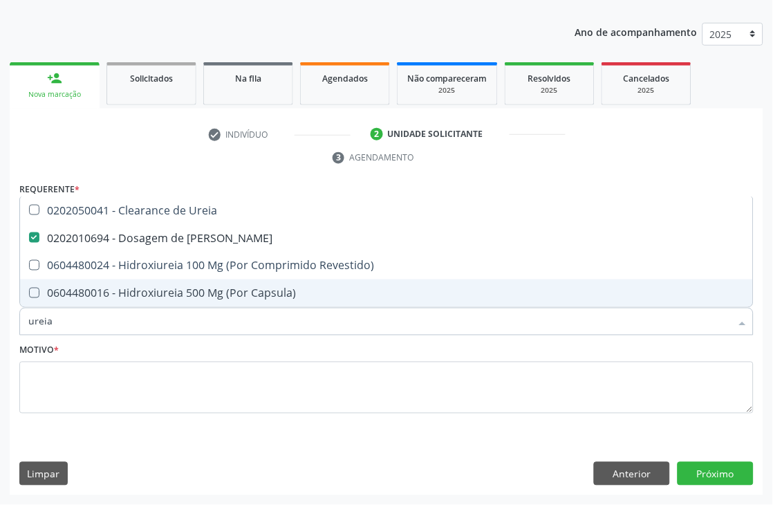
click at [68, 321] on input "ureia" at bounding box center [379, 322] width 703 height 28
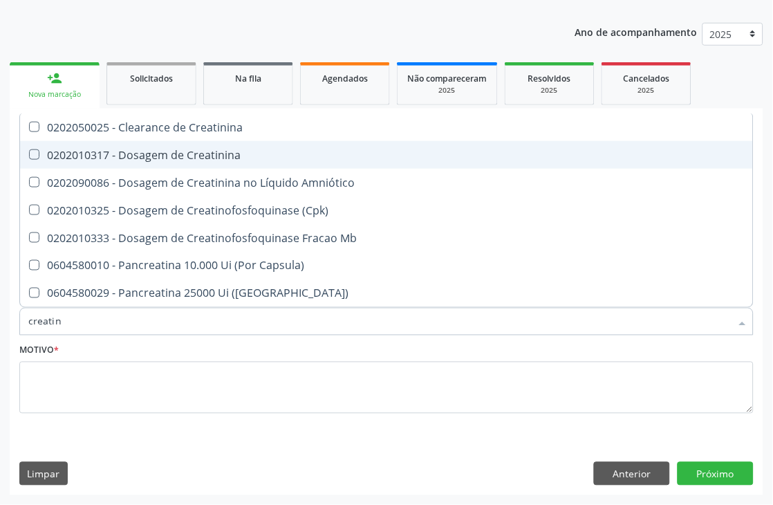
click at [281, 159] on div "0202010317 - Dosagem de Creatinina" at bounding box center [386, 154] width 717 height 11
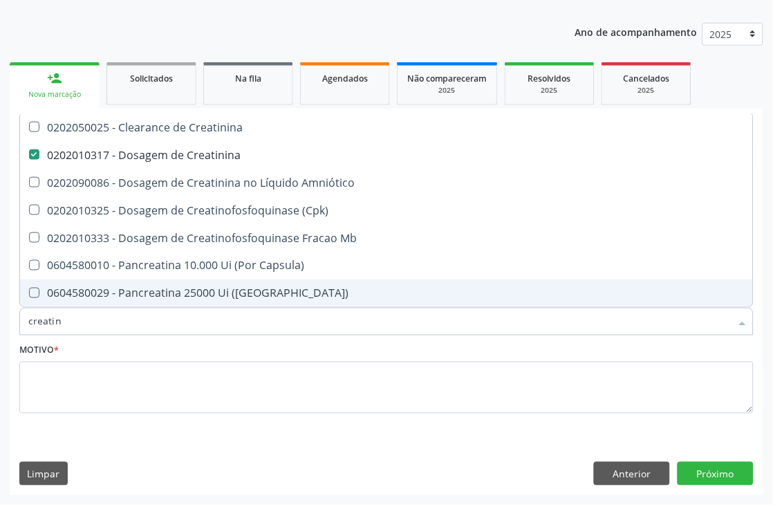
click at [95, 318] on input "creatin" at bounding box center [379, 322] width 703 height 28
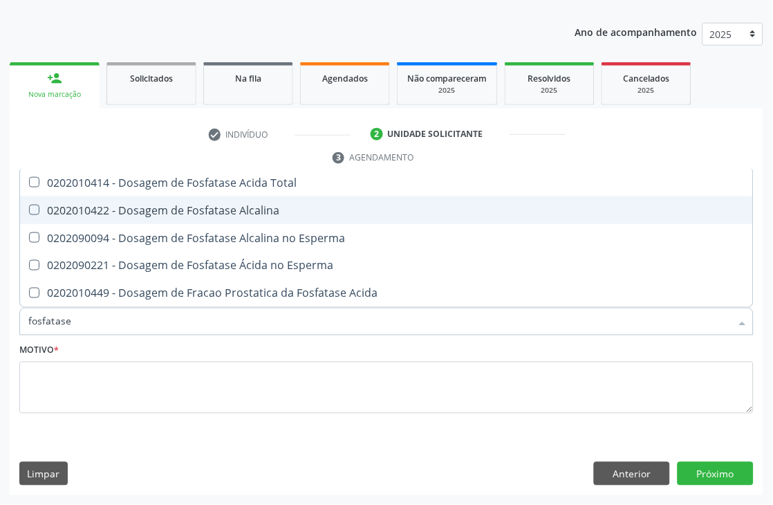
click at [158, 216] on span "0202010422 - Dosagem de Fosfatase Alcalina" at bounding box center [386, 210] width 733 height 28
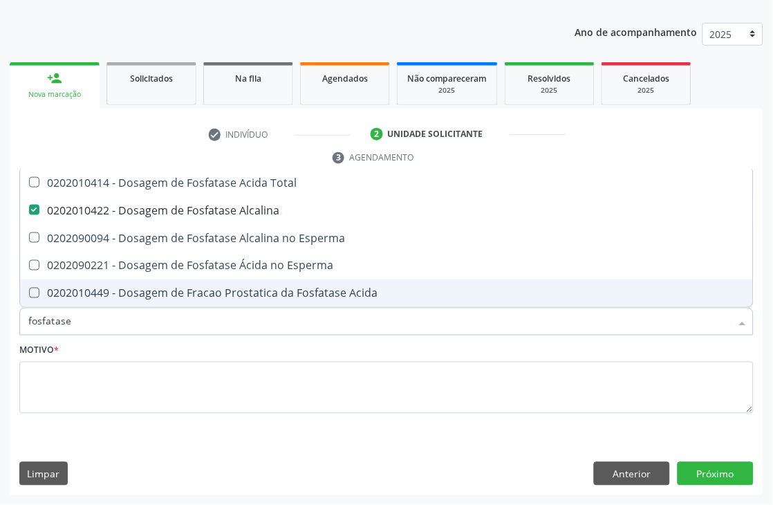
click at [99, 319] on input "fosfatase" at bounding box center [379, 322] width 703 height 28
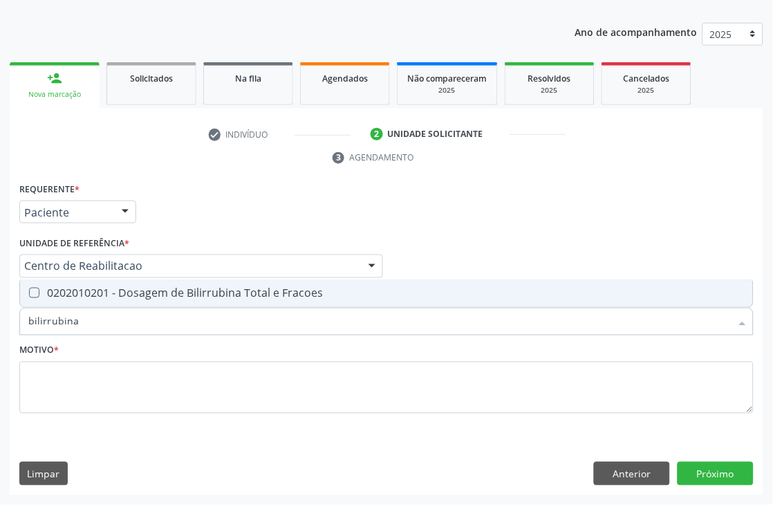
click at [111, 300] on span "0202010201 - Dosagem de Bilirrubina Total e Fracoes" at bounding box center [386, 293] width 733 height 28
click at [86, 333] on input "bilirrubina" at bounding box center [379, 322] width 703 height 28
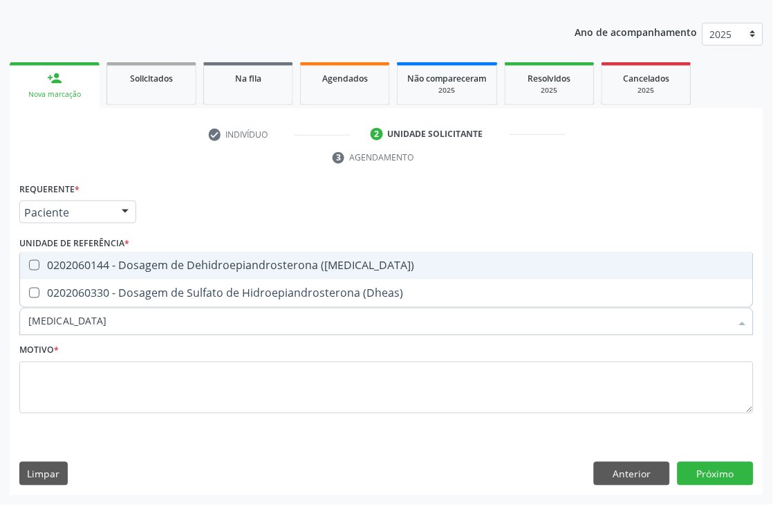
click at [130, 271] on span "0202060144 - Dosagem de Dehidroepiandrosterona ([MEDICAL_DATA])" at bounding box center [386, 266] width 733 height 28
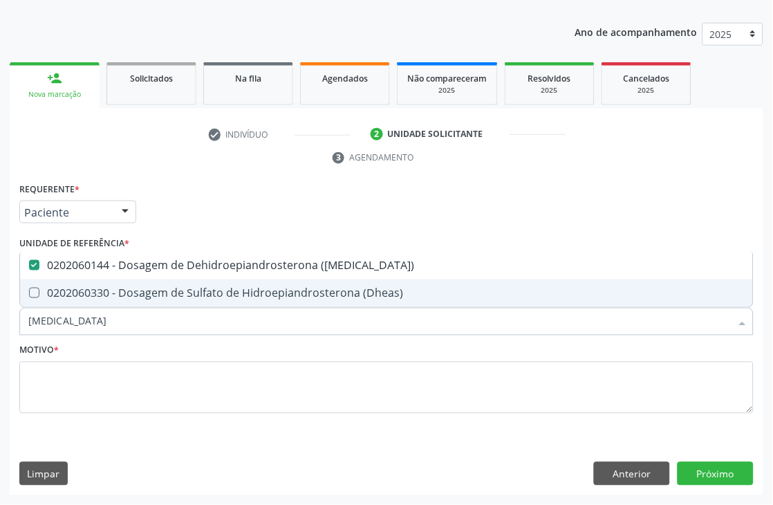
click at [130, 299] on span "0202060330 - Dosagem de Sulfato de Hidroepiandrosterona (Dheas)" at bounding box center [386, 293] width 733 height 28
click at [109, 320] on input "[MEDICAL_DATA]" at bounding box center [379, 322] width 703 height 28
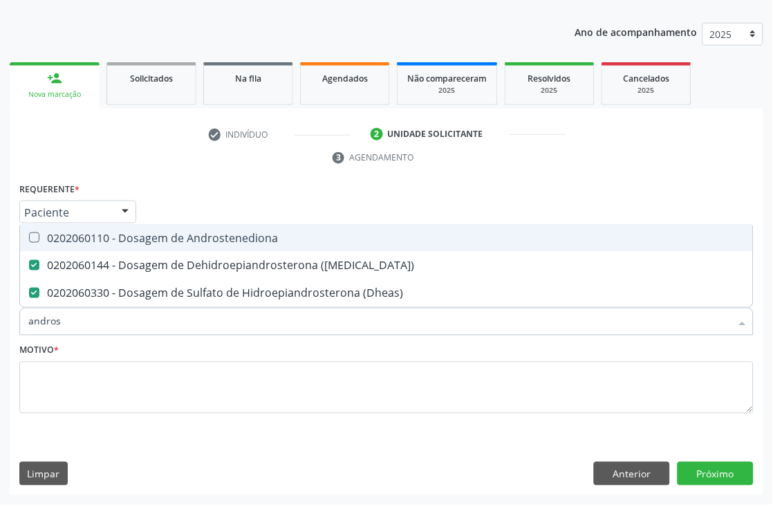
click at [125, 247] on span "0202060110 - Dosagem de Androstenediona" at bounding box center [386, 238] width 733 height 28
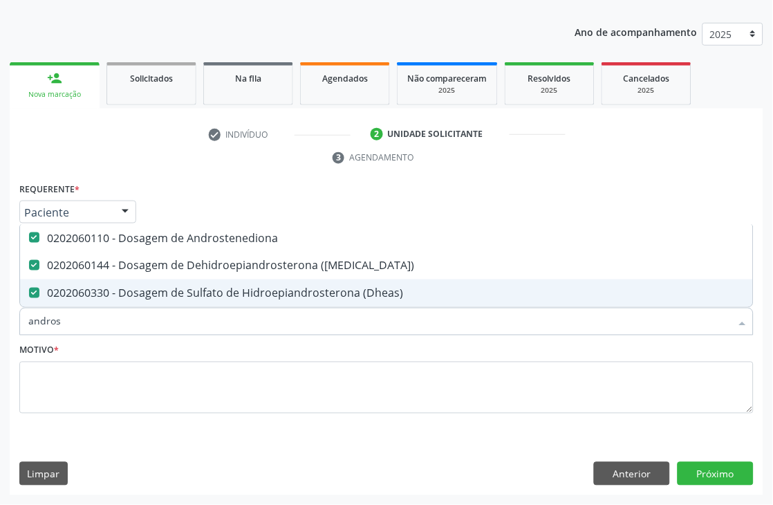
click at [94, 322] on input "andros" at bounding box center [379, 322] width 703 height 28
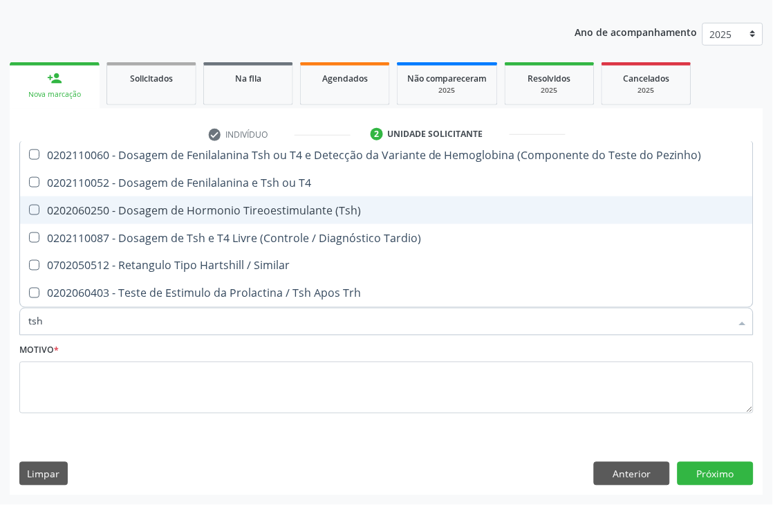
click at [160, 205] on div "0202060250 - Dosagem de Hormonio Tireoestimulante (Tsh)" at bounding box center [386, 210] width 717 height 11
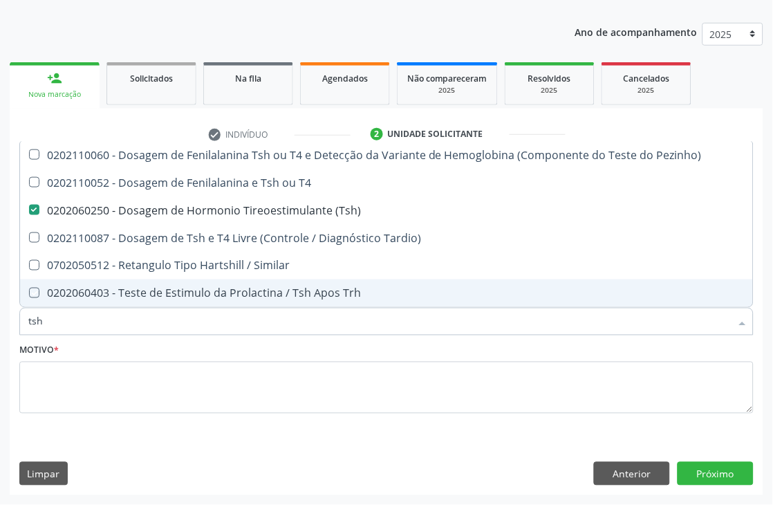
click at [56, 335] on div "Item de agendamento * tsh Desfazer seleção 0202110060 - Dosagem de Fenilalanina…" at bounding box center [386, 314] width 741 height 53
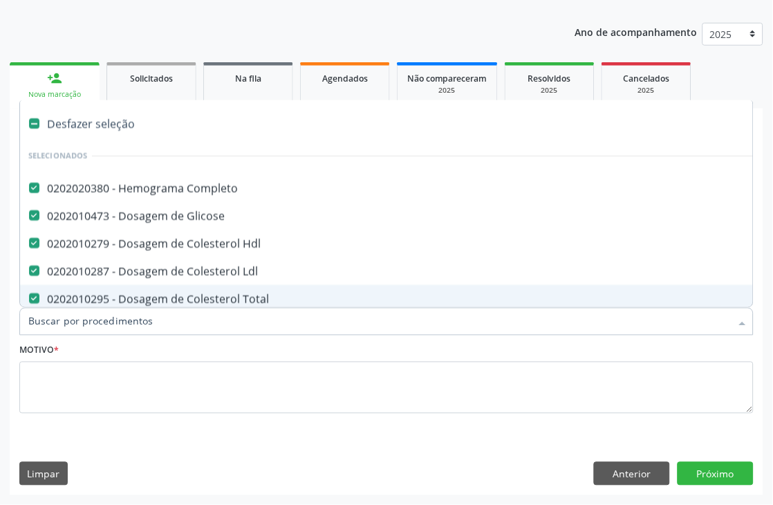
click at [53, 325] on input "Item de agendamento *" at bounding box center [379, 322] width 703 height 28
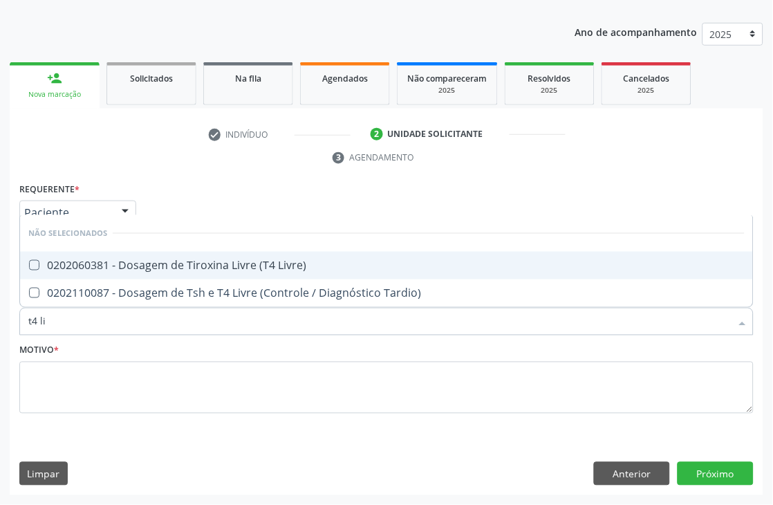
click at [68, 268] on div "0202060381 - Dosagem de Tiroxina Livre (T4 Livre)" at bounding box center [386, 265] width 717 height 11
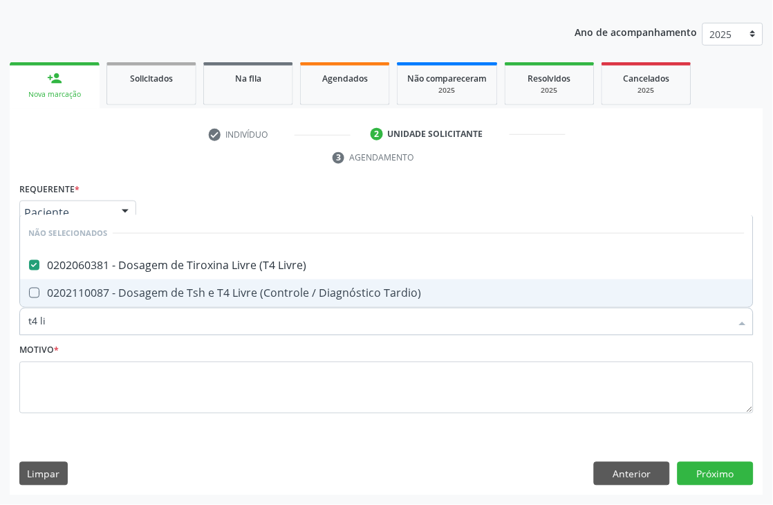
click at [71, 320] on input "t4 li" at bounding box center [379, 322] width 703 height 28
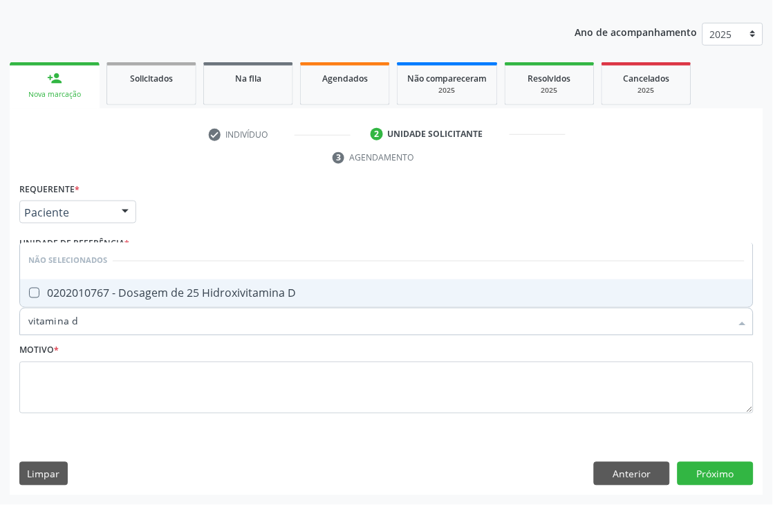
click at [142, 295] on div "0202010767 - Dosagem de 25 Hidroxivitamina D" at bounding box center [386, 293] width 717 height 11
click at [102, 332] on input "vitamina d" at bounding box center [379, 322] width 703 height 28
click at [154, 296] on div "0202060160 - Dosagem de [MEDICAL_DATA]" at bounding box center [386, 293] width 717 height 11
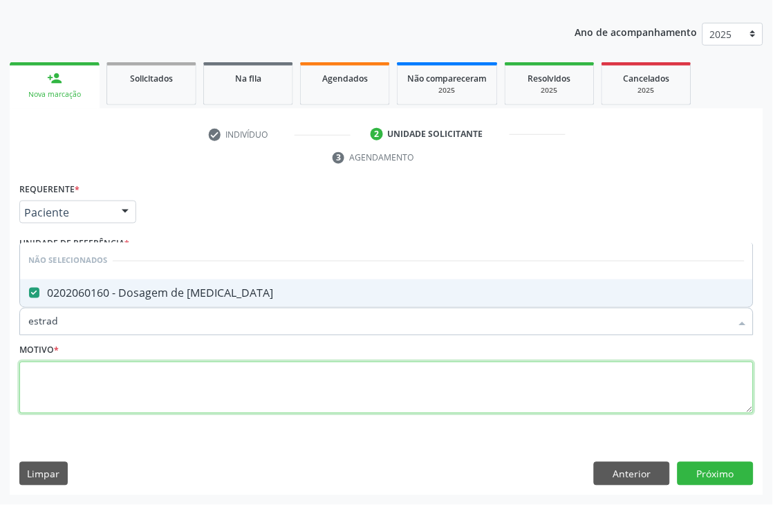
click at [80, 371] on textarea at bounding box center [386, 388] width 734 height 53
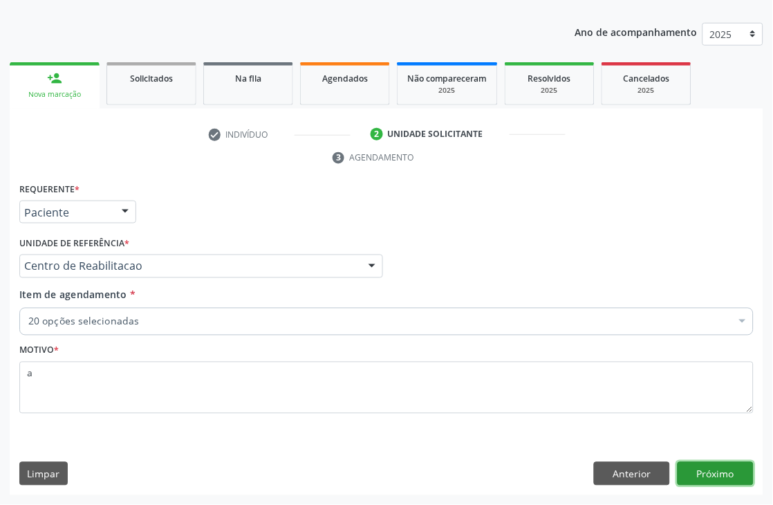
click at [703, 466] on button "Próximo" at bounding box center [716, 474] width 76 height 24
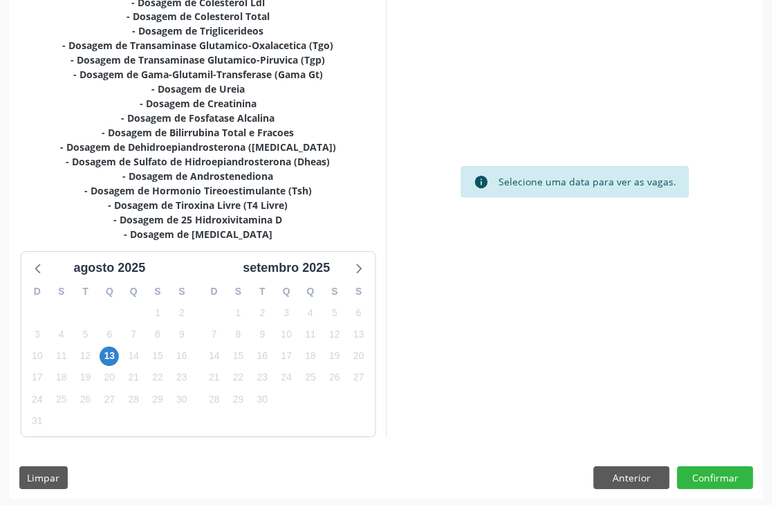
scroll to position [423, 0]
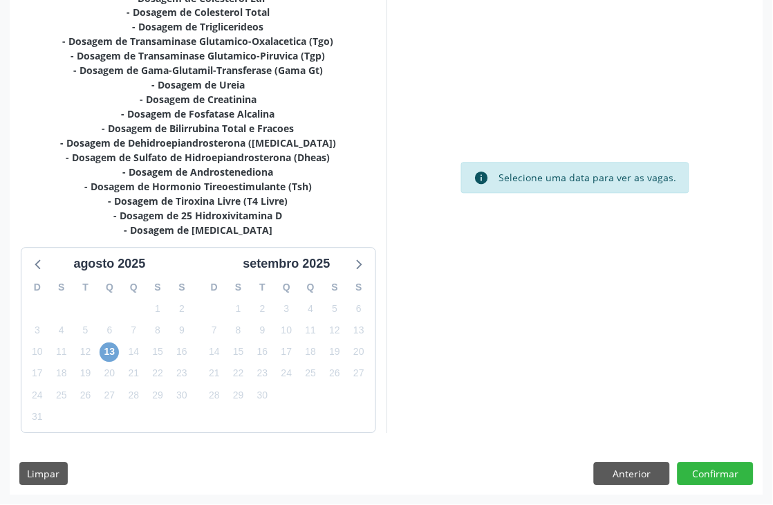
click at [115, 356] on span "13" at bounding box center [109, 352] width 19 height 19
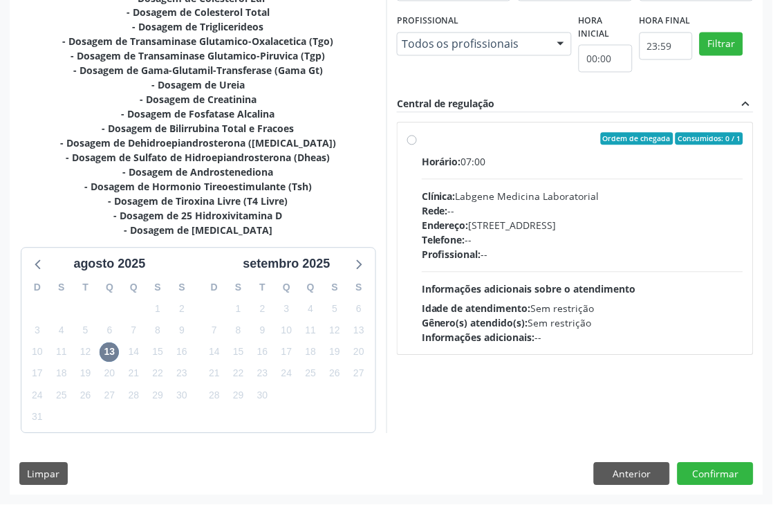
click at [503, 257] on div "Profissional: --" at bounding box center [583, 255] width 322 height 15
click at [417, 145] on input "Ordem de chegada Consumidos: 0 / 1 Horário: 07:00 Clínica: Labgene Medicina Lab…" at bounding box center [412, 139] width 10 height 12
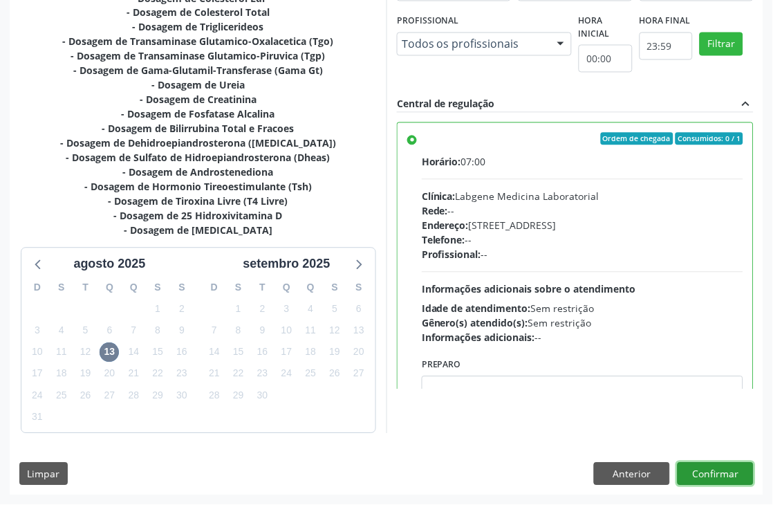
click at [732, 469] on button "Confirmar" at bounding box center [716, 475] width 76 height 24
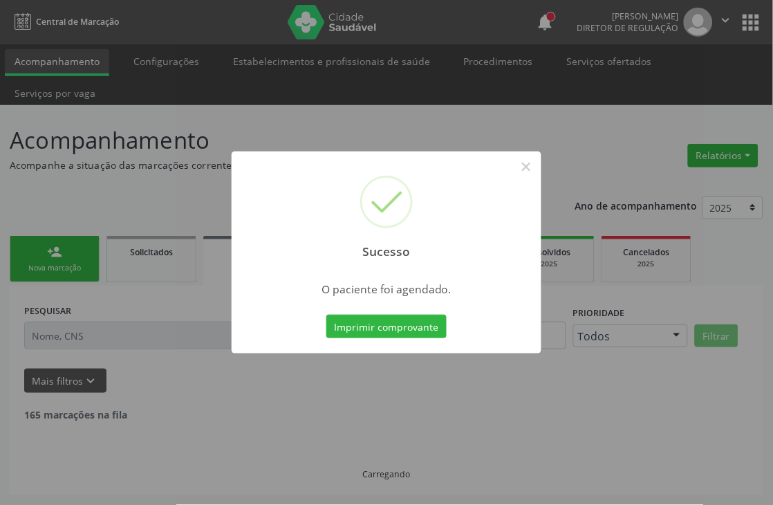
scroll to position [0, 0]
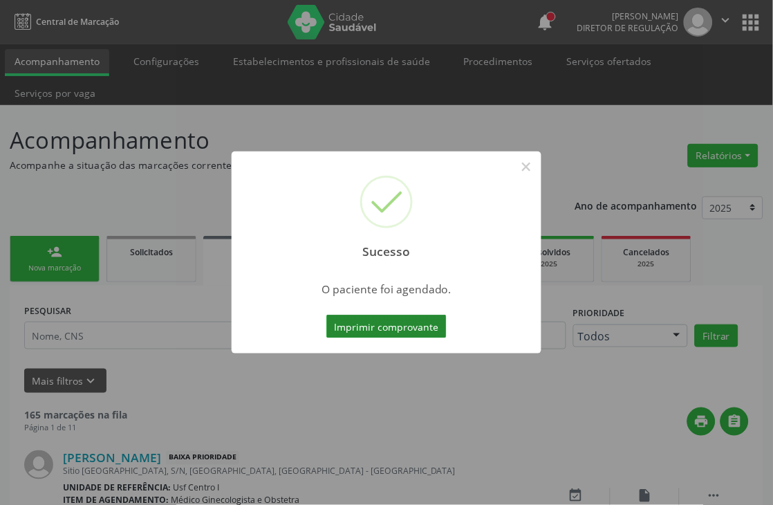
click at [430, 326] on button "Imprimir comprovante" at bounding box center [386, 327] width 120 height 24
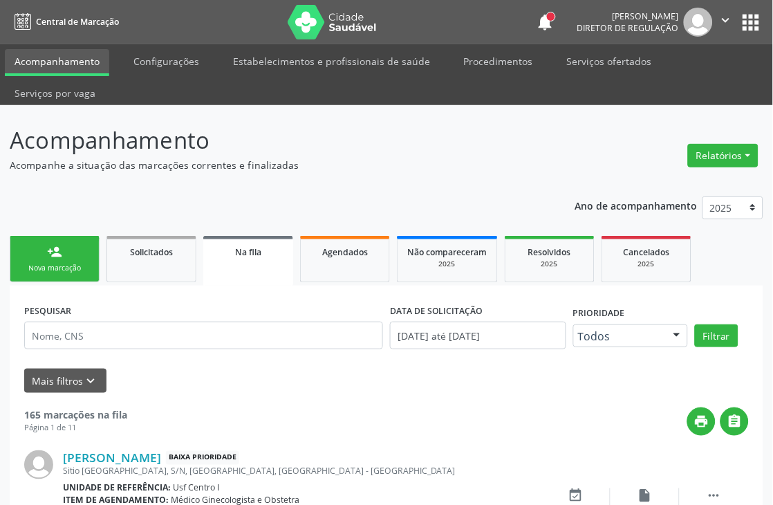
click at [68, 237] on link "person_add Nova marcação" at bounding box center [55, 259] width 90 height 46
